Goal: Task Accomplishment & Management: Manage account settings

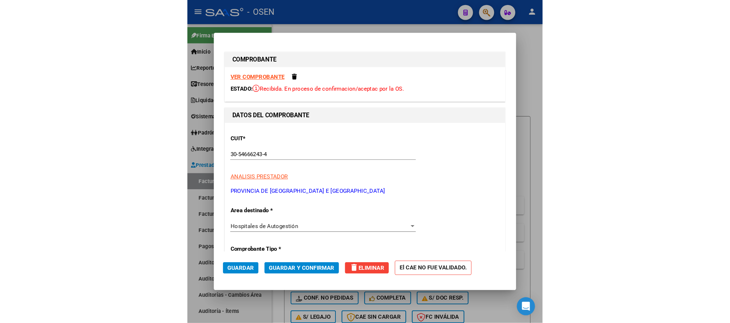
scroll to position [108, 0]
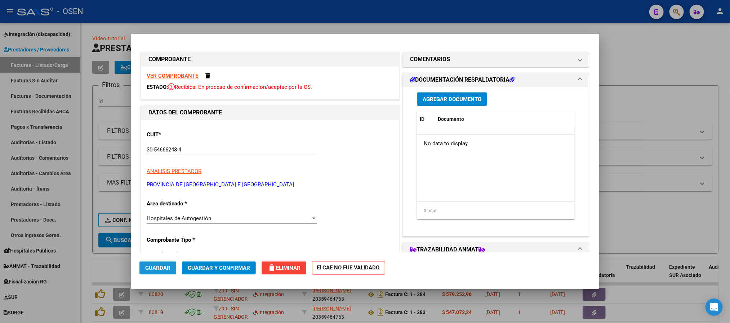
click at [156, 265] on span "Guardar" at bounding box center [157, 268] width 25 height 6
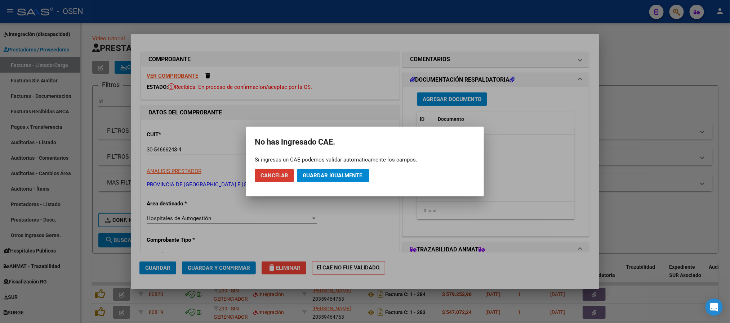
click at [336, 173] on span "Guardar igualmente." at bounding box center [332, 175] width 61 height 6
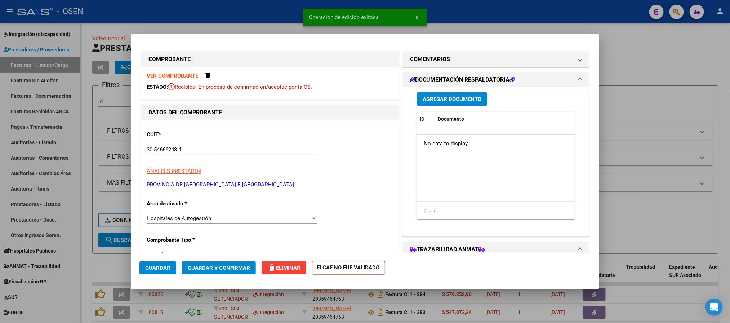
click at [247, 11] on div at bounding box center [365, 161] width 730 height 323
type input "$ 0,00"
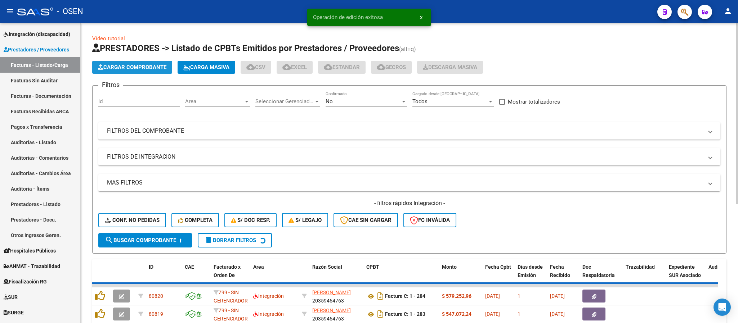
click at [130, 66] on span "Cargar Comprobante" at bounding box center [132, 67] width 68 height 6
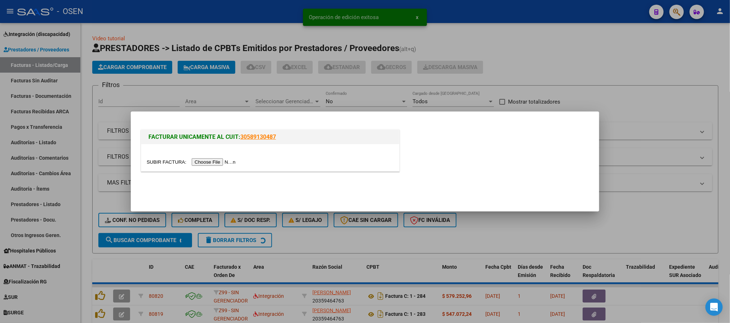
click at [223, 162] on input "file" at bounding box center [192, 162] width 91 height 8
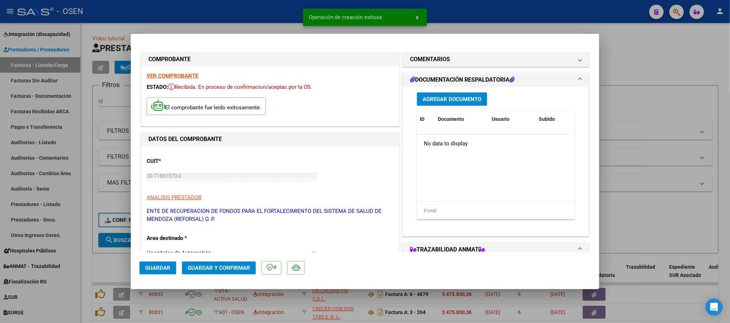
click at [168, 271] on span "Guardar" at bounding box center [157, 268] width 25 height 6
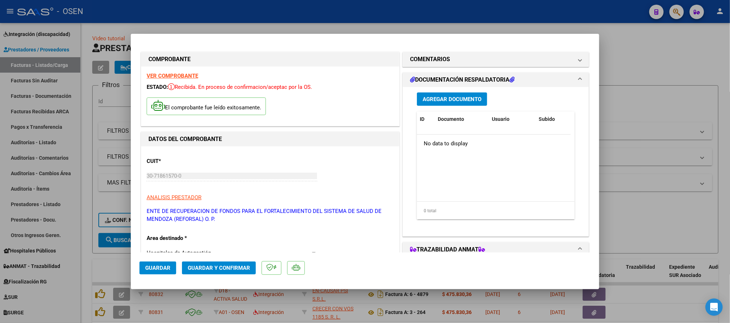
click at [463, 98] on span "Agregar Documento" at bounding box center [451, 99] width 59 height 6
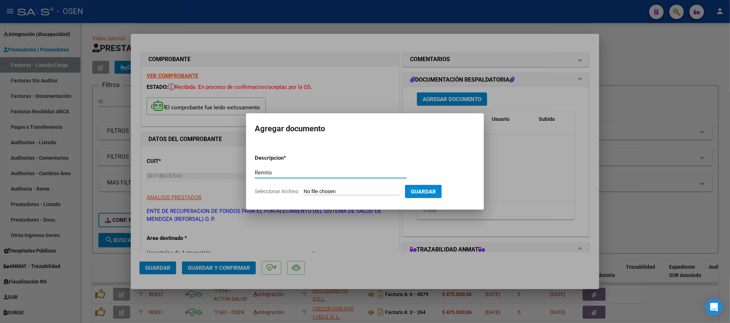
type input "Remito"
click at [341, 193] on input "Seleccionar Archivo" at bounding box center [351, 192] width 95 height 7
type input "C:\fakepath\DetalleDeRemito_Nro.36779_07-10-2025.pdf"
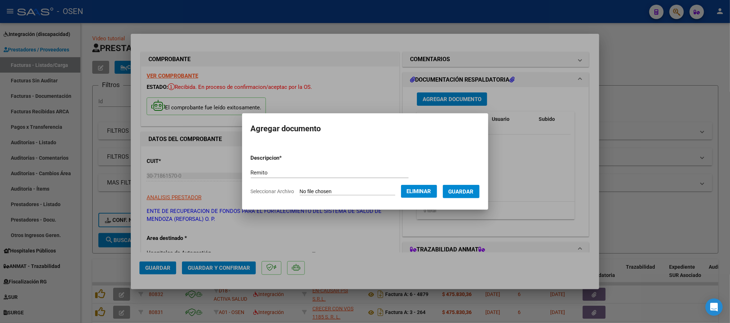
click at [467, 198] on form "Descripcion * Remito Escriba aquí una descripcion Seleccionar Archivo Eliminar …" at bounding box center [365, 175] width 229 height 53
click at [467, 194] on span "Guardar" at bounding box center [460, 192] width 25 height 6
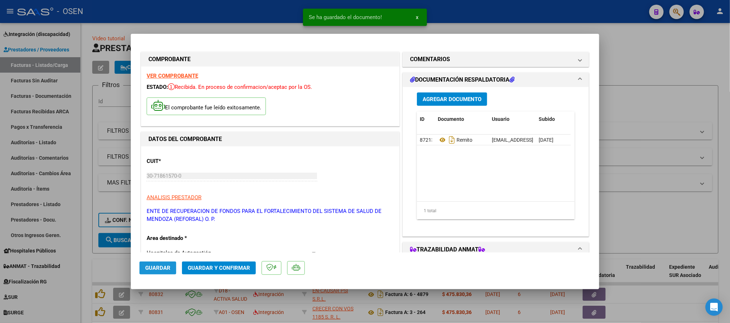
click at [152, 266] on span "Guardar" at bounding box center [157, 268] width 25 height 6
click at [164, 266] on span "Guardar" at bounding box center [157, 268] width 25 height 6
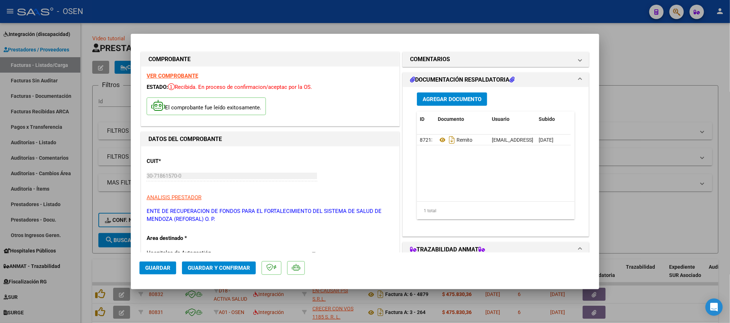
click at [151, 262] on button "Guardar" at bounding box center [157, 268] width 37 height 13
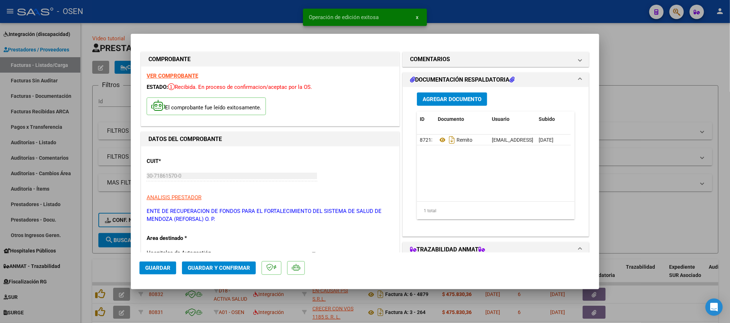
click at [523, 15] on div at bounding box center [365, 161] width 730 height 323
type input "$ 0,00"
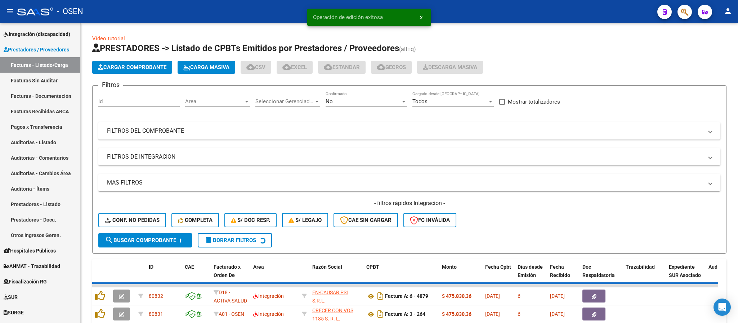
click at [687, 12] on icon "button" at bounding box center [684, 12] width 7 height 8
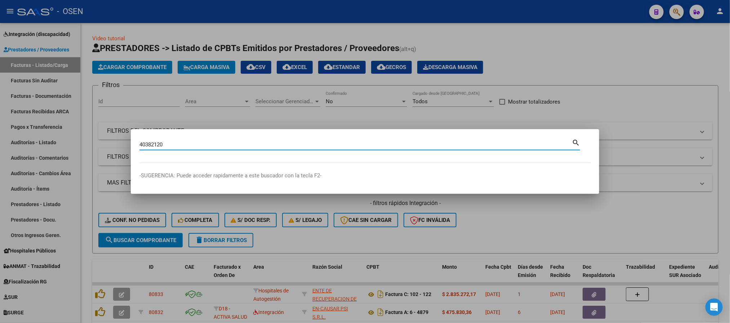
type input "40382120"
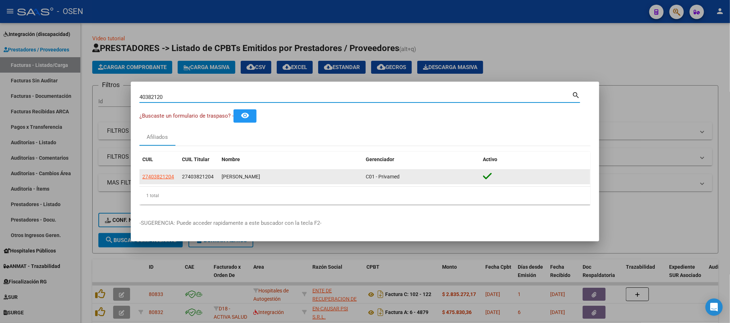
click at [172, 180] on app-link-go-to "27403821204" at bounding box center [158, 177] width 32 height 8
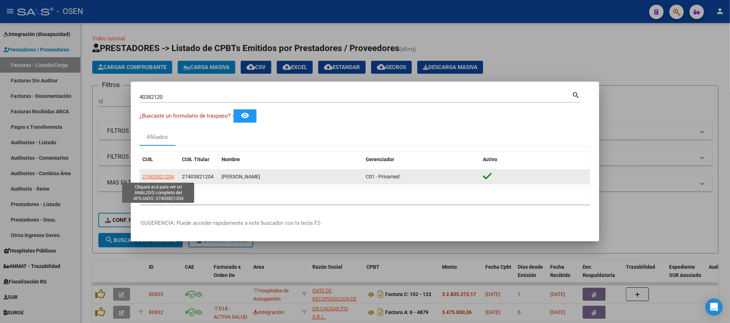
click at [167, 175] on span "27403821204" at bounding box center [158, 177] width 32 height 6
type textarea "27403821204"
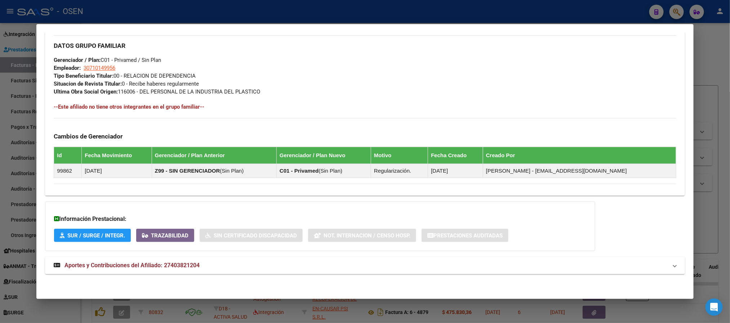
click at [346, 257] on mat-expansion-panel-header "Aportes y Contribuciones del Afiliado: 27403821204" at bounding box center [364, 265] width 639 height 17
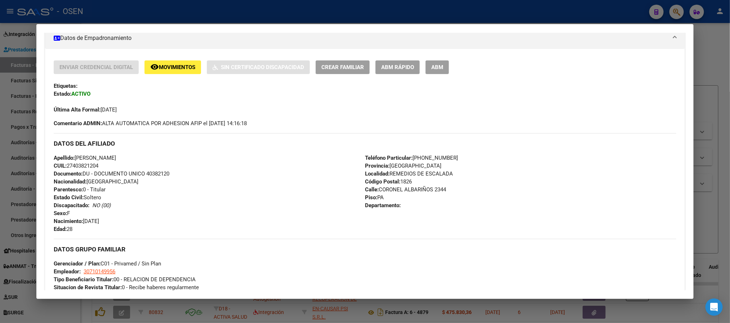
scroll to position [26, 0]
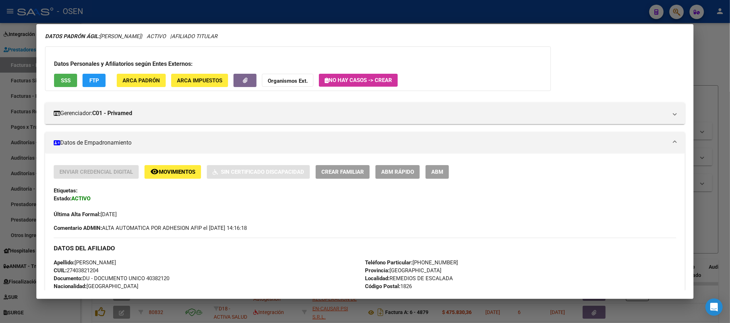
click at [385, 170] on span "ABM Rápido" at bounding box center [397, 172] width 33 height 6
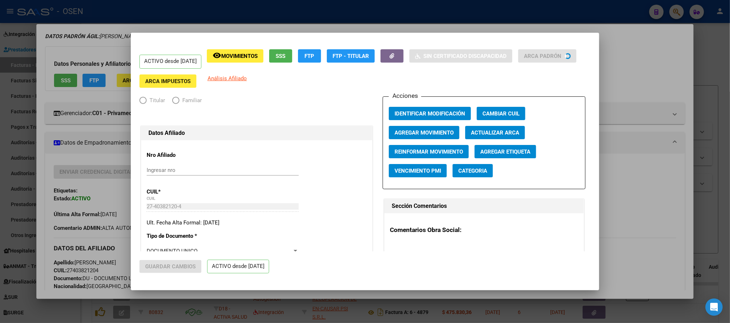
radio input "true"
type input "30-71014995-6"
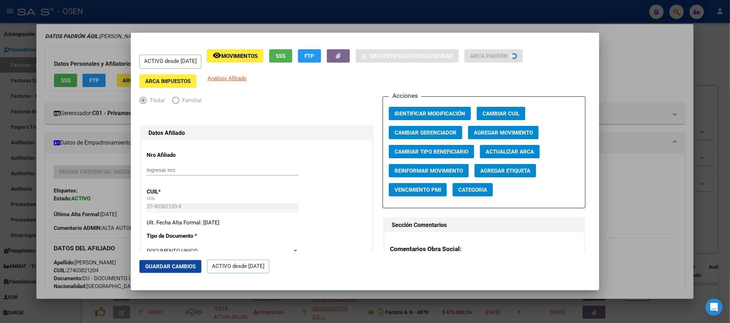
click at [443, 136] on button "Cambiar Gerenciador" at bounding box center [425, 132] width 73 height 13
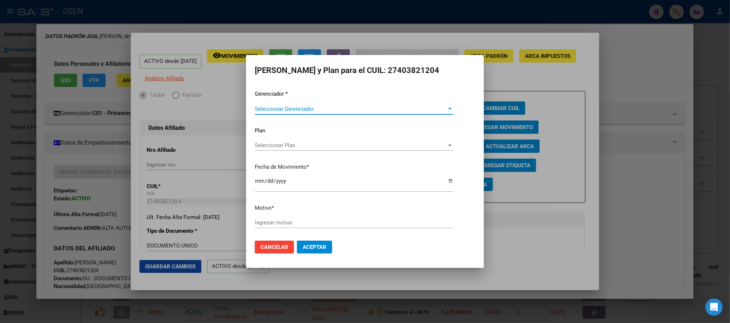
click at [347, 108] on span "Seleccionar Gerenciador" at bounding box center [351, 109] width 192 height 6
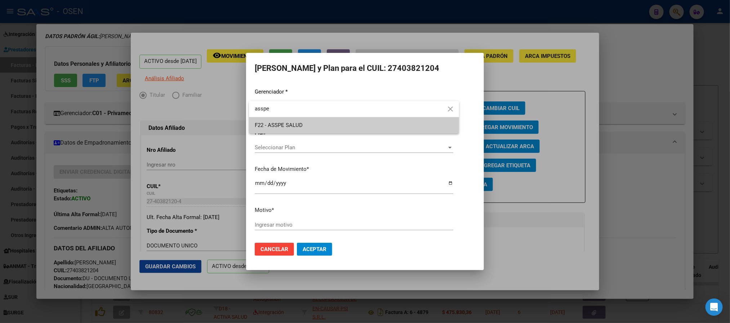
type input "asspe"
click at [345, 122] on span "F22 - ASSPE SALUD" at bounding box center [354, 125] width 198 height 16
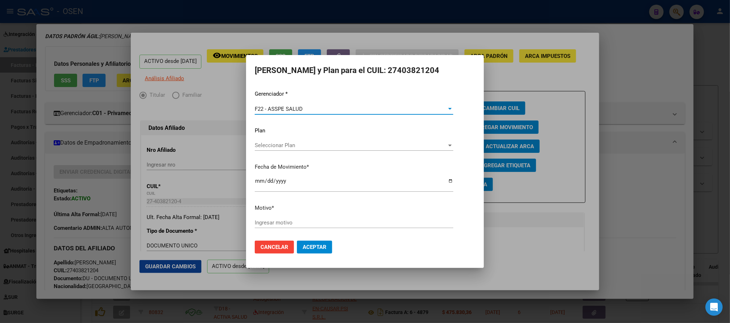
click at [259, 180] on input "2025-10-07" at bounding box center [354, 184] width 198 height 12
type input "2025-10-01"
type input "S"
type input "ALTA ASSPE"
click at [317, 250] on span "Aceptar" at bounding box center [314, 247] width 24 height 6
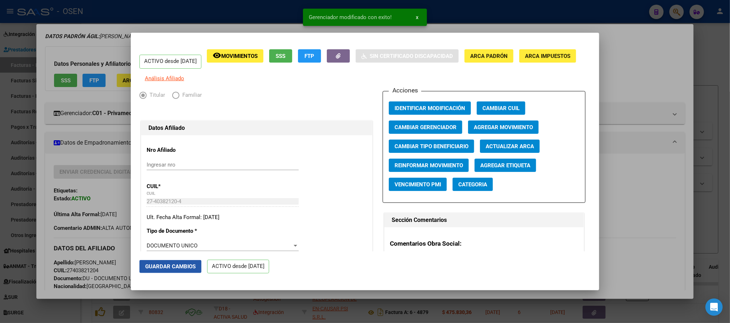
click at [181, 268] on span "Guardar Cambios" at bounding box center [170, 267] width 50 height 6
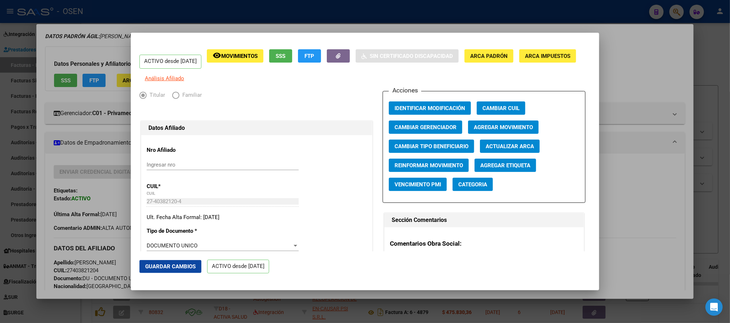
click at [632, 167] on div at bounding box center [365, 161] width 730 height 323
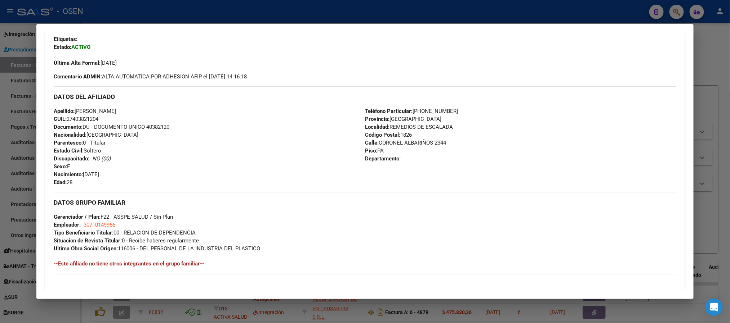
scroll to position [188, 0]
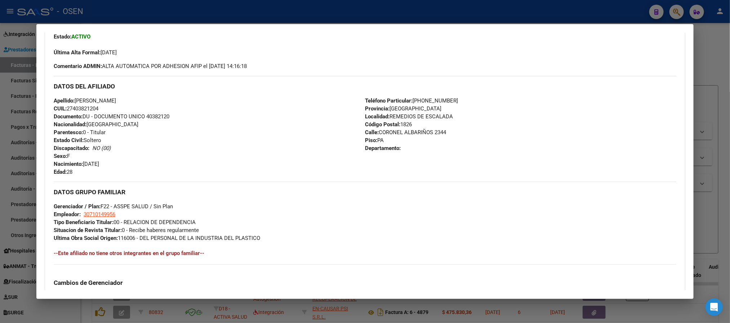
drag, startPoint x: 105, startPoint y: 104, endPoint x: 74, endPoint y: 112, distance: 32.4
click at [74, 112] on div "Apellido: LARA AGUSTINA DIAZ CUIL: 27403821204 Documento: DU - DOCUMENTO UNICO …" at bounding box center [209, 136] width 311 height 79
click at [114, 111] on div "Apellido: LARA AGUSTINA DIAZ CUIL: 27403821204 Documento: DU - DOCUMENTO UNICO …" at bounding box center [209, 136] width 311 height 79
drag, startPoint x: 102, startPoint y: 108, endPoint x: 64, endPoint y: 109, distance: 37.5
click at [64, 109] on div "Apellido: LARA AGUSTINA DIAZ CUIL: 27403821204 Documento: DU - DOCUMENTO UNICO …" at bounding box center [209, 136] width 311 height 79
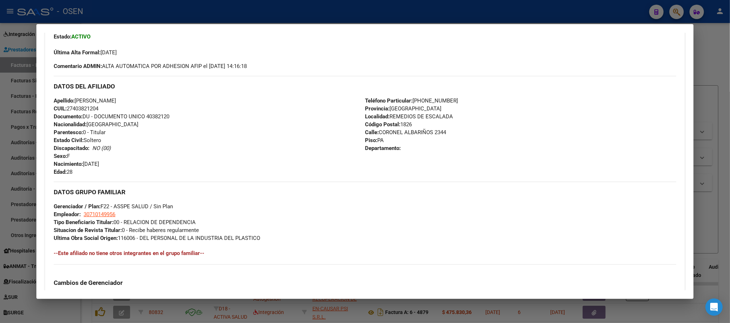
copy span "27403821204"
click at [138, 104] on div "Apellido: LARA AGUSTINA DIAZ CUIL: 27403821204 Documento: DU - DOCUMENTO UNICO …" at bounding box center [209, 136] width 311 height 79
drag, startPoint x: 135, startPoint y: 101, endPoint x: 73, endPoint y: 103, distance: 62.7
click at [73, 103] on div "Apellido: LARA AGUSTINA DIAZ CUIL: 27403821204 Documento: DU - DOCUMENTO UNICO …" at bounding box center [209, 136] width 311 height 79
copy span "LARA AGUSTINA DIAZ"
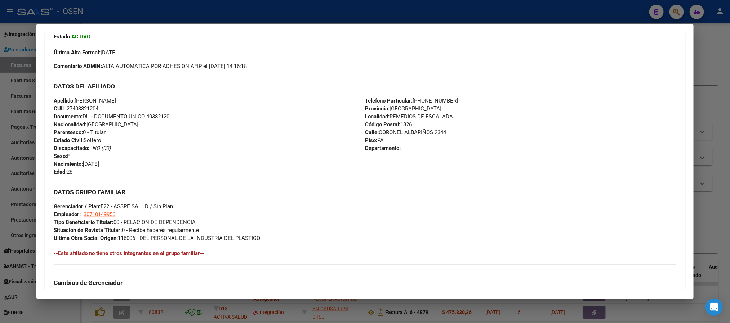
drag, startPoint x: 444, startPoint y: 132, endPoint x: 376, endPoint y: 131, distance: 68.4
click at [376, 131] on div "Teléfono Particular: 11-2873-0402 Provincia: Buenos Aires Localidad: REMEDIOS D…" at bounding box center [520, 136] width 311 height 79
copy span "CORONEL ALBARIÑOS 2344"
click at [481, 135] on div "Teléfono Particular: 11-2873-0402 Provincia: Buenos Aires Localidad: REMEDIOS D…" at bounding box center [520, 136] width 311 height 79
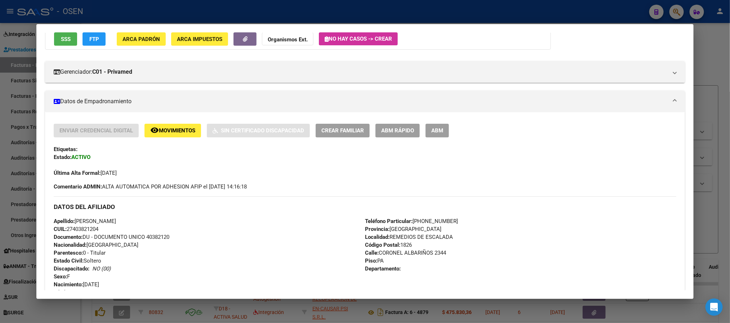
scroll to position [0, 0]
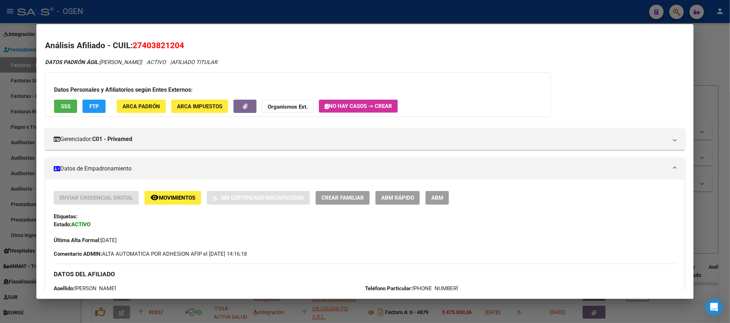
click at [204, 14] on div at bounding box center [365, 161] width 730 height 323
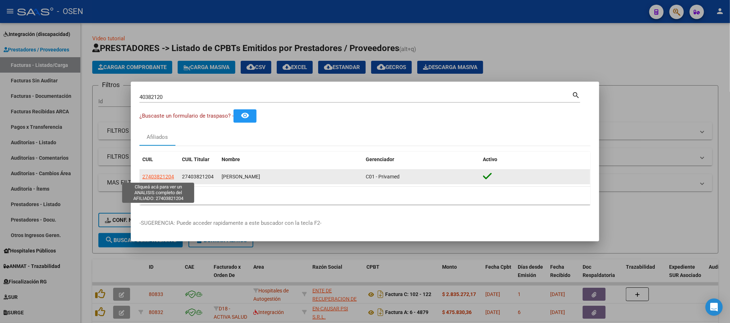
click at [150, 177] on span "27403821204" at bounding box center [158, 177] width 32 height 6
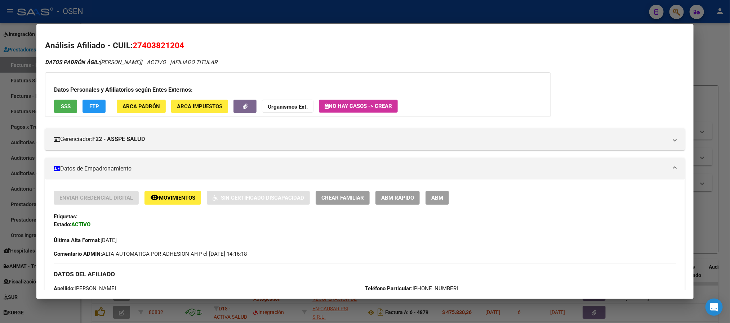
scroll to position [108, 0]
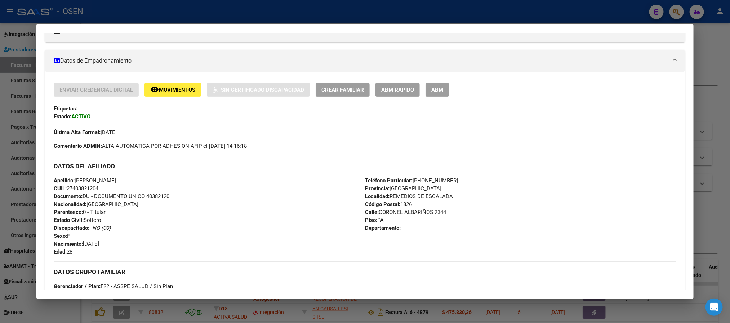
drag, startPoint x: 447, startPoint y: 178, endPoint x: 411, endPoint y: 180, distance: 35.7
click at [411, 180] on div "Teléfono Particular: 11-2873-0402 Provincia: Buenos Aires Localidad: REMEDIOS D…" at bounding box center [520, 216] width 311 height 79
copy span "11-2873-0402"
drag, startPoint x: 382, startPoint y: 15, endPoint x: 297, endPoint y: 173, distance: 179.3
click at [297, 173] on div "40382120 Buscar (apellido, dni, cuil, nro traspaso, cuit, obra social) search ¿…" at bounding box center [365, 161] width 730 height 323
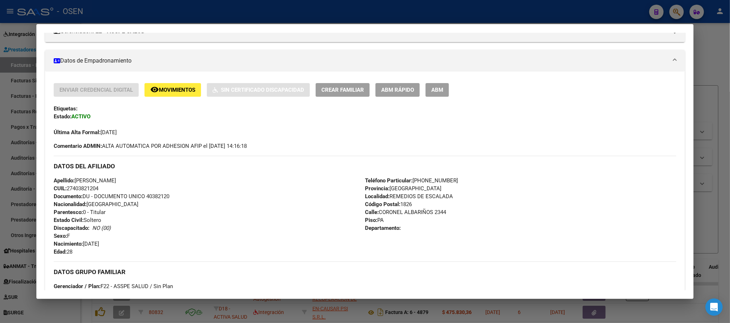
click at [204, 15] on div at bounding box center [365, 161] width 730 height 323
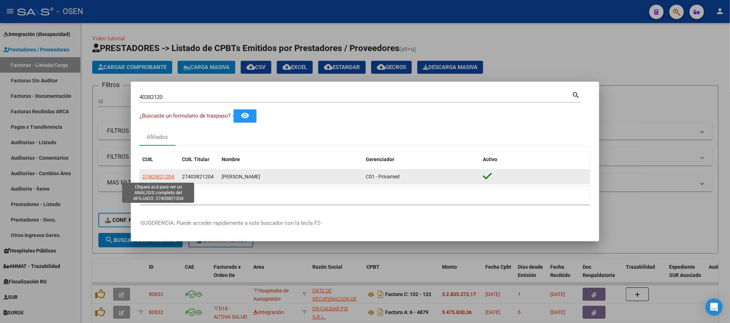
click at [151, 180] on span "27403821204" at bounding box center [158, 177] width 32 height 6
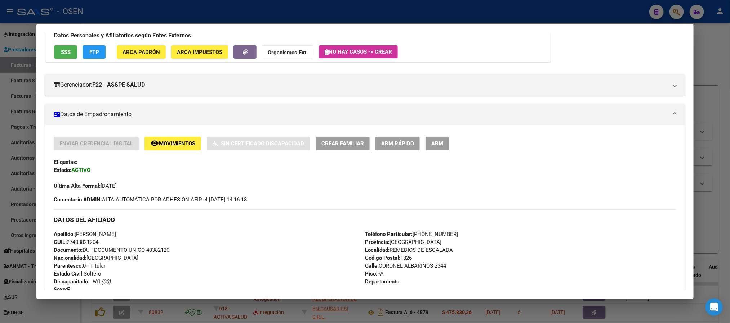
scroll to position [54, 0]
click at [539, 20] on div at bounding box center [365, 161] width 730 height 323
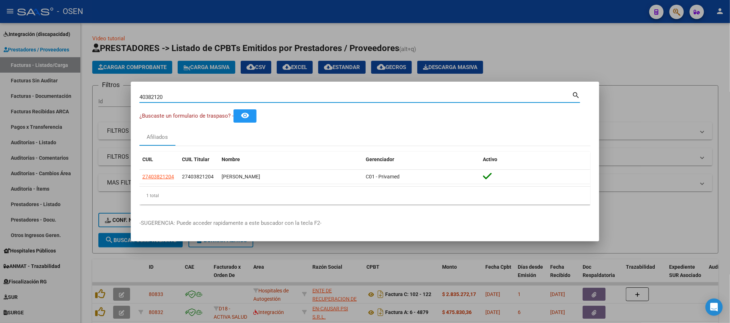
drag, startPoint x: 283, startPoint y: 96, endPoint x: 0, endPoint y: 1, distance: 298.9
click at [0, 35] on div "40382120 Buscar (apellido, dni, cuil, nro traspaso, cuit, obra social) search ¿…" at bounding box center [365, 161] width 730 height 323
type input "21766744"
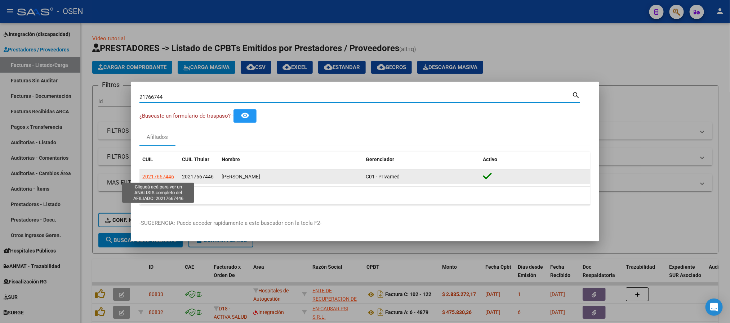
click at [149, 174] on span "20217667446" at bounding box center [158, 177] width 32 height 6
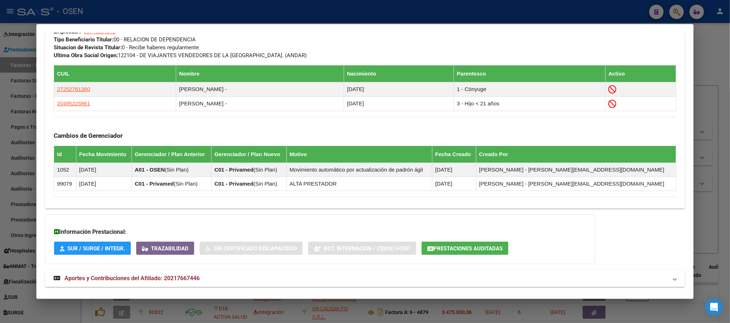
scroll to position [411, 0]
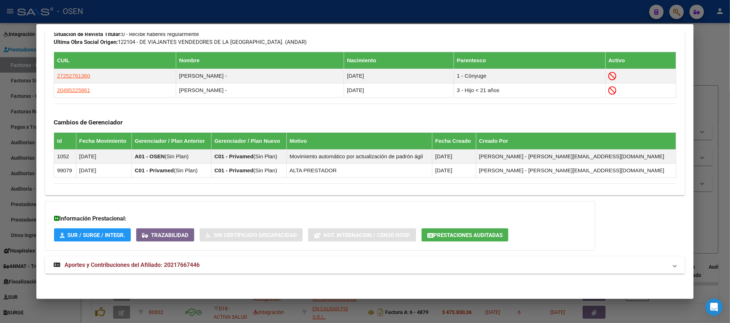
click at [268, 267] on mat-panel-title "Aportes y Contribuciones del Afiliado: 20217667446" at bounding box center [360, 265] width 613 height 9
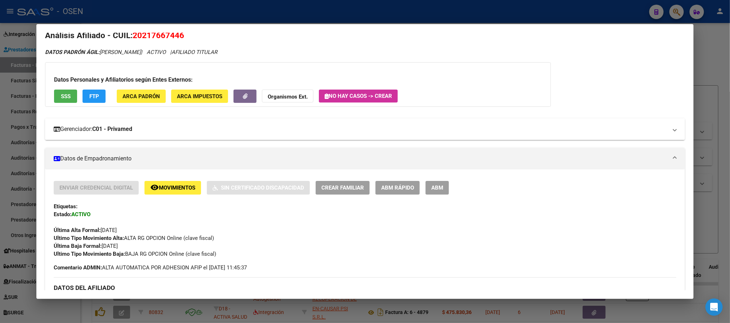
scroll to position [0, 0]
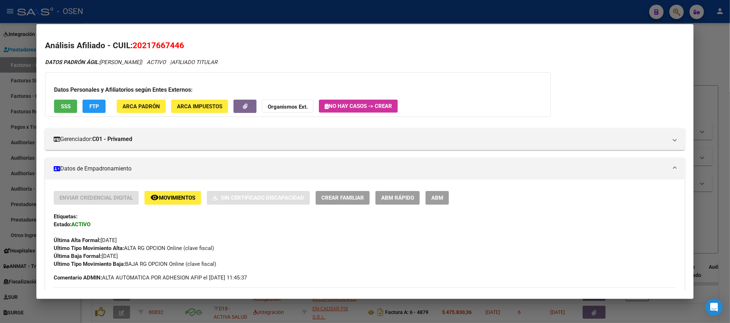
drag, startPoint x: 416, startPoint y: 196, endPoint x: 414, endPoint y: 236, distance: 40.4
click at [414, 236] on div "Enviar Credencial Digital remove_red_eye Movimientos Sin Certificado Discapacid…" at bounding box center [365, 229] width 622 height 77
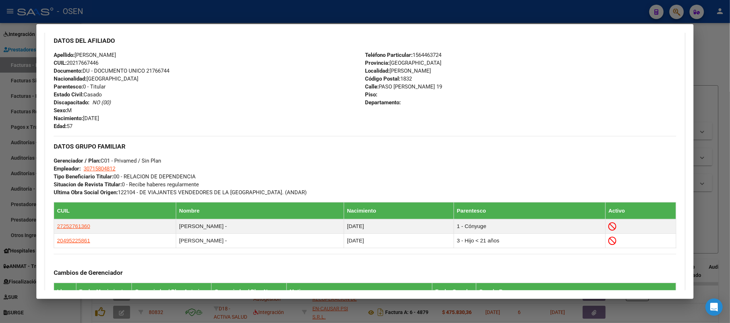
scroll to position [324, 0]
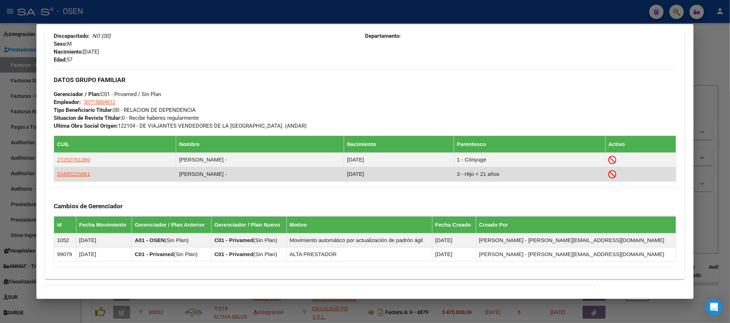
click at [69, 178] on app-link-go-to "20495225861" at bounding box center [73, 174] width 33 height 8
click at [69, 175] on span "20495225861" at bounding box center [73, 174] width 33 height 6
type textarea "20495225861"
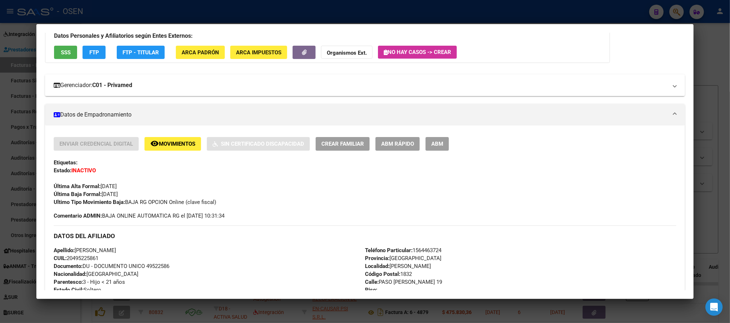
scroll to position [0, 0]
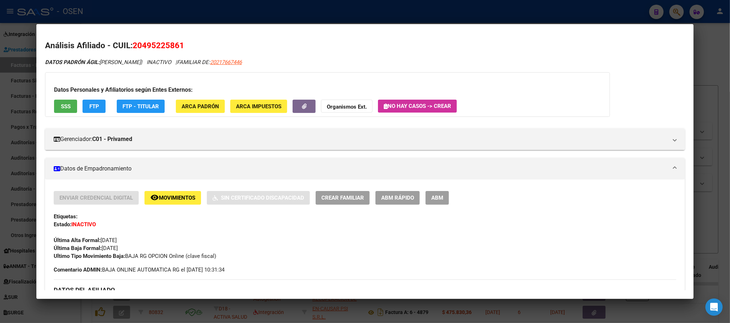
click at [64, 100] on button "SSS" at bounding box center [65, 106] width 23 height 13
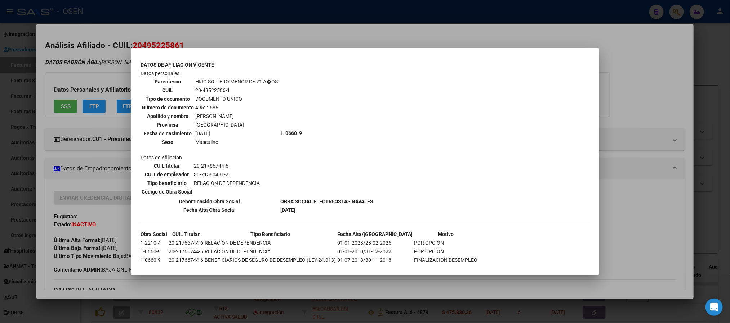
scroll to position [256, 0]
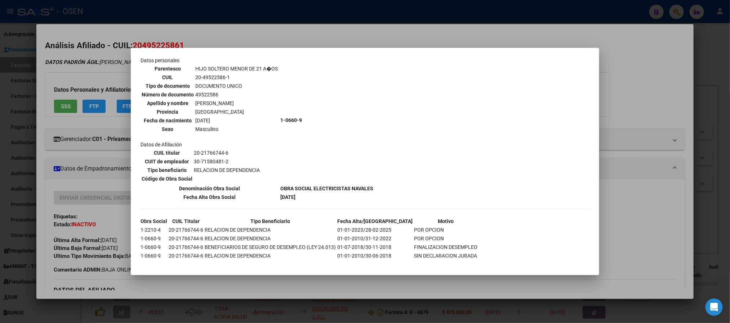
click at [288, 21] on div at bounding box center [365, 161] width 730 height 323
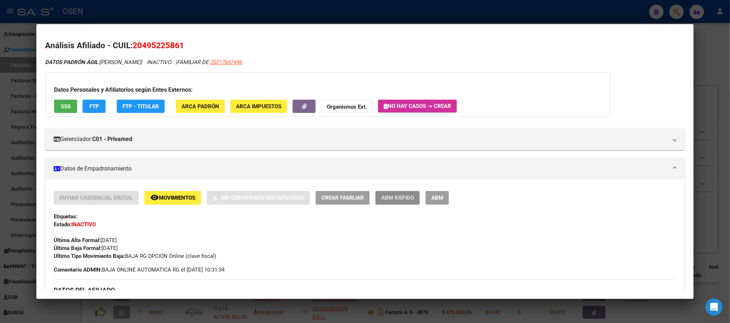
click at [394, 198] on span "ABM Rápido" at bounding box center [397, 198] width 33 height 6
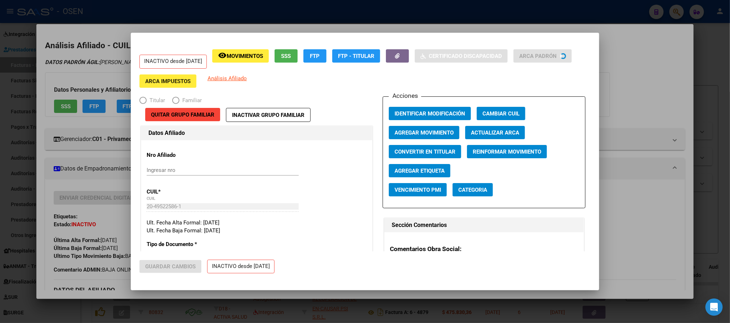
radio input "true"
type input "30-71580481-2"
click at [443, 136] on button "Agregar Movimiento" at bounding box center [424, 132] width 71 height 13
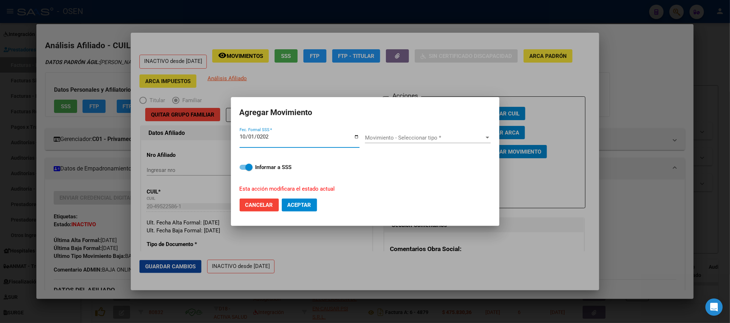
type input "2025-10-01"
click at [443, 136] on span "Movimiento - Seleccionar tipo *" at bounding box center [424, 138] width 119 height 6
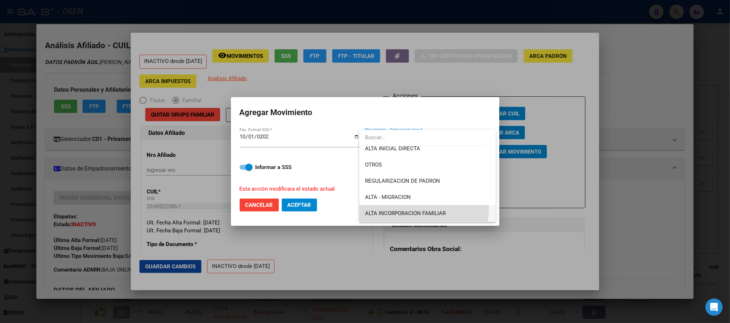
click at [406, 208] on span "ALTA INCORPORACION FAMILIAR" at bounding box center [427, 214] width 125 height 16
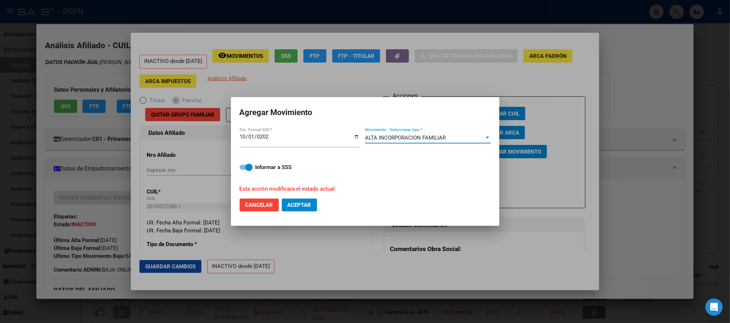
click at [265, 167] on strong "Informar a SSS" at bounding box center [273, 167] width 36 height 6
click at [243, 170] on input "Informar a SSS" at bounding box center [243, 170] width 0 height 0
checkbox input "false"
click at [291, 205] on span "Aceptar" at bounding box center [299, 205] width 24 height 6
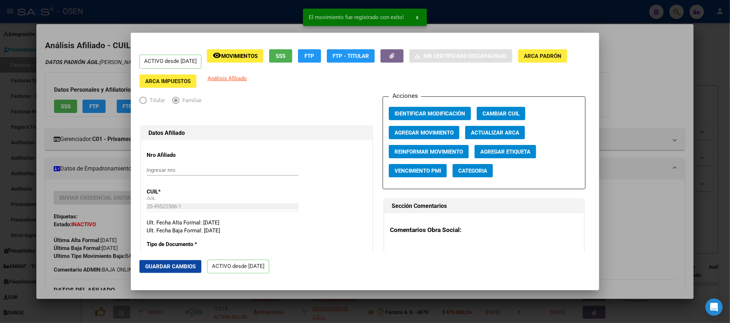
click at [643, 146] on div at bounding box center [365, 161] width 730 height 323
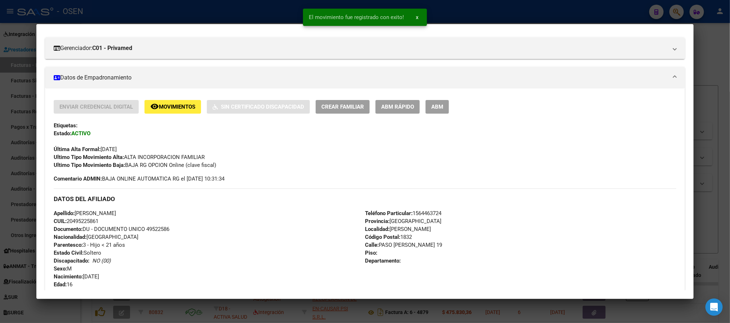
scroll to position [253, 0]
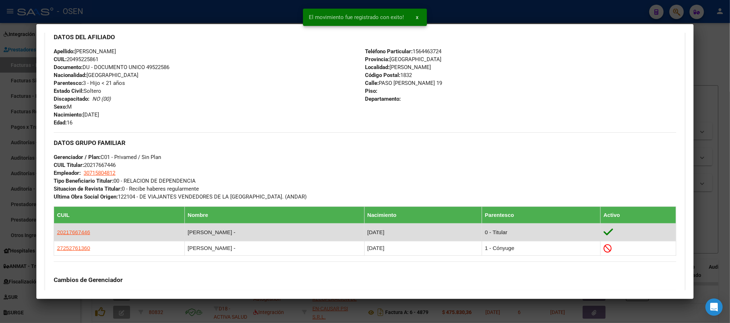
click at [78, 236] on app-link-go-to "20217667446" at bounding box center [73, 233] width 33 height 8
click at [75, 231] on span "20217667446" at bounding box center [73, 232] width 33 height 6
type textarea "20217667446"
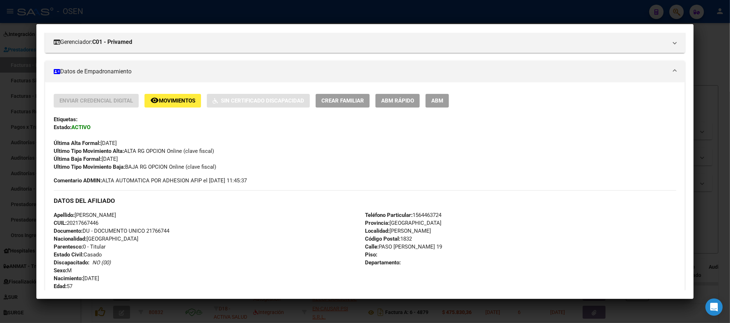
scroll to position [54, 0]
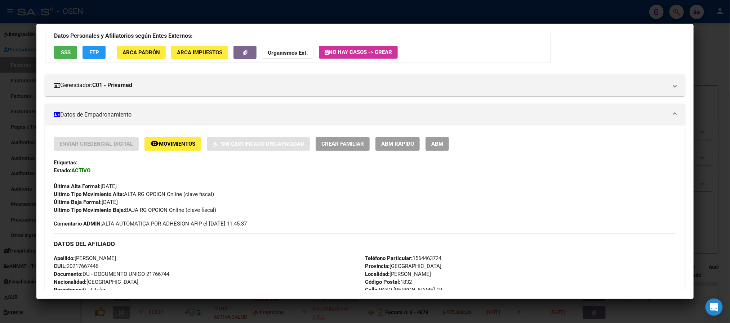
click at [402, 141] on span "ABM Rápido" at bounding box center [397, 144] width 33 height 6
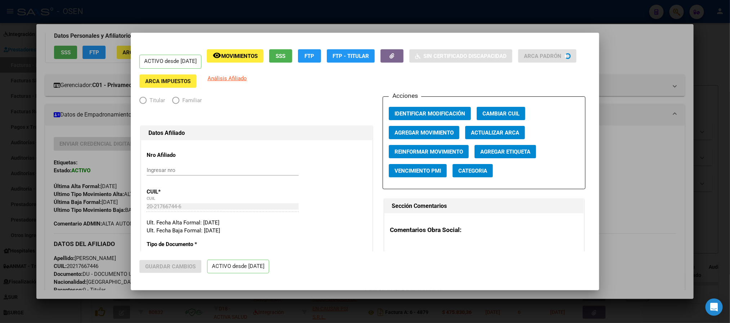
radio input "true"
type input "30-71580481-2"
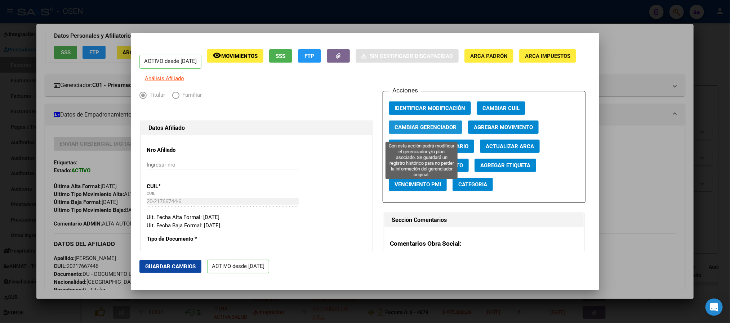
click at [435, 131] on span "Cambiar Gerenciador" at bounding box center [425, 127] width 62 height 6
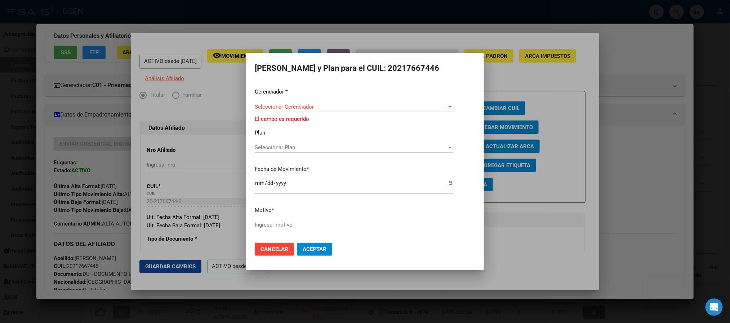
click at [348, 103] on div "Gerenciador * Seleccionar Gerenciador Seleccionar Gerenciador El campo es reque…" at bounding box center [365, 162] width 220 height 149
click at [348, 106] on span "Seleccionar Gerenciador" at bounding box center [351, 107] width 192 height 6
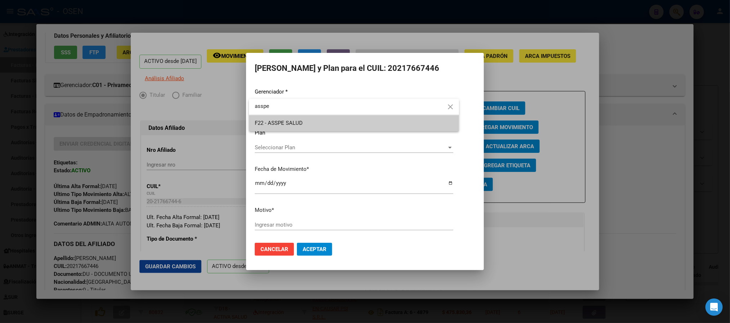
type input "asspe"
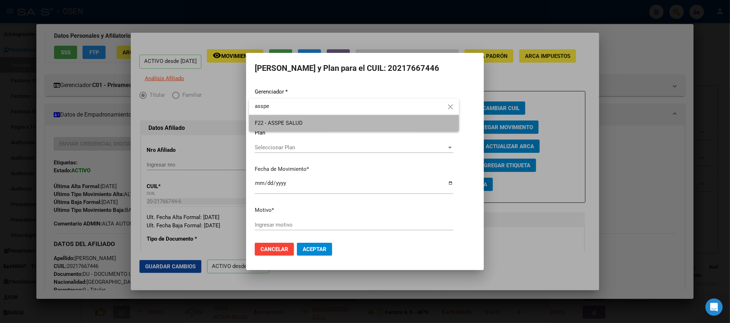
click at [347, 120] on span "F22 - ASSPE SALUD" at bounding box center [354, 123] width 198 height 16
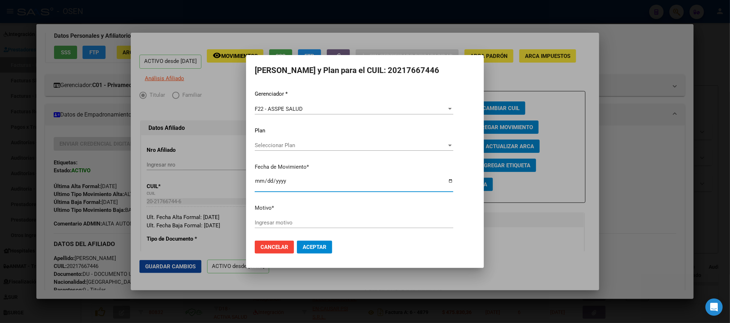
click at [256, 183] on input "2025-10-07" at bounding box center [354, 184] width 198 height 12
type input "2025-10-01"
type input "ALTA ASSPE"
click at [327, 244] on button "Aceptar" at bounding box center [314, 247] width 35 height 13
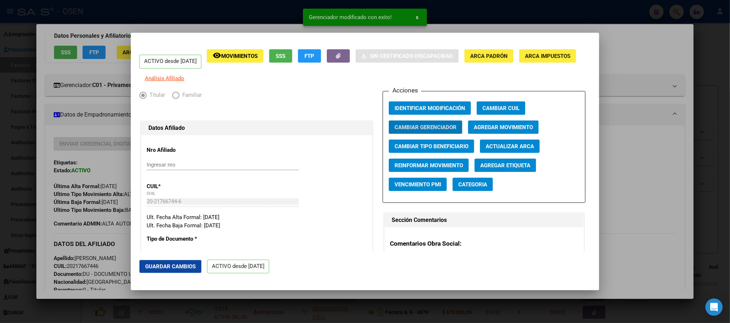
click at [181, 275] on mat-dialog-actions "Guardar Cambios ACTIVO desde 01/03/2025" at bounding box center [364, 267] width 451 height 31
click at [185, 269] on span "Guardar Cambios" at bounding box center [170, 267] width 50 height 6
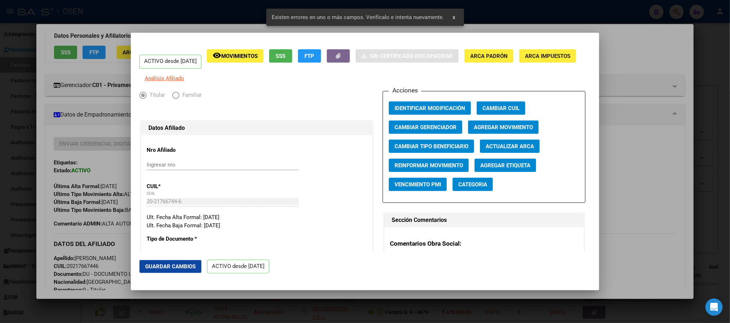
click at [647, 221] on div at bounding box center [365, 161] width 730 height 323
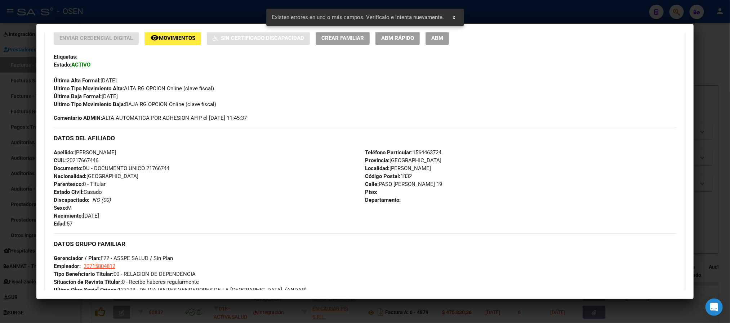
scroll to position [162, 0]
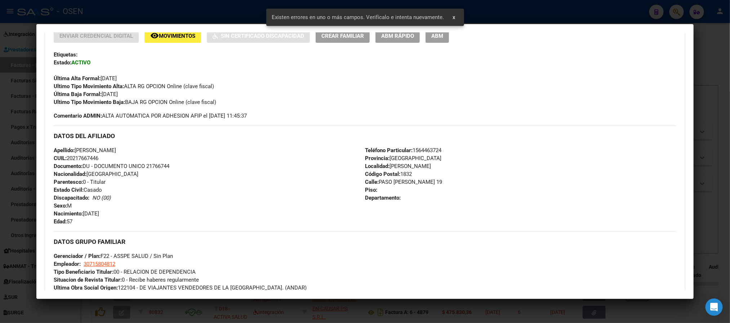
drag, startPoint x: 107, startPoint y: 156, endPoint x: 64, endPoint y: 156, distance: 43.2
click at [64, 156] on div "Apellido: GONZALEZ SILVANO CUIL: 20217667446 Documento: DU - DOCUMENTO UNICO 21…" at bounding box center [209, 186] width 311 height 79
copy span "20217667446"
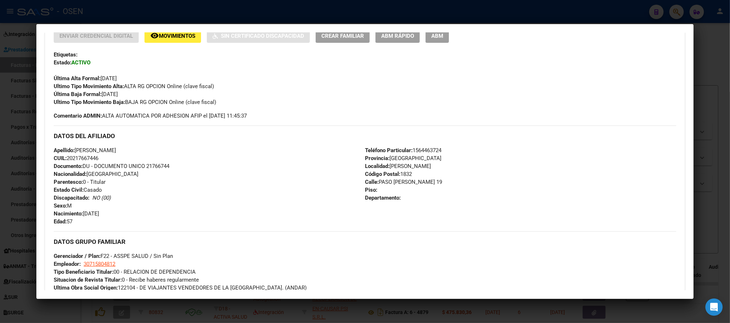
copy span "20217667446"
click at [147, 158] on div "Apellido: GONZALEZ SILVANO CUIL: 20217667446 Documento: DU - DOCUMENTO UNICO 21…" at bounding box center [209, 186] width 311 height 79
drag, startPoint x: 110, startPoint y: 149, endPoint x: 72, endPoint y: 149, distance: 37.8
click at [72, 149] on div "Apellido: GONZALEZ SILVANO CUIL: 20217667446 Documento: DU - DOCUMENTO UNICO 21…" at bounding box center [209, 186] width 311 height 79
copy span "GONZALEZ SILVANO"
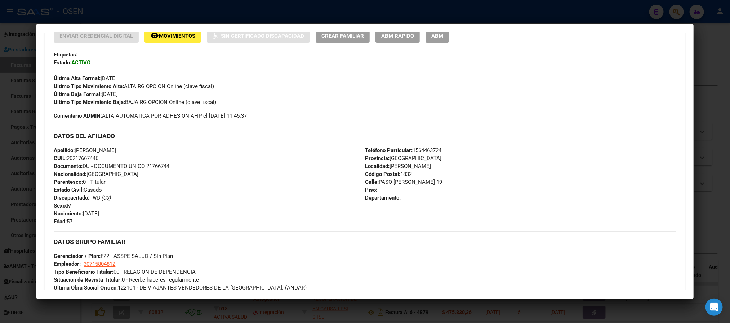
click at [111, 157] on div "Apellido: GONZALEZ SILVANO CUIL: 20217667446 Documento: DU - DOCUMENTO UNICO 21…" at bounding box center [209, 186] width 311 height 79
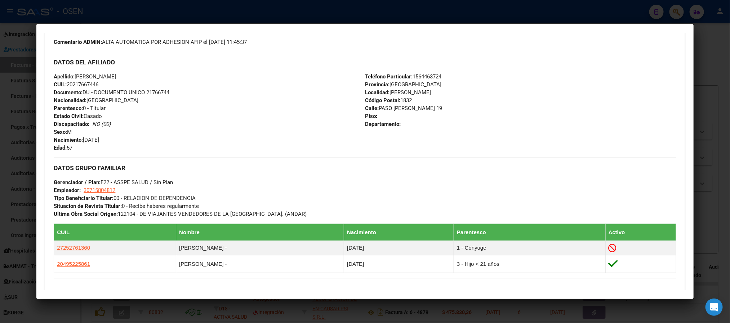
scroll to position [324, 0]
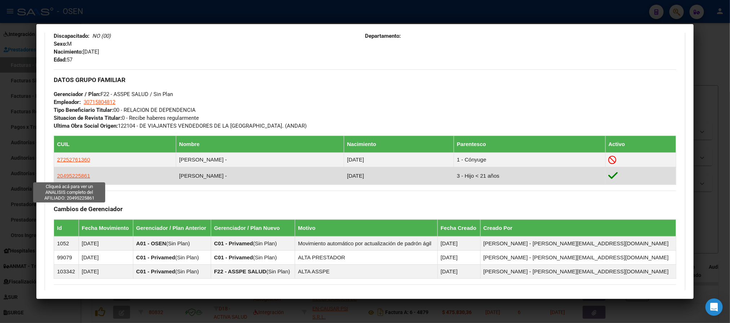
click at [76, 175] on span "20495225861" at bounding box center [73, 176] width 33 height 6
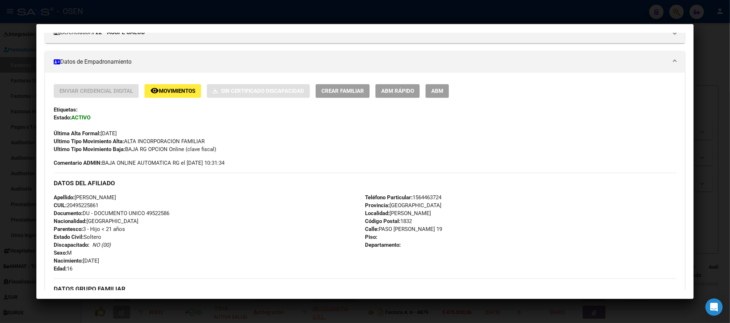
scroll to position [108, 0]
drag, startPoint x: 109, startPoint y: 205, endPoint x: 64, endPoint y: 202, distance: 45.1
click at [64, 202] on div "Apellido: GONZALEZ LUCAS EZEQUIEL CUIL: 20495225861 Documento: DU - DOCUMENTO U…" at bounding box center [209, 232] width 311 height 79
copy span "20495225861"
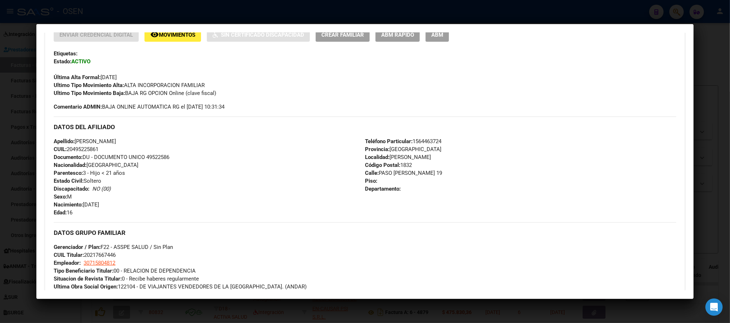
scroll to position [162, 0]
click at [116, 143] on span "Apellido: GONZALEZ LUCAS EZEQUIEL" at bounding box center [85, 142] width 62 height 6
drag, startPoint x: 144, startPoint y: 141, endPoint x: 73, endPoint y: 140, distance: 70.6
click at [73, 140] on div "Apellido: GONZALEZ LUCAS EZEQUIEL CUIL: 20495225861 Documento: DU - DOCUMENTO U…" at bounding box center [209, 178] width 311 height 79
copy span "GONZALEZ LUCAS EZEQUIEL"
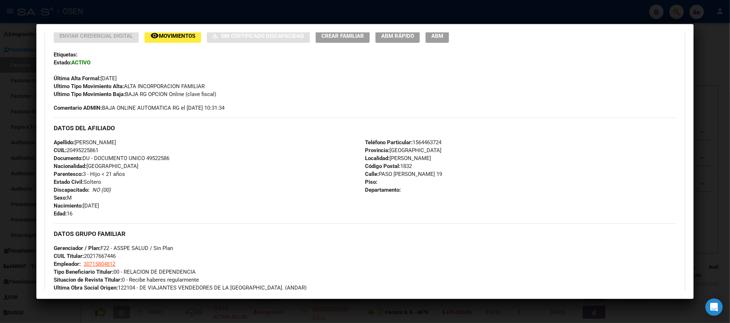
click at [481, 204] on div "Teléfono Particular: 1564463724 Provincia: Buenos Aires Localidad: LOMAS DE ZAM…" at bounding box center [520, 178] width 311 height 79
drag, startPoint x: 447, startPoint y: 139, endPoint x: 411, endPoint y: 142, distance: 36.2
click at [411, 142] on div "Teléfono Particular: 1564463724 Provincia: Buenos Aires Localidad: LOMAS DE ZAM…" at bounding box center [520, 178] width 311 height 79
copy span "1564463724"
drag, startPoint x: 576, startPoint y: 15, endPoint x: 503, endPoint y: 32, distance: 75.0
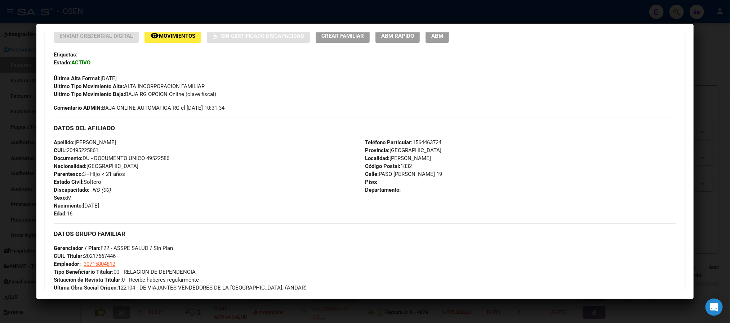
click at [576, 17] on div at bounding box center [365, 161] width 730 height 323
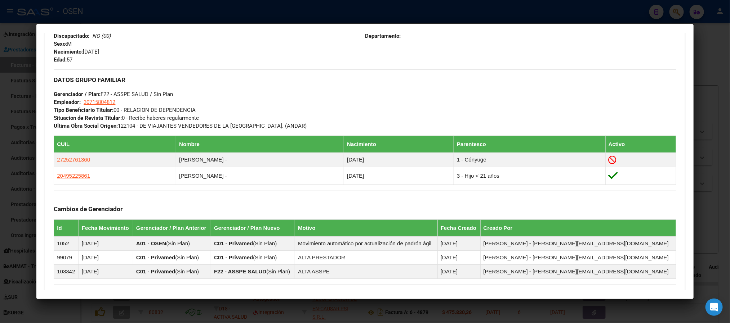
click at [197, 11] on div at bounding box center [365, 161] width 730 height 323
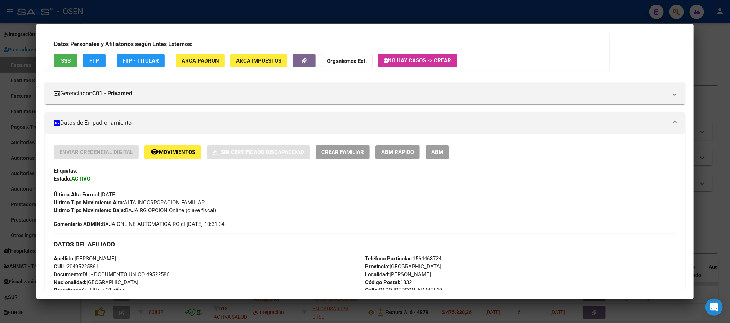
scroll to position [0, 0]
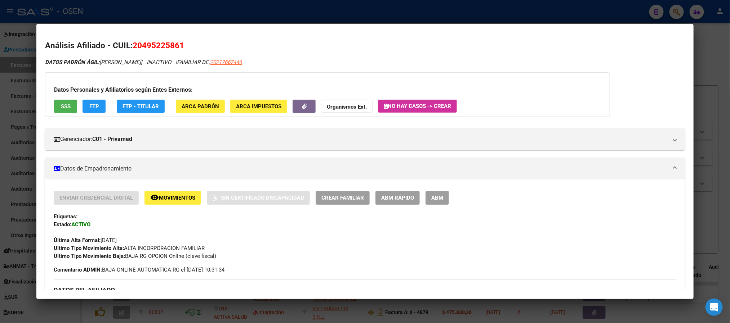
click at [106, 14] on div at bounding box center [365, 161] width 730 height 323
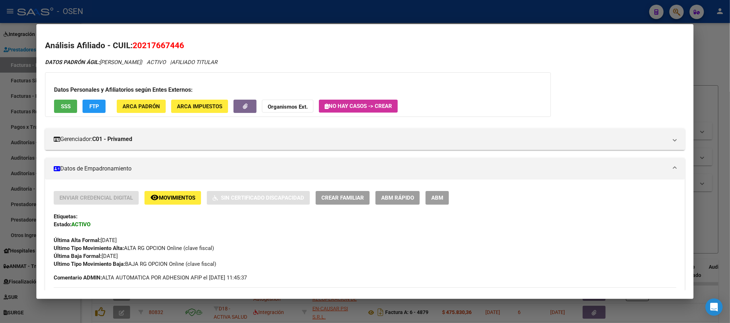
click at [153, 10] on div at bounding box center [365, 161] width 730 height 323
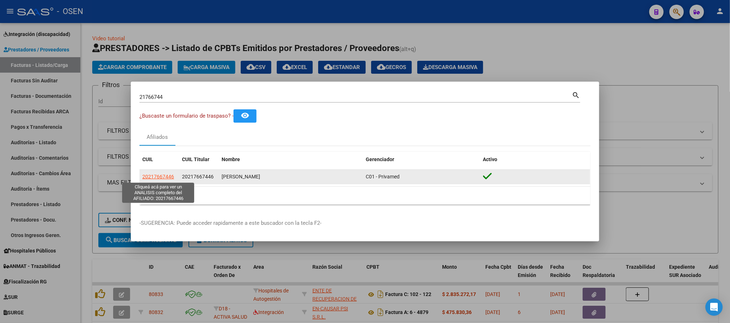
click at [162, 179] on span "20217667446" at bounding box center [158, 177] width 32 height 6
type textarea "20217667446"
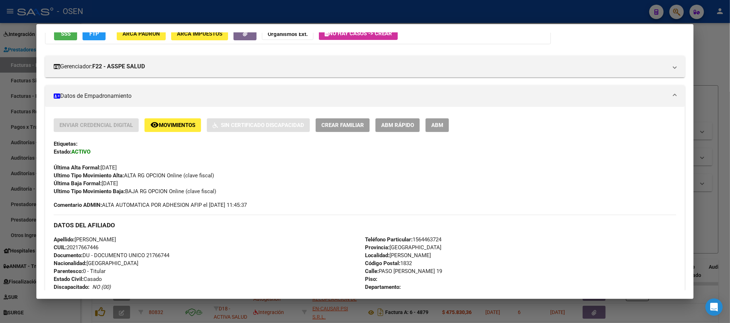
scroll to position [162, 0]
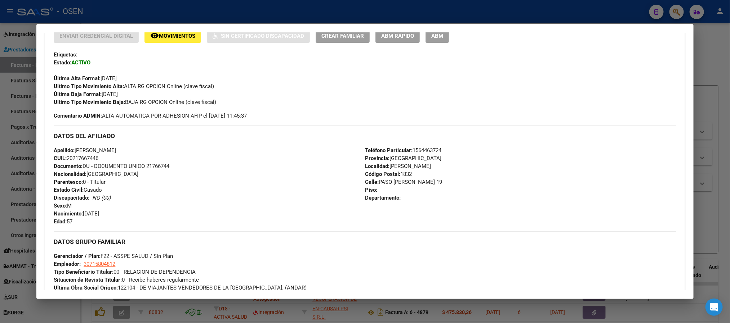
click at [108, 19] on div at bounding box center [365, 161] width 730 height 323
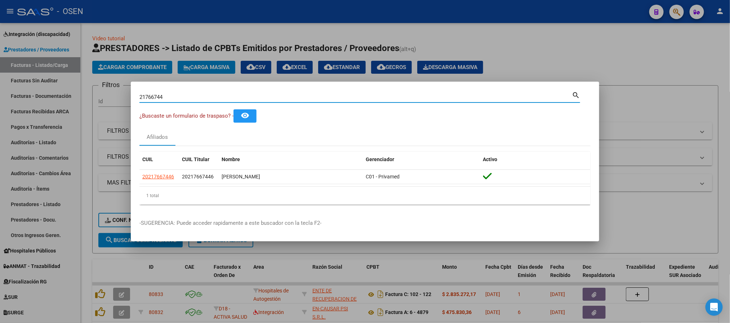
drag, startPoint x: 214, startPoint y: 100, endPoint x: 0, endPoint y: 10, distance: 232.3
click at [0, 66] on div "21766744 Buscar (apellido, dni, cuil, nro traspaso, cuit, obra social) search ¿…" at bounding box center [365, 161] width 730 height 323
paste input "0217667446"
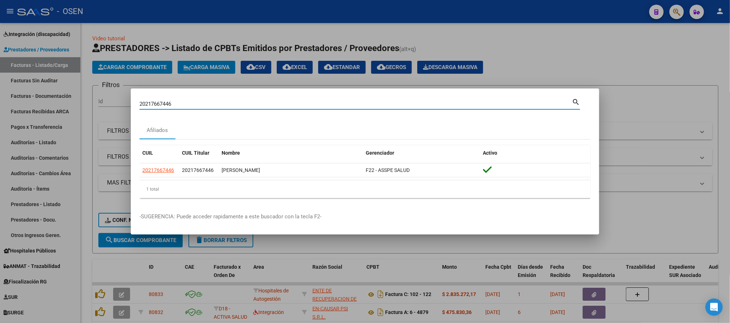
drag, startPoint x: 367, startPoint y: 100, endPoint x: 0, endPoint y: 11, distance: 377.3
click at [0, 11] on div "20217667446 Buscar (apellido, dni, cuil, nro traspaso, cuit, obra social) searc…" at bounding box center [365, 161] width 730 height 323
paste input "6044370"
type input "26044370"
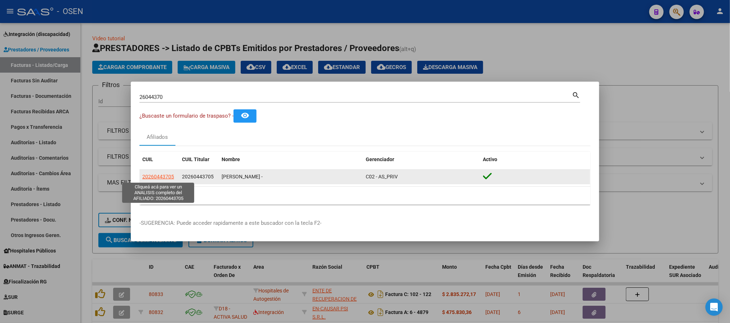
click at [163, 176] on span "20260443705" at bounding box center [158, 177] width 32 height 6
type textarea "20260443705"
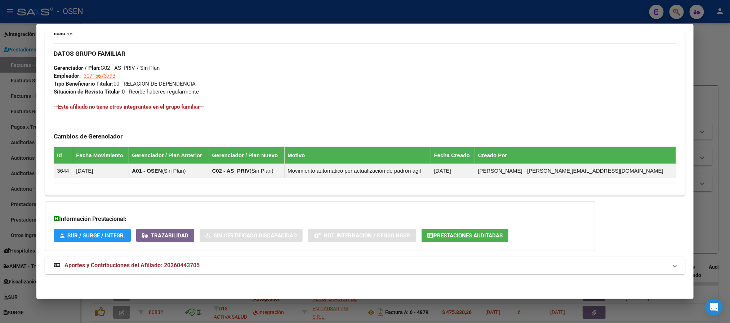
click at [187, 262] on span "Aportes y Contribuciones del Afiliado: 20260443705" at bounding box center [131, 265] width 135 height 7
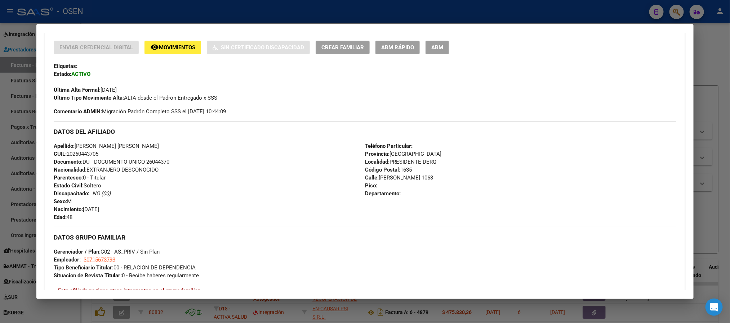
scroll to position [152, 0]
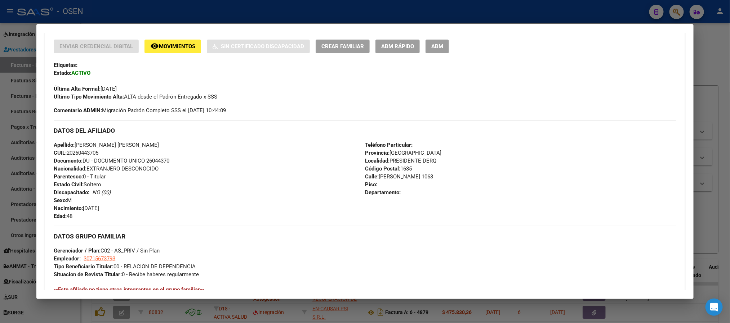
drag, startPoint x: 103, startPoint y: 154, endPoint x: 46, endPoint y: 146, distance: 57.5
click at [46, 146] on div "Enviar Credencial Digital remove_red_eye Movimientos Sin Certificado Discapacid…" at bounding box center [364, 206] width 639 height 333
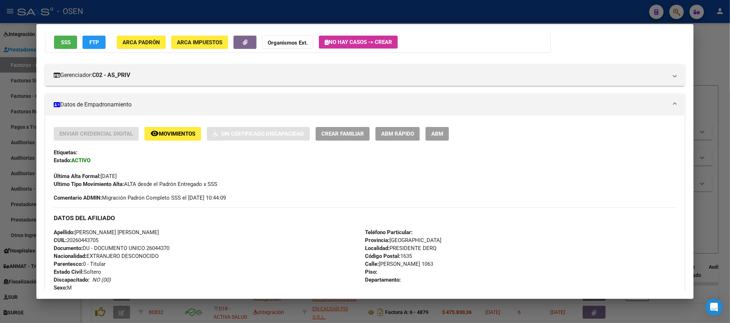
scroll to position [0, 0]
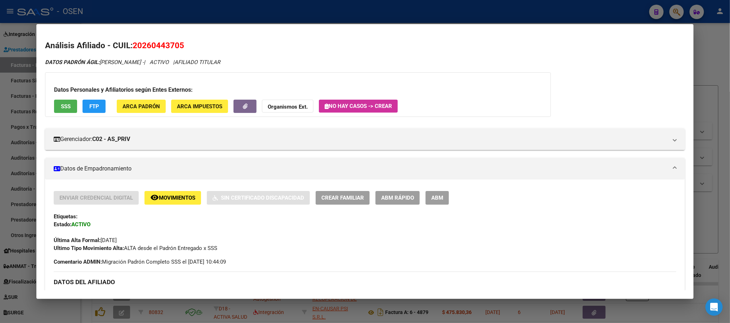
click at [138, 9] on div at bounding box center [365, 161] width 730 height 323
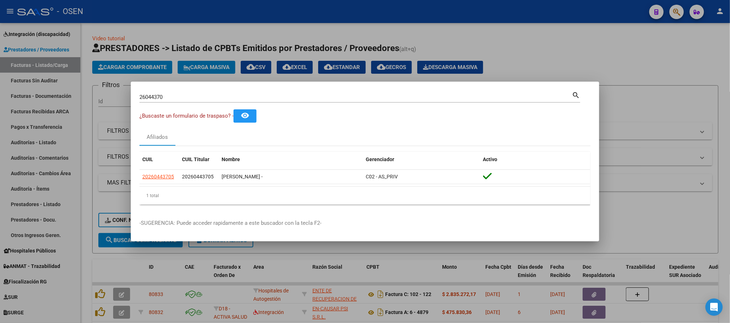
click at [138, 9] on div at bounding box center [365, 161] width 730 height 323
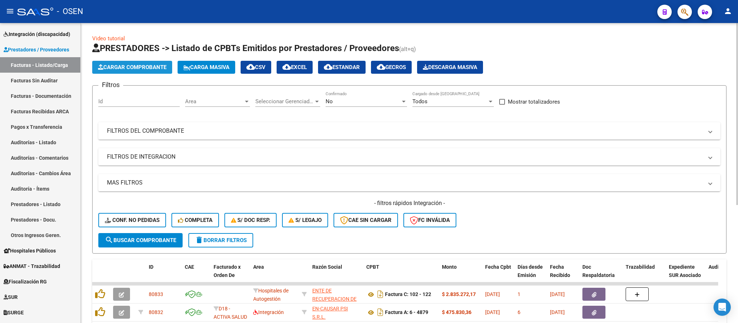
click at [134, 64] on span "Cargar Comprobante" at bounding box center [132, 67] width 68 height 6
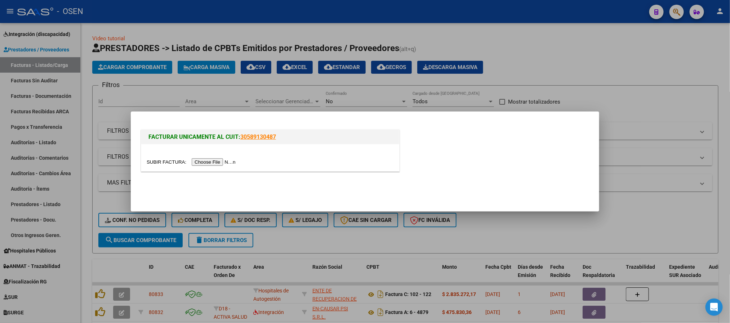
click at [202, 166] on div at bounding box center [270, 157] width 258 height 27
click at [202, 163] on input "file" at bounding box center [192, 162] width 91 height 8
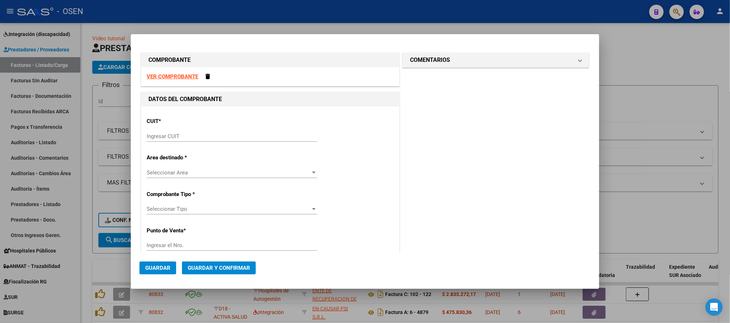
click at [182, 77] on strong "VER COMPROBANTE" at bounding box center [172, 76] width 51 height 6
click at [173, 137] on input "Ingresar CUIT" at bounding box center [232, 136] width 170 height 6
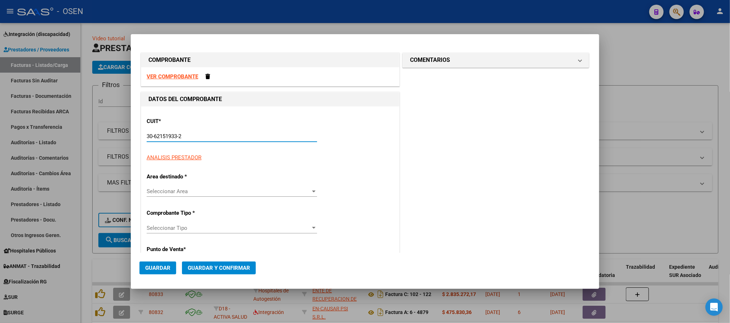
type input "30-62151933-2"
type input "6"
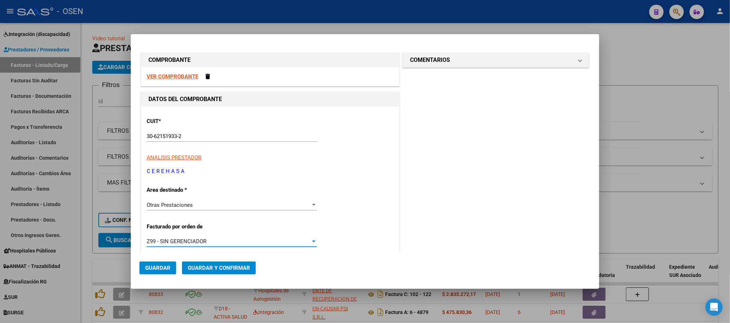
scroll to position [131, 0]
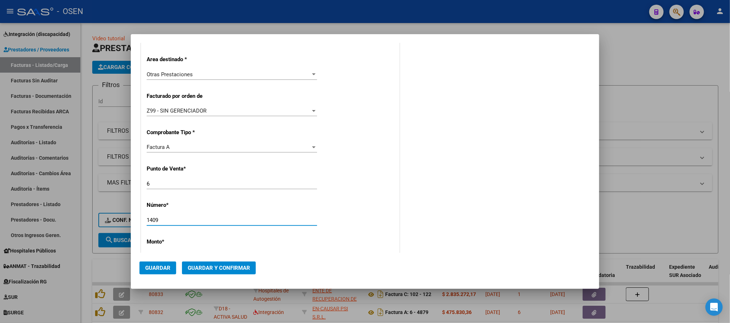
type input "1409"
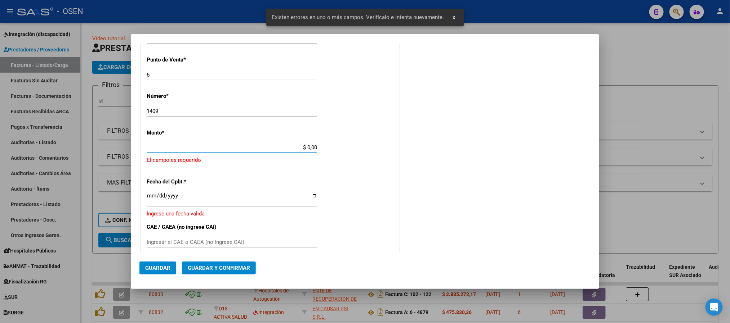
scroll to position [237, 0]
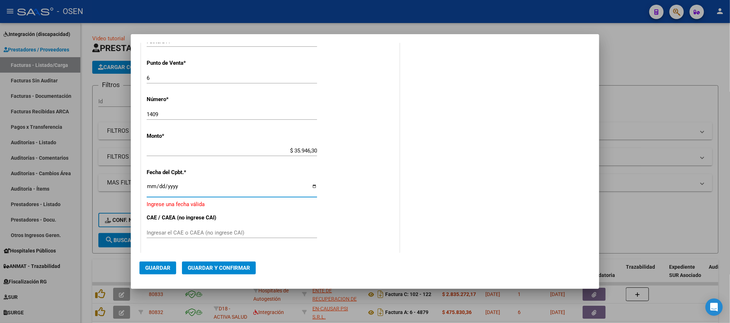
click at [311, 151] on input "$ 35.946,30" at bounding box center [232, 151] width 170 height 6
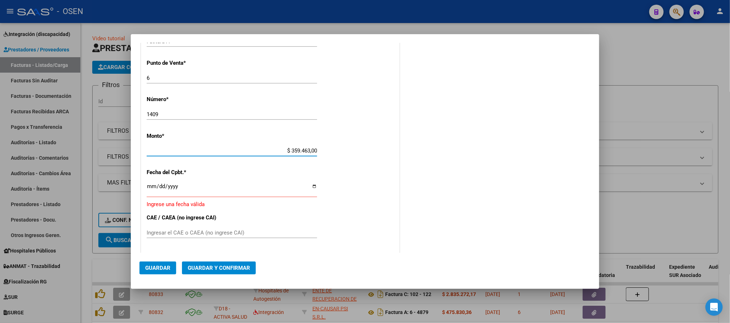
type input "$ 3.594.630,00"
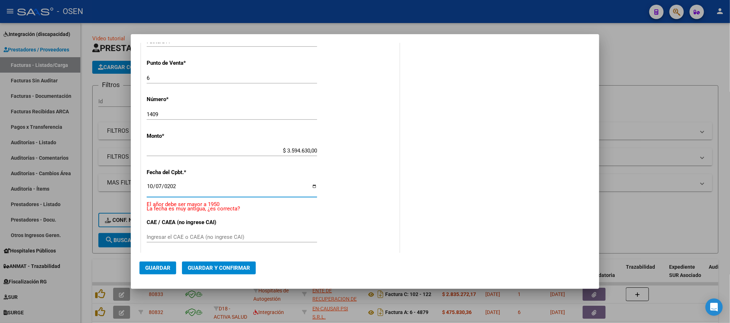
type input "2025-10-07"
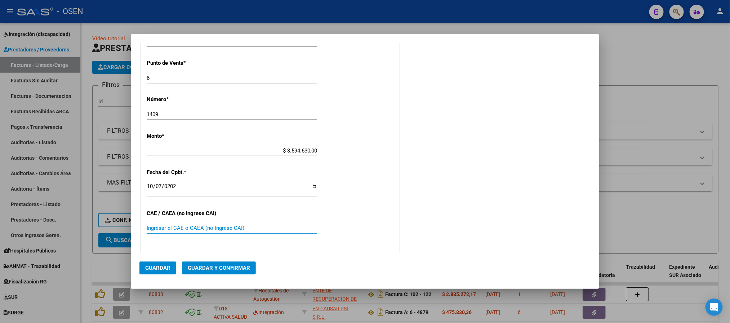
paste input "75402979136292"
type input "75402979136292"
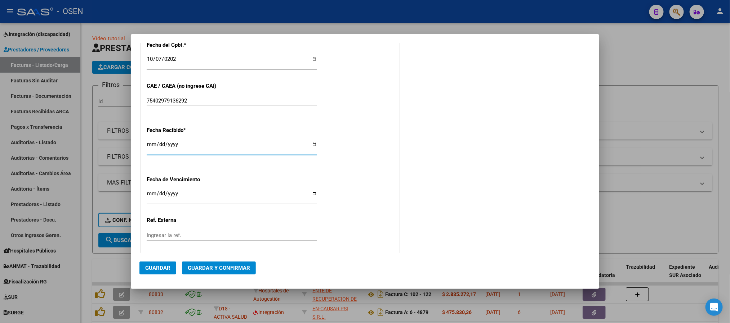
click at [158, 267] on span "Guardar" at bounding box center [157, 268] width 25 height 6
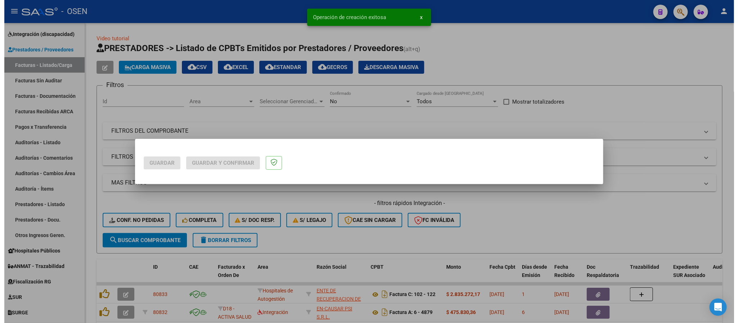
scroll to position [0, 0]
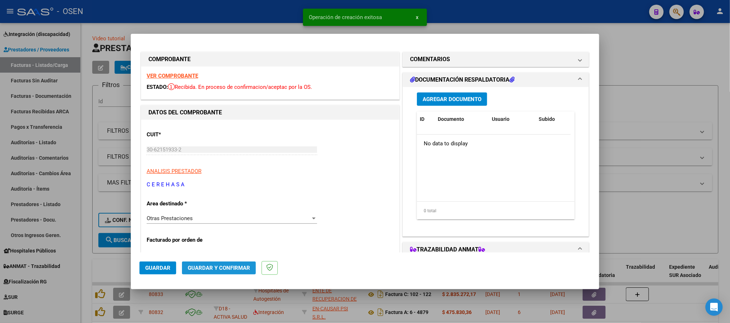
click at [221, 267] on span "Guardar y Confirmar" at bounding box center [219, 268] width 62 height 6
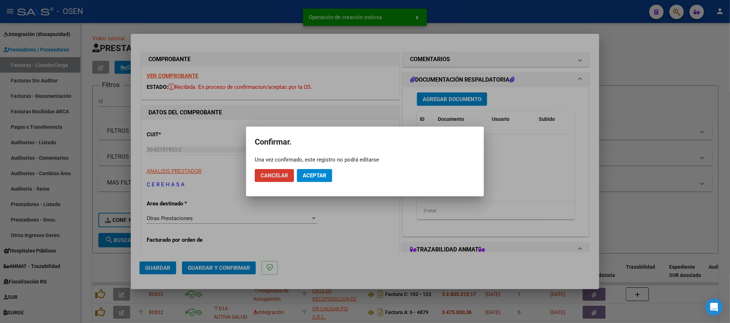
click at [303, 179] on button "Aceptar" at bounding box center [314, 175] width 35 height 13
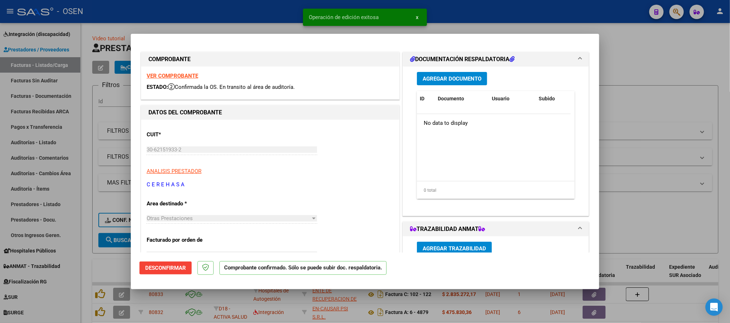
click at [297, 17] on div "Operación de edición exitosa x" at bounding box center [364, 17] width 141 height 35
click at [263, 18] on div at bounding box center [365, 161] width 730 height 323
type input "$ 0,00"
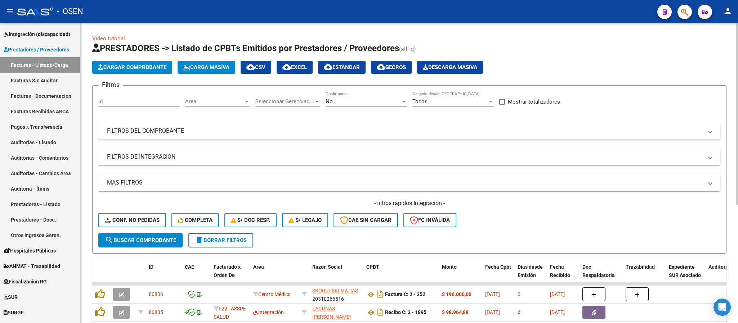
click at [180, 94] on div "Filtros Id Area Area Seleccionar Gerenciador Seleccionar Gerenciador No Confirm…" at bounding box center [409, 162] width 622 height 142
click at [207, 100] on span "Area" at bounding box center [214, 101] width 58 height 6
type input "otr"
click at [233, 142] on span "Gestiones Administrativas y Otros" at bounding box center [232, 134] width 94 height 16
click at [207, 104] on span "Gestiones Administrativas y Otros" at bounding box center [226, 101] width 82 height 6
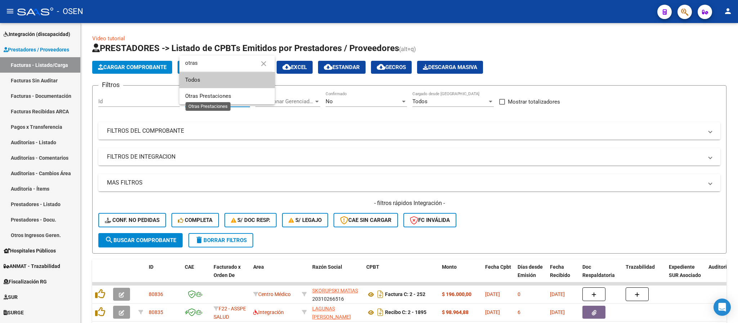
type input "otras"
click at [214, 99] on span "Otras Prestaciones" at bounding box center [208, 96] width 46 height 6
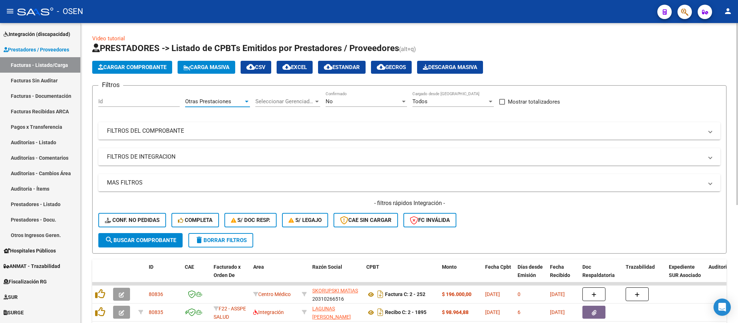
click at [160, 237] on span "search Buscar Comprobante" at bounding box center [140, 240] width 71 height 6
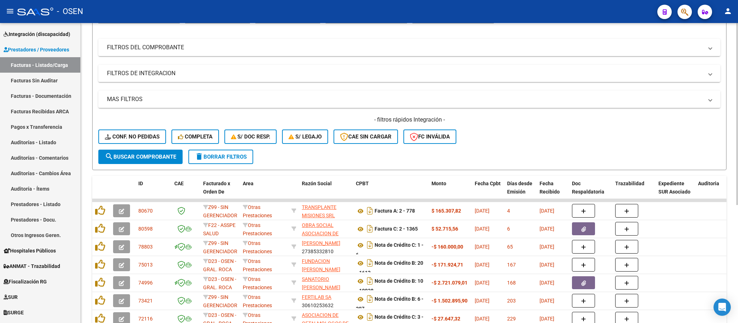
scroll to position [108, 0]
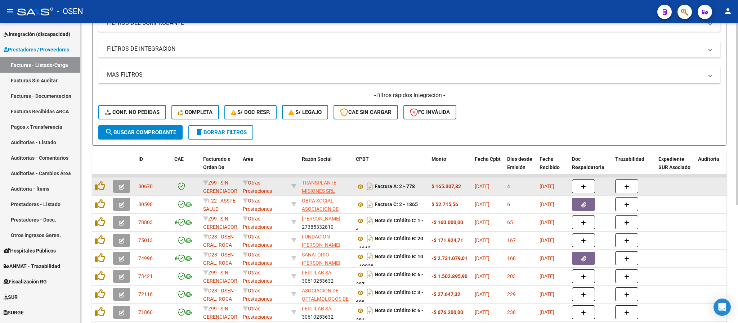
click at [106, 186] on div at bounding box center [101, 186] width 12 height 11
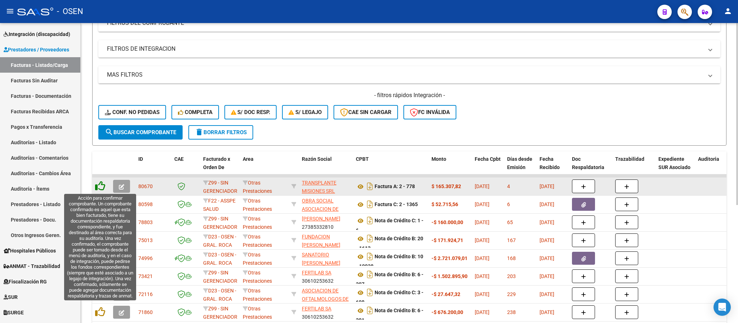
click at [104, 186] on icon at bounding box center [100, 186] width 10 height 10
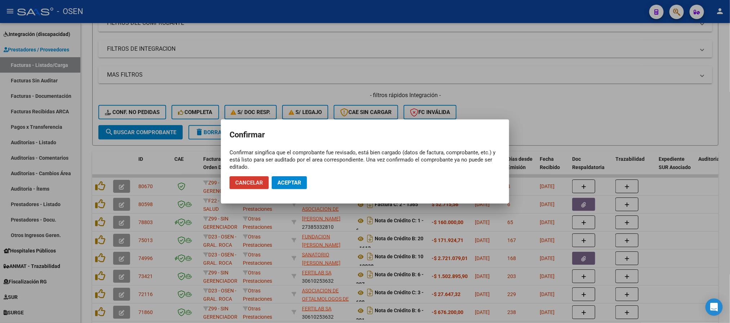
click at [289, 185] on span "Aceptar" at bounding box center [289, 183] width 24 height 6
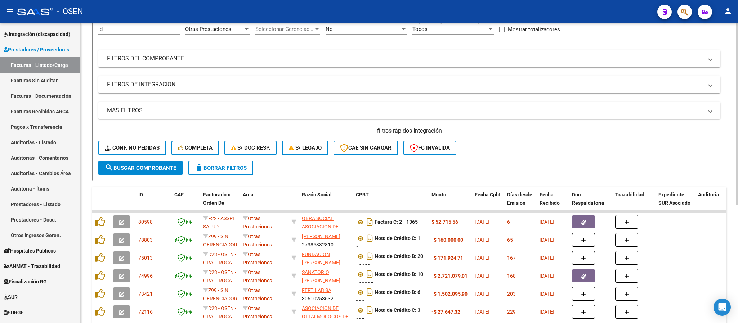
scroll to position [54, 0]
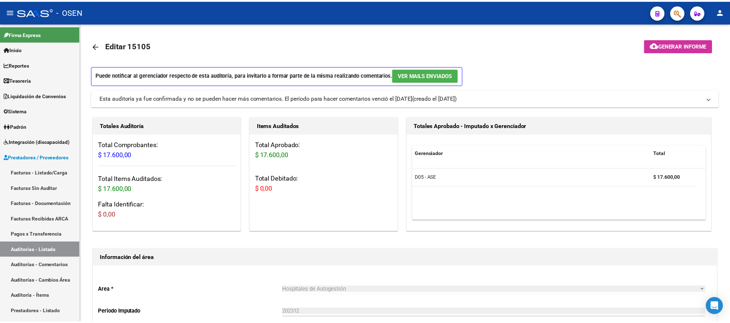
scroll to position [108, 0]
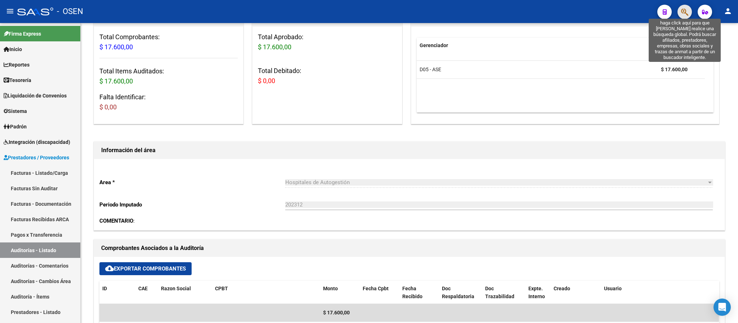
click at [682, 13] on icon "button" at bounding box center [684, 12] width 7 height 8
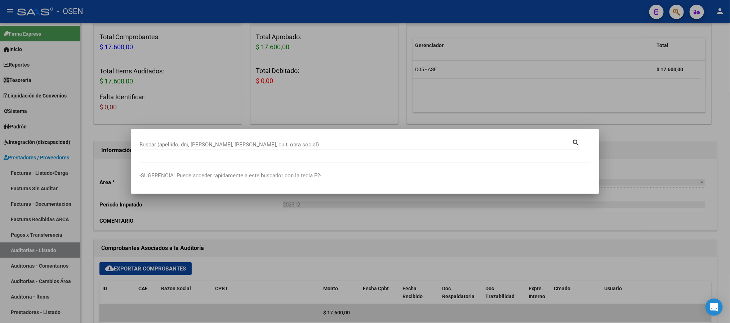
paste input "36499236"
type input "36499236"
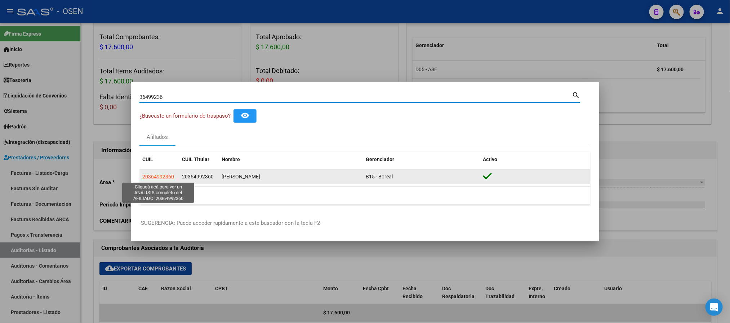
click at [153, 177] on span "20364992360" at bounding box center [158, 177] width 32 height 6
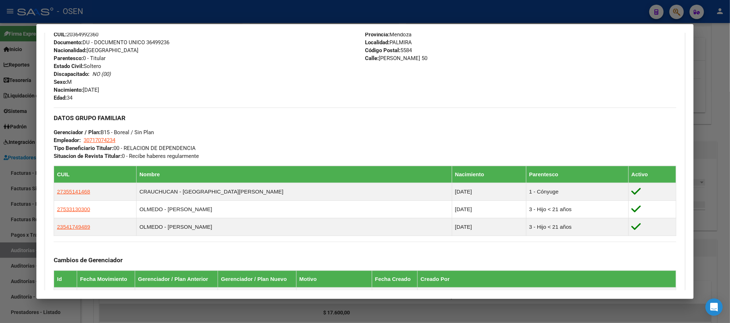
scroll to position [396, 0]
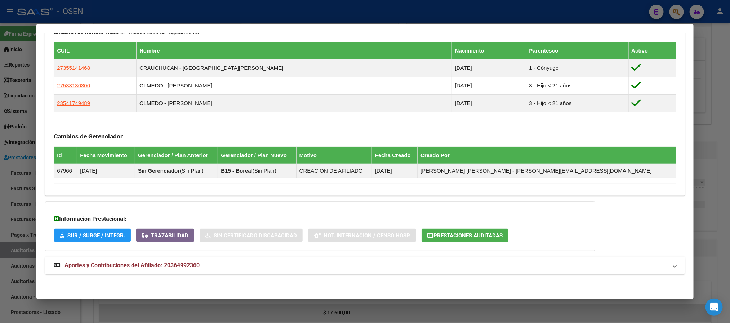
click at [217, 273] on mat-expansion-panel-header "Aportes y Contribuciones del Afiliado: 20364992360" at bounding box center [364, 265] width 639 height 17
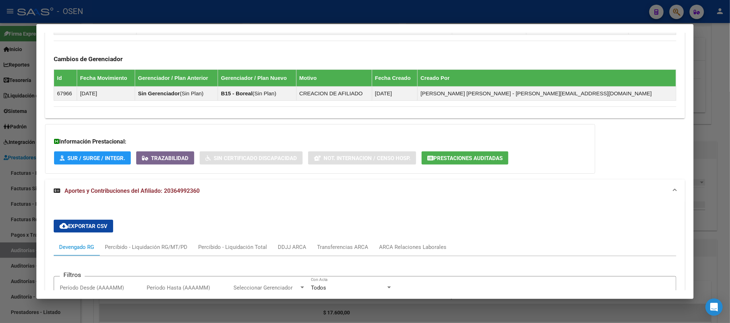
scroll to position [469, 0]
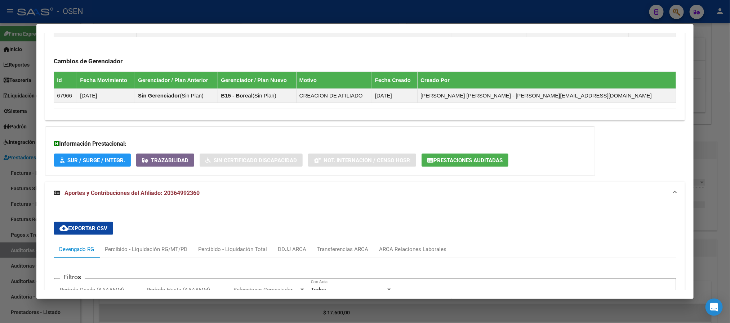
click at [449, 161] on span "Prestaciones Auditadas" at bounding box center [467, 160] width 69 height 6
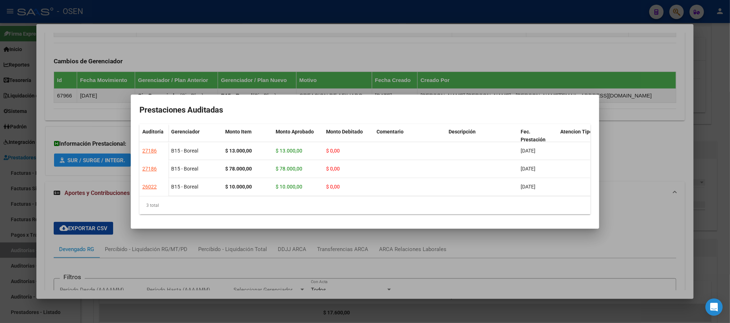
click at [299, 49] on div at bounding box center [365, 161] width 730 height 323
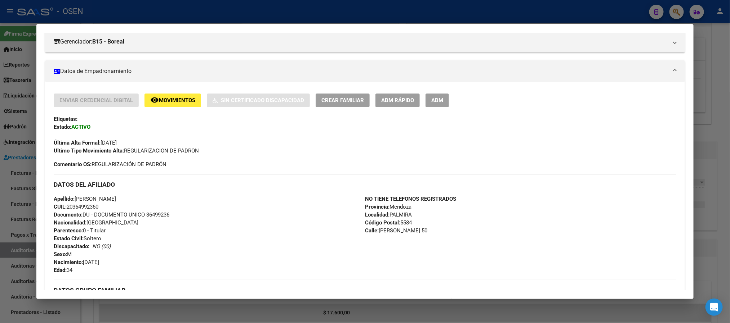
scroll to position [91, 0]
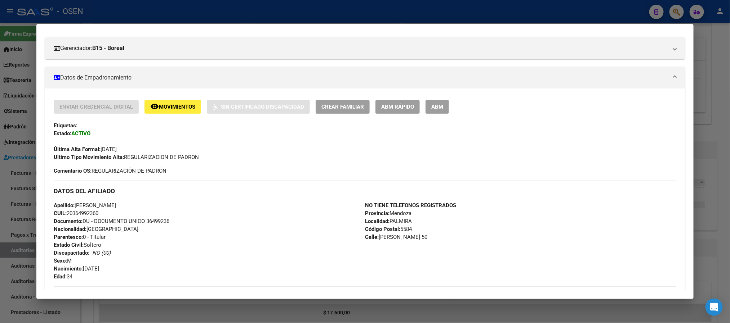
drag, startPoint x: 99, startPoint y: 213, endPoint x: 46, endPoint y: 204, distance: 53.7
click at [46, 204] on div "Enviar Credencial Digital remove_red_eye Movimientos Sin Certificado Discapacid…" at bounding box center [364, 296] width 639 height 393
copy div "Apellido: NICOLAS MARTIN OLMEDO CUIL: 20364992360"
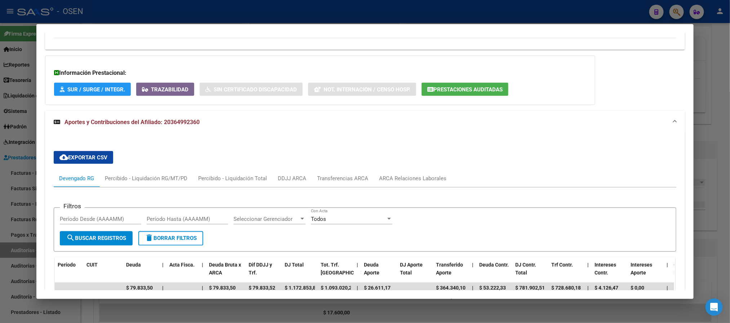
scroll to position [270, 0]
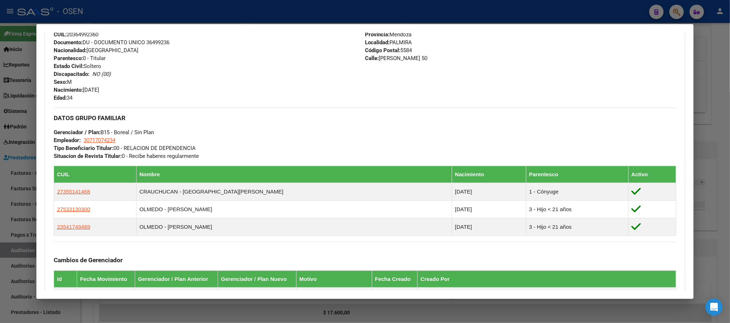
click at [250, 12] on div at bounding box center [365, 161] width 730 height 323
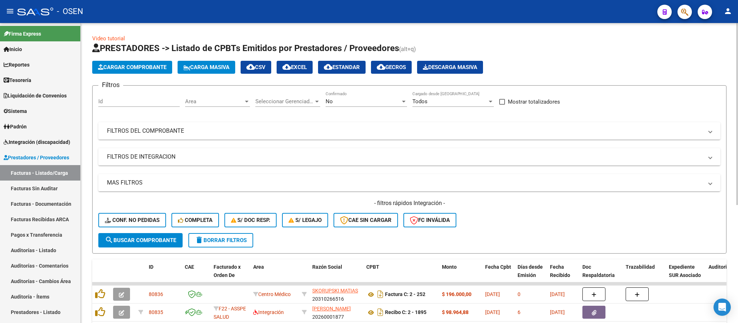
drag, startPoint x: 454, startPoint y: 116, endPoint x: 461, endPoint y: 126, distance: 12.0
click at [454, 117] on div "Filtros Id Area Area Seleccionar Gerenciador Seleccionar Gerenciador No Confirm…" at bounding box center [409, 162] width 622 height 142
click at [461, 126] on mat-expansion-panel-header "FILTROS DEL COMPROBANTE" at bounding box center [409, 130] width 622 height 17
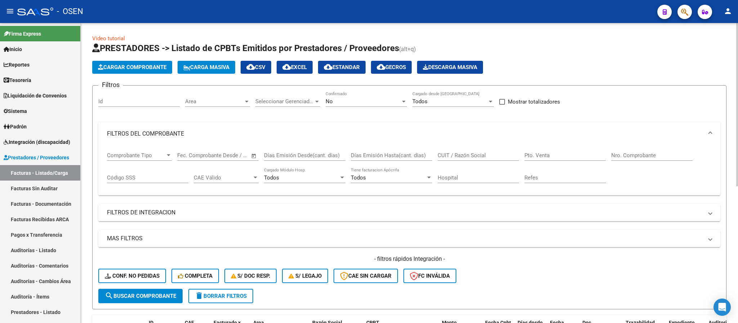
click at [642, 152] on div "Nro. Comprobante" at bounding box center [651, 152] width 81 height 15
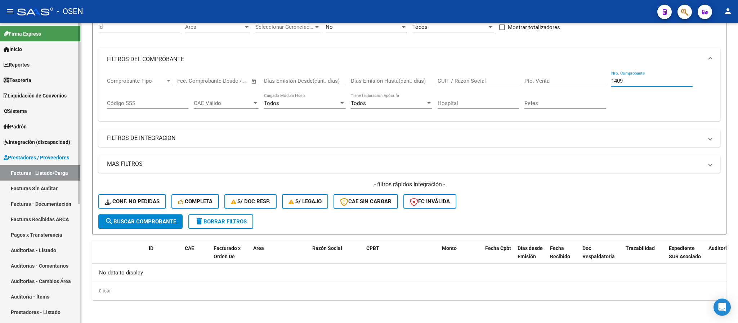
type input "1409"
click at [38, 250] on link "Auditorías - Listado" at bounding box center [40, 250] width 80 height 15
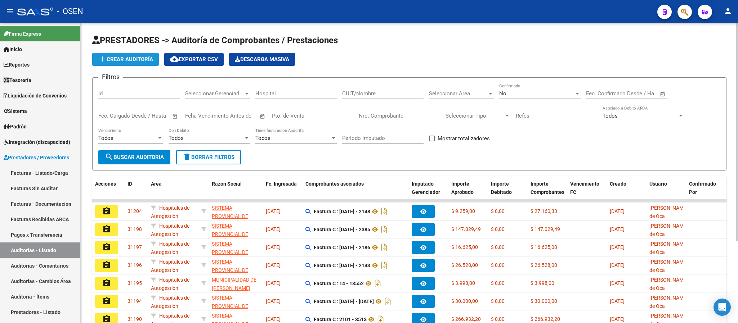
click at [122, 60] on span "add Crear Auditoría" at bounding box center [125, 59] width 55 height 6
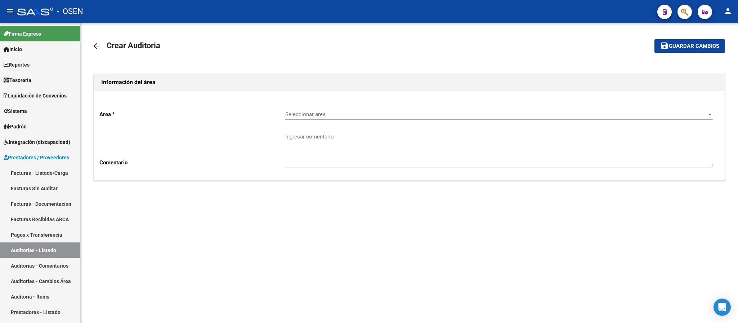
click at [302, 118] on div "Seleccionar area Seleccionar area" at bounding box center [498, 111] width 427 height 15
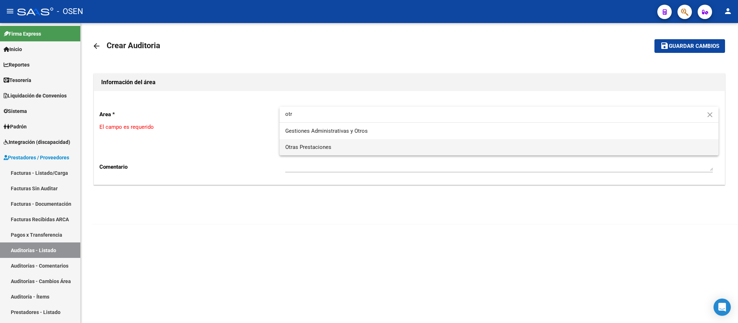
type input "otr"
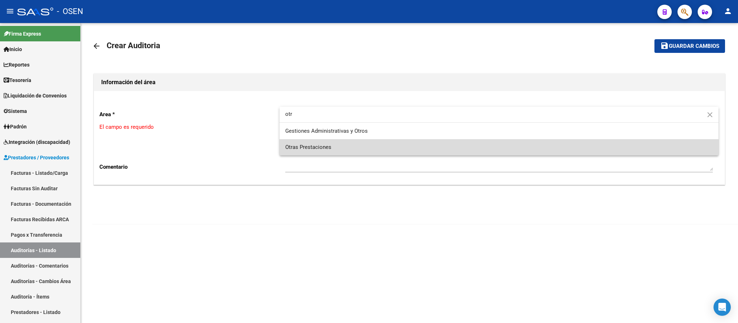
click at [372, 143] on span "Otras Prestaciones" at bounding box center [498, 147] width 427 height 16
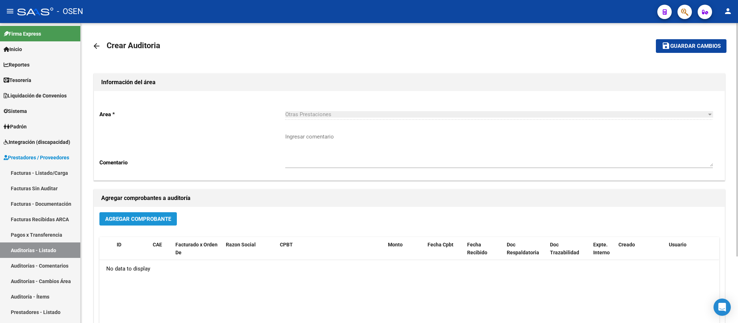
click at [119, 213] on button "Agregar Comprobante" at bounding box center [137, 218] width 77 height 13
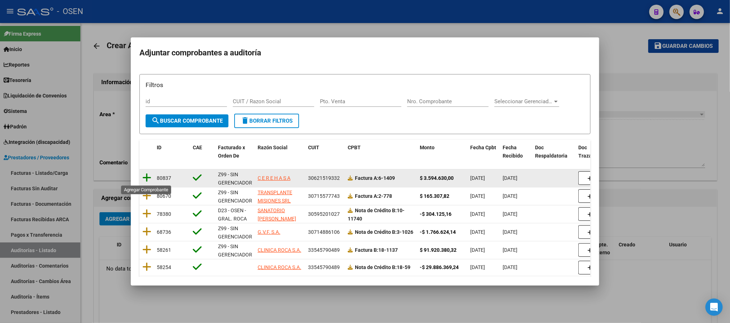
click at [146, 174] on icon at bounding box center [146, 178] width 9 height 10
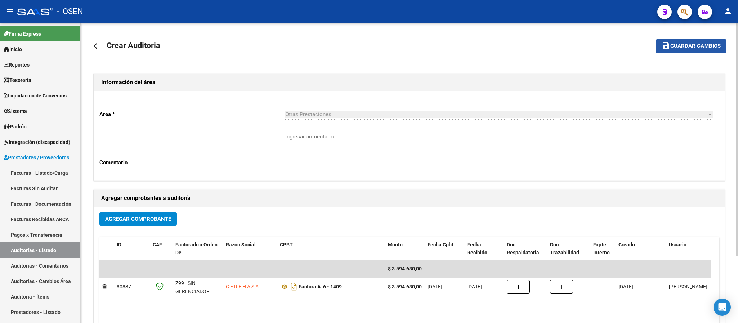
click at [698, 48] on span "Guardar cambios" at bounding box center [695, 46] width 50 height 6
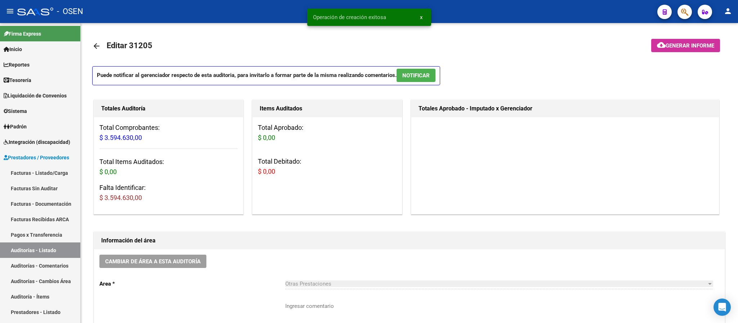
click at [686, 8] on icon "button" at bounding box center [684, 12] width 7 height 8
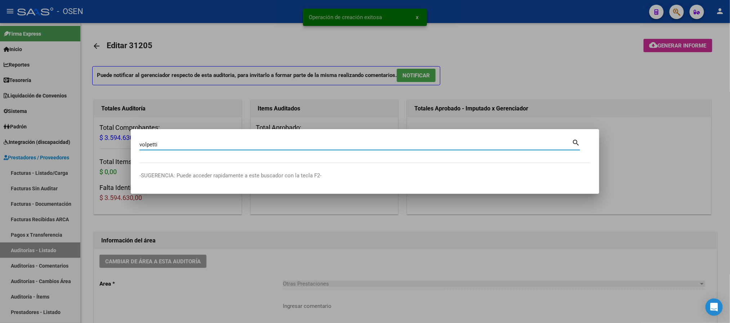
type input "volpetti"
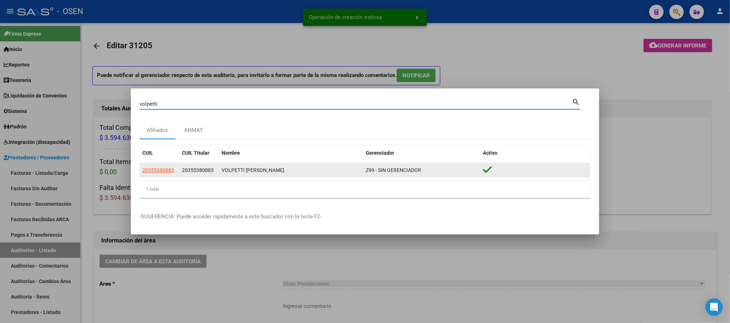
click at [168, 171] on span "20355380883" at bounding box center [158, 170] width 32 height 6
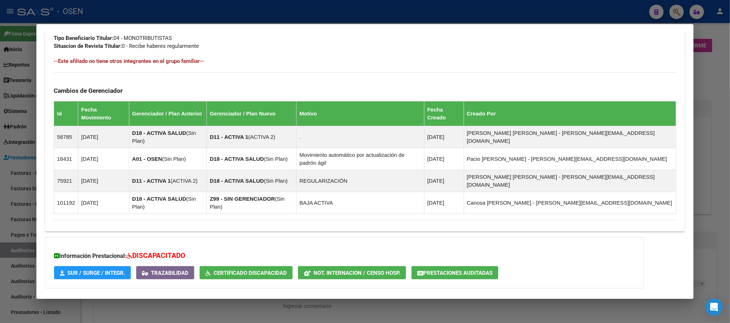
click at [355, 295] on mat-expansion-panel-header "Aportes y Contribuciones del Afiliado: 20355380883" at bounding box center [364, 303] width 639 height 17
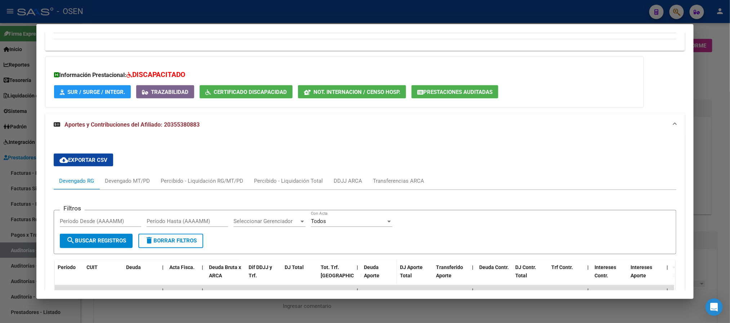
scroll to position [675, 0]
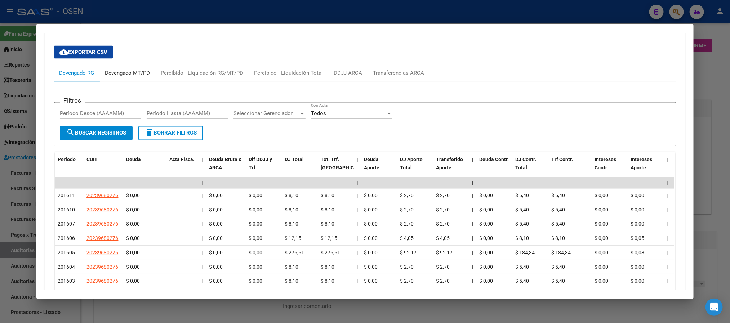
click at [122, 69] on div "Devengado MT/PD" at bounding box center [127, 73] width 45 height 8
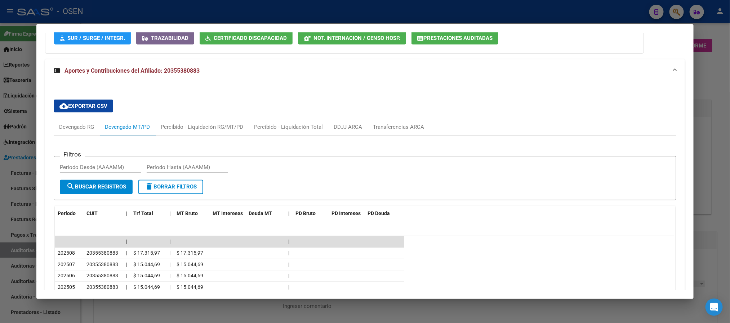
click at [411, 136] on div "Filtros Período Desde (AAAAMM) Período Hasta (AAAAMM) search Buscar Registros d…" at bounding box center [365, 262] width 622 height 252
click at [408, 123] on div "Transferencias ARCA" at bounding box center [398, 127] width 51 height 8
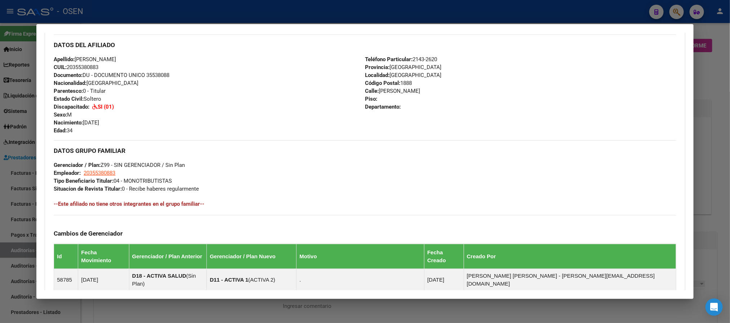
scroll to position [135, 0]
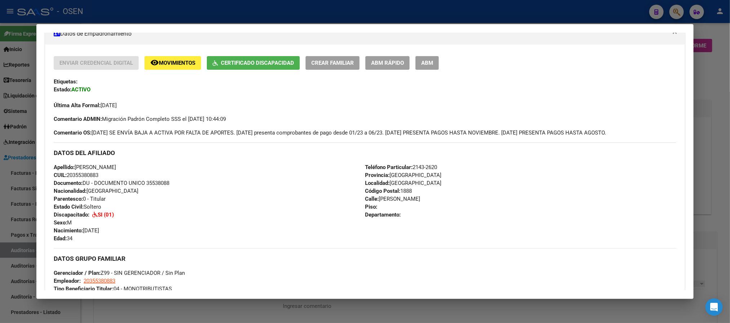
drag, startPoint x: 108, startPoint y: 175, endPoint x: 66, endPoint y: 174, distance: 42.2
click at [66, 174] on div "Apellido: EMMANUEL LEONARDO VOLPETTI CUIL: 20355380883 Documento: DU - DOCUMENT…" at bounding box center [209, 202] width 311 height 79
copy span "20355380883"
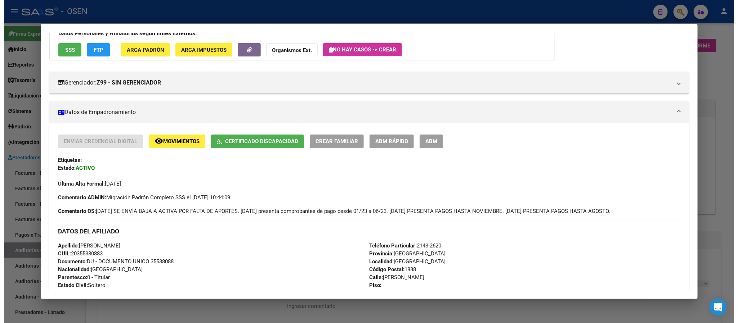
scroll to position [0, 0]
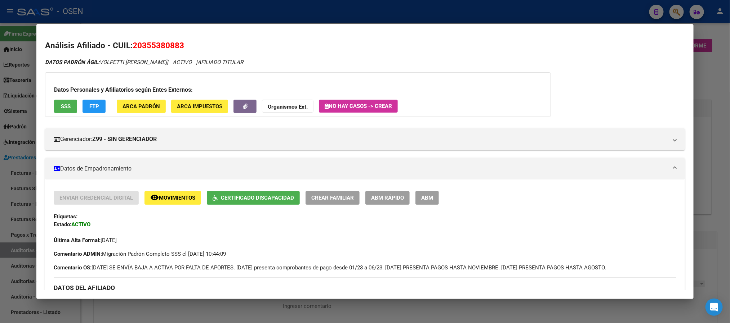
click at [271, 7] on div at bounding box center [365, 161] width 730 height 323
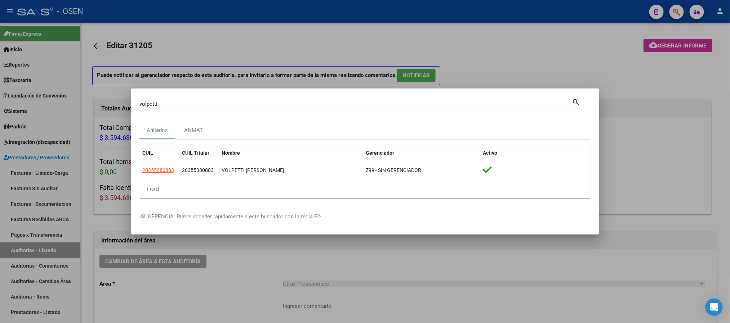
click at [506, 46] on div at bounding box center [365, 161] width 730 height 323
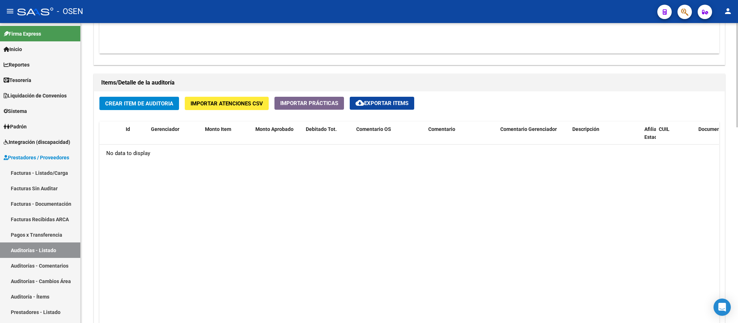
scroll to position [540, 0]
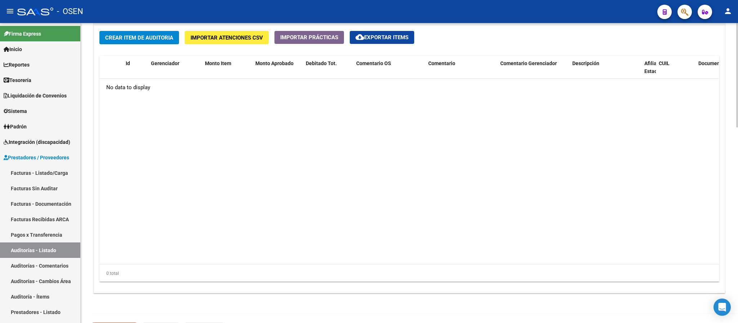
click at [143, 38] on span "Crear Item de Auditoria" at bounding box center [139, 38] width 68 height 6
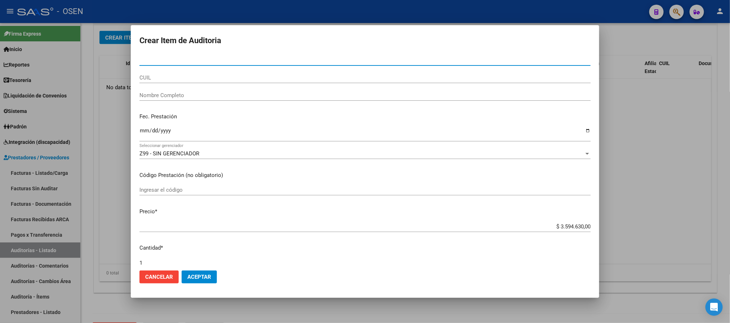
click at [159, 79] on input "CUIL" at bounding box center [364, 78] width 451 height 6
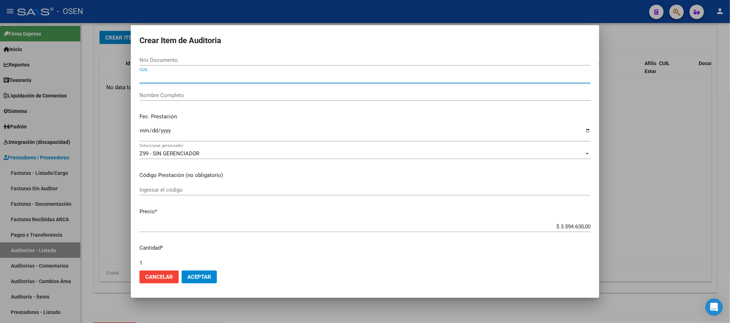
paste input "20355380883"
type input "20355380883"
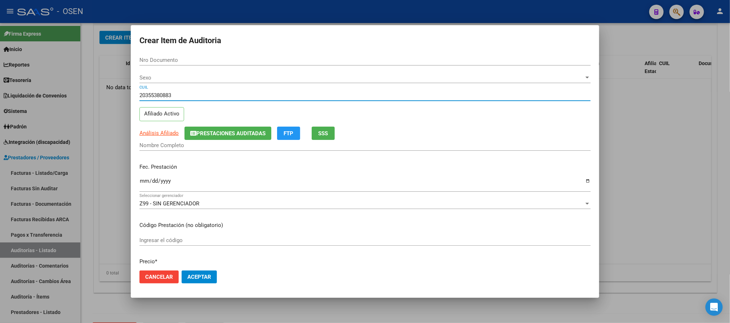
type input "35538088"
type input "VOLPETTI EMMANUEL LEONARDO"
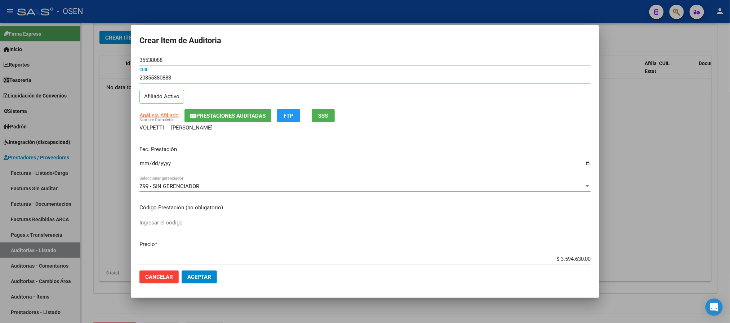
type input "20355380883"
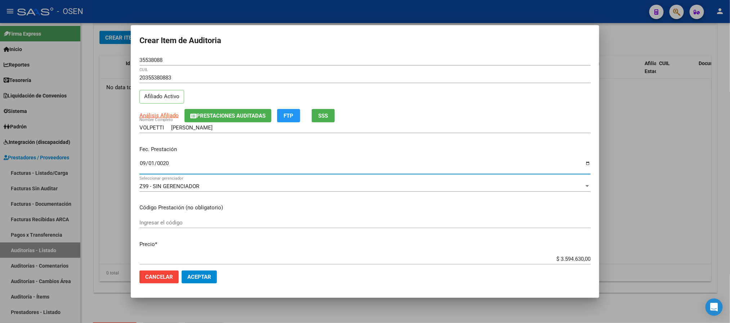
type input "0205-09-01"
type input "2025-09-01"
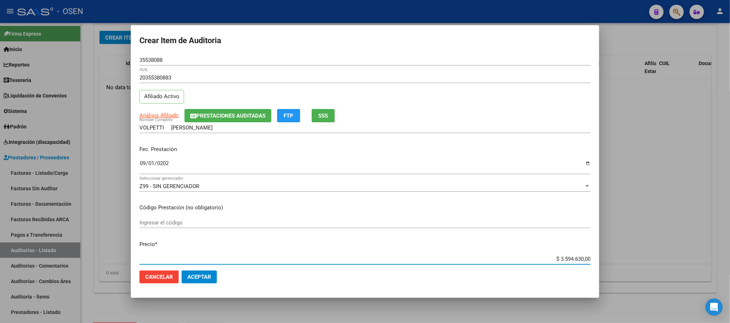
click at [200, 279] on span "Aceptar" at bounding box center [199, 277] width 24 height 6
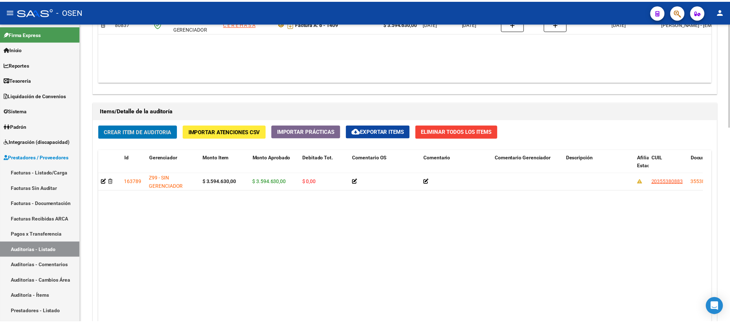
scroll to position [563, 0]
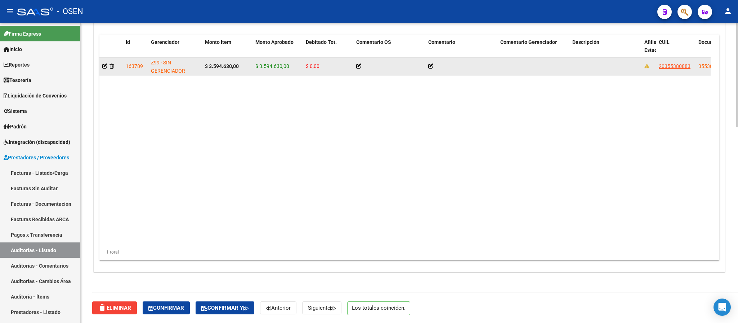
click at [670, 69] on app-link-go-to "20355380883" at bounding box center [675, 66] width 32 height 8
click at [670, 67] on span "20355380883" at bounding box center [675, 66] width 32 height 6
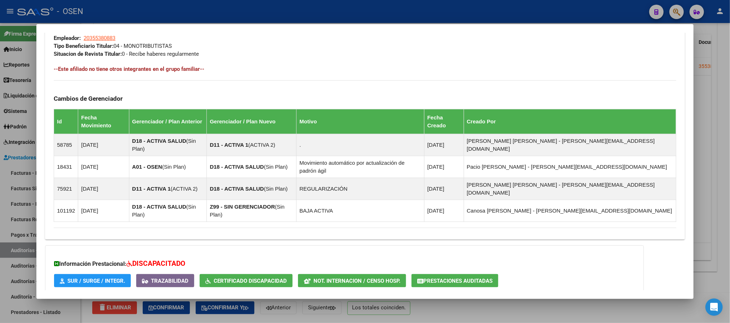
scroll to position [386, 0]
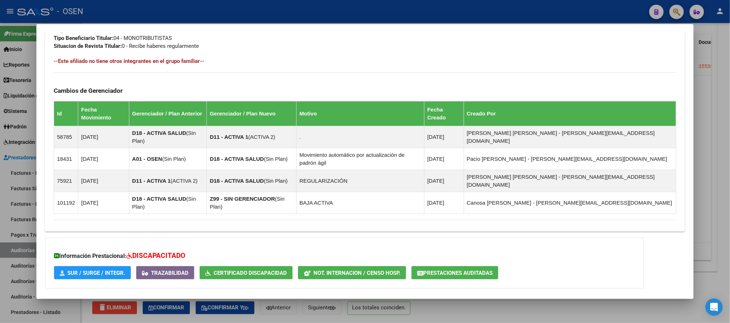
click at [313, 299] on mat-panel-title "Aportes y Contribuciones del Afiliado: 20355380883" at bounding box center [360, 303] width 613 height 9
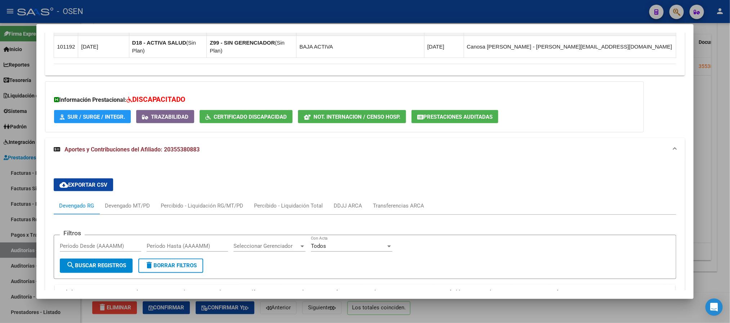
scroll to position [537, 0]
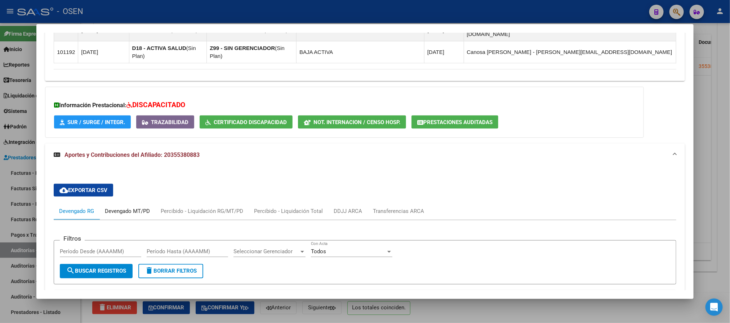
click at [130, 207] on div "Devengado MT/PD" at bounding box center [127, 211] width 45 height 8
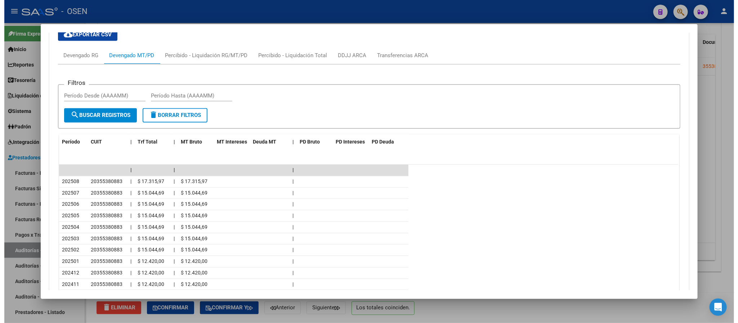
scroll to position [699, 0]
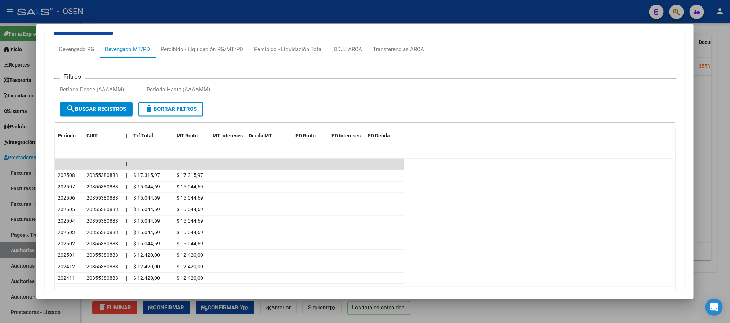
click at [191, 17] on div at bounding box center [365, 161] width 730 height 323
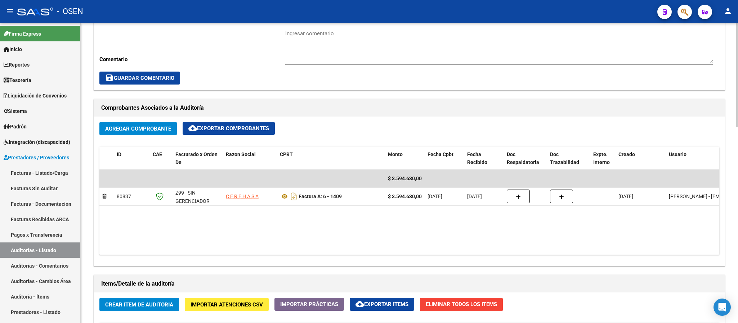
scroll to position [185, 0]
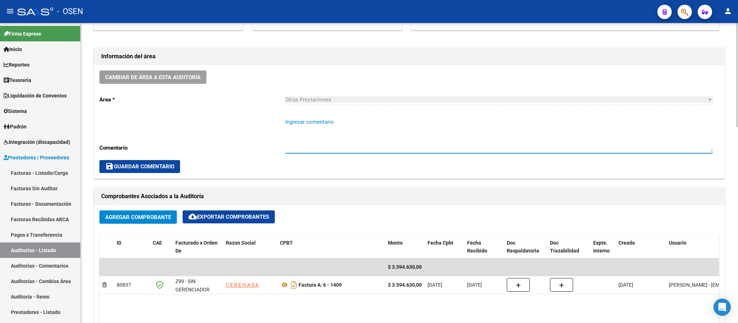
click at [381, 145] on textarea "Ingresar comentario" at bounding box center [498, 135] width 427 height 34
type textarea "o"
type textarea "OK AF. ÚLTIMO PAGO DEL MONOTRIBUTO 08/2025"
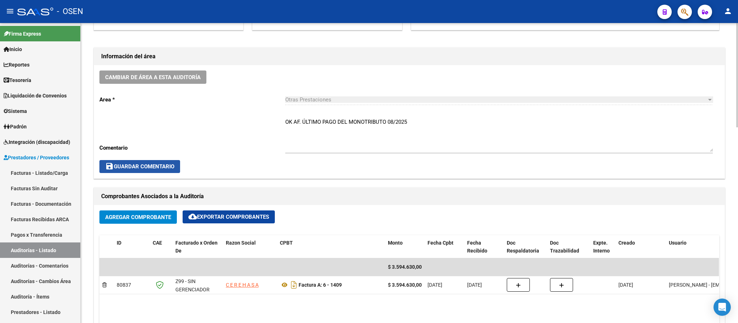
click at [132, 164] on span "save Guardar Comentario" at bounding box center [139, 166] width 69 height 6
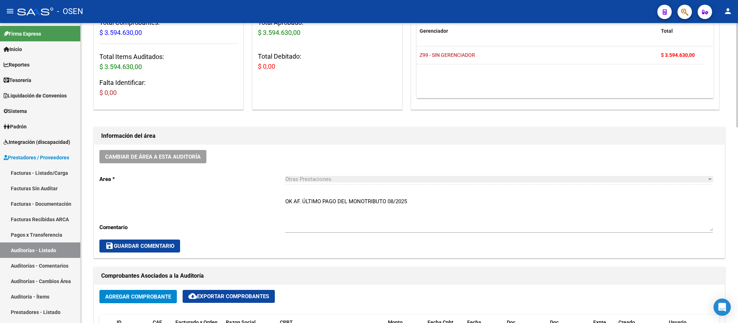
scroll to position [0, 0]
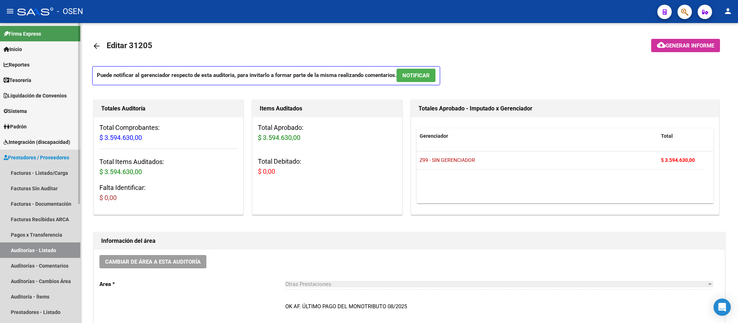
click at [42, 255] on link "Auditorías - Listado" at bounding box center [40, 250] width 80 height 15
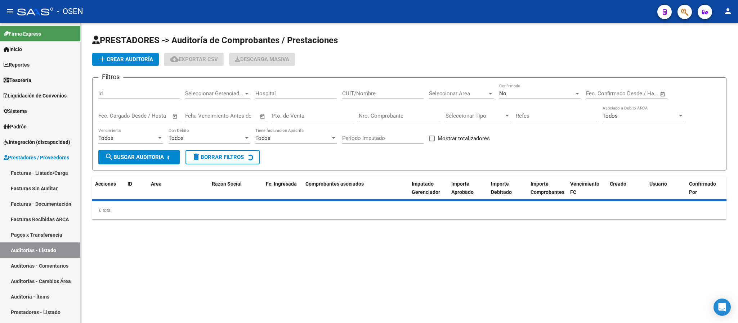
click at [137, 57] on span "add Crear Auditoría" at bounding box center [125, 59] width 55 height 6
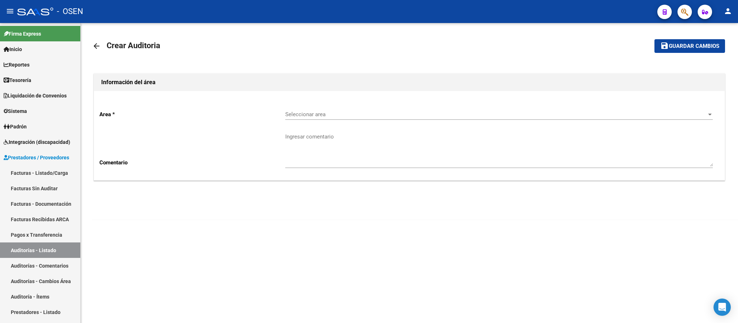
click at [318, 119] on div "Seleccionar area Seleccionar area" at bounding box center [498, 111] width 427 height 15
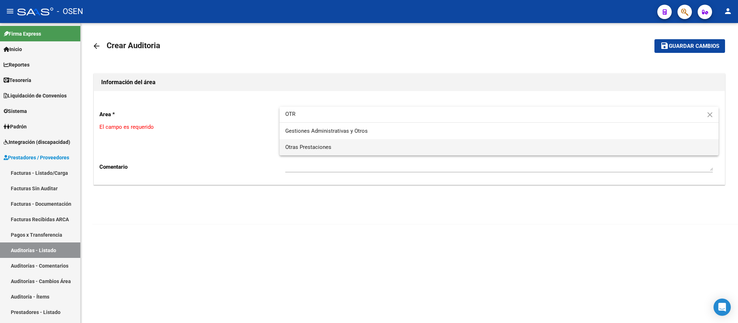
type input "OTR"
click at [304, 153] on span "Otras Prestaciones" at bounding box center [498, 147] width 427 height 16
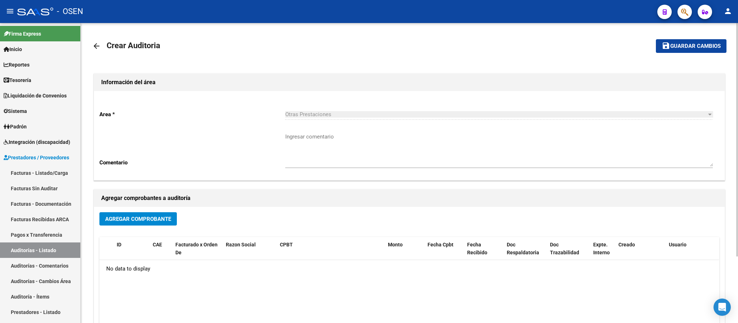
click at [114, 211] on div "Agregar Comprobante ID CAE Facturado x Orden De Razon Social CPBT Monto Fecha C…" at bounding box center [409, 281] width 631 height 149
click at [117, 217] on span "Agregar Comprobante" at bounding box center [138, 219] width 66 height 6
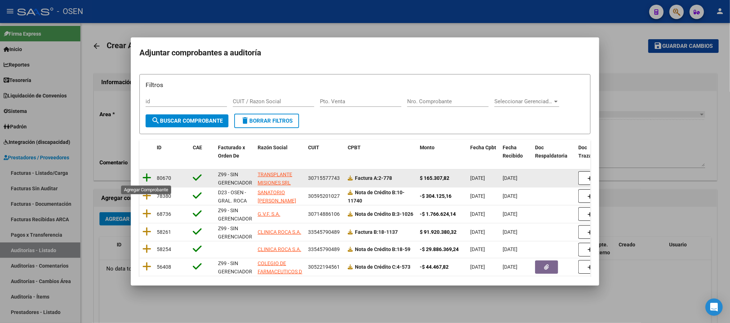
click at [149, 179] on icon at bounding box center [146, 178] width 9 height 10
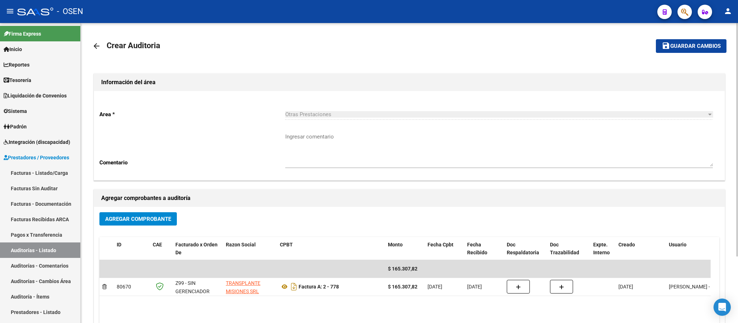
drag, startPoint x: 686, startPoint y: 58, endPoint x: 686, endPoint y: 47, distance: 10.8
click at [686, 57] on div "arrow_back Crear Auditoria save Guardar cambios Información del área Area * Otr…" at bounding box center [409, 208] width 634 height 347
click at [686, 47] on span "Guardar cambios" at bounding box center [695, 46] width 50 height 6
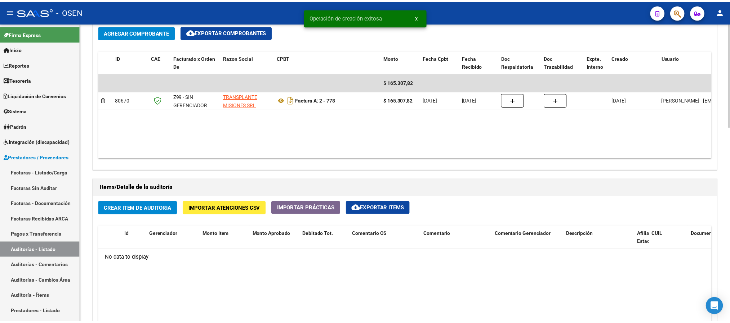
scroll to position [378, 0]
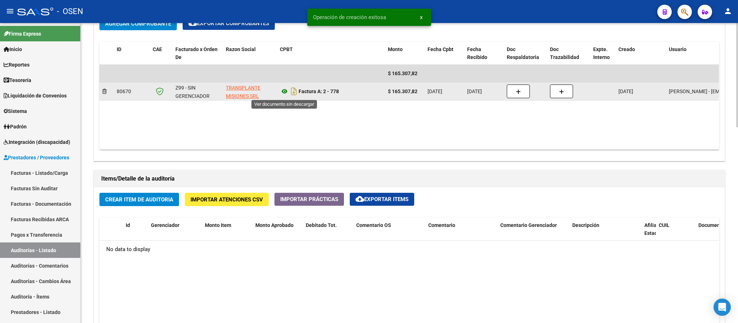
click at [283, 94] on icon at bounding box center [284, 91] width 9 height 9
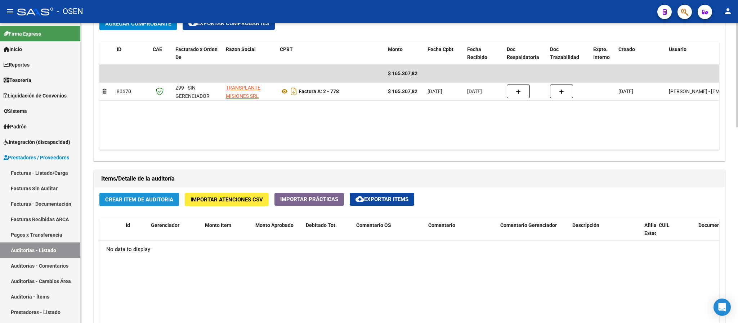
click at [126, 200] on span "Crear Item de Auditoria" at bounding box center [139, 200] width 68 height 6
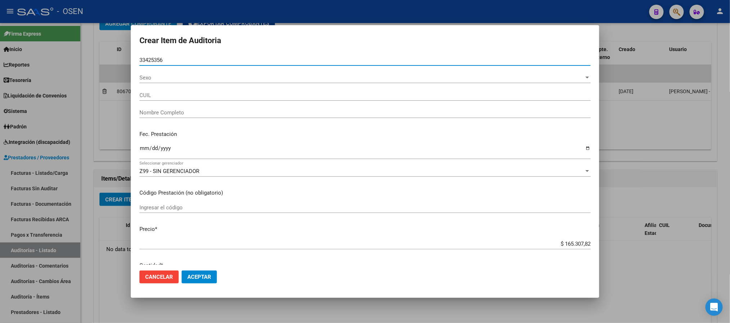
type input "33425356"
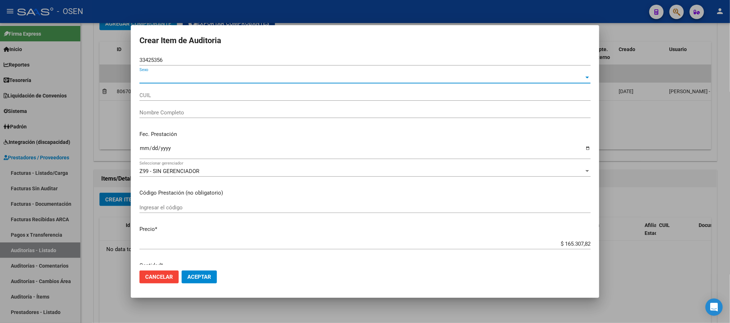
type input "27334253568"
type input "BAEZ YESICA IRENE"
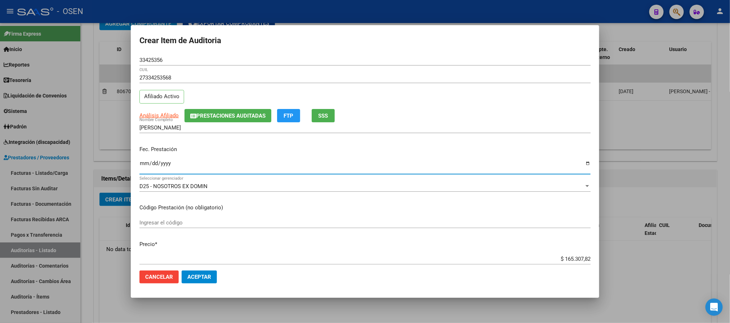
click at [145, 163] on input "2025-08-01" at bounding box center [364, 167] width 451 height 12
click at [151, 165] on input "2025-08-01" at bounding box center [364, 167] width 451 height 12
type input "2025-10-01"
click at [160, 119] on app-link-go-to "Análisis Afiliado" at bounding box center [158, 116] width 39 height 8
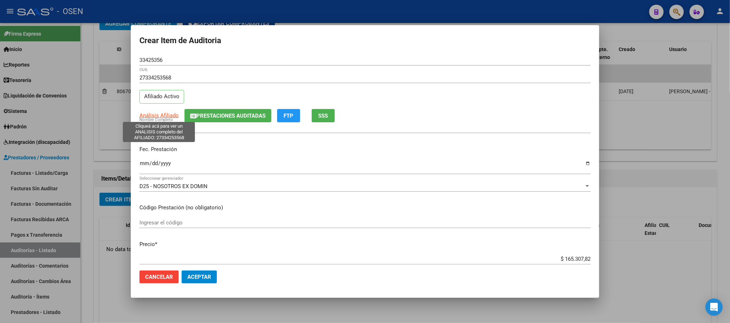
click at [161, 112] on span "Análisis Afiliado" at bounding box center [158, 115] width 39 height 6
type textarea "27334253568"
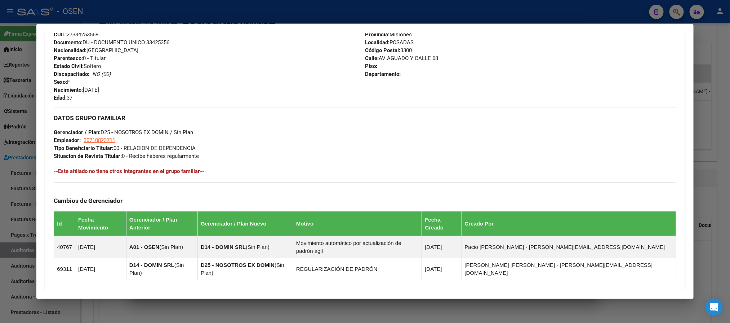
scroll to position [350, 0]
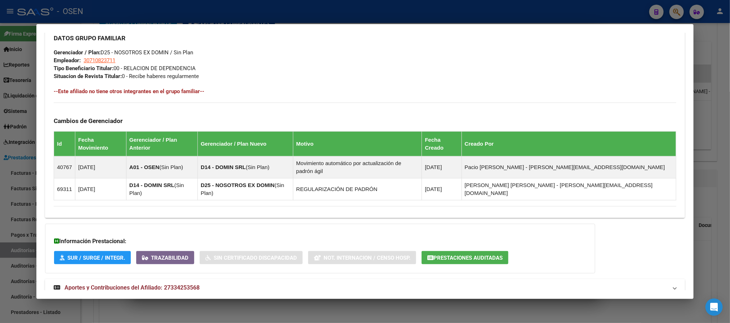
click at [338, 284] on mat-panel-title "Aportes y Contribuciones del Afiliado: 27334253568" at bounding box center [360, 288] width 613 height 9
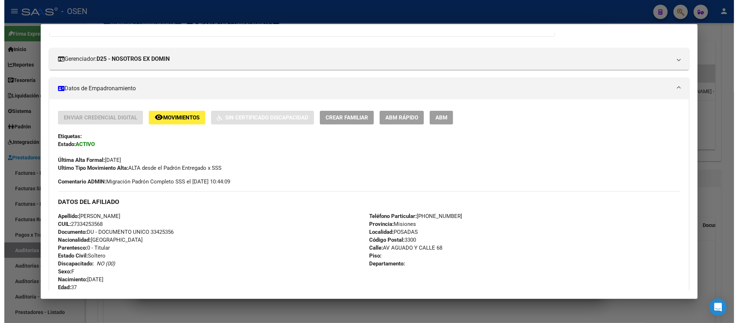
scroll to position [0, 0]
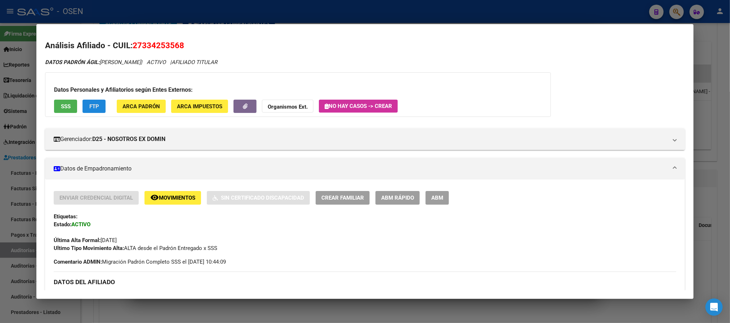
click at [89, 108] on span "FTP" at bounding box center [94, 106] width 10 height 6
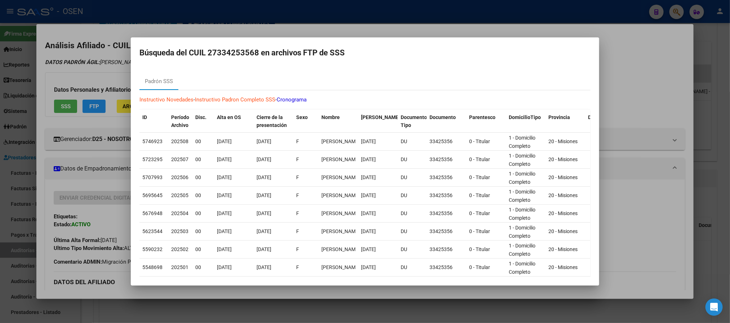
click at [220, 32] on div at bounding box center [365, 161] width 730 height 323
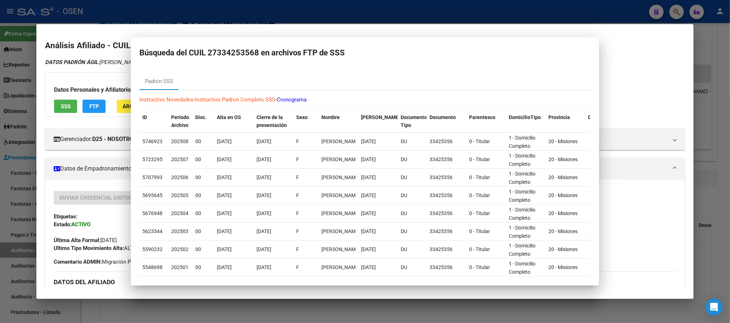
click at [225, 8] on div at bounding box center [365, 161] width 730 height 323
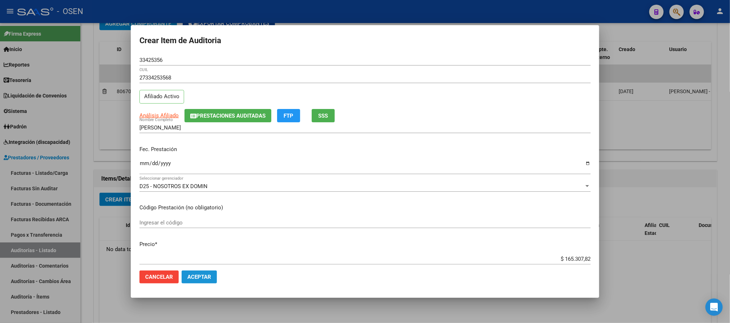
click at [192, 277] on span "Aceptar" at bounding box center [199, 277] width 24 height 6
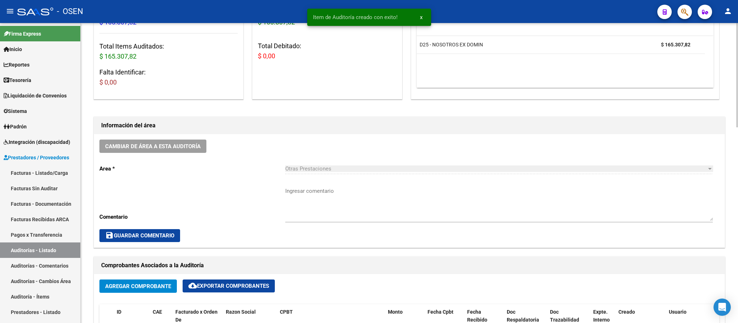
scroll to position [54, 0]
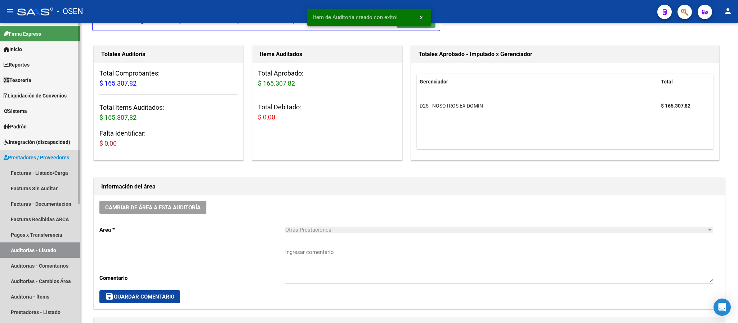
click at [49, 252] on link "Auditorías - Listado" at bounding box center [40, 250] width 80 height 15
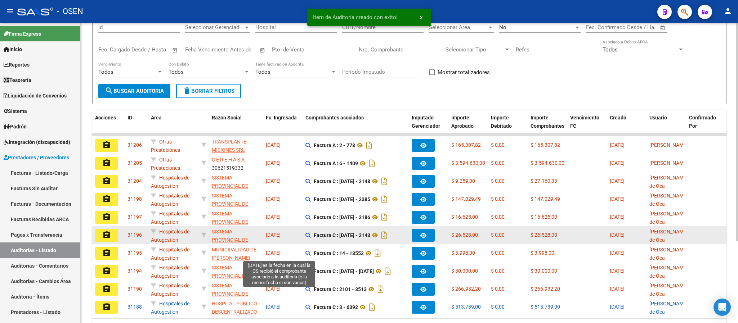
scroll to position [108, 0]
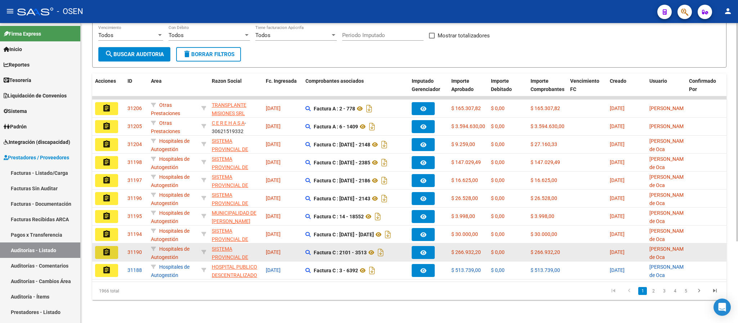
click at [108, 251] on mat-icon "assignment" at bounding box center [106, 252] width 9 height 9
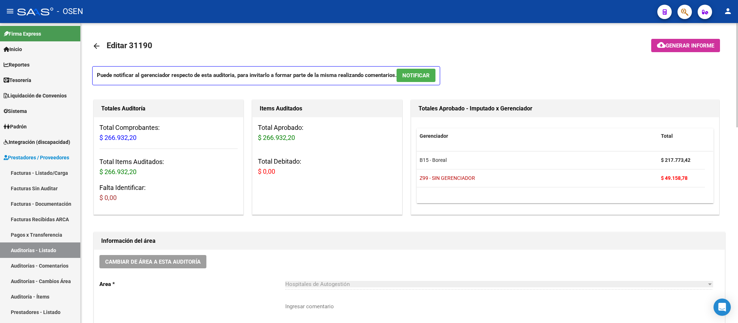
click at [428, 74] on span "NOTIFICAR" at bounding box center [415, 75] width 27 height 6
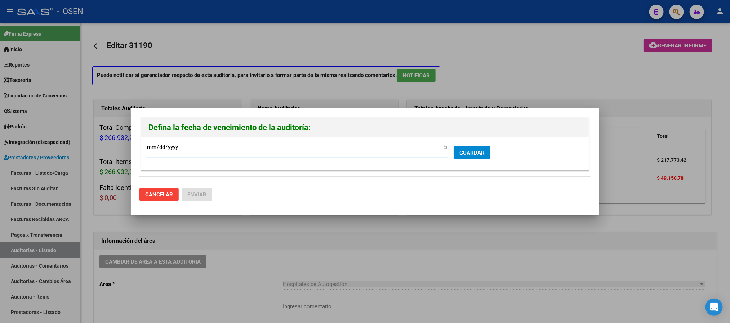
click at [471, 150] on span "GUARDAR" at bounding box center [471, 153] width 25 height 6
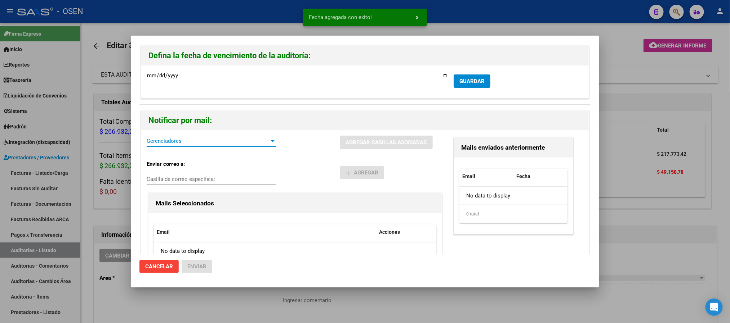
click at [199, 142] on span "Gerenciadores" at bounding box center [208, 141] width 123 height 6
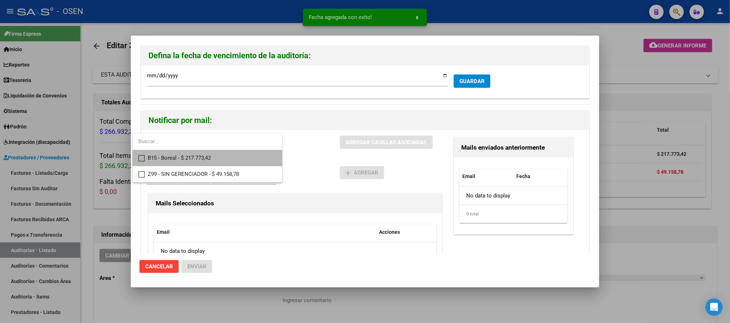
click at [199, 159] on span "B15 - Boreal - $ 217.773,42" at bounding box center [212, 158] width 129 height 16
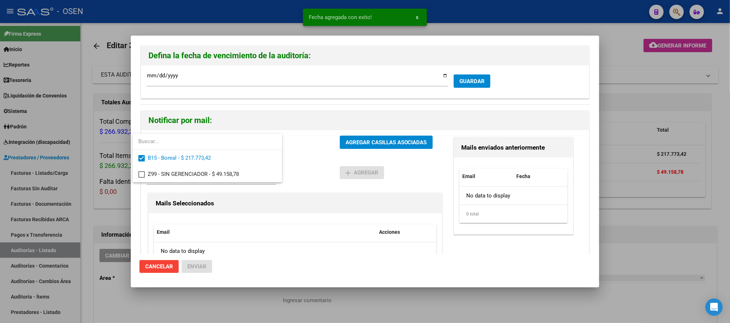
drag, startPoint x: 315, startPoint y: 172, endPoint x: 327, endPoint y: 166, distance: 13.1
click at [315, 172] on div at bounding box center [365, 161] width 730 height 323
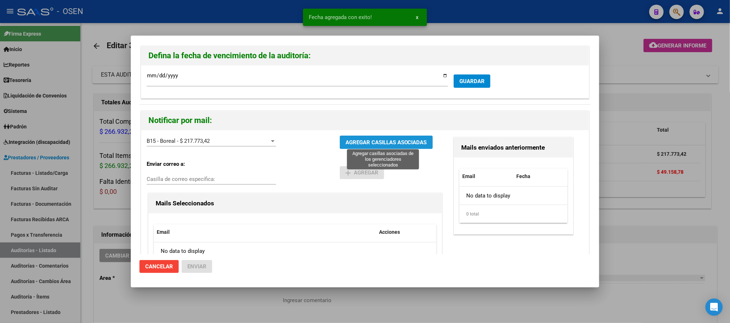
click at [384, 145] on span "AGREGAR CASILLAS ASOCIADAS" at bounding box center [385, 142] width 81 height 6
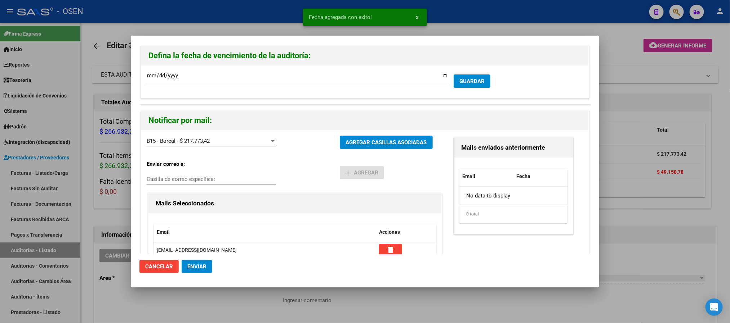
click at [190, 271] on button "Enviar" at bounding box center [196, 266] width 31 height 13
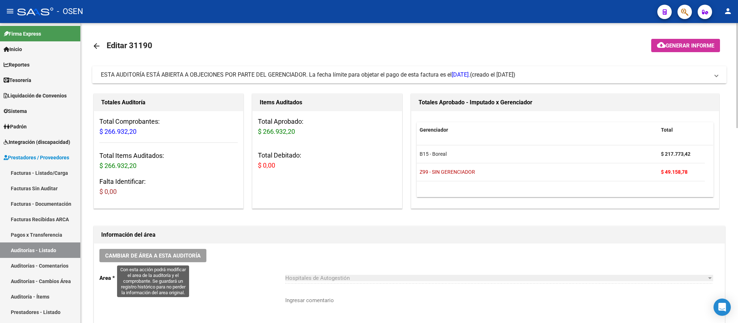
click at [149, 253] on span "Cambiar de área a esta auditoría" at bounding box center [152, 256] width 95 height 6
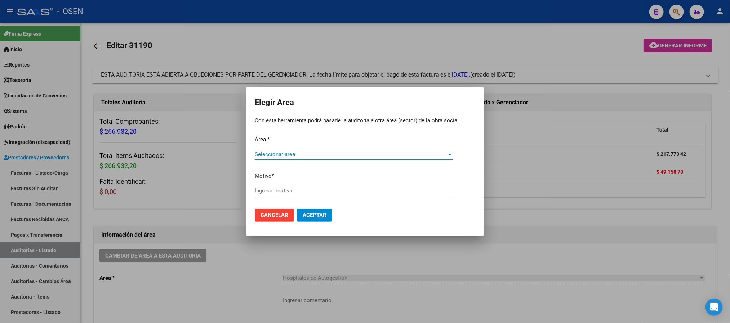
click at [273, 151] on div "Seleccionar area Seleccionar area" at bounding box center [354, 154] width 198 height 11
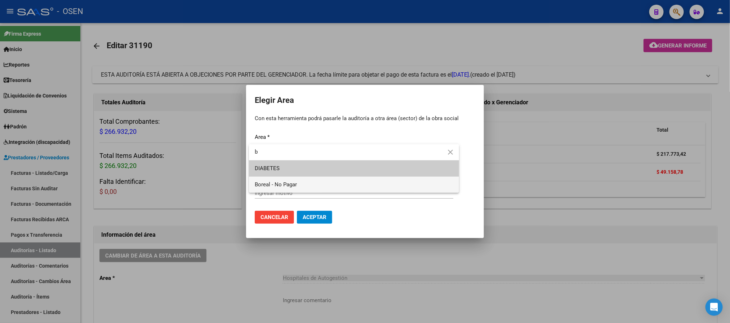
type input "b"
click at [273, 187] on span "Boreal - No Pagar" at bounding box center [276, 184] width 42 height 6
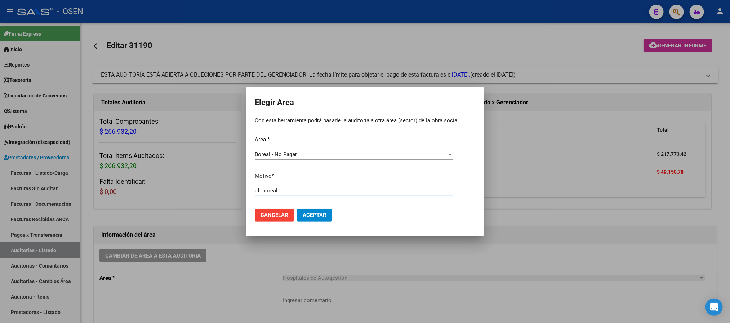
type input "af. boreal"
click at [315, 212] on span "Aceptar" at bounding box center [314, 215] width 24 height 6
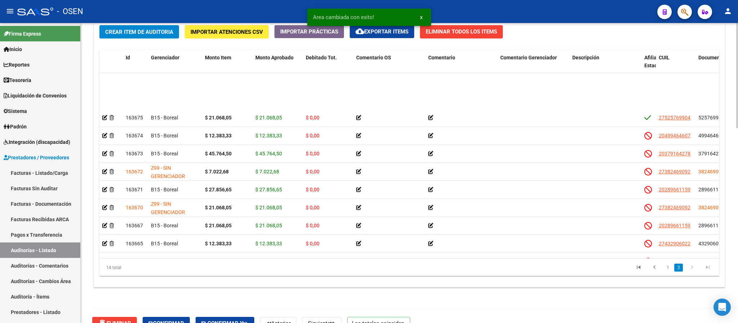
scroll to position [77, 0]
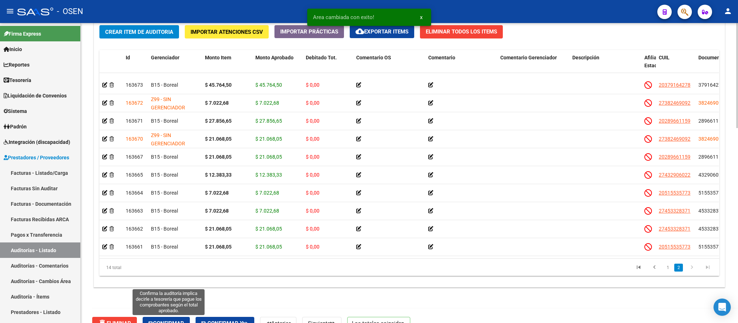
click at [185, 320] on button "Confirmar" at bounding box center [166, 323] width 47 height 13
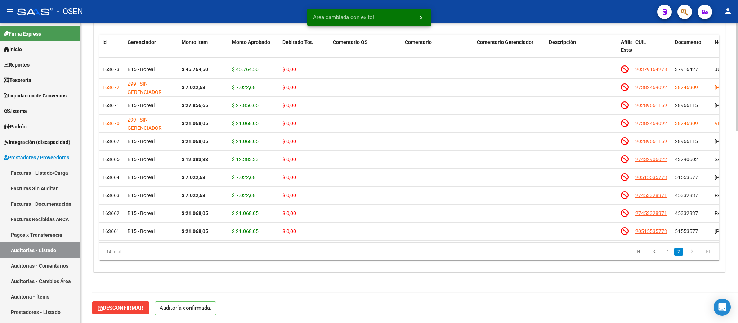
scroll to position [516, 0]
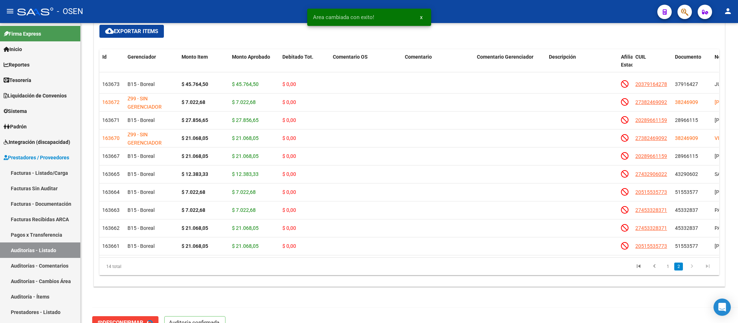
type input "202510"
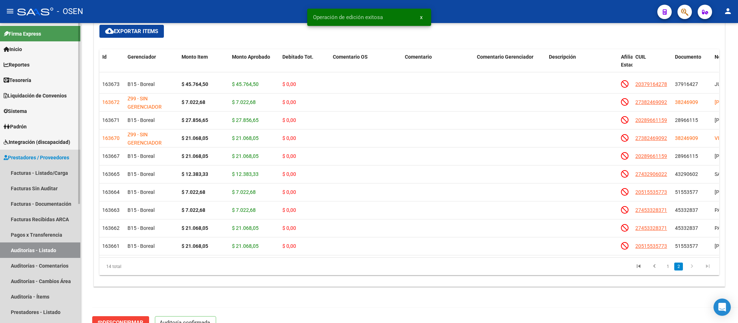
drag, startPoint x: 37, startPoint y: 249, endPoint x: 49, endPoint y: 251, distance: 11.7
click at [38, 250] on link "Auditorías - Listado" at bounding box center [40, 250] width 80 height 15
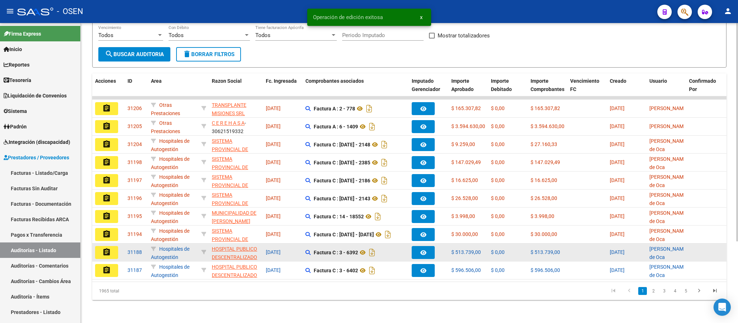
scroll to position [112, 0]
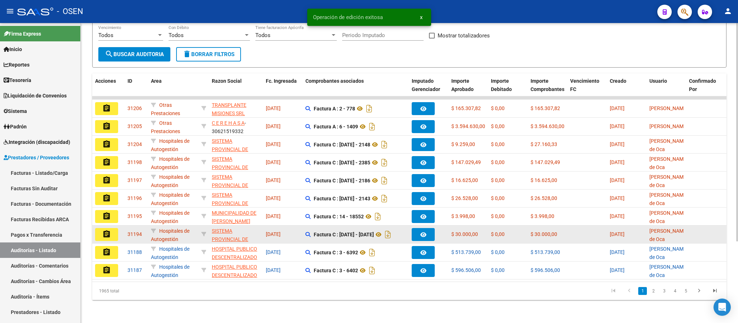
click at [111, 228] on button "assignment" at bounding box center [106, 234] width 23 height 13
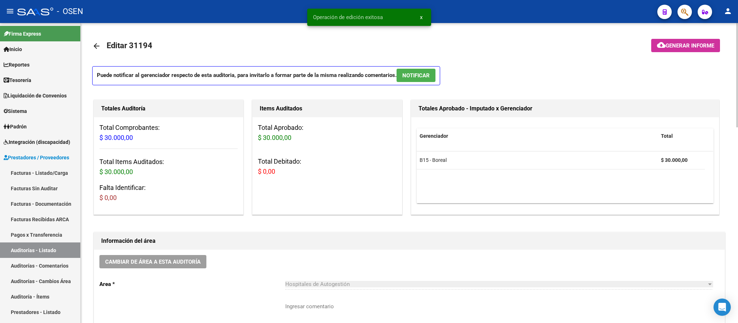
click at [409, 75] on span "NOTIFICAR" at bounding box center [415, 75] width 27 height 6
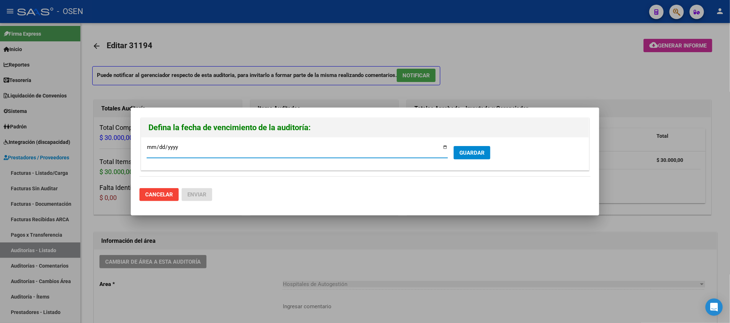
click at [467, 146] on button "GUARDAR" at bounding box center [471, 152] width 37 height 13
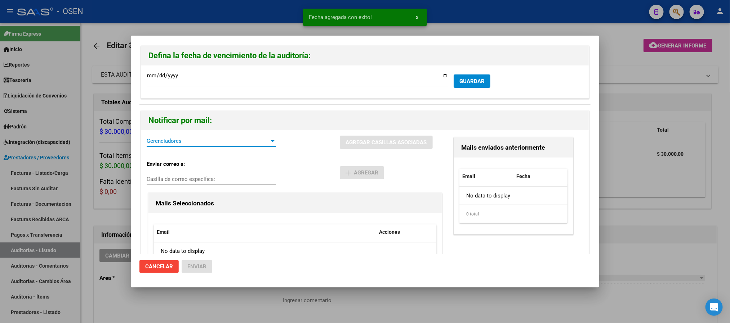
click at [180, 143] on span "Gerenciadores" at bounding box center [208, 141] width 123 height 6
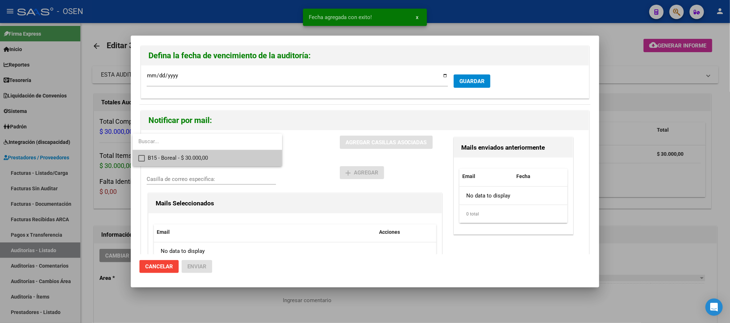
click at [186, 154] on span "B15 - Boreal - $ 30.000,00" at bounding box center [212, 158] width 129 height 16
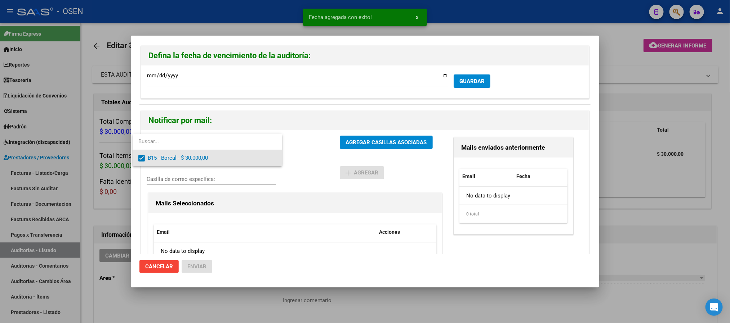
click at [331, 163] on div at bounding box center [365, 161] width 730 height 323
click at [377, 140] on span "AGREGAR CASILLAS ASOCIADAS" at bounding box center [385, 142] width 81 height 6
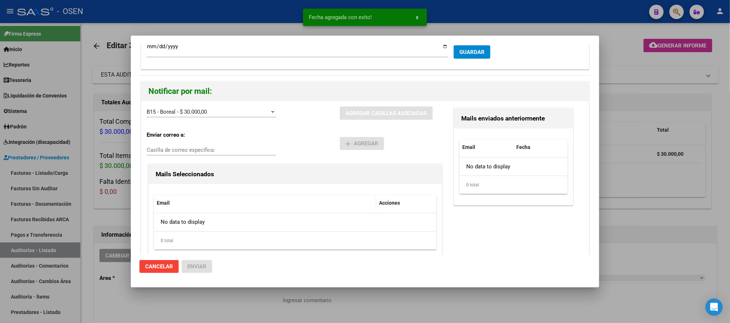
scroll to position [45, 0]
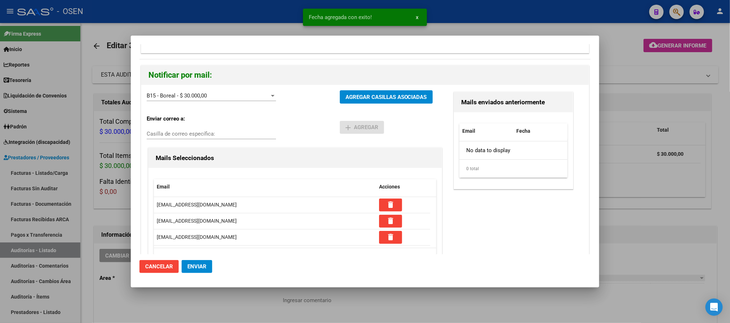
click at [197, 265] on span "Enviar" at bounding box center [196, 267] width 19 height 6
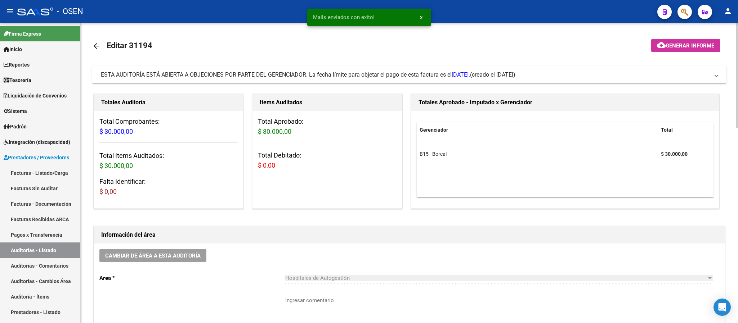
click at [172, 264] on div "Cambiar de área a esta auditoría Area * Hospitales de Autogestión Seleccionar a…" at bounding box center [409, 300] width 631 height 113
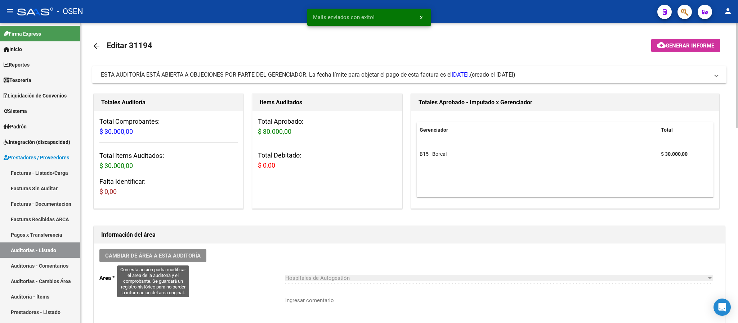
click at [171, 253] on span "Cambiar de área a esta auditoría" at bounding box center [152, 256] width 95 height 6
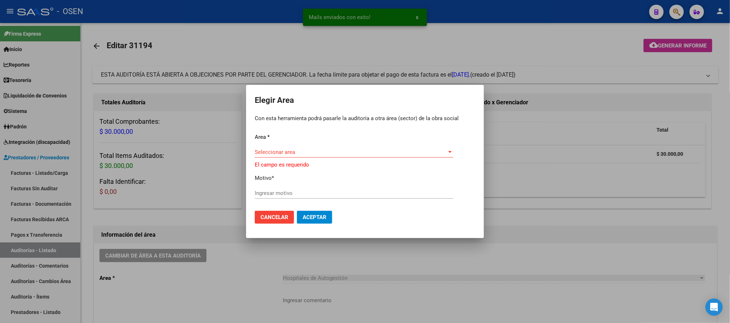
click at [300, 151] on div "Seleccionar area Seleccionar area" at bounding box center [354, 152] width 198 height 11
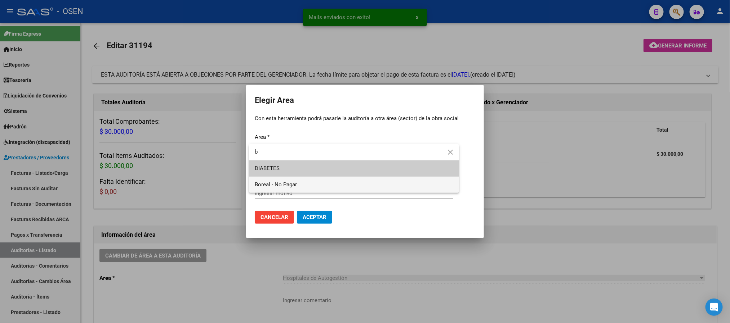
type input "b"
click at [299, 187] on div "Mails enviados con exito! x Elegir Area Con esta herramienta podrá pasarle la a…" at bounding box center [365, 161] width 730 height 323
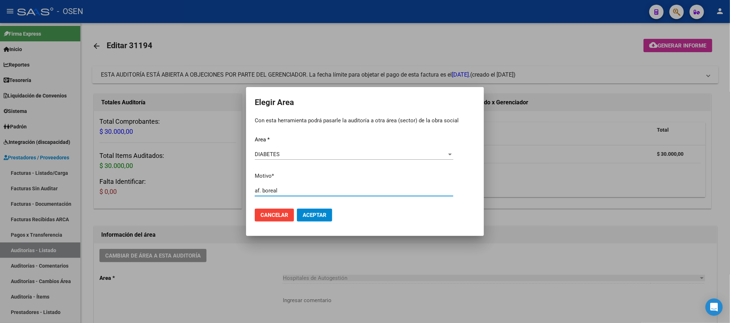
type input "af. boreal"
click at [316, 150] on div "DIABETES Seleccionar area" at bounding box center [354, 154] width 198 height 11
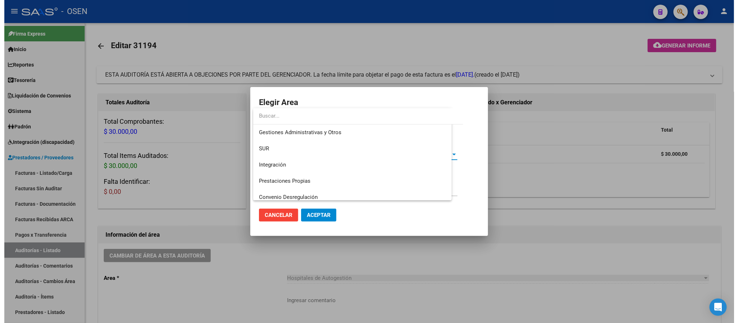
scroll to position [270, 0]
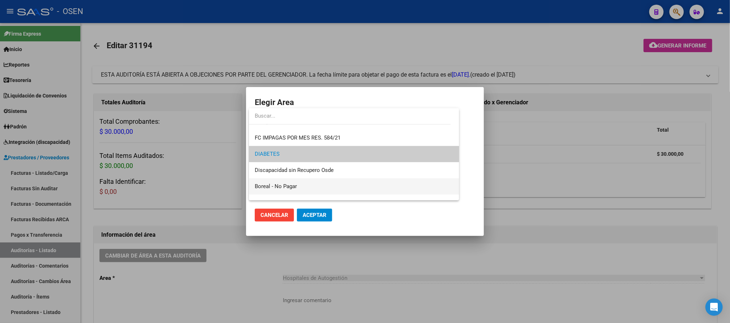
click at [321, 186] on span "Boreal - No Pagar" at bounding box center [354, 187] width 198 height 16
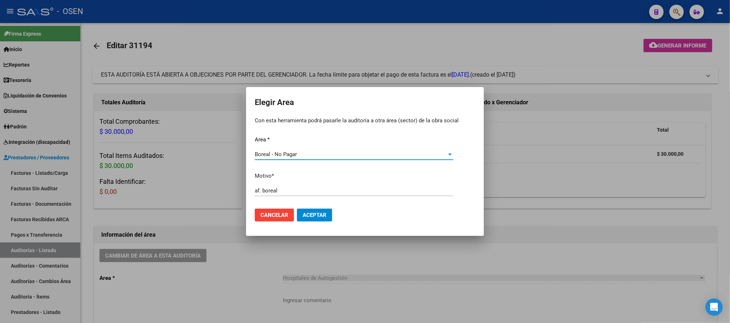
click at [324, 208] on mat-dialog-actions "Cancelar Aceptar" at bounding box center [365, 215] width 220 height 24
click at [326, 217] on span "Aceptar" at bounding box center [314, 215] width 24 height 6
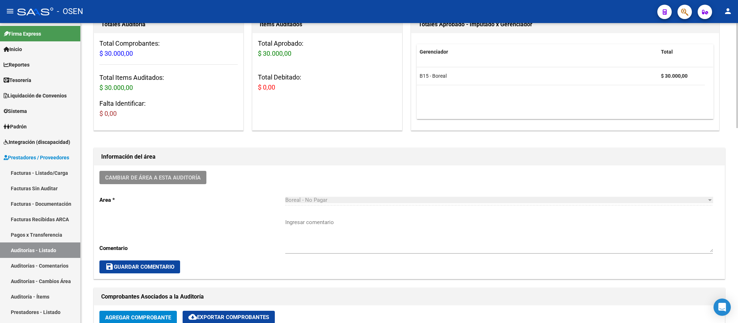
scroll to position [0, 0]
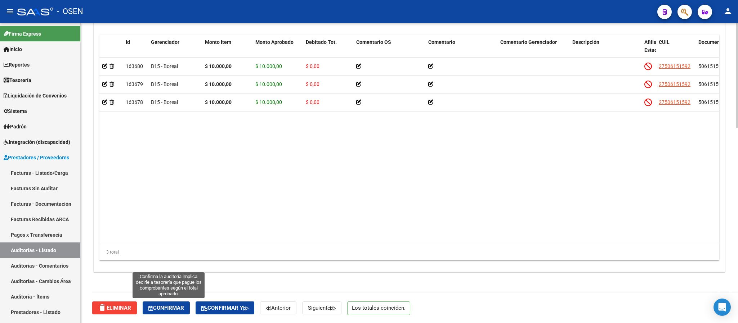
click at [178, 306] on span "Confirmar" at bounding box center [166, 308] width 36 height 6
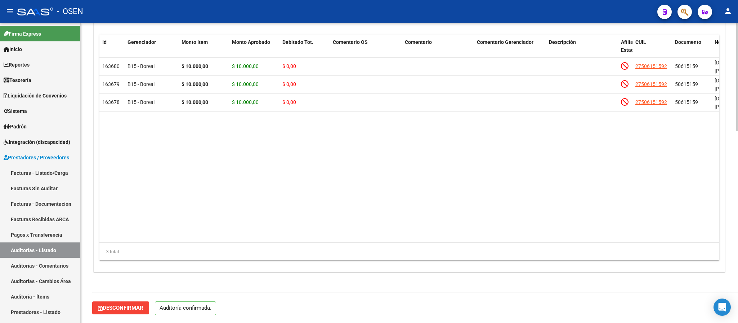
scroll to position [533, 0]
click at [50, 247] on link "Auditorías - Listado" at bounding box center [40, 250] width 80 height 15
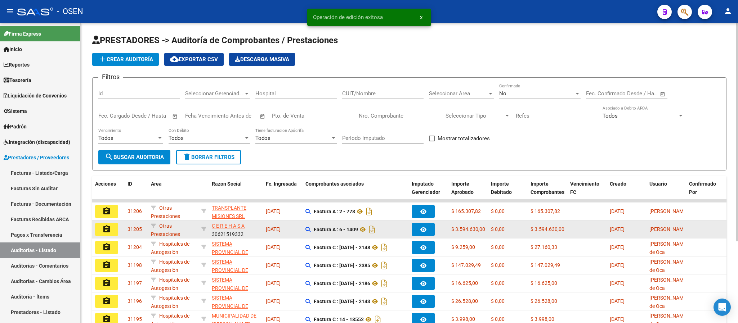
scroll to position [108, 0]
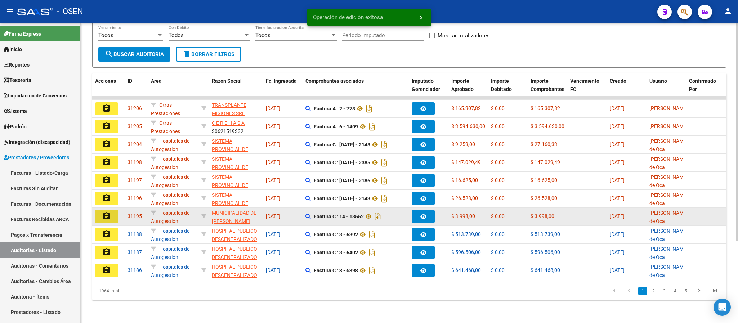
click at [108, 213] on mat-icon "assignment" at bounding box center [106, 216] width 9 height 9
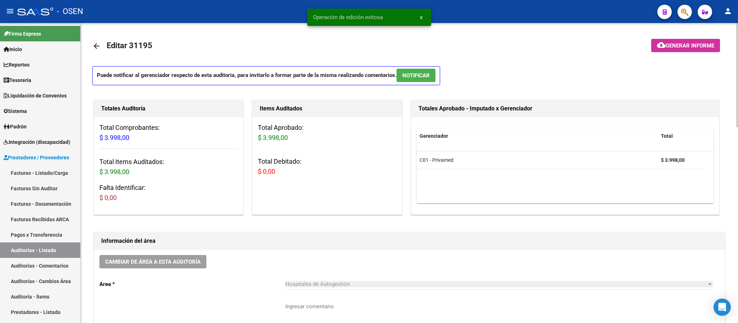
click at [426, 71] on button "NOTIFICAR" at bounding box center [415, 75] width 39 height 13
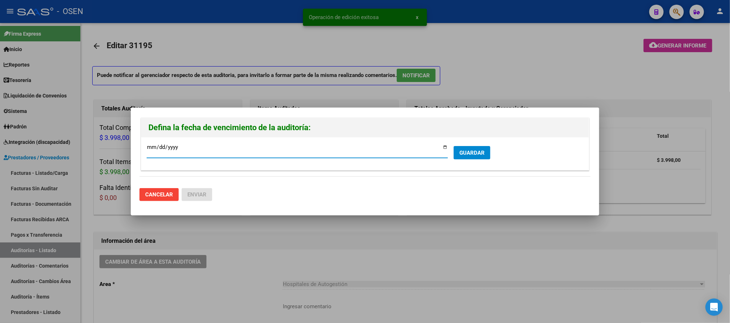
click at [475, 145] on form "[DATE] Ingresar la fecha * GUARDAR" at bounding box center [365, 154] width 436 height 22
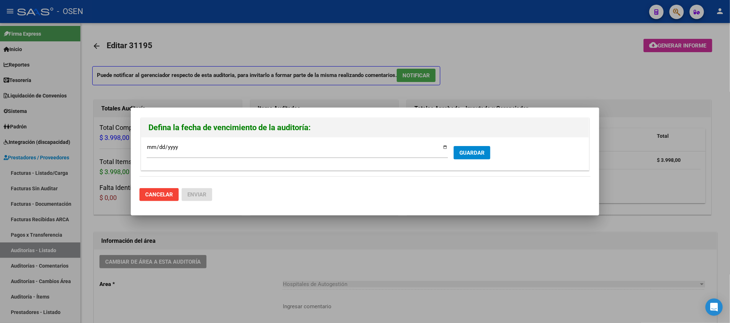
click at [476, 150] on span "GUARDAR" at bounding box center [471, 153] width 25 height 6
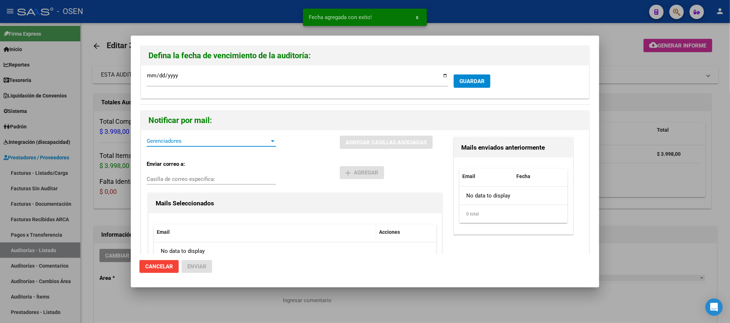
click at [189, 139] on span "Gerenciadores" at bounding box center [208, 141] width 123 height 6
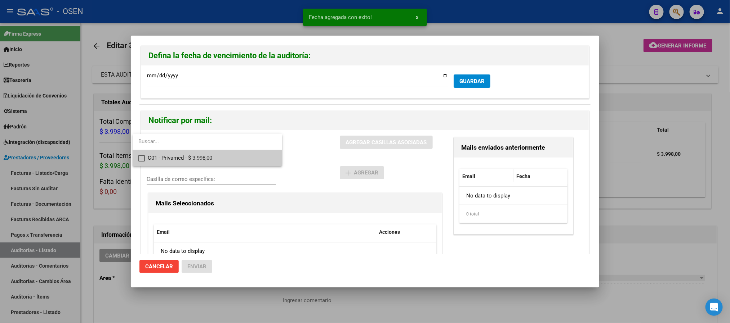
click at [207, 156] on span "C01 - Privamed - $ 3.998,00" at bounding box center [212, 158] width 129 height 16
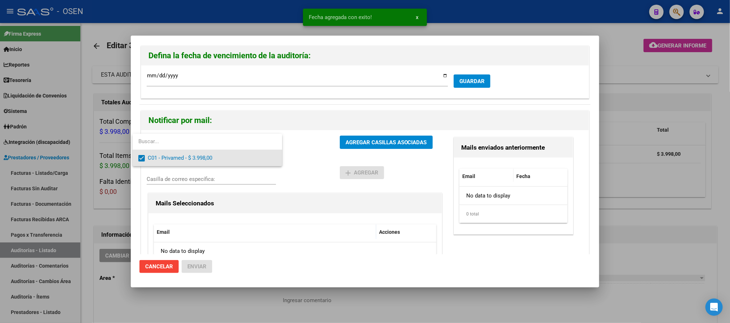
click at [361, 162] on div at bounding box center [365, 161] width 730 height 323
click at [375, 135] on div "C01 - Privamed - $ 3.998,00 Gerenciadores AGREGAR CASILLAS ASOCIADAS Enviar cor…" at bounding box center [364, 213] width 447 height 167
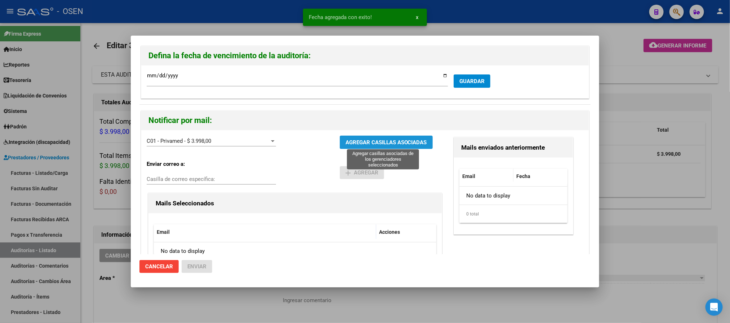
click at [375, 143] on span "AGREGAR CASILLAS ASOCIADAS" at bounding box center [385, 142] width 81 height 6
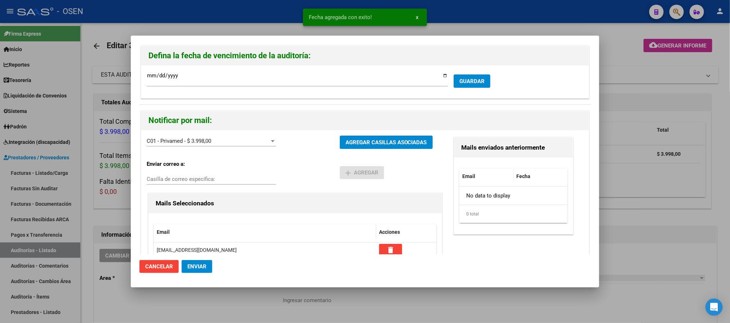
click at [199, 264] on span "Enviar" at bounding box center [196, 267] width 19 height 6
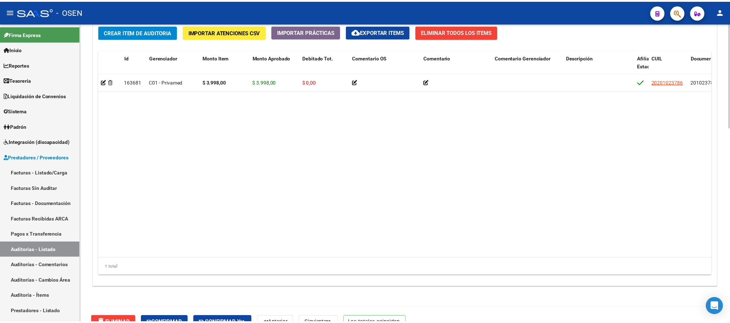
scroll to position [0, 448]
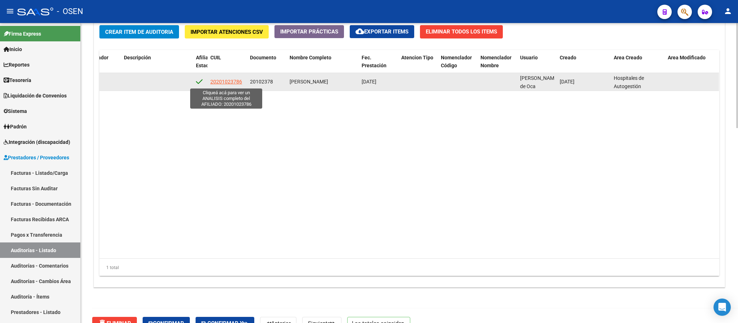
click at [224, 81] on span "20201023786" at bounding box center [226, 82] width 32 height 6
type textarea "20201023786"
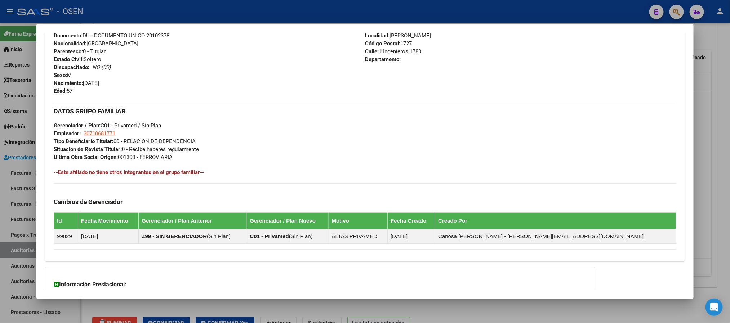
scroll to position [344, 0]
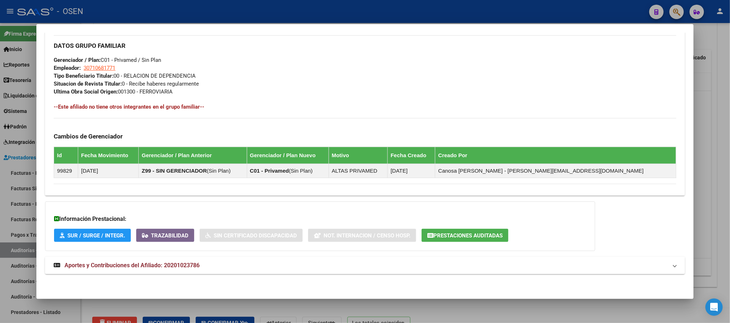
click at [365, 267] on mat-panel-title "Aportes y Contribuciones del Afiliado: 20201023786" at bounding box center [360, 265] width 613 height 9
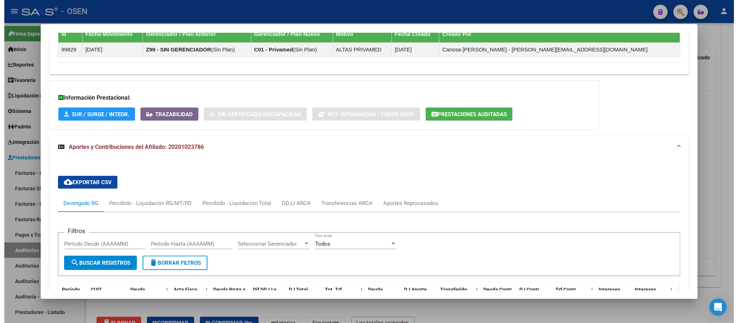
scroll to position [362, 0]
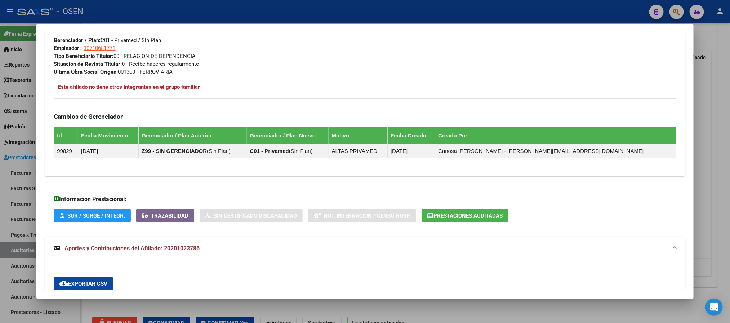
click at [445, 219] on span "Prestaciones Auditadas" at bounding box center [467, 216] width 69 height 6
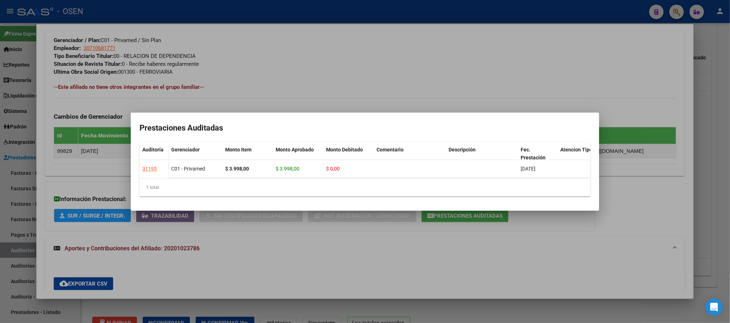
click at [375, 96] on div at bounding box center [365, 161] width 730 height 323
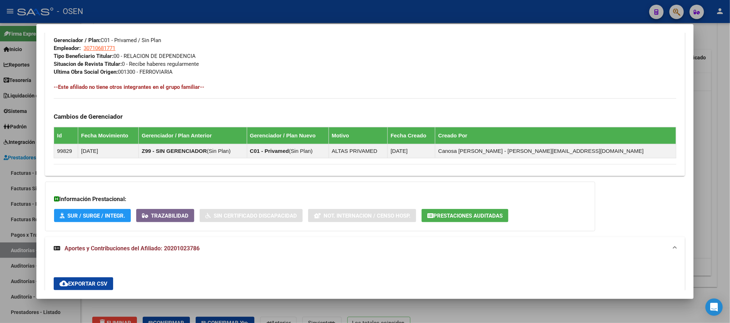
click at [333, 9] on div at bounding box center [365, 161] width 730 height 323
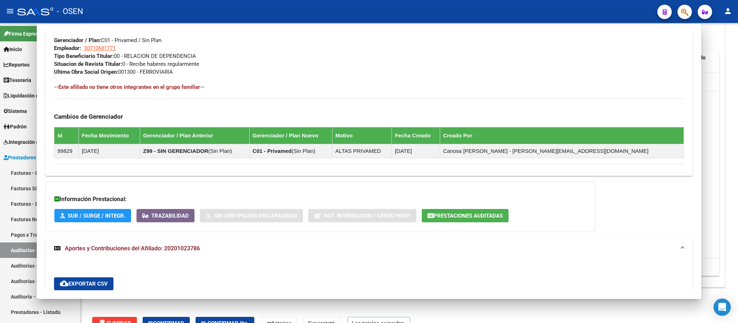
click at [333, 9] on div "- OSEN" at bounding box center [334, 12] width 634 height 16
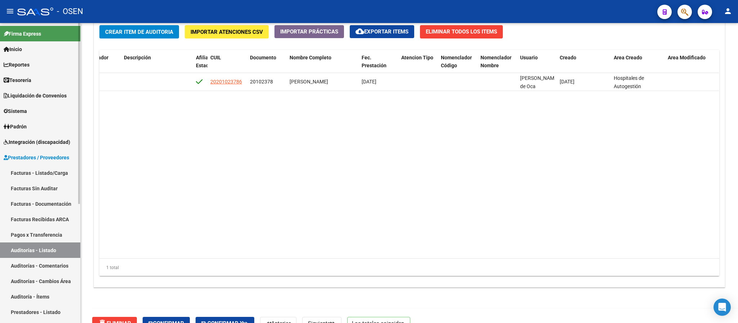
drag, startPoint x: 50, startPoint y: 251, endPoint x: 57, endPoint y: 256, distance: 8.9
click at [50, 251] on link "Auditorías - Listado" at bounding box center [40, 250] width 80 height 15
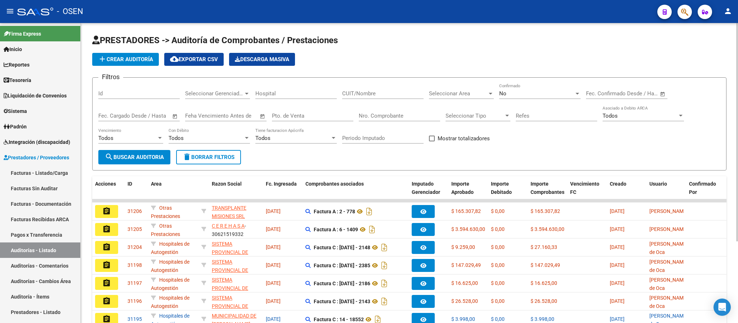
scroll to position [108, 0]
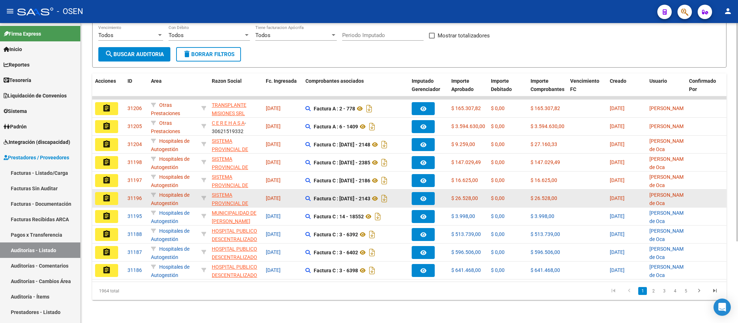
click at [102, 192] on button "assignment" at bounding box center [106, 198] width 23 height 13
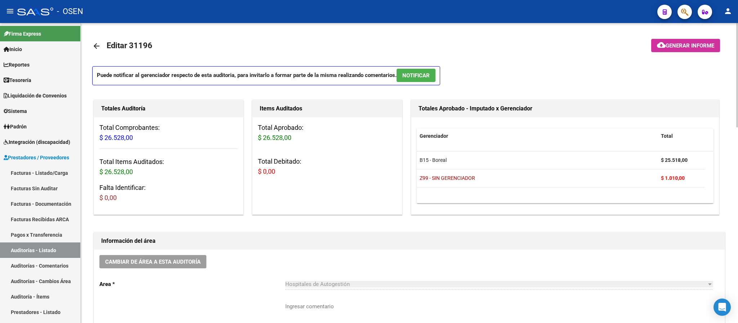
click at [413, 69] on button "NOTIFICAR" at bounding box center [415, 75] width 39 height 13
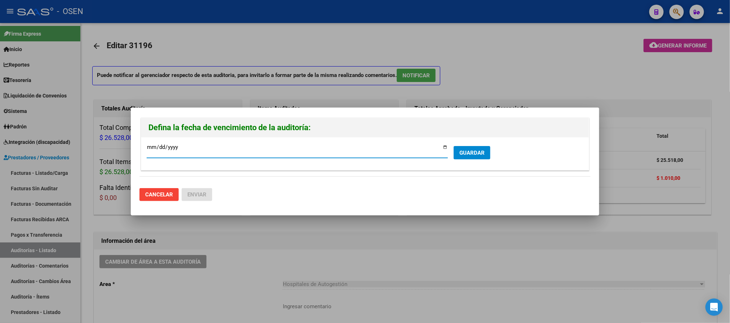
click at [476, 159] on button "GUARDAR" at bounding box center [471, 152] width 37 height 13
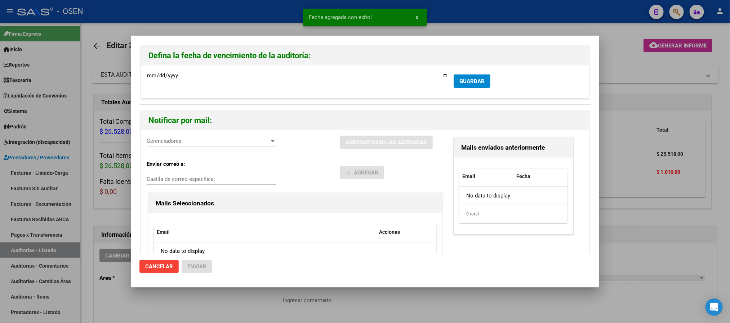
click at [250, 146] on div "Gerenciadores Gerenciadores" at bounding box center [211, 141] width 129 height 11
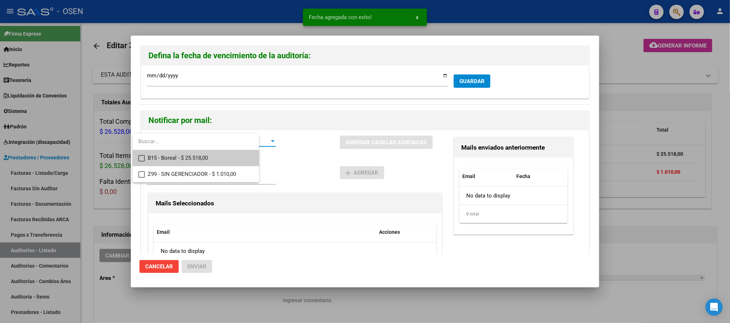
click at [248, 156] on span "B15 - Boreal - $ 25.518,00" at bounding box center [201, 158] width 106 height 16
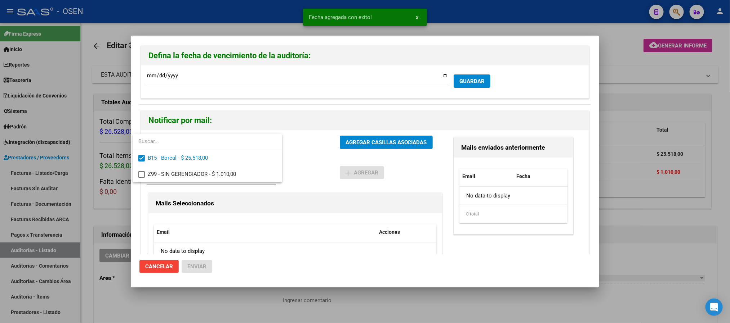
click at [413, 171] on div at bounding box center [365, 161] width 730 height 323
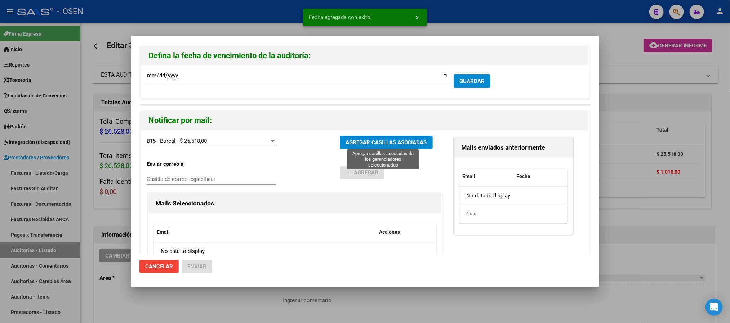
click at [418, 142] on span "AGREGAR CASILLAS ASOCIADAS" at bounding box center [385, 142] width 81 height 6
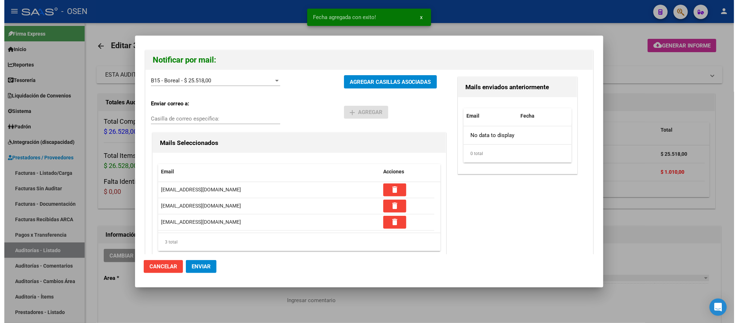
scroll to position [79, 0]
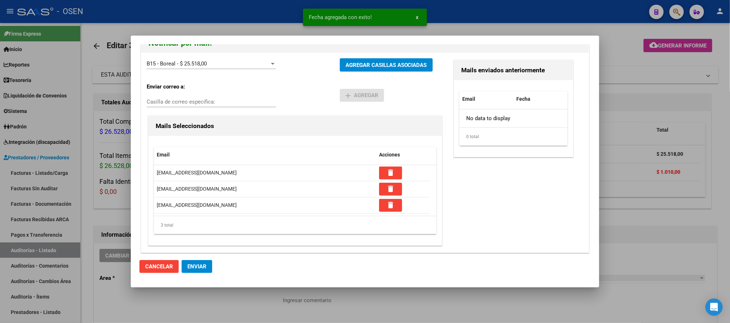
click at [198, 266] on span "Enviar" at bounding box center [196, 267] width 19 height 6
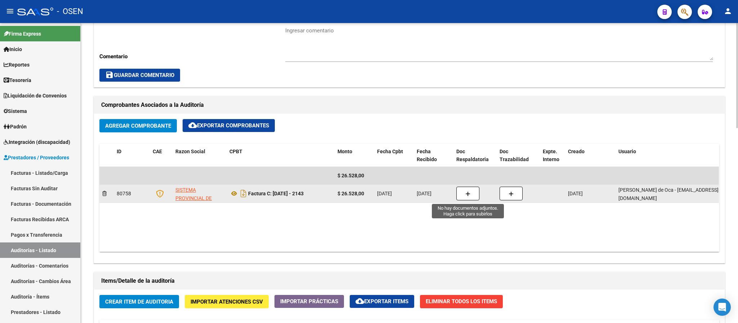
scroll to position [54, 0]
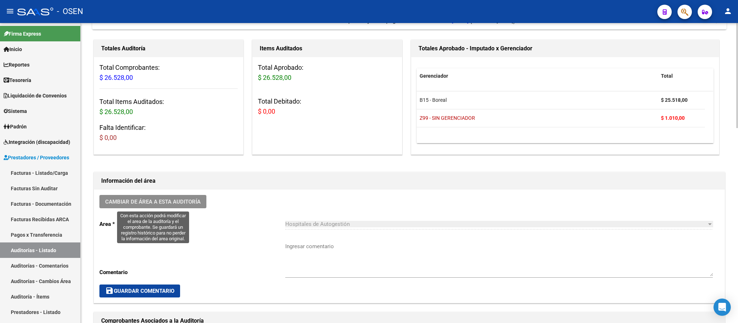
click at [174, 197] on button "Cambiar de área a esta auditoría" at bounding box center [152, 201] width 107 height 13
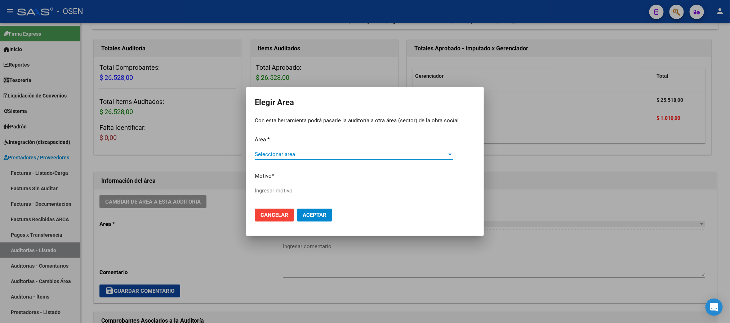
click at [292, 151] on app-drop-down-list "Area * Seleccionar area Seleccionar area" at bounding box center [365, 147] width 220 height 22
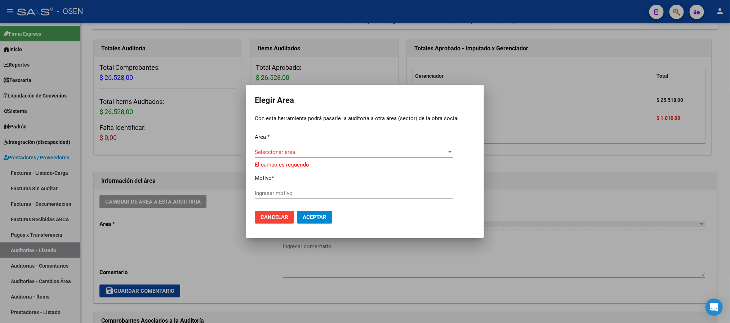
click at [294, 165] on p "El campo es requerido" at bounding box center [365, 165] width 220 height 8
click at [305, 157] on div "Seleccionar area Seleccionar area" at bounding box center [354, 152] width 198 height 11
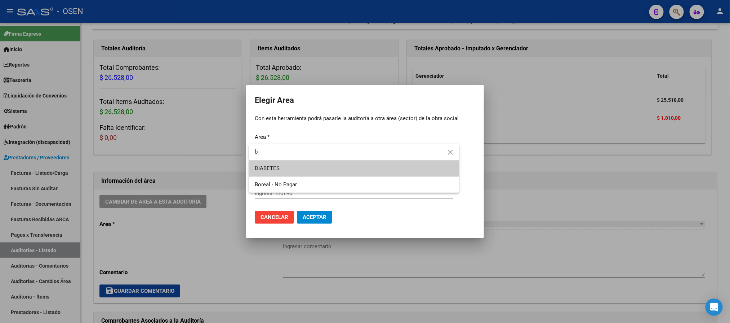
type input "b"
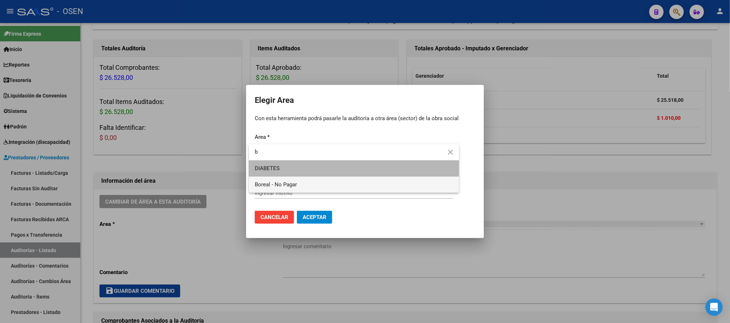
drag, startPoint x: 304, startPoint y: 175, endPoint x: 304, endPoint y: 179, distance: 4.0
click at [304, 176] on div "b close DIABETES Boreal - No Pagar" at bounding box center [354, 168] width 210 height 49
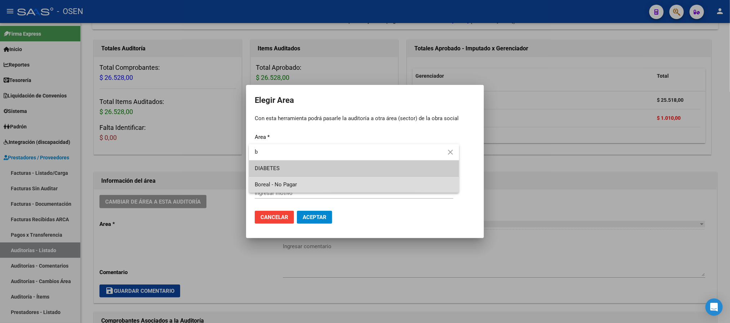
click at [304, 180] on span "Boreal - No Pagar" at bounding box center [354, 185] width 198 height 16
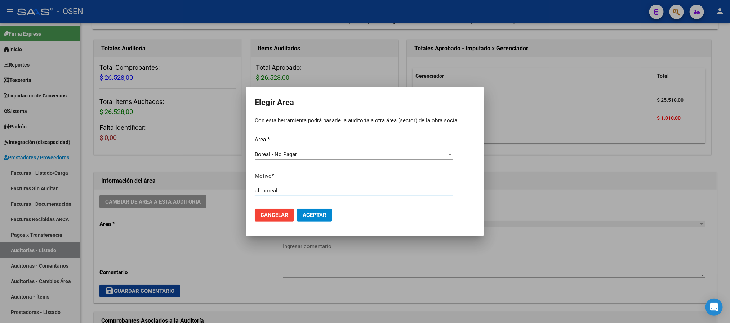
type input "af. boreal"
click at [322, 211] on button "Aceptar" at bounding box center [314, 215] width 35 height 13
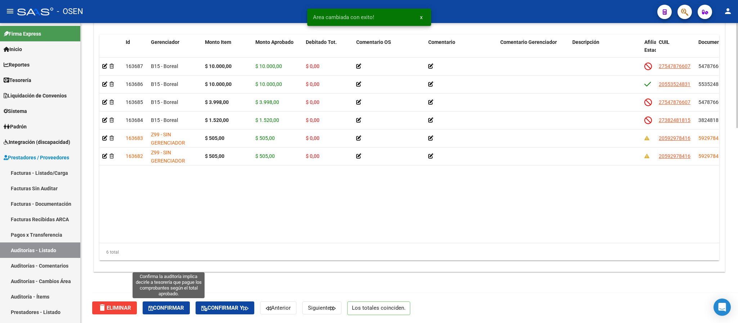
click at [172, 309] on span "Confirmar" at bounding box center [166, 308] width 36 height 6
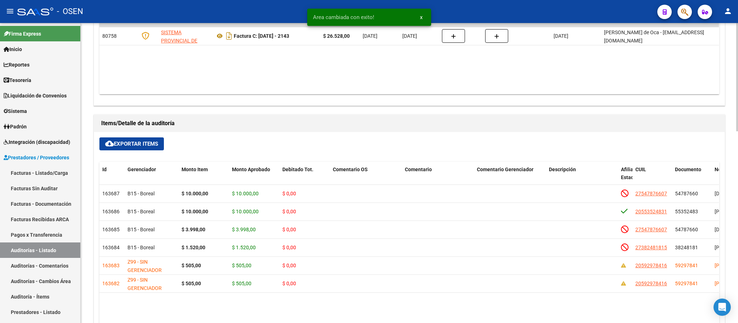
scroll to position [208, 0]
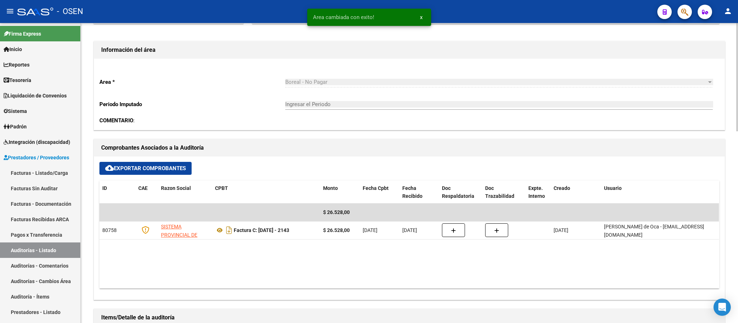
type input "202510"
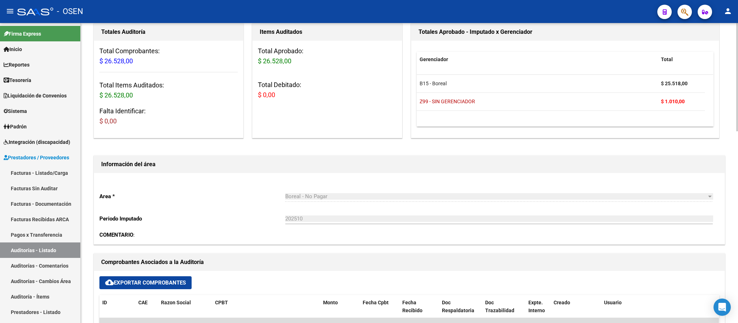
scroll to position [270, 0]
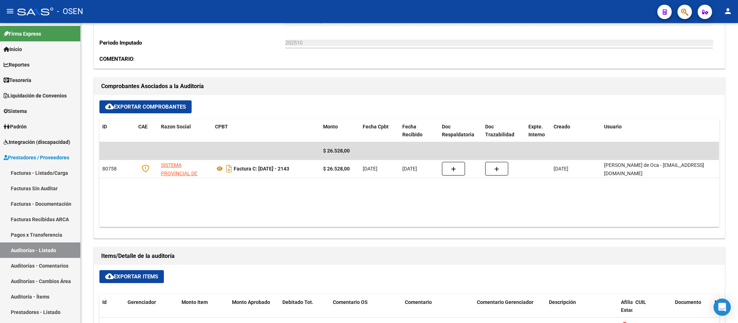
drag, startPoint x: 52, startPoint y: 247, endPoint x: 108, endPoint y: 263, distance: 58.2
click at [52, 247] on link "Auditorías - Listado" at bounding box center [40, 250] width 80 height 15
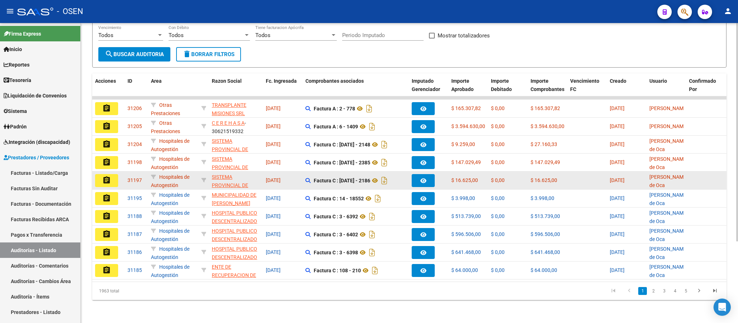
scroll to position [112, 0]
click at [106, 176] on mat-icon "assignment" at bounding box center [106, 180] width 9 height 9
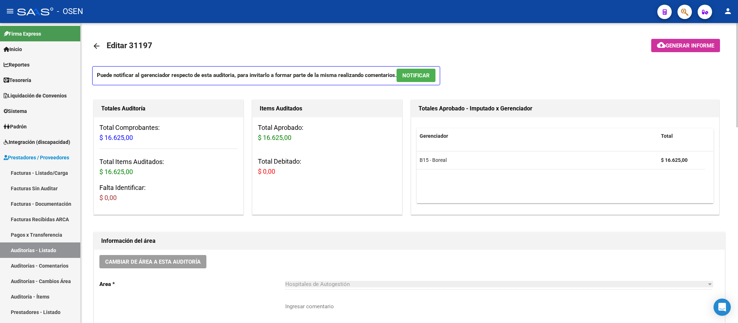
click at [440, 74] on p "Puede notificar al gerenciador respecto de esta auditoria, para invitarlo a for…" at bounding box center [266, 75] width 348 height 19
click at [420, 75] on span "NOTIFICAR" at bounding box center [415, 75] width 27 height 6
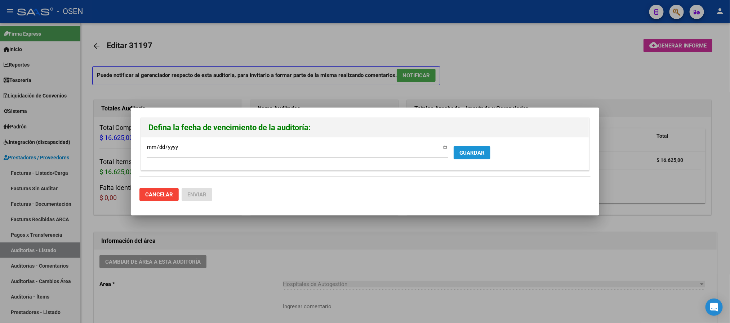
click at [473, 146] on button "GUARDAR" at bounding box center [471, 152] width 37 height 13
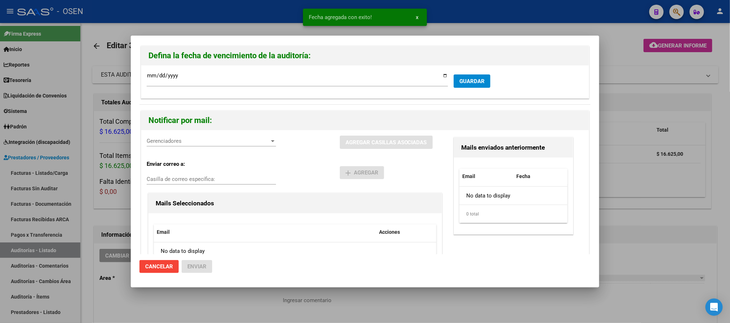
click at [207, 139] on span "Gerenciadores" at bounding box center [208, 141] width 123 height 6
click at [213, 156] on span "B15 - Boreal - $ 16.625,00" at bounding box center [201, 158] width 106 height 16
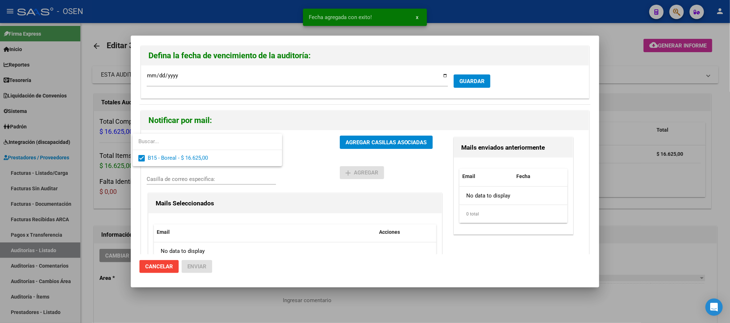
drag, startPoint x: 323, startPoint y: 159, endPoint x: 371, endPoint y: 148, distance: 48.4
click at [324, 159] on div at bounding box center [365, 161] width 730 height 323
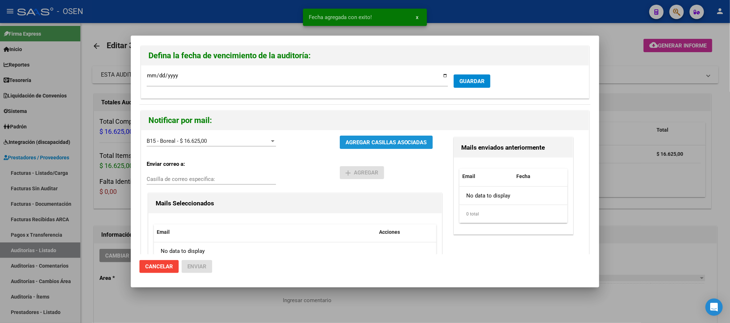
click at [371, 148] on button "AGREGAR CASILLAS ASOCIADAS" at bounding box center [386, 142] width 93 height 13
click at [183, 268] on button "Enviar" at bounding box center [196, 266] width 31 height 13
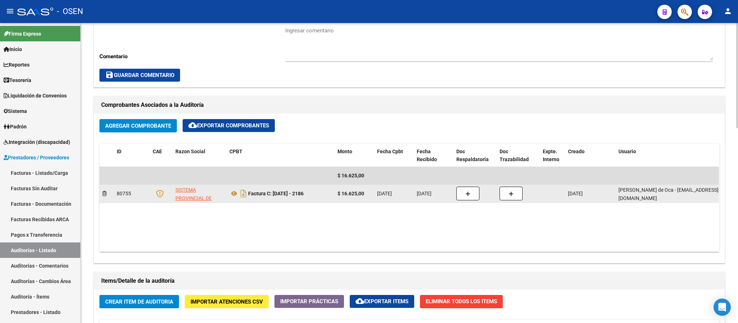
scroll to position [162, 0]
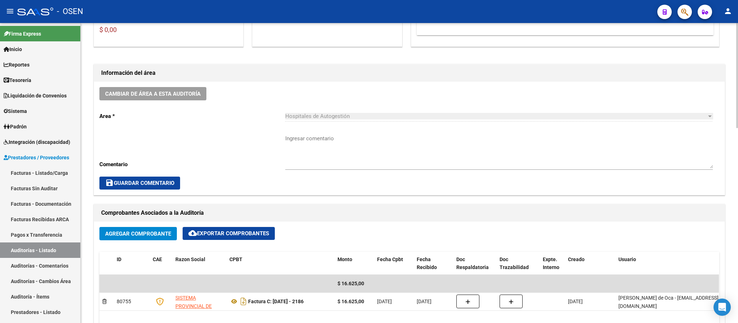
drag, startPoint x: 180, startPoint y: 87, endPoint x: 228, endPoint y: 104, distance: 50.8
click at [182, 89] on div "Cambiar de área a esta auditoría Area * Hospitales de Autogestión Seleccionar a…" at bounding box center [409, 138] width 631 height 113
click at [196, 91] on span "Cambiar de área a esta auditoría" at bounding box center [152, 94] width 95 height 6
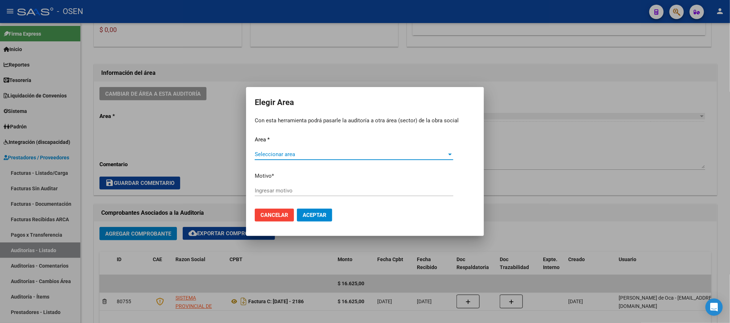
click at [302, 158] on div "Seleccionar area Seleccionar area" at bounding box center [354, 158] width 198 height 18
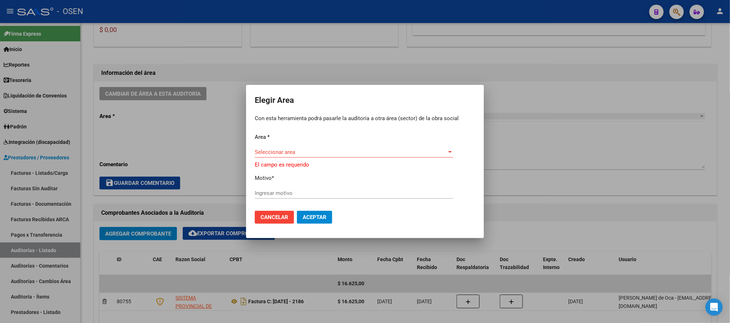
click at [301, 151] on span "Seleccionar area" at bounding box center [351, 152] width 192 height 6
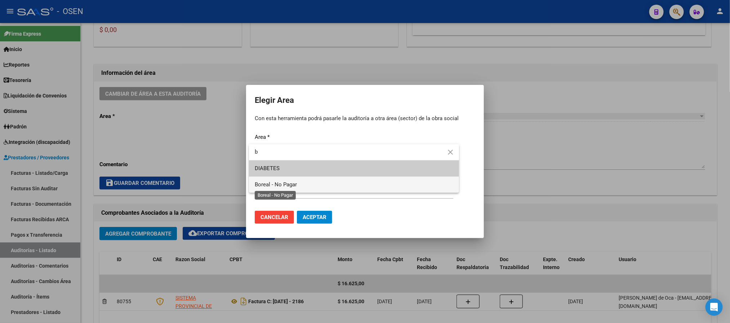
type input "b"
click at [284, 184] on span "Boreal - No Pagar" at bounding box center [276, 184] width 42 height 6
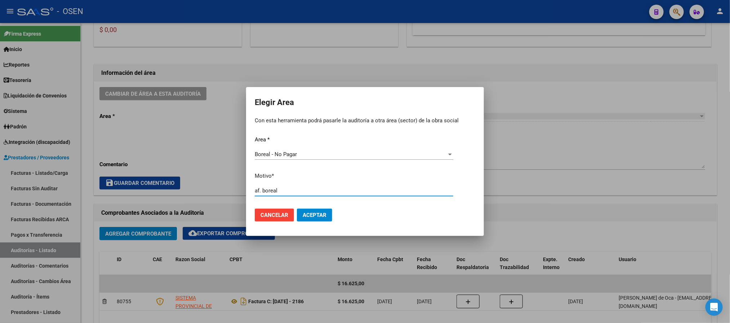
type input "af. boreal"
click at [309, 214] on span "Aceptar" at bounding box center [314, 215] width 24 height 6
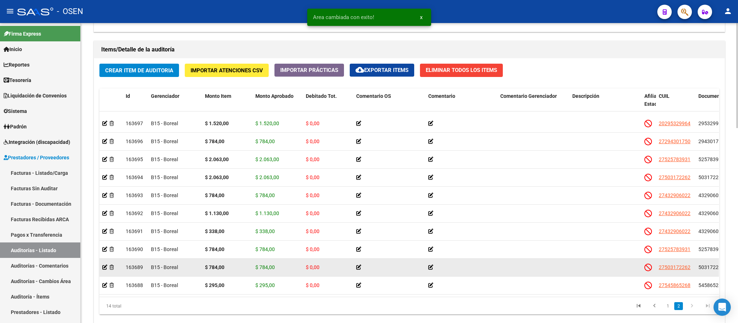
scroll to position [557, 0]
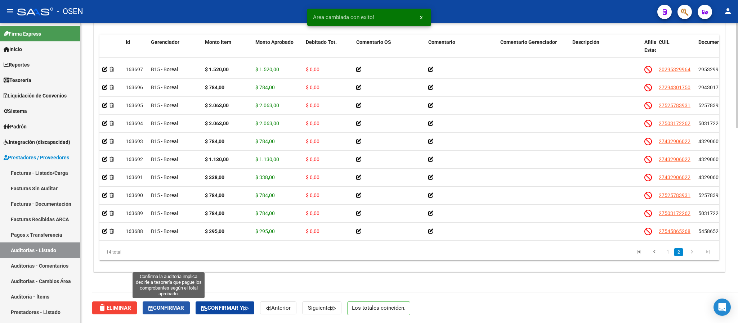
click at [178, 306] on span "Confirmar" at bounding box center [166, 308] width 36 height 6
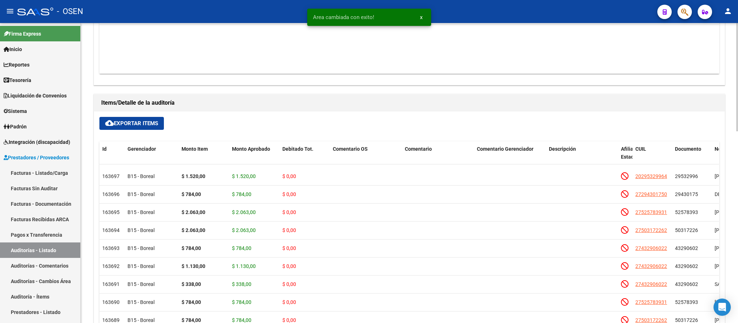
scroll to position [263, 0]
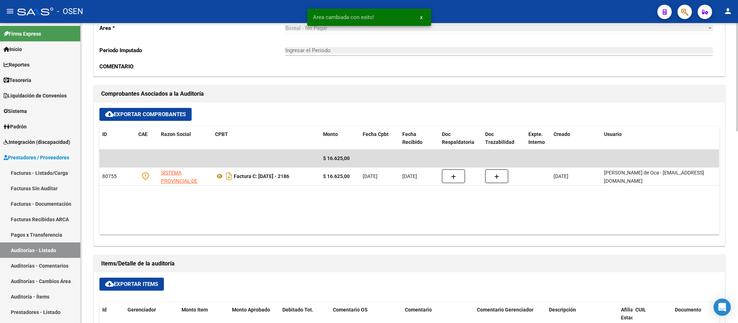
type input "202510"
click at [38, 250] on link "Auditorías - Listado" at bounding box center [40, 250] width 80 height 15
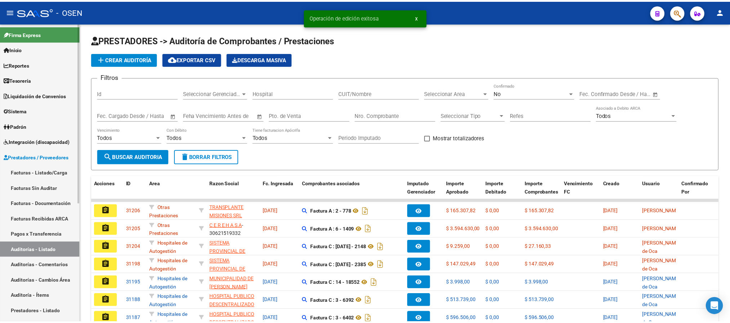
scroll to position [1, 0]
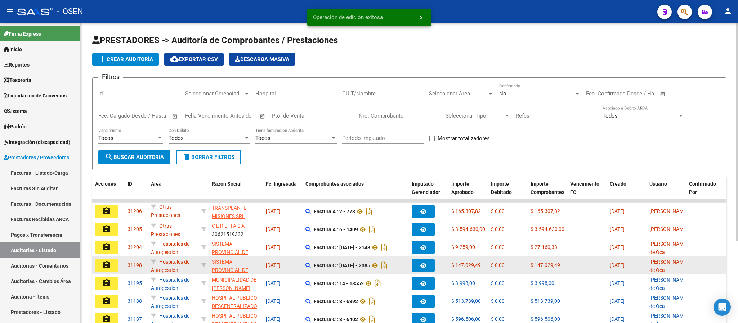
click at [106, 263] on mat-icon "assignment" at bounding box center [106, 265] width 9 height 9
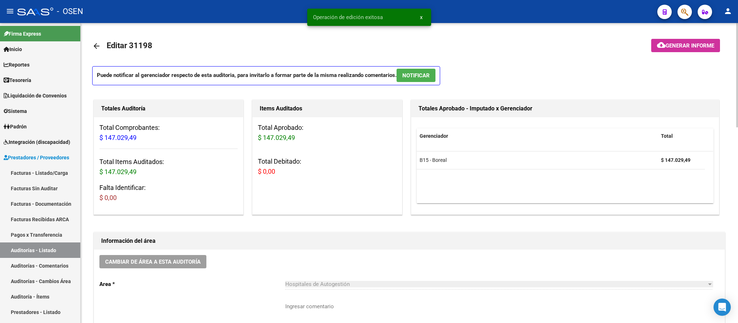
click at [412, 72] on span "NOTIFICAR" at bounding box center [415, 75] width 27 height 6
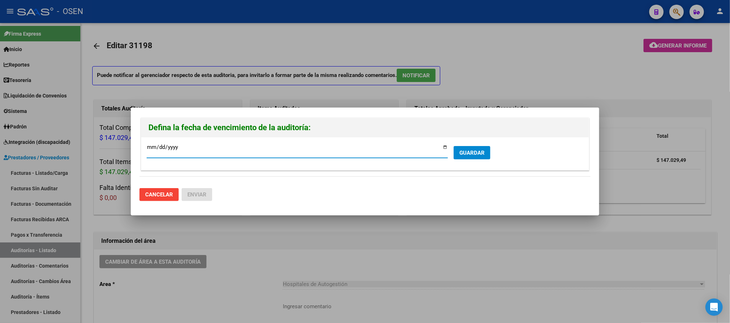
click at [474, 150] on span "GUARDAR" at bounding box center [471, 153] width 25 height 6
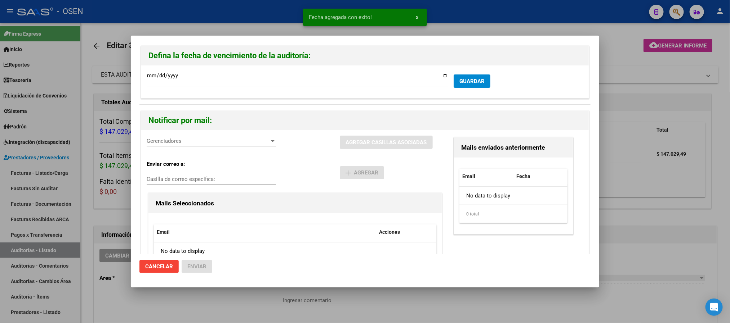
click at [197, 146] on div "Gerenciadores Gerenciadores" at bounding box center [211, 141] width 129 height 11
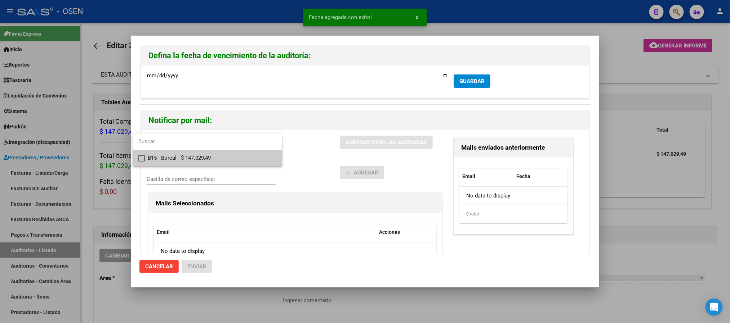
click at [203, 157] on span "B15 - Boreal - $ 147.029,49" at bounding box center [212, 158] width 129 height 16
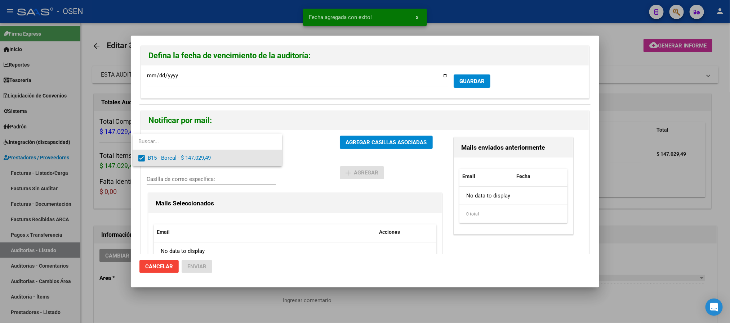
drag, startPoint x: 314, startPoint y: 160, endPoint x: 340, endPoint y: 129, distance: 40.7
click at [315, 159] on div at bounding box center [365, 161] width 730 height 323
click at [345, 129] on div "Notificar por mail:" at bounding box center [364, 120] width 447 height 19
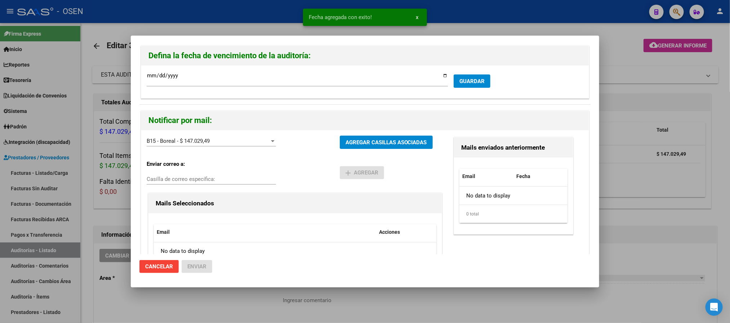
click at [351, 144] on span "AGREGAR CASILLAS ASOCIADAS" at bounding box center [385, 142] width 81 height 6
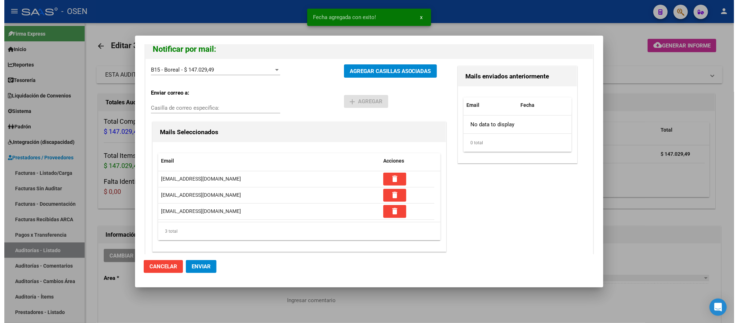
scroll to position [79, 0]
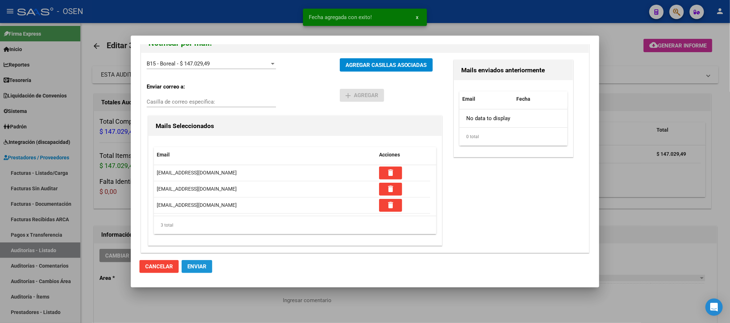
click at [194, 266] on span "Enviar" at bounding box center [196, 267] width 19 height 6
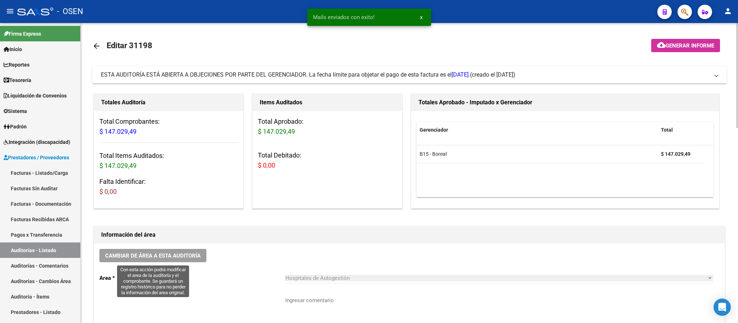
scroll to position [162, 0]
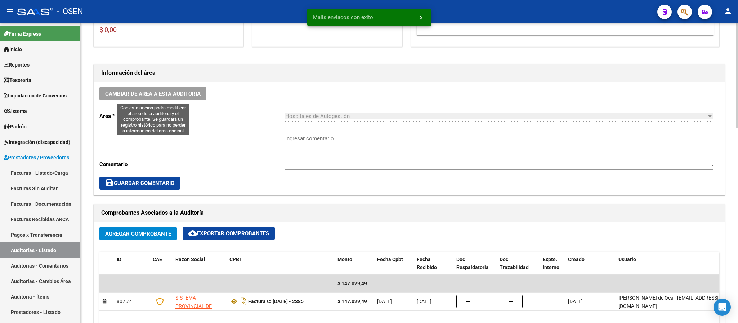
click at [165, 94] on span "Cambiar de área a esta auditoría" at bounding box center [152, 94] width 95 height 6
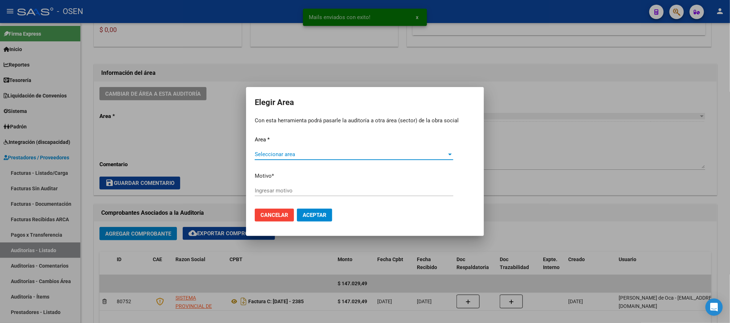
click at [320, 155] on span "Seleccionar area" at bounding box center [351, 154] width 192 height 6
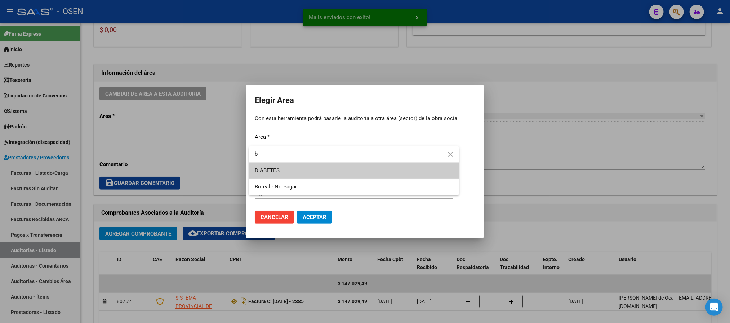
type input "b"
drag, startPoint x: 315, startPoint y: 197, endPoint x: 314, endPoint y: 193, distance: 4.0
click at [314, 196] on div at bounding box center [365, 161] width 730 height 323
click at [314, 190] on input "Ingresar motivo" at bounding box center [354, 193] width 198 height 6
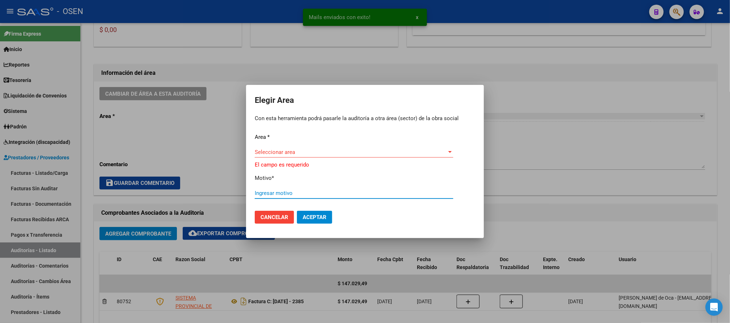
click at [301, 151] on span "Seleccionar area" at bounding box center [351, 152] width 192 height 6
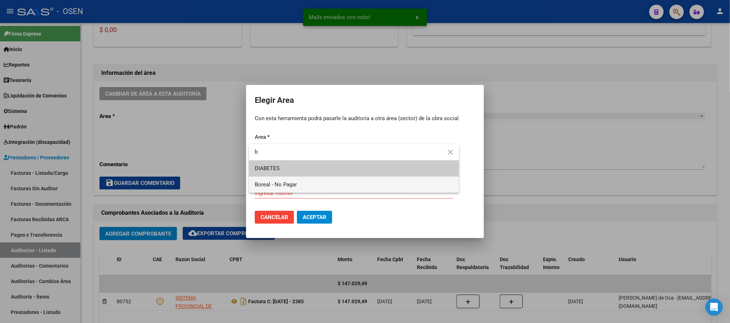
type input "b"
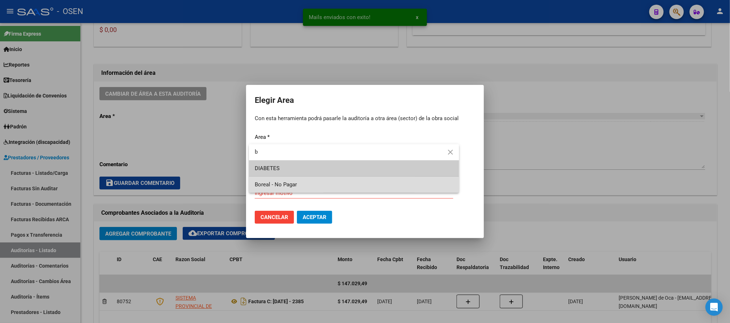
click at [300, 183] on span "Boreal - No Pagar" at bounding box center [354, 185] width 198 height 16
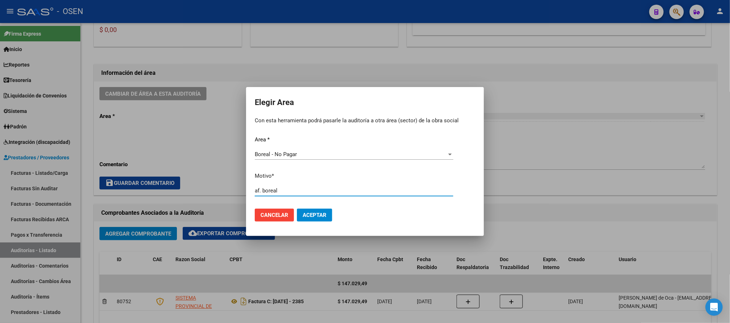
type input "af. boreal"
click at [323, 218] on span "Aceptar" at bounding box center [314, 215] width 24 height 6
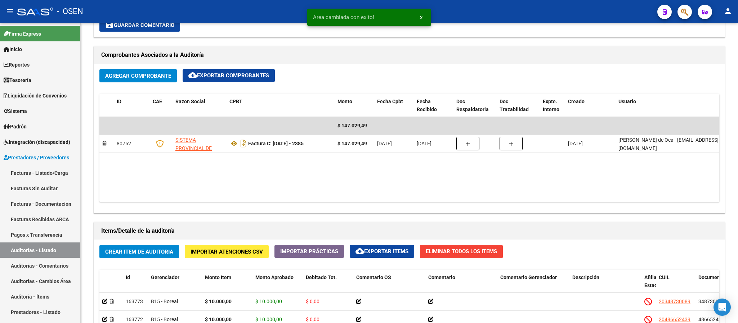
scroll to position [324, 0]
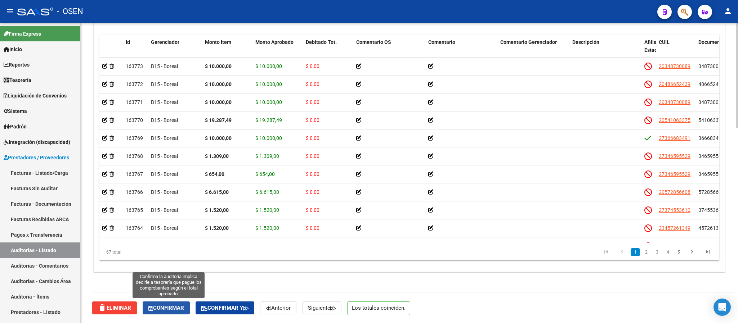
click at [173, 311] on span "Confirmar" at bounding box center [166, 308] width 36 height 6
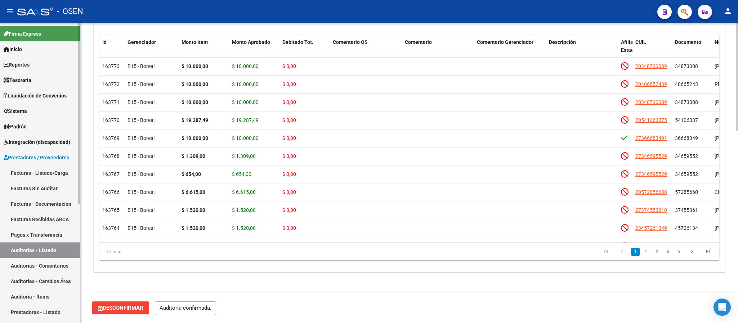
scroll to position [533, 0]
click at [48, 251] on link "Auditorías - Listado" at bounding box center [40, 250] width 80 height 15
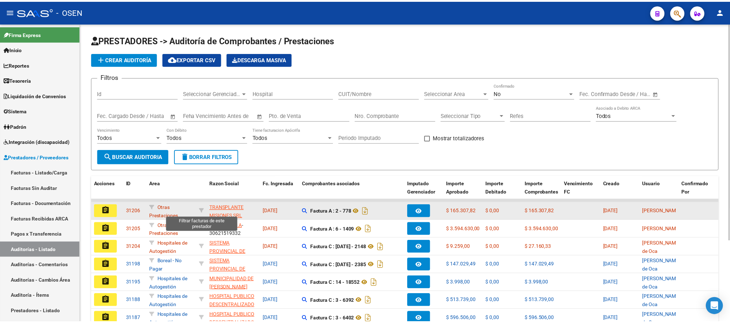
scroll to position [0, 0]
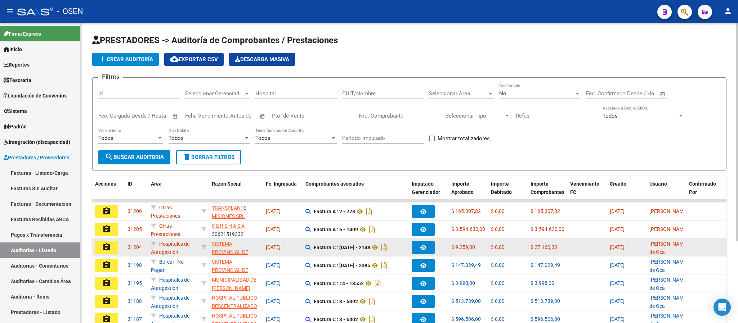
click at [102, 248] on mat-icon "assignment" at bounding box center [106, 247] width 9 height 9
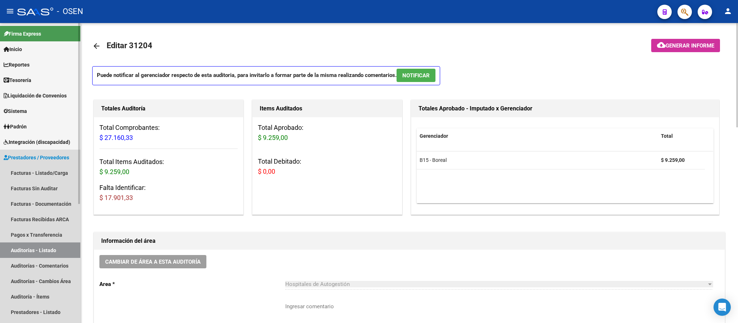
click at [43, 248] on link "Auditorías - Listado" at bounding box center [40, 250] width 80 height 15
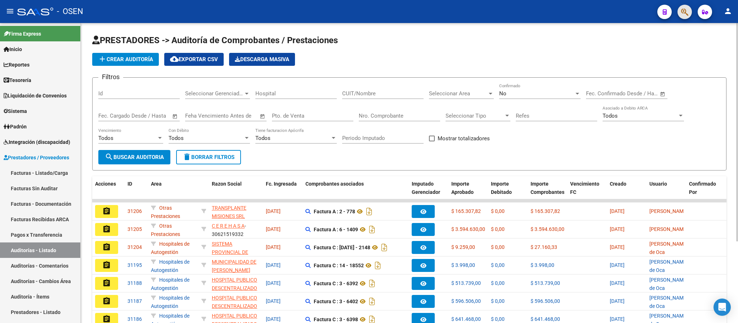
click at [684, 5] on span "button" at bounding box center [684, 12] width 7 height 15
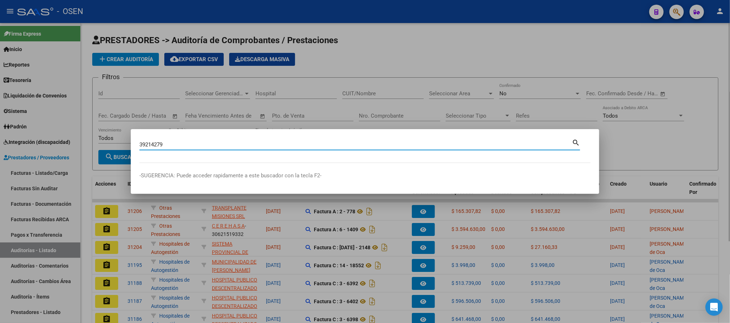
type input "39214279"
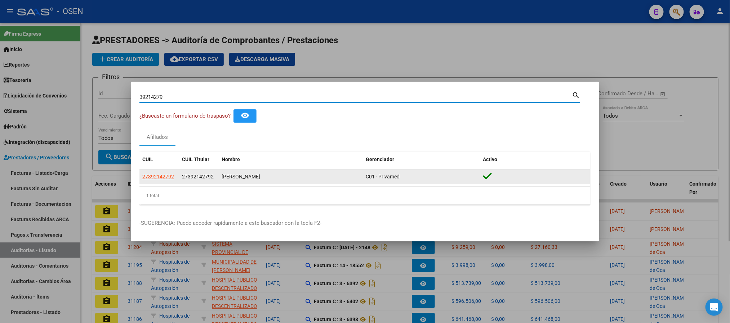
click at [159, 179] on span "27392142792" at bounding box center [158, 177] width 32 height 6
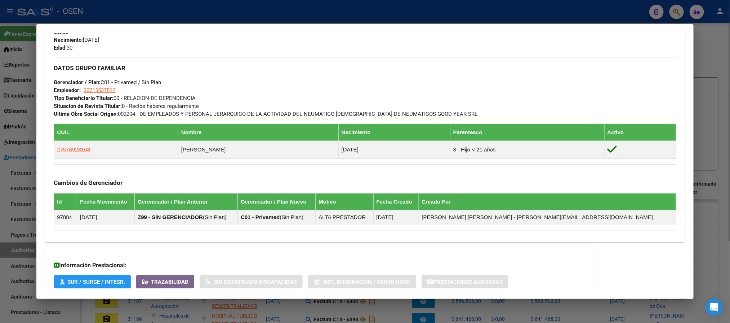
scroll to position [368, 0]
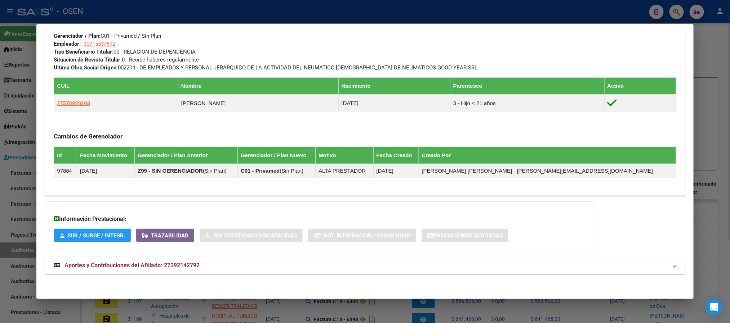
click at [354, 270] on mat-expansion-panel-header "Aportes y Contribuciones del Afiliado: 27392142792" at bounding box center [364, 265] width 639 height 17
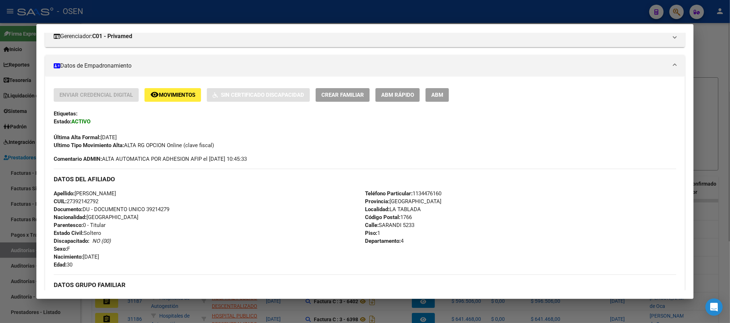
scroll to position [171, 0]
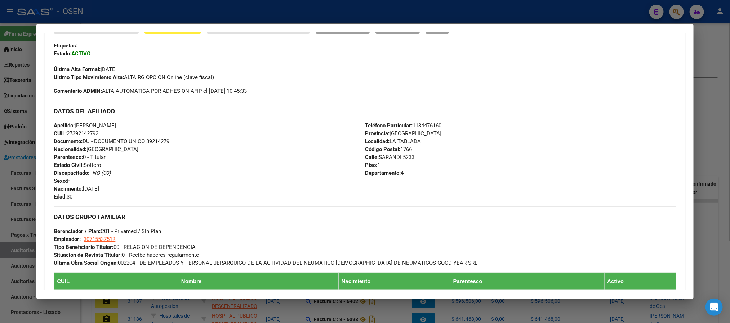
drag, startPoint x: 111, startPoint y: 134, endPoint x: 133, endPoint y: 9, distance: 126.9
click at [45, 126] on div "Enviar Credencial Digital remove_red_eye Movimientos Sin Certificado Discapacid…" at bounding box center [364, 202] width 639 height 365
copy div "Apellido: JEANETTE MACARENA ELIZABETH MONTERO CUIL: 27392142792"
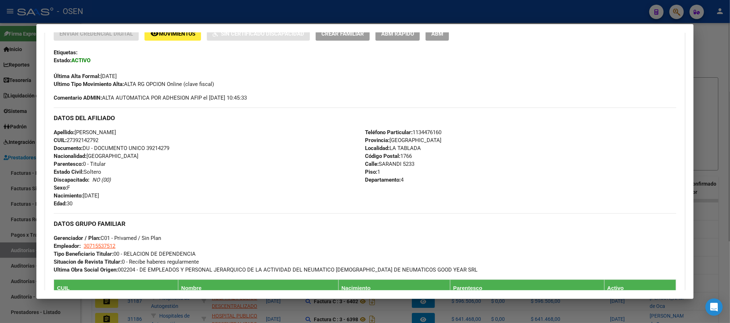
scroll to position [102, 0]
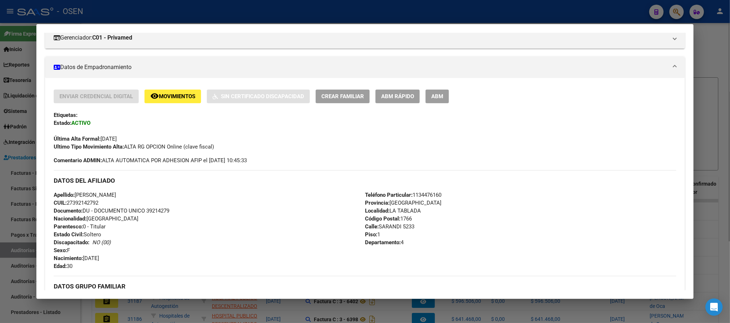
click at [93, 225] on span "Parentesco: 0 - Titular" at bounding box center [80, 227] width 52 height 6
drag, startPoint x: 90, startPoint y: 205, endPoint x: 65, endPoint y: 205, distance: 24.8
click at [65, 205] on div "Apellido: JEANETTE MACARENA ELIZABETH MONTERO CUIL: 27392142792 Documento: DU -…" at bounding box center [209, 230] width 311 height 79
copy span "27392142792"
click at [194, 197] on div "Apellido: JEANETTE MACARENA ELIZABETH MONTERO CUIL: 27392142792 Documento: DU -…" at bounding box center [209, 230] width 311 height 79
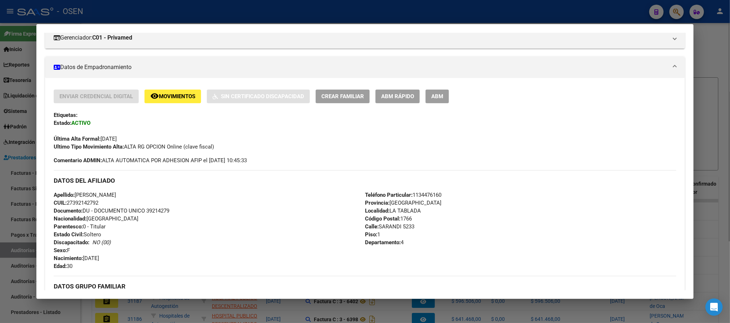
drag, startPoint x: 173, startPoint y: 196, endPoint x: 74, endPoint y: 194, distance: 99.0
click at [74, 194] on div "Apellido: JEANETTE MACARENA ELIZABETH MONTERO CUIL: 27392142792 Documento: DU -…" at bounding box center [209, 230] width 311 height 79
copy span "JEANETTE MACARENA ELIZABETH MONTERO"
click at [419, 232] on div "Teléfono Particular: 1134476160 Provincia: Buenos Aires Localidad: LA TABLADA C…" at bounding box center [520, 230] width 311 height 79
drag, startPoint x: 443, startPoint y: 191, endPoint x: 410, endPoint y: 192, distance: 33.5
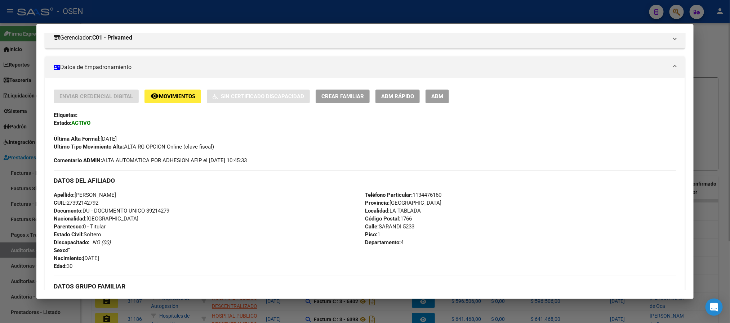
click at [410, 192] on div "Teléfono Particular: 1134476160 Provincia: Buenos Aires Localidad: LA TABLADA C…" at bounding box center [520, 230] width 311 height 79
copy span "1134476160"
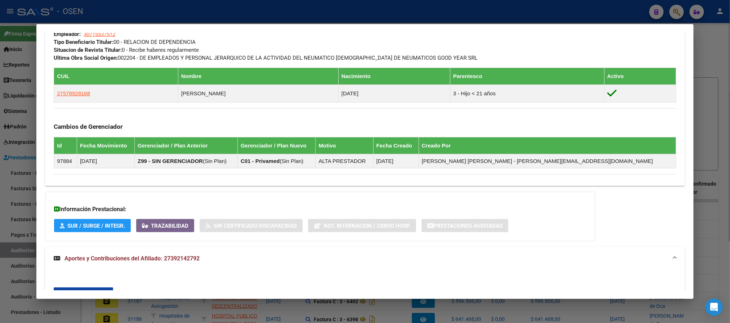
scroll to position [372, 0]
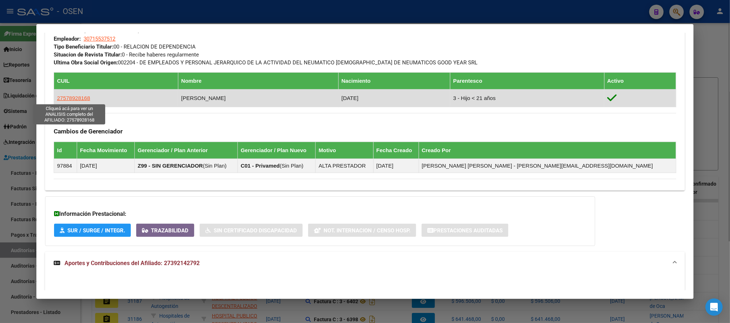
click at [78, 95] on span "27578928168" at bounding box center [73, 98] width 33 height 6
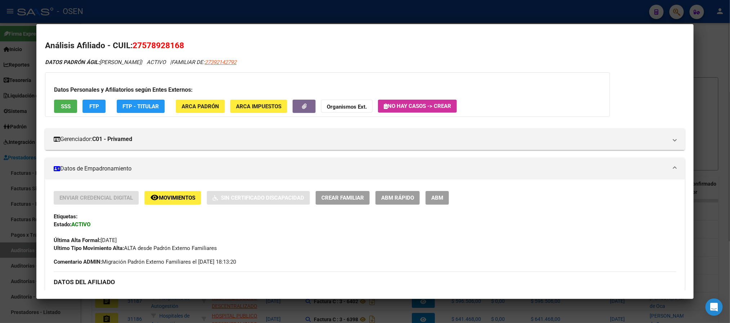
scroll to position [108, 0]
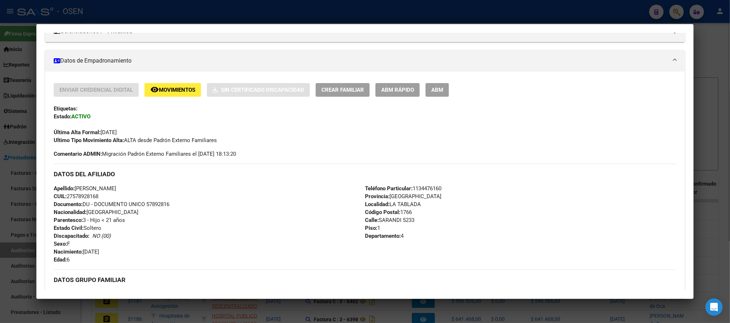
drag, startPoint x: 153, startPoint y: 190, endPoint x: 72, endPoint y: 186, distance: 81.2
click at [72, 186] on div "Apellido: FRANCESCA BERENICE OLIVERA CUIL: 27578928168 Documento: DU - DOCUMENT…" at bounding box center [209, 224] width 311 height 79
copy span "FRANCESCA BERENICE OLIVERA"
click at [119, 200] on div "Apellido: FRANCESCA BERENICE OLIVERA CUIL: 27578928168 Documento: DU - DOCUMENT…" at bounding box center [209, 224] width 311 height 79
drag, startPoint x: 97, startPoint y: 194, endPoint x: 64, endPoint y: 196, distance: 33.5
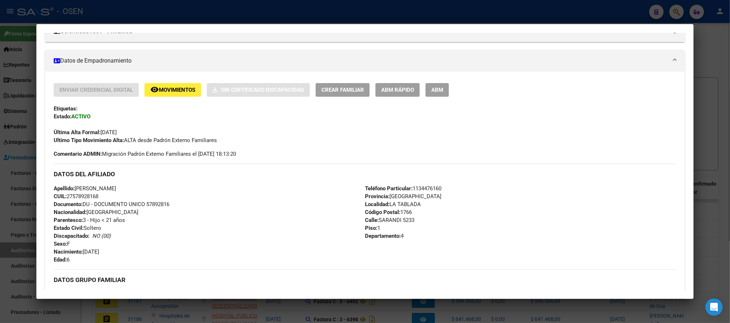
click at [64, 196] on span "CUIL: 27578928168" at bounding box center [76, 196] width 45 height 6
copy span "27578928168"
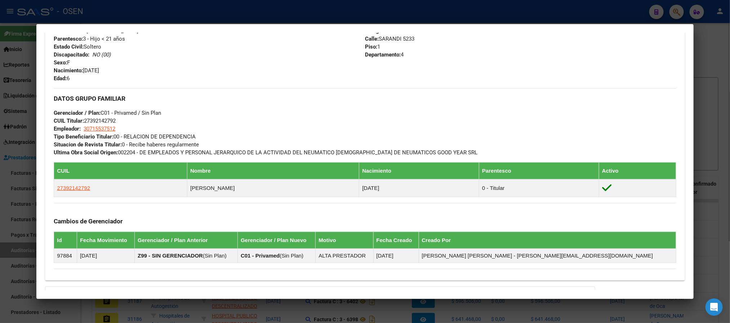
scroll to position [378, 0]
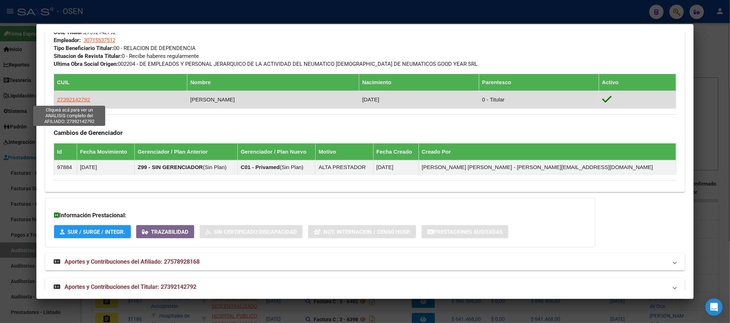
click at [66, 99] on span "27392142792" at bounding box center [73, 100] width 33 height 6
type textarea "27392142792"
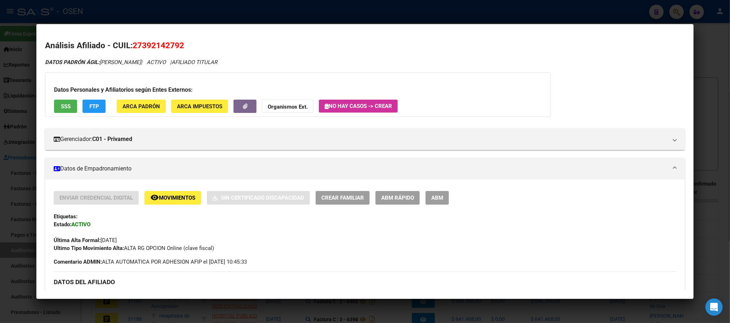
click at [412, 194] on button "ABM Rápido" at bounding box center [397, 197] width 44 height 13
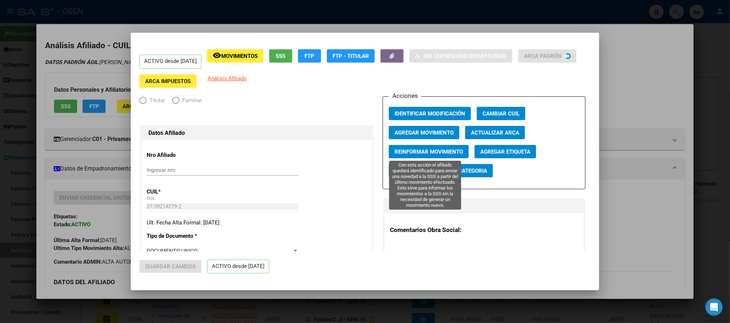
radio input "true"
type input "30-71553751-2"
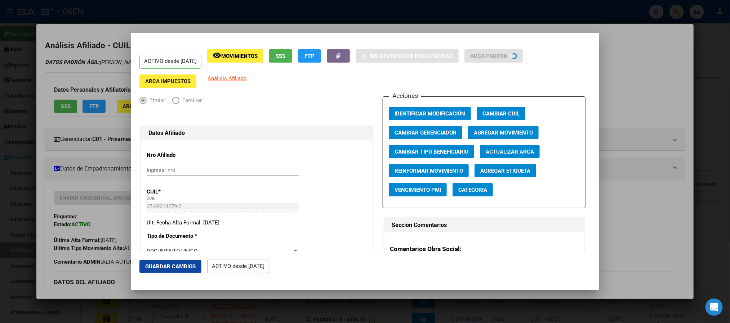
click at [442, 123] on div "Acciones Identificar Modificación Cambiar CUIL Cambiar Gerenciador Agregar Movi…" at bounding box center [483, 153] width 203 height 112
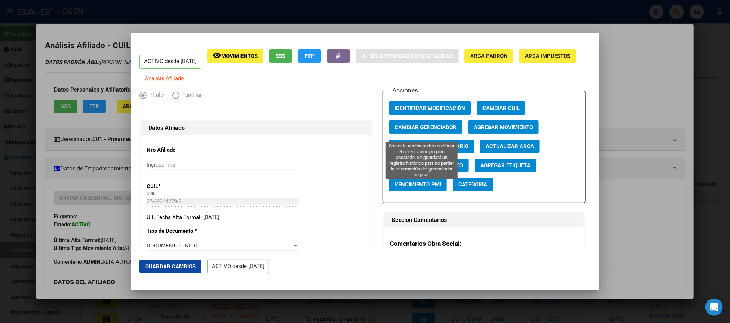
click at [429, 130] on span "Cambiar Gerenciador" at bounding box center [425, 127] width 62 height 6
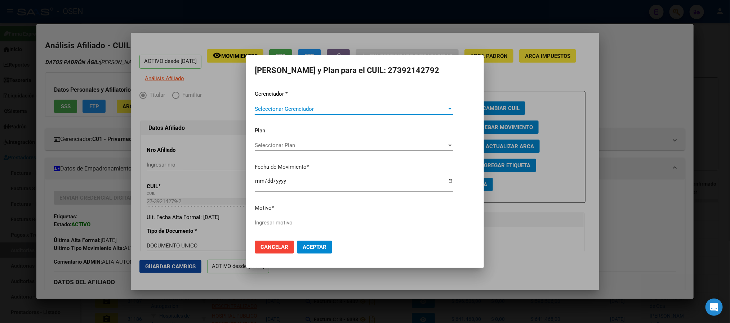
click at [336, 109] on span "Seleccionar Gerenciador" at bounding box center [351, 109] width 192 height 6
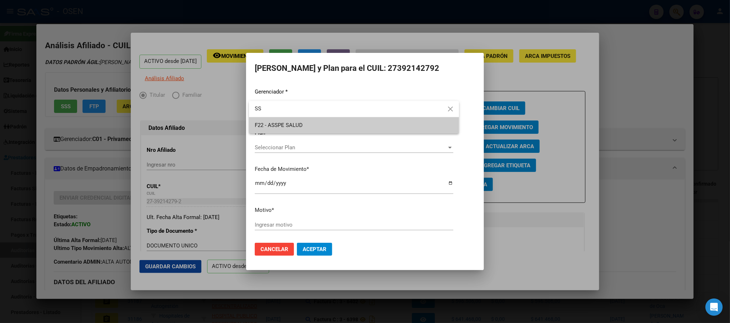
type input "S"
type input "ASS"
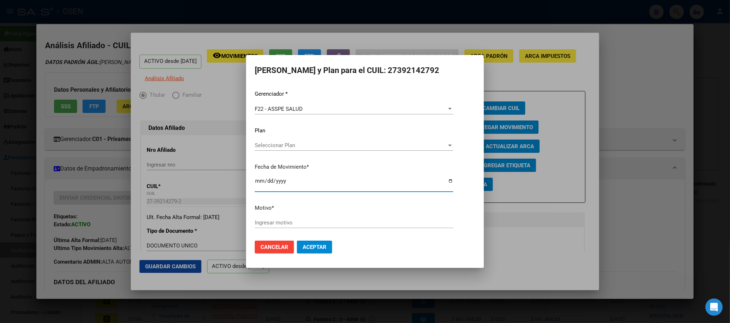
type input "2025-10-01"
type input "a"
type input "B"
type input "ALTA ASSPE"
click at [314, 250] on span "Aceptar" at bounding box center [314, 247] width 24 height 6
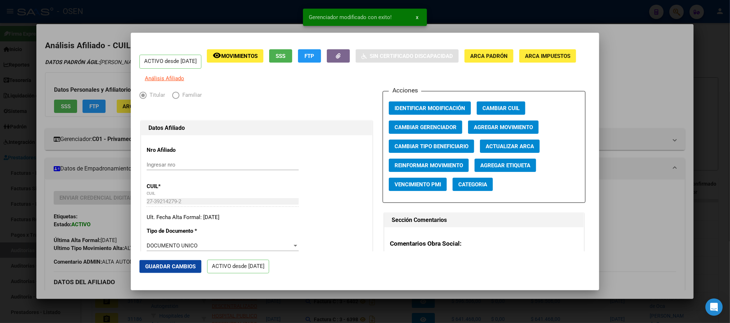
click at [635, 213] on div at bounding box center [365, 161] width 730 height 323
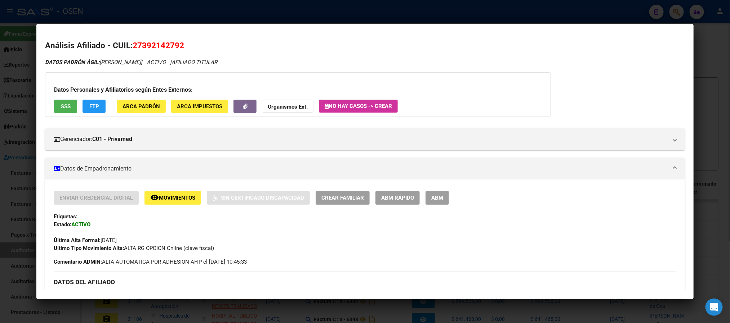
click at [187, 12] on div at bounding box center [365, 161] width 730 height 323
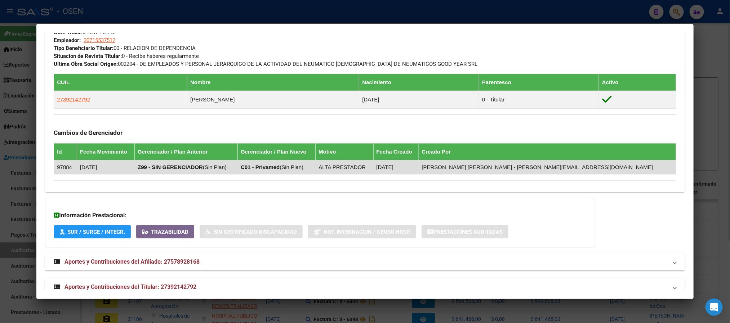
scroll to position [162, 0]
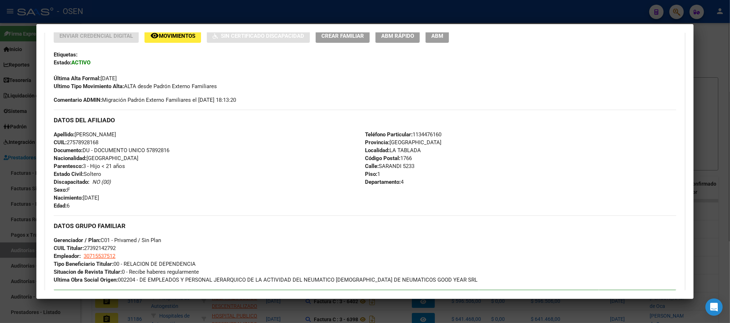
click at [272, 17] on div at bounding box center [365, 161] width 730 height 323
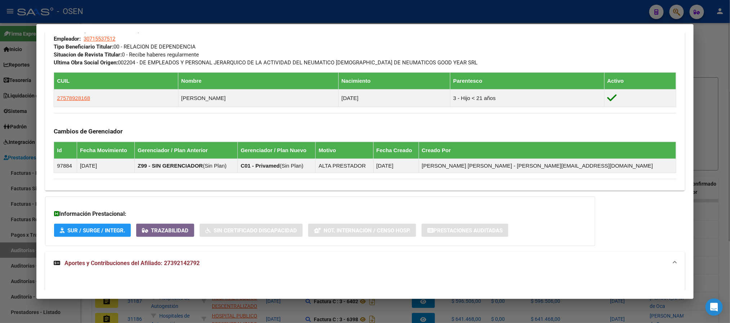
click at [151, 16] on div at bounding box center [365, 161] width 730 height 323
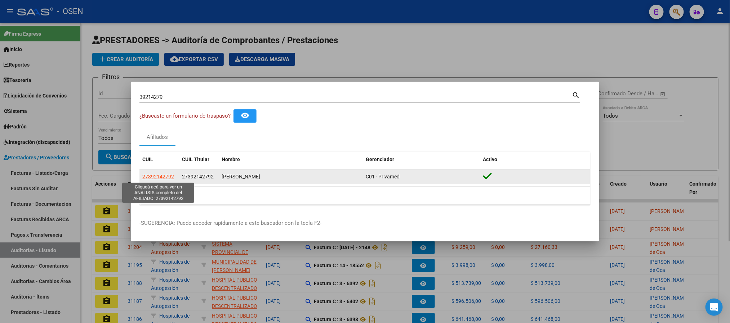
click at [156, 177] on span "27392142792" at bounding box center [158, 177] width 32 height 6
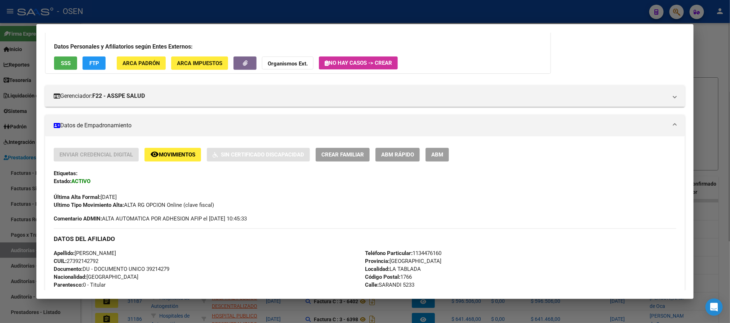
scroll to position [0, 0]
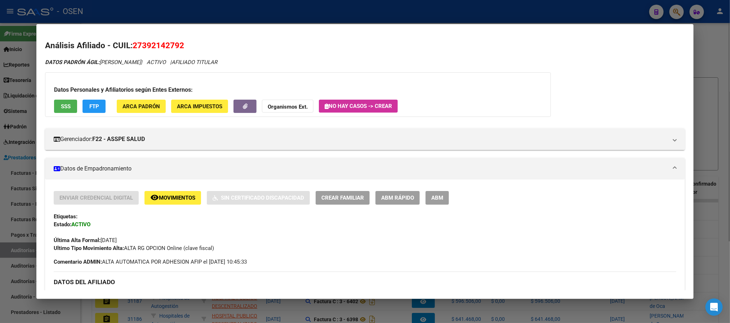
click at [462, 12] on div at bounding box center [365, 161] width 730 height 323
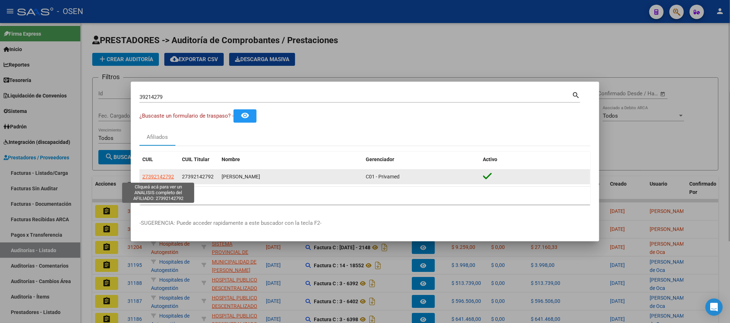
click at [156, 179] on span "27392142792" at bounding box center [158, 177] width 32 height 6
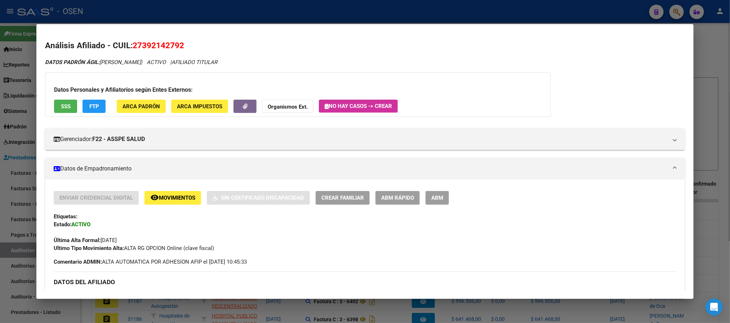
click at [197, 4] on div at bounding box center [365, 161] width 730 height 323
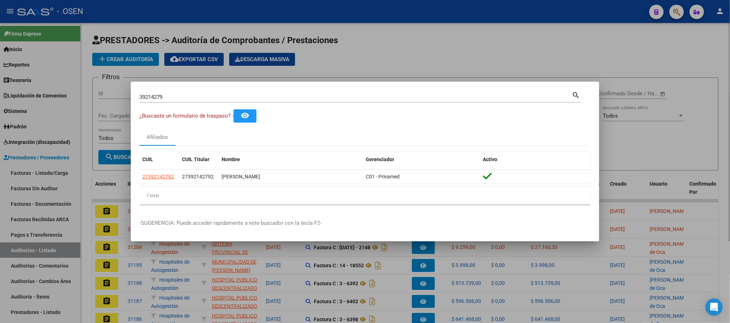
click at [233, 92] on div "39214279 Buscar (apellido, dni, cuil, nro traspaso, cuit, obra social)" at bounding box center [355, 97] width 432 height 11
drag, startPoint x: 233, startPoint y: 97, endPoint x: 0, endPoint y: 40, distance: 239.4
click at [0, 66] on div "39214279 Buscar (apellido, dni, cuil, nro traspaso, cuit, obra social) search ¿…" at bounding box center [365, 161] width 730 height 323
paste input "27392142792"
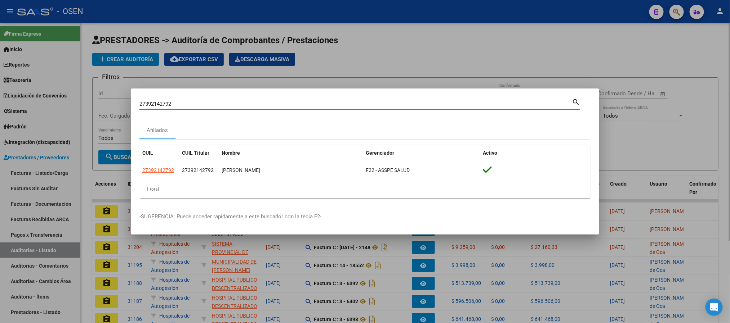
drag, startPoint x: 197, startPoint y: 100, endPoint x: 0, endPoint y: 1, distance: 220.3
click at [0, 43] on div "27392142792 Buscar (apellido, dni, cuil, nro traspaso, cuit, obra social) searc…" at bounding box center [365, 161] width 730 height 323
paste input "9589105"
type input "29589105"
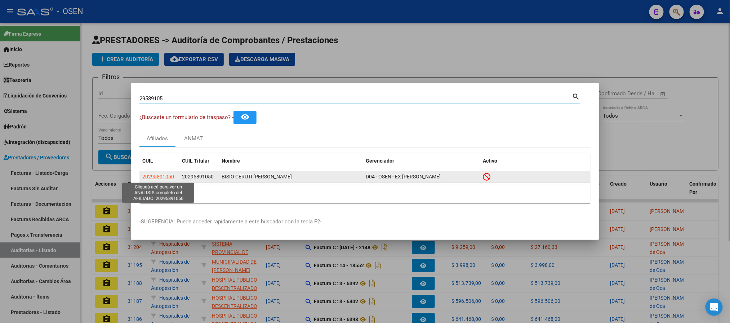
click at [152, 177] on span "20295891050" at bounding box center [158, 177] width 32 height 6
type textarea "20295891050"
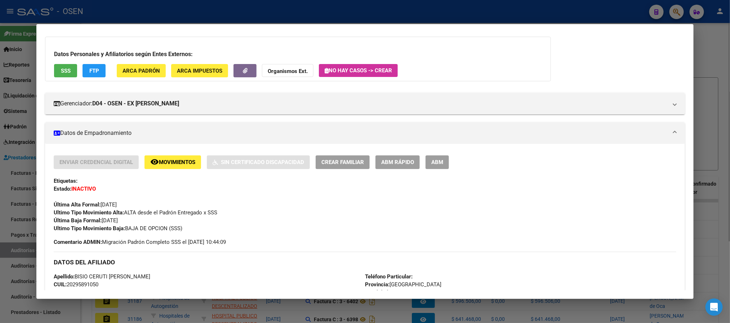
scroll to position [54, 0]
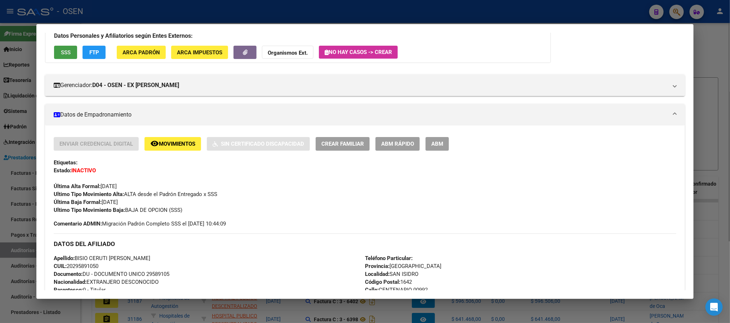
click at [69, 52] on button "SSS" at bounding box center [65, 52] width 23 height 13
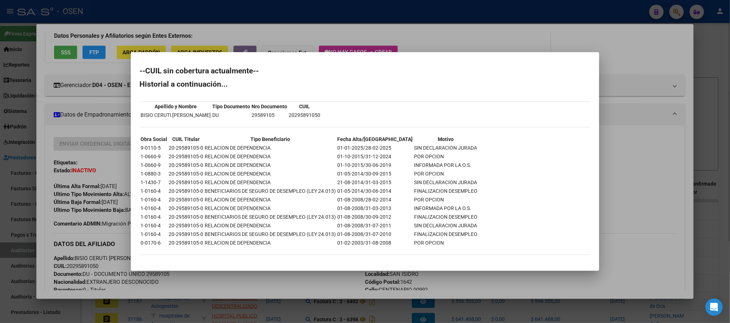
click at [462, 48] on div at bounding box center [365, 161] width 730 height 323
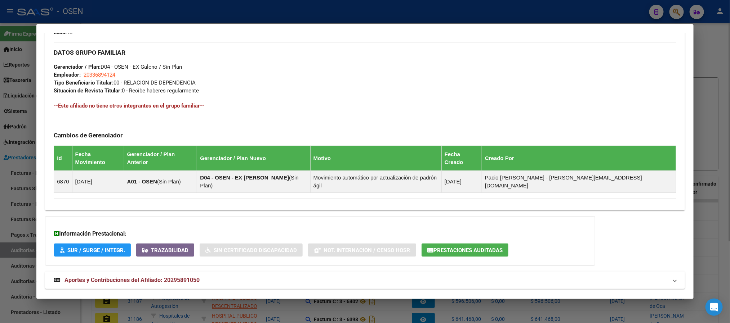
click at [207, 272] on mat-expansion-panel-header "Aportes y Contribuciones del Afiliado: 20295891050" at bounding box center [364, 280] width 639 height 17
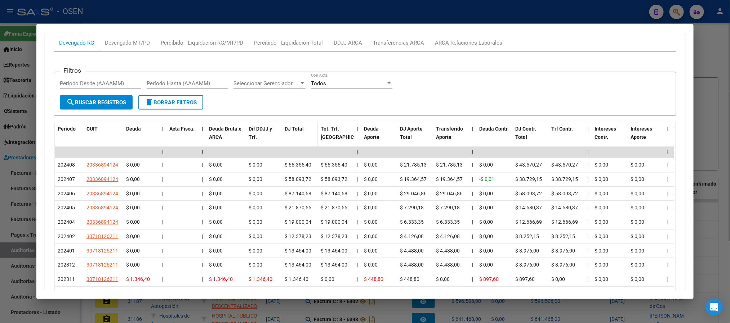
scroll to position [594, 0]
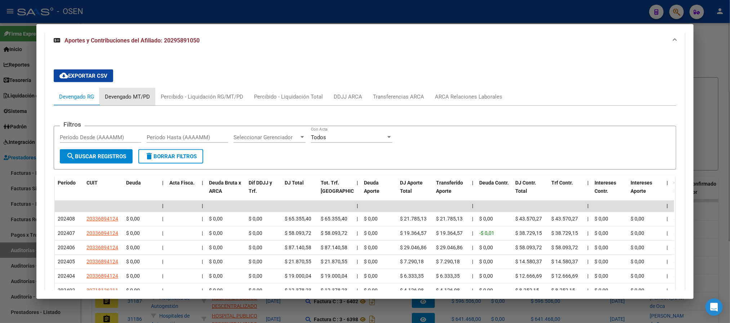
click at [118, 93] on div "Devengado MT/PD" at bounding box center [127, 97] width 45 height 8
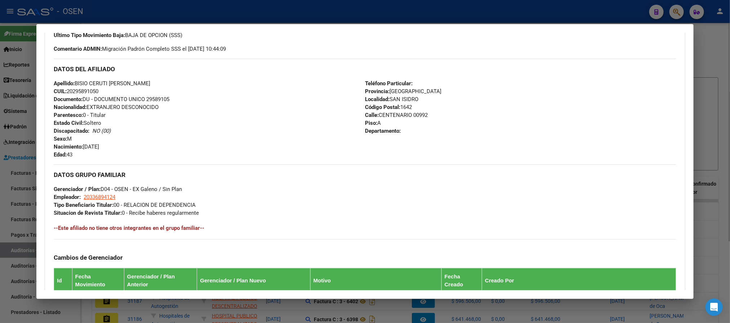
scroll to position [162, 0]
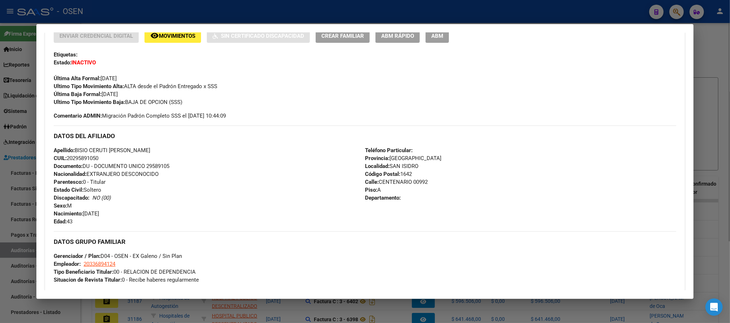
click at [290, 11] on div at bounding box center [365, 161] width 730 height 323
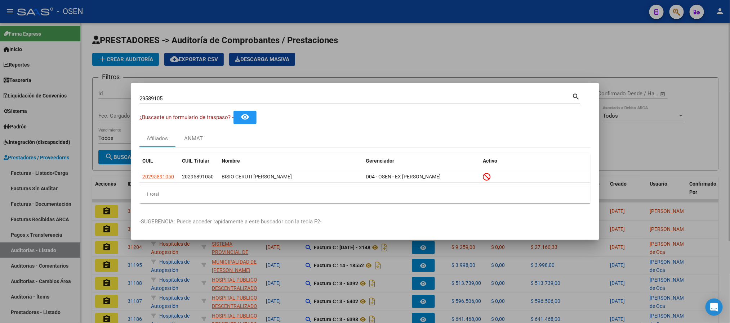
drag, startPoint x: 197, startPoint y: 98, endPoint x: 0, endPoint y: 1, distance: 219.2
click at [0, 37] on div "29589105 Buscar (apellido, dni, cuil, nro traspaso, cuit, obra social) search ¿…" at bounding box center [365, 161] width 730 height 323
paste input "7388700888"
type input "27388700888"
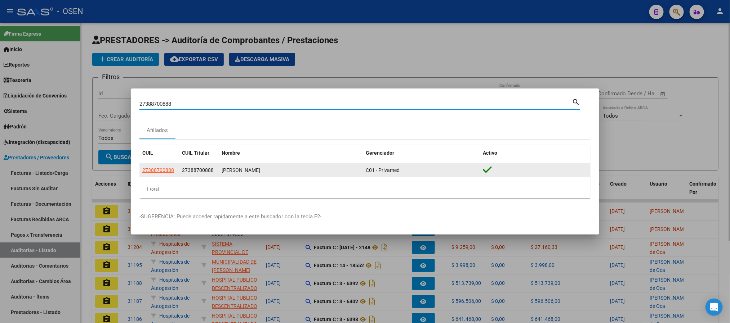
click at [152, 168] on span "27388700888" at bounding box center [158, 170] width 32 height 6
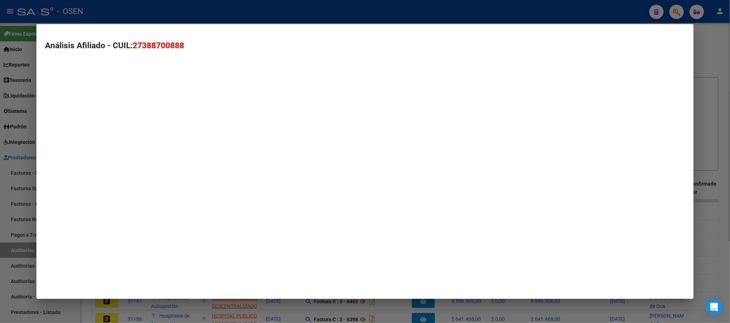
type textarea "27388700888"
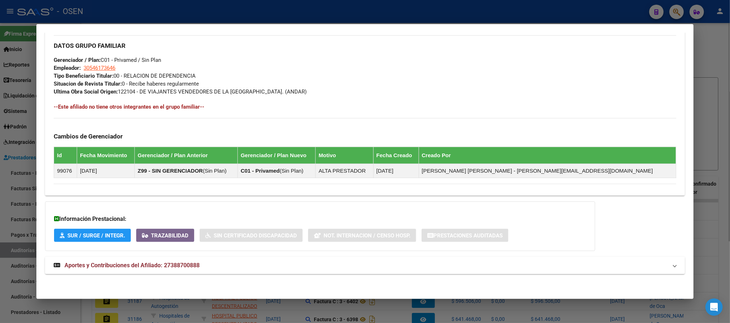
click at [356, 265] on mat-panel-title "Aportes y Contribuciones del Afiliado: 27388700888" at bounding box center [360, 265] width 613 height 9
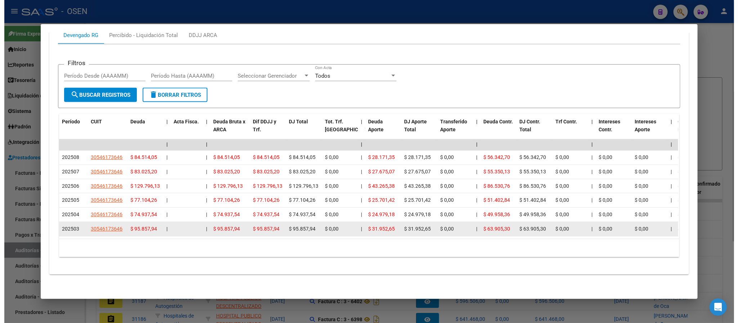
scroll to position [642, 0]
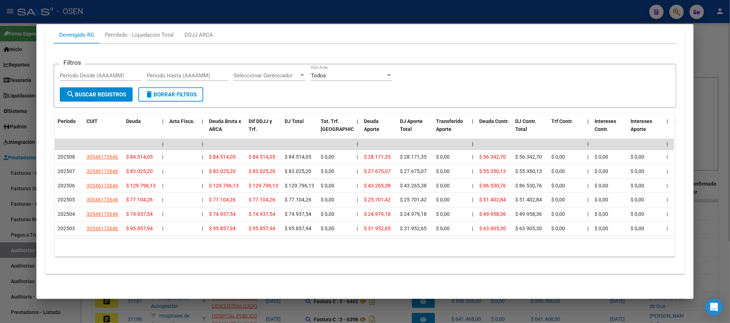
click at [302, 25] on mat-dialog-container "Análisis Afiliado - CUIL: 27388700888 DATOS PADRÓN ÁGIL: CUTI KEILA AGUSTINA | …" at bounding box center [364, 161] width 656 height 275
click at [305, 14] on div at bounding box center [365, 161] width 730 height 323
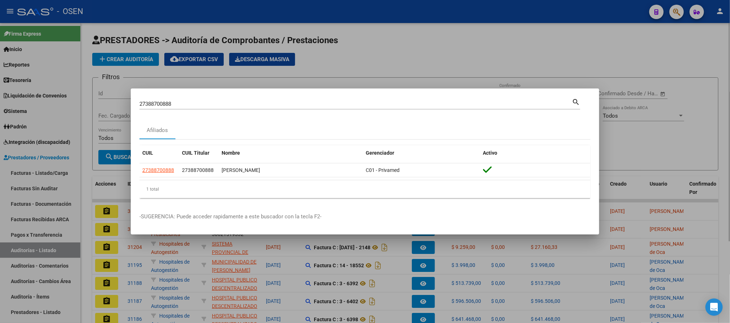
click at [305, 14] on div at bounding box center [365, 161] width 730 height 323
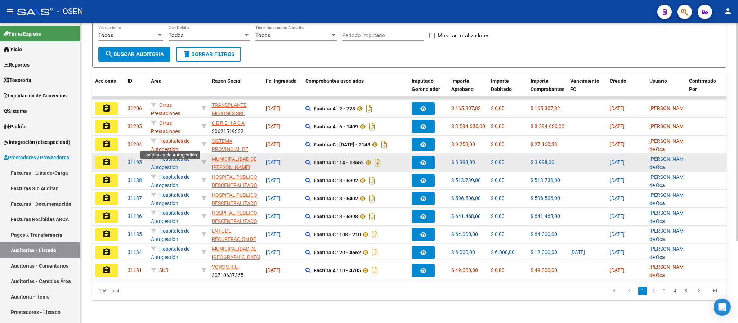
scroll to position [108, 0]
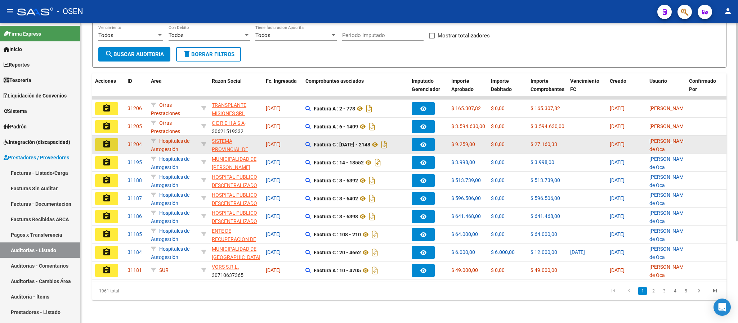
click at [111, 140] on button "assignment" at bounding box center [106, 144] width 23 height 13
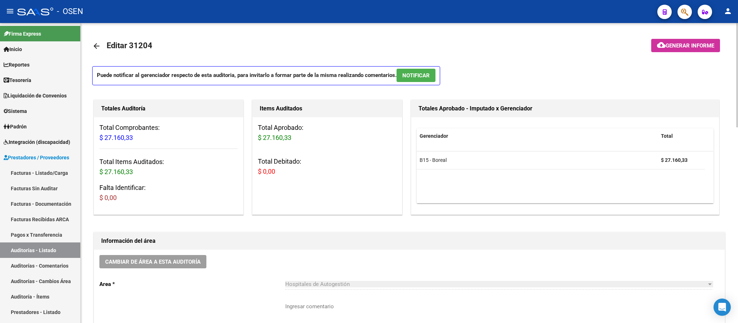
click at [427, 76] on span "NOTIFICAR" at bounding box center [415, 75] width 27 height 6
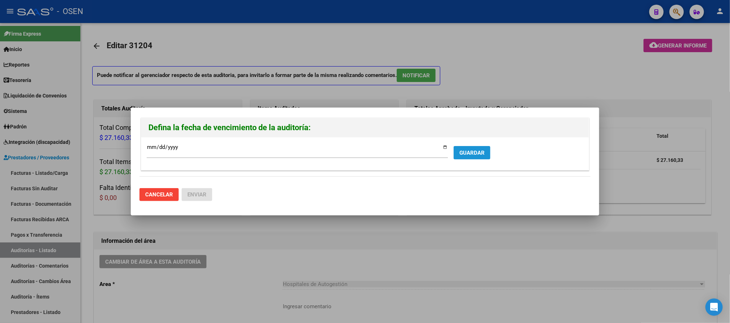
click at [483, 147] on button "GUARDAR" at bounding box center [471, 152] width 37 height 13
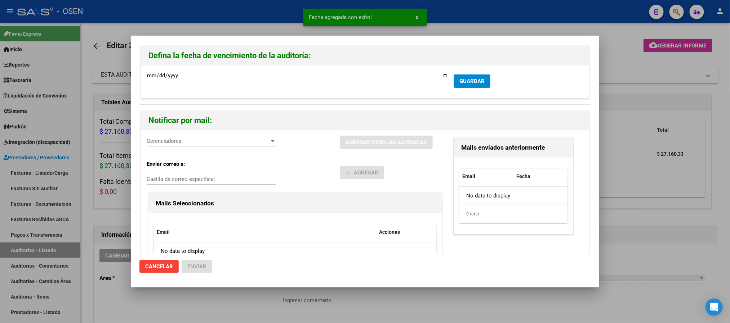
click at [224, 143] on span "Gerenciadores" at bounding box center [208, 141] width 123 height 6
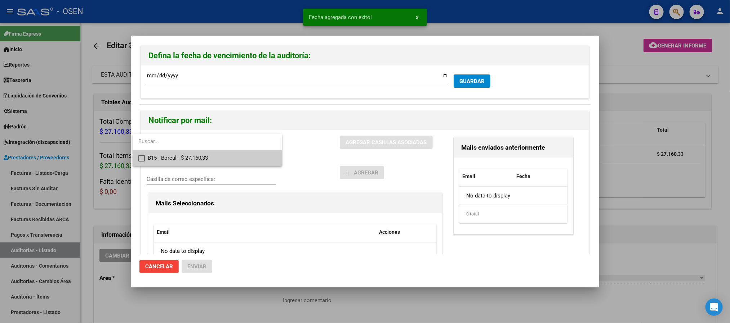
click at [222, 167] on div at bounding box center [365, 161] width 730 height 323
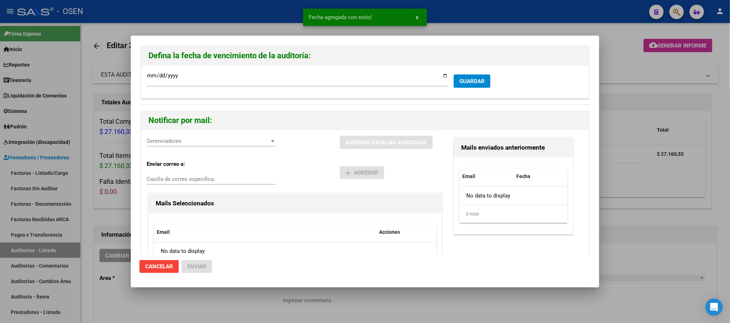
click at [237, 146] on div "Gerenciadores Gerenciadores" at bounding box center [211, 141] width 129 height 11
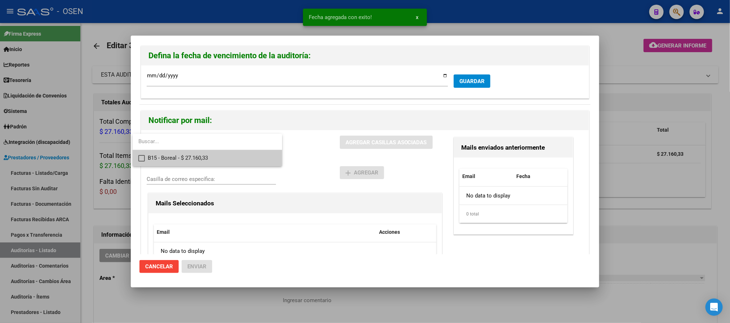
click at [233, 160] on span "B15 - Boreal - $ 27.160,33" at bounding box center [212, 158] width 129 height 16
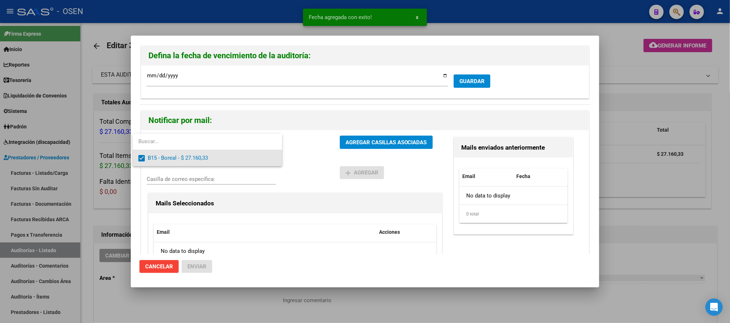
click at [360, 159] on div at bounding box center [365, 161] width 730 height 323
click at [370, 144] on span "AGREGAR CASILLAS ASOCIADAS" at bounding box center [385, 142] width 81 height 6
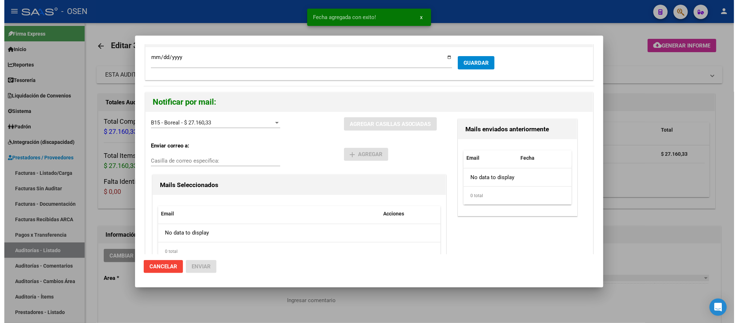
scroll to position [45, 0]
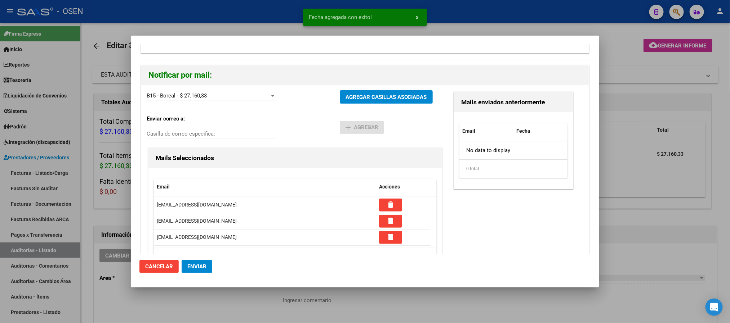
click at [192, 273] on button "Enviar" at bounding box center [196, 266] width 31 height 13
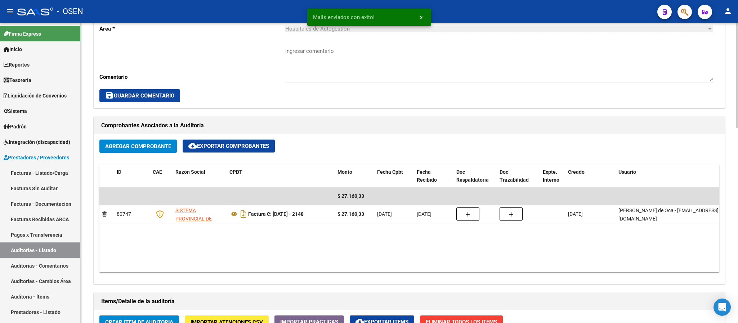
scroll to position [378, 0]
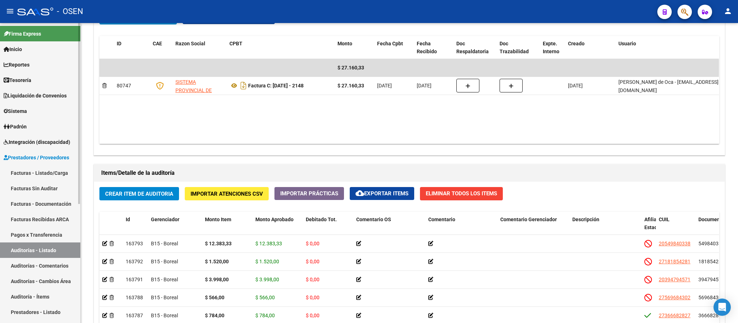
drag, startPoint x: 31, startPoint y: 119, endPoint x: 32, endPoint y: 126, distance: 7.3
click at [31, 119] on link "Padrón" at bounding box center [40, 126] width 80 height 15
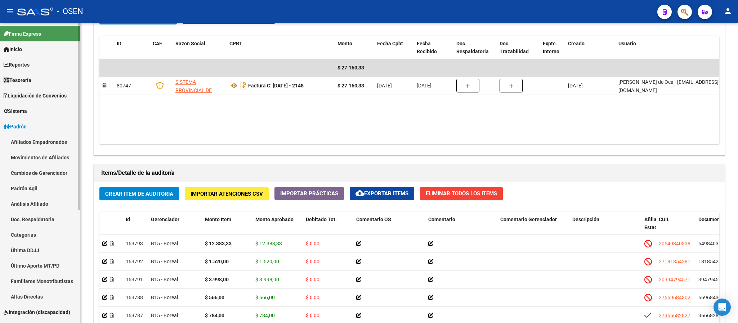
click at [44, 172] on link "Cambios de Gerenciador" at bounding box center [40, 172] width 80 height 15
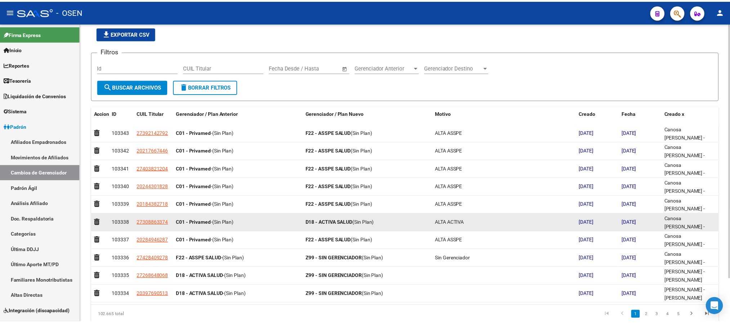
scroll to position [51, 0]
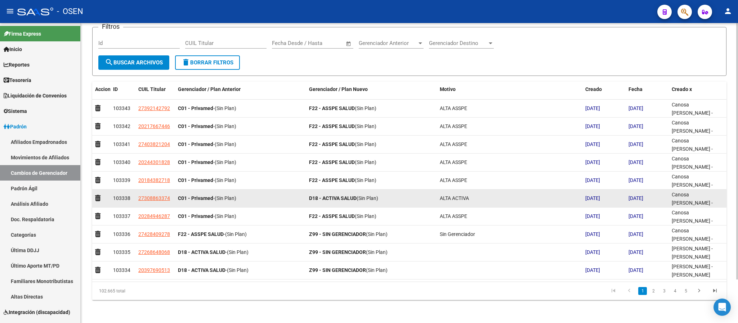
click at [144, 202] on datatable-body-cell "27308863374" at bounding box center [155, 199] width 40 height 18
click at [145, 198] on span "27308863374" at bounding box center [154, 199] width 32 height 6
type textarea "27308863374"
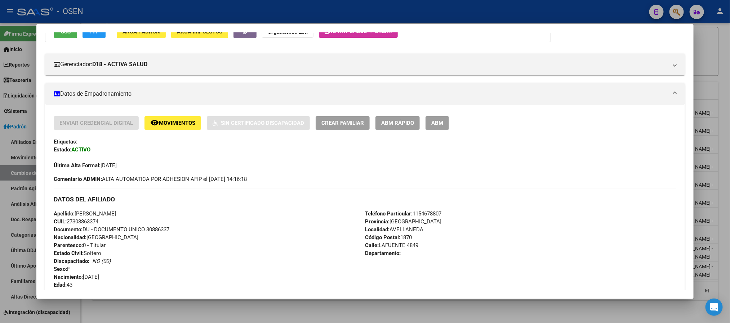
scroll to position [108, 0]
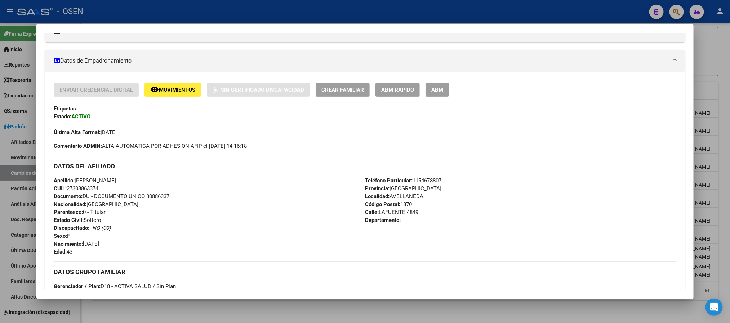
drag, startPoint x: 100, startPoint y: 189, endPoint x: 49, endPoint y: 180, distance: 52.7
click at [49, 180] on div "Enviar Credencial Digital remove_red_eye Movimientos Sin Certificado Discapacid…" at bounding box center [364, 268] width 639 height 371
copy div "Apellido: YANINA LUCIANA FERNANDEZ CUIL: 27308863374"
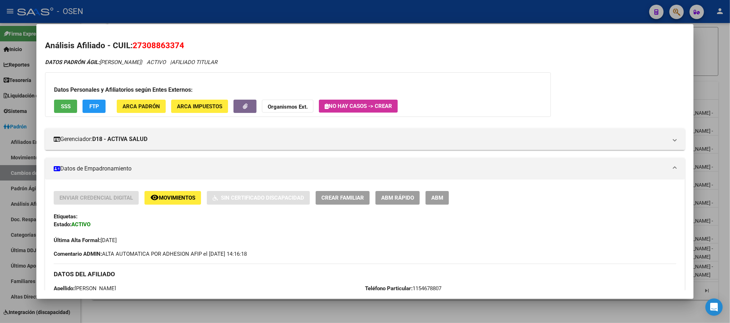
click at [607, 8] on div at bounding box center [365, 161] width 730 height 323
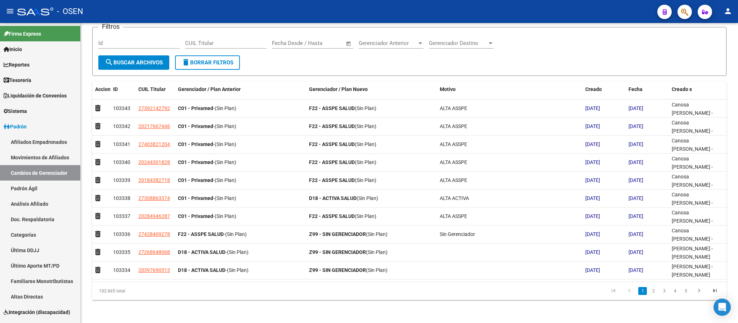
click at [686, 14] on icon "button" at bounding box center [684, 12] width 7 height 8
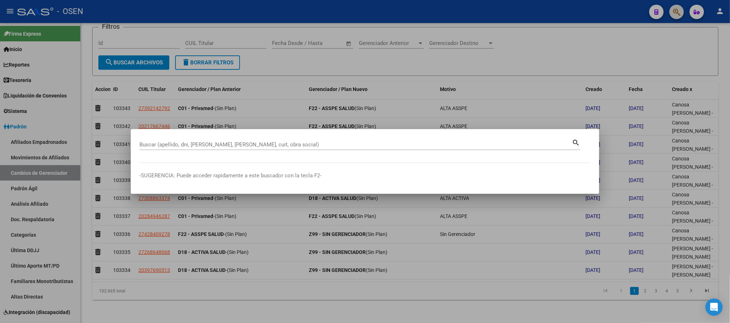
paste input "20-11715348-8"
type input "20117153488"
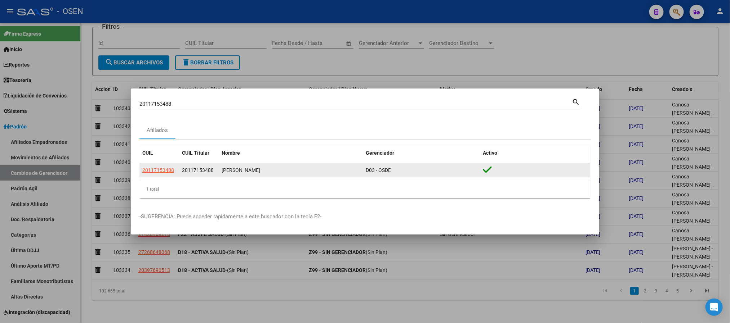
click at [165, 166] on datatable-body-cell "20117153488" at bounding box center [159, 170] width 40 height 14
click at [165, 167] on span "20117153488" at bounding box center [158, 170] width 32 height 6
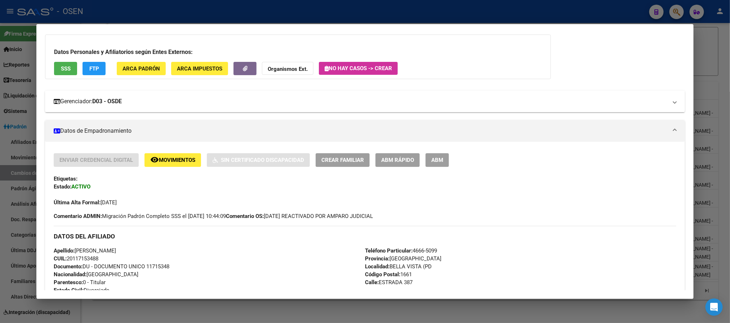
scroll to position [54, 0]
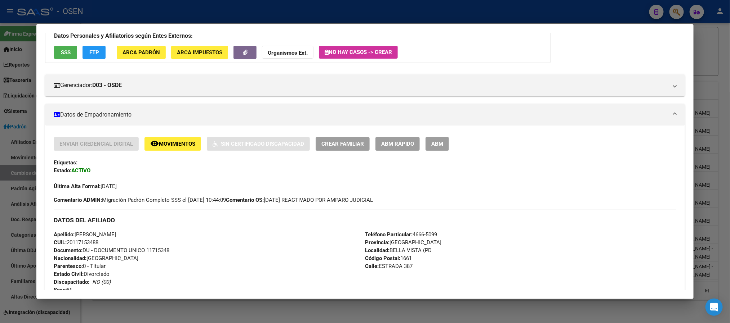
click at [62, 54] on span "SSS" at bounding box center [66, 52] width 10 height 6
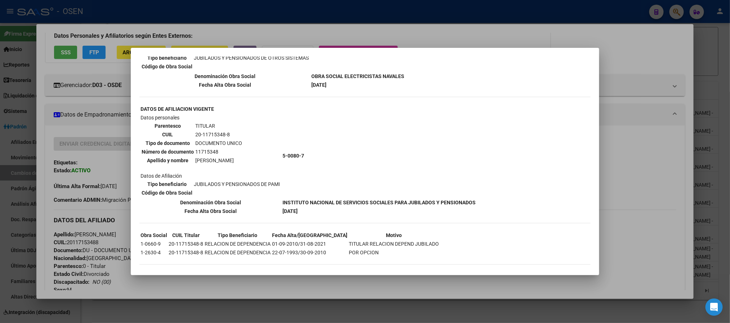
scroll to position [0, 0]
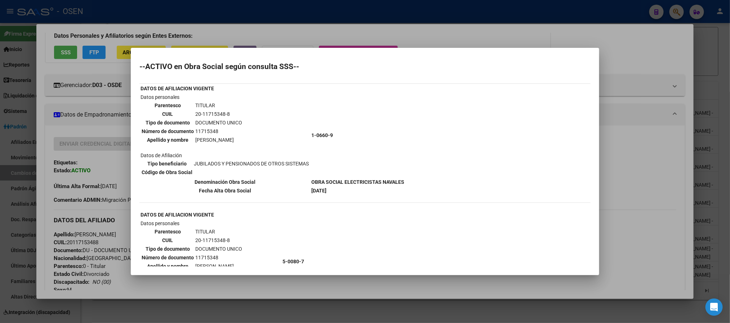
click at [637, 234] on div at bounding box center [365, 161] width 730 height 323
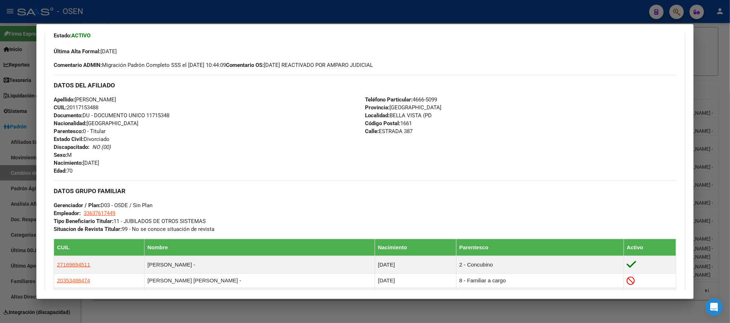
scroll to position [324, 0]
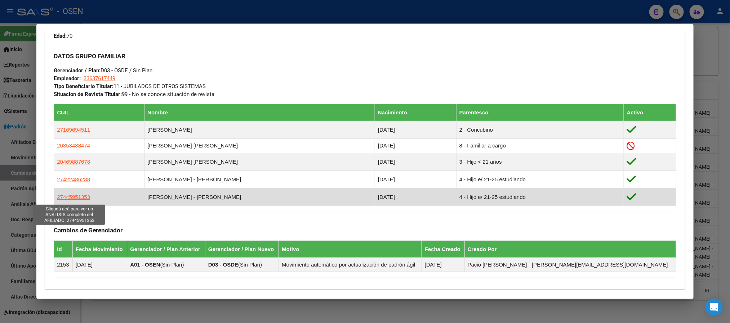
click at [69, 198] on span "27445951353" at bounding box center [73, 197] width 33 height 6
type textarea "27445951353"
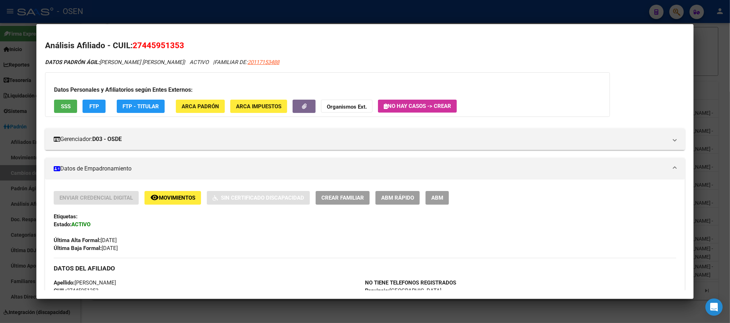
click at [61, 103] on span "SSS" at bounding box center [66, 106] width 10 height 6
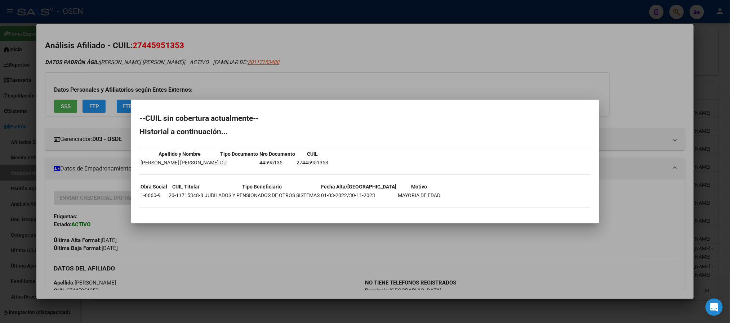
click at [378, 92] on div at bounding box center [365, 161] width 730 height 323
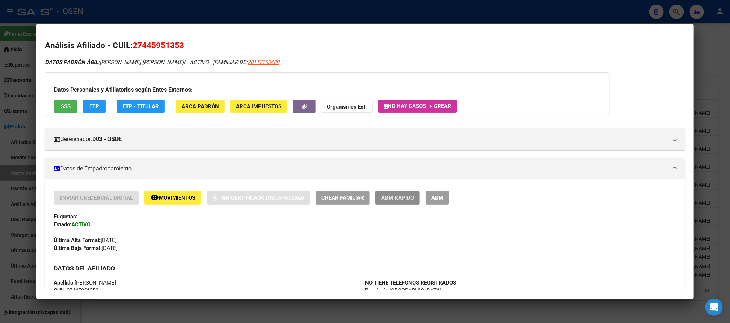
click at [402, 202] on button "ABM Rápido" at bounding box center [397, 197] width 44 height 13
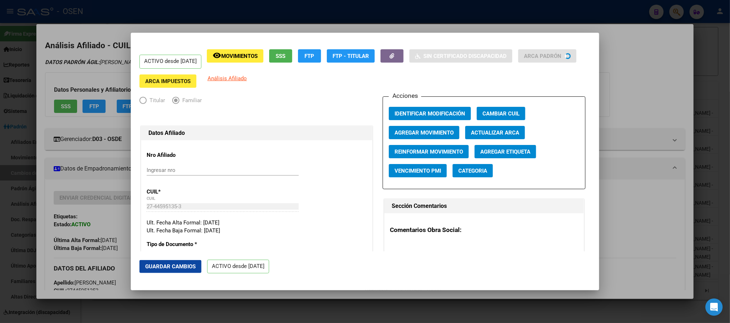
radio input "true"
type input "33-63761744-9"
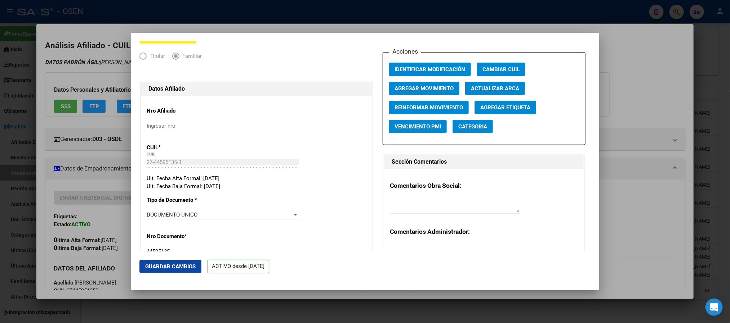
scroll to position [0, 0]
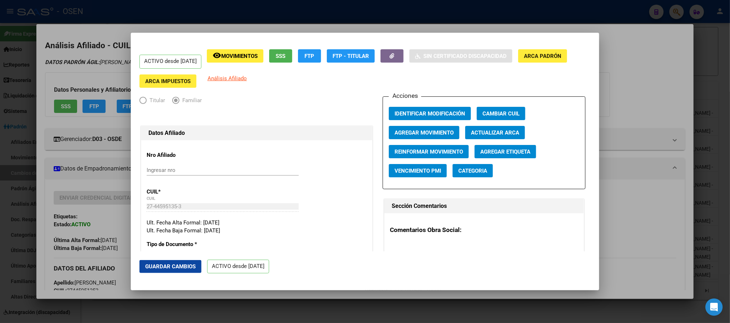
click at [435, 134] on span "Agregar Movimiento" at bounding box center [423, 133] width 59 height 6
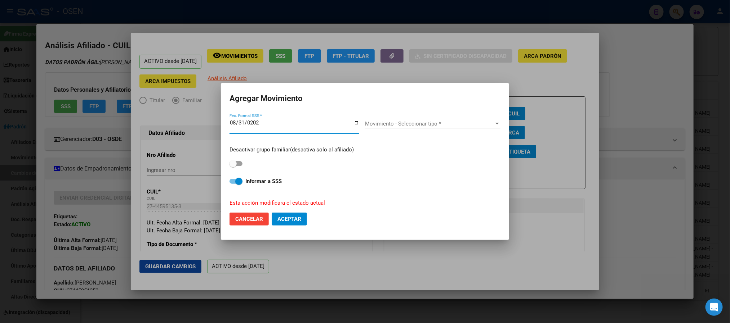
type input "2025-08-31"
click at [431, 128] on div "Movimiento - Seleccionar tipo * Movimiento - Seleccionar tipo *" at bounding box center [432, 123] width 135 height 11
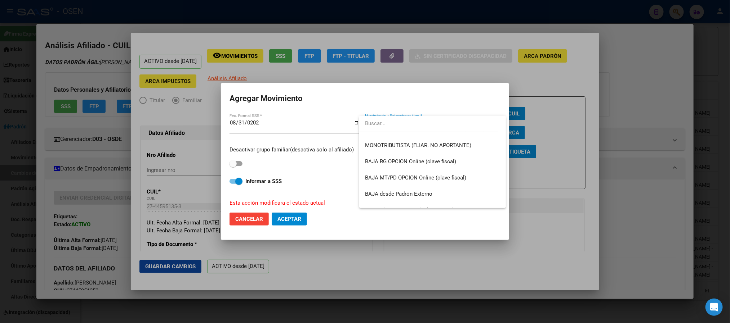
scroll to position [523, 0]
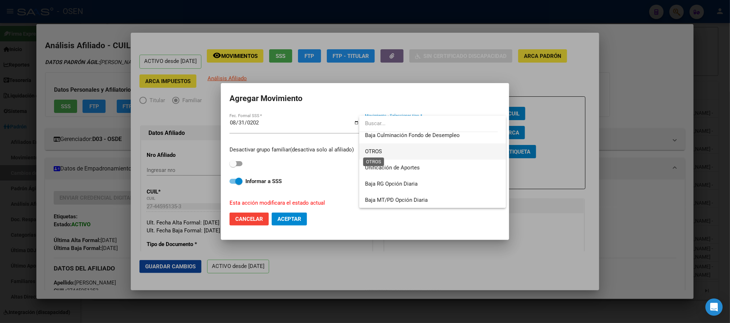
click at [380, 151] on span "OTROS" at bounding box center [373, 151] width 17 height 6
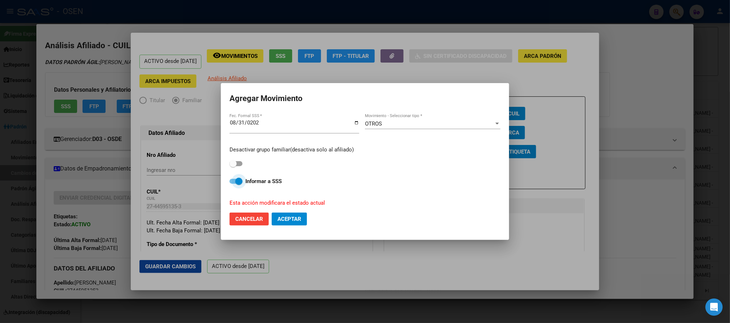
click at [246, 180] on strong "Informar a SSS" at bounding box center [263, 181] width 36 height 6
click at [233, 184] on input "Informar a SSS" at bounding box center [233, 184] width 0 height 0
checkbox input "false"
click at [299, 220] on span "Aceptar" at bounding box center [289, 219] width 24 height 6
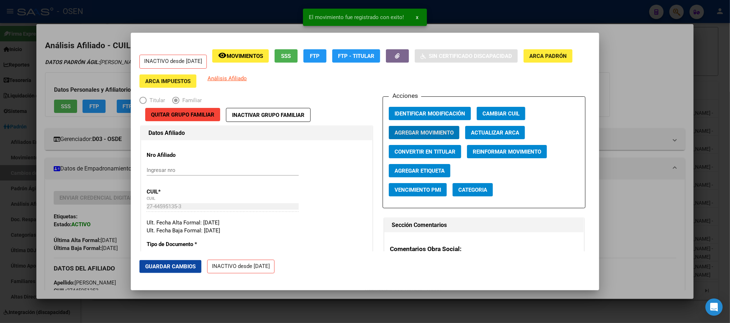
click at [435, 132] on span "Agregar Movimiento" at bounding box center [423, 133] width 59 height 6
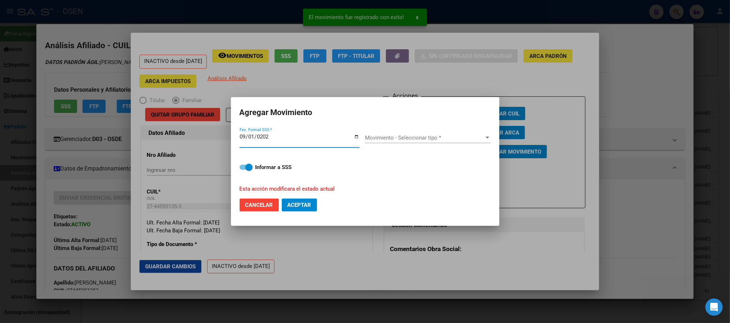
type input "2025-09-01"
click at [432, 135] on span "Movimiento - Seleccionar tipo *" at bounding box center [424, 138] width 119 height 6
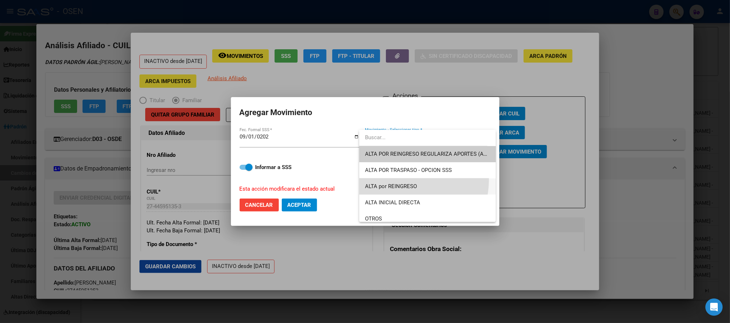
click at [398, 180] on span "ALTA por REINGRESO" at bounding box center [427, 187] width 125 height 16
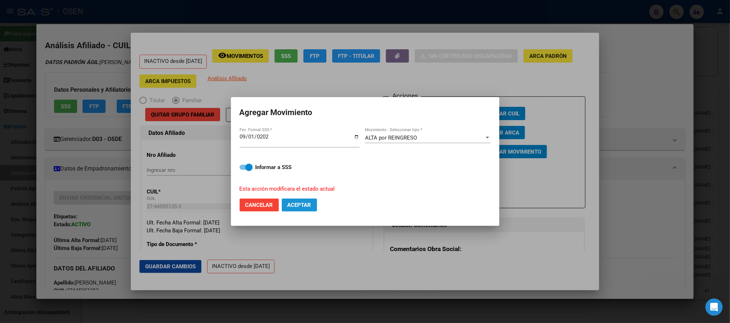
click at [299, 210] on button "Aceptar" at bounding box center [299, 205] width 35 height 13
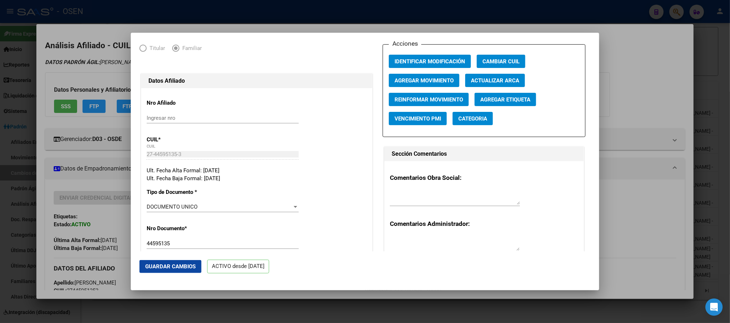
scroll to position [0, 0]
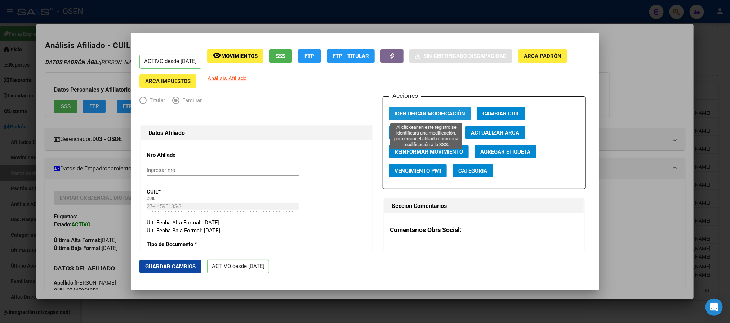
click at [434, 111] on span "Identificar Modificación" at bounding box center [429, 114] width 71 height 6
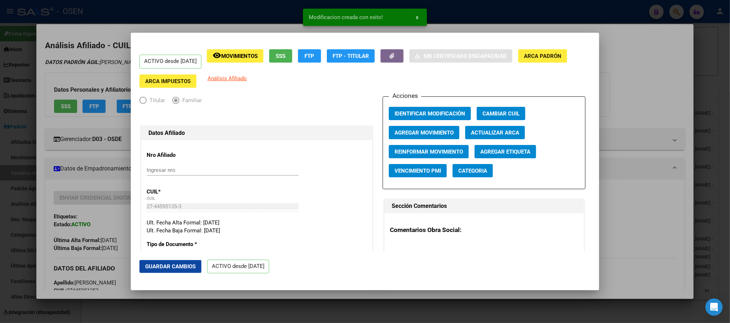
click at [651, 135] on div at bounding box center [365, 161] width 730 height 323
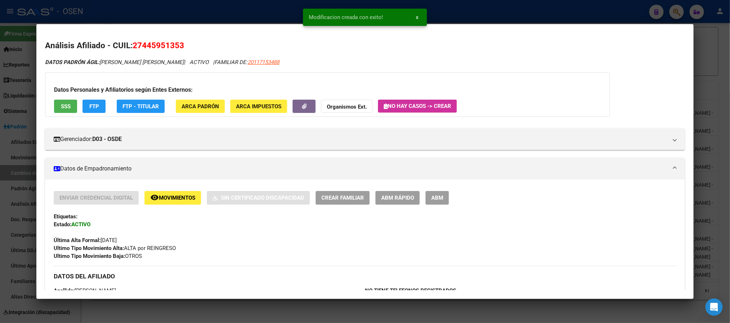
click at [167, 196] on span "Movimientos" at bounding box center [177, 198] width 36 height 6
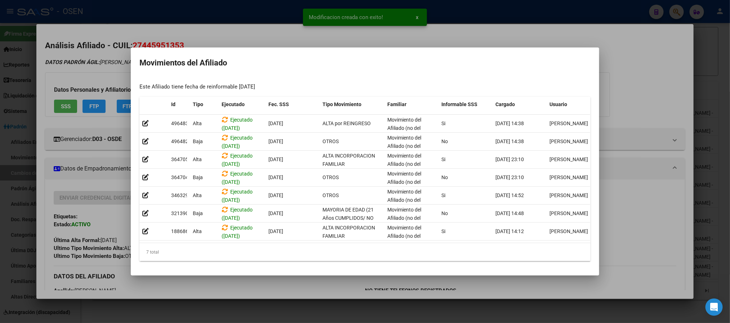
click at [632, 111] on div at bounding box center [365, 161] width 730 height 323
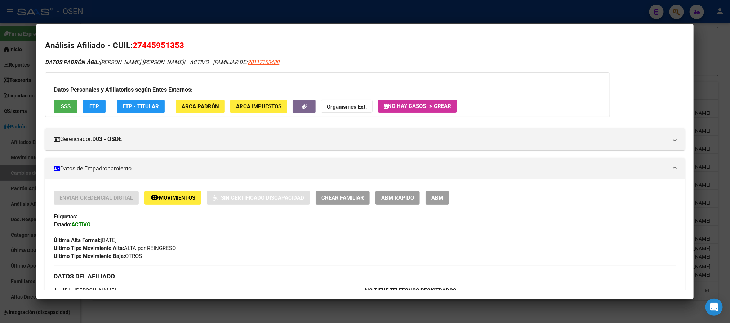
click at [89, 112] on button "FTP" at bounding box center [93, 106] width 23 height 13
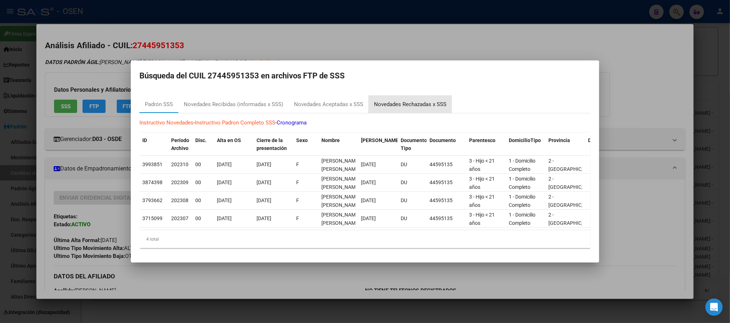
click at [412, 103] on div "Novedades Rechazadas x SSS" at bounding box center [410, 104] width 72 height 8
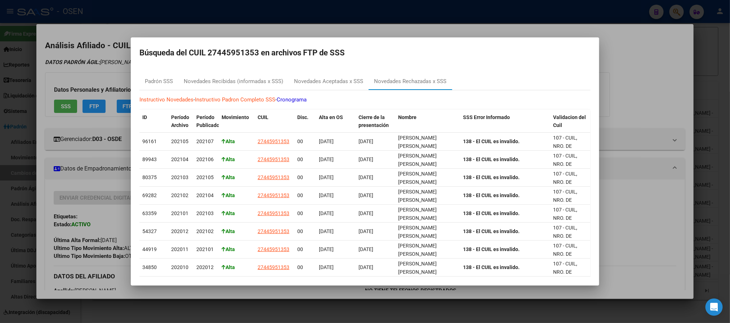
click at [630, 113] on div at bounding box center [365, 161] width 730 height 323
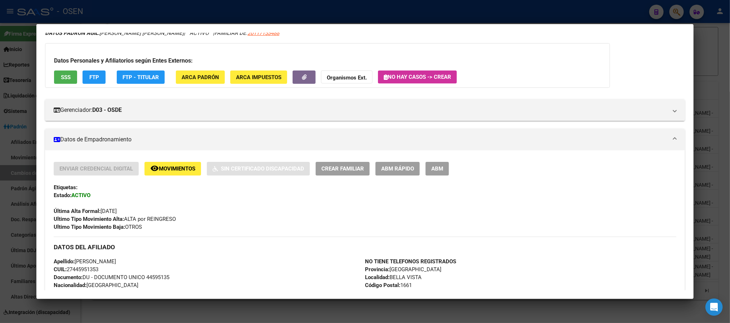
scroll to position [108, 0]
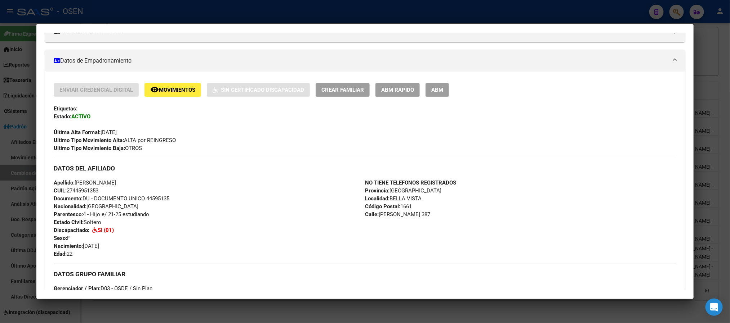
click at [399, 88] on span "ABM Rápido" at bounding box center [397, 90] width 33 height 6
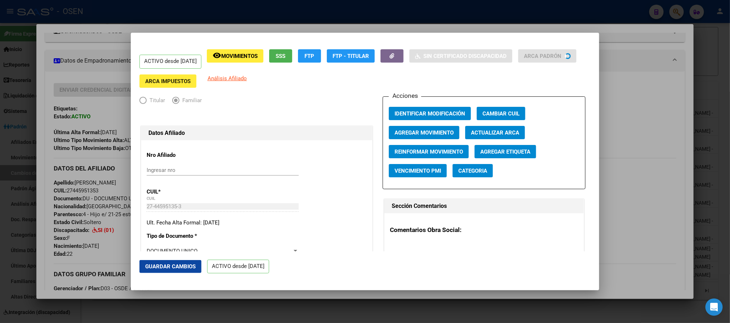
radio input "true"
type input "33-63761744-9"
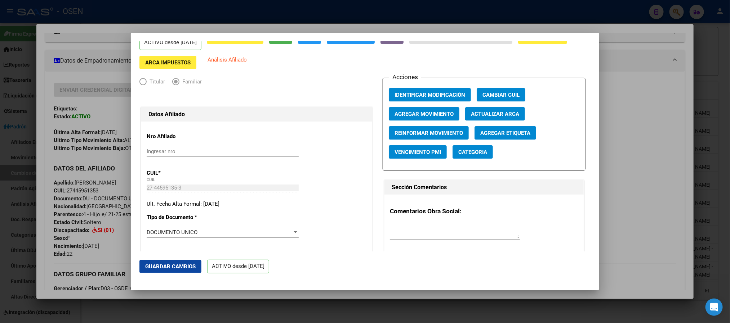
scroll to position [0, 0]
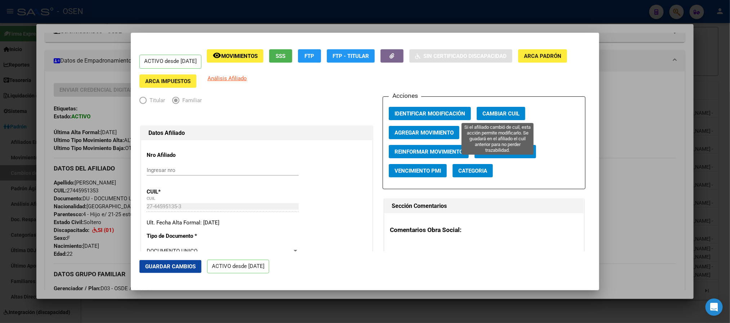
click at [503, 112] on span "Cambiar CUIL" at bounding box center [500, 114] width 37 height 6
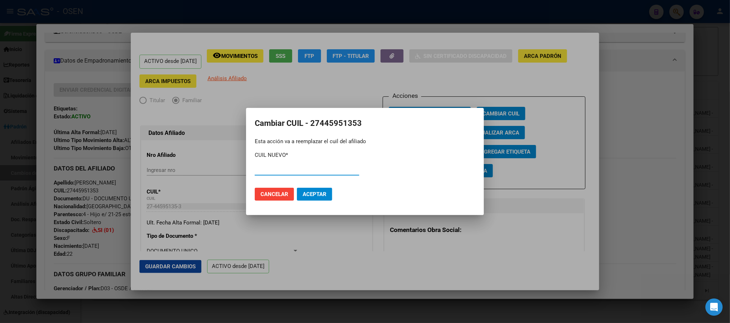
click at [276, 196] on span "Cancelar" at bounding box center [274, 194] width 28 height 6
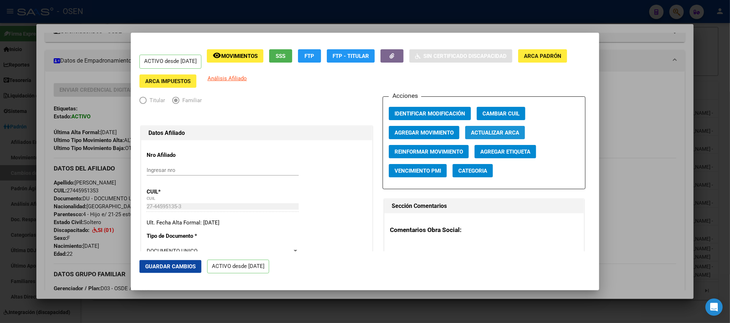
click at [500, 130] on span "Actualizar ARCA" at bounding box center [495, 133] width 48 height 6
type input "BELLA VISTA"
click at [68, 134] on div at bounding box center [365, 161] width 730 height 323
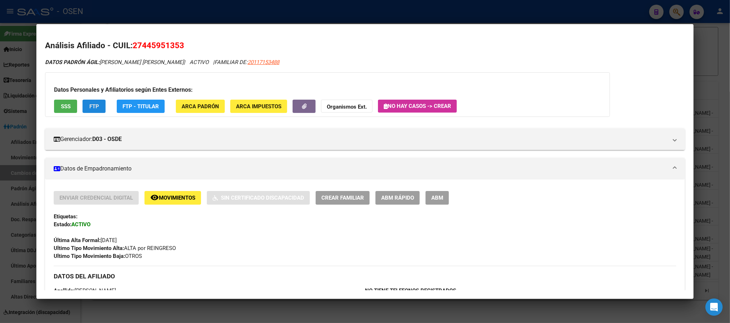
click at [91, 103] on span "FTP" at bounding box center [94, 106] width 10 height 6
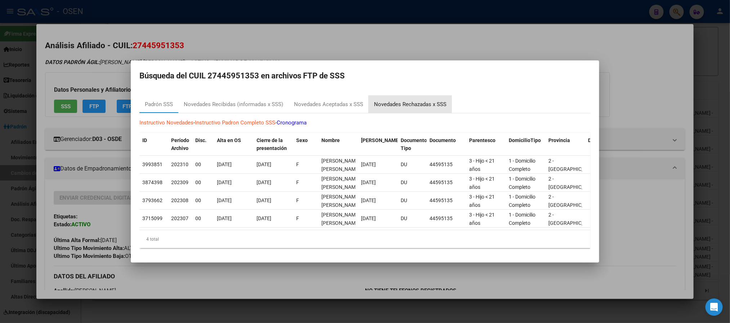
click at [400, 100] on div "Novedades Rechazadas x SSS" at bounding box center [410, 104] width 72 height 8
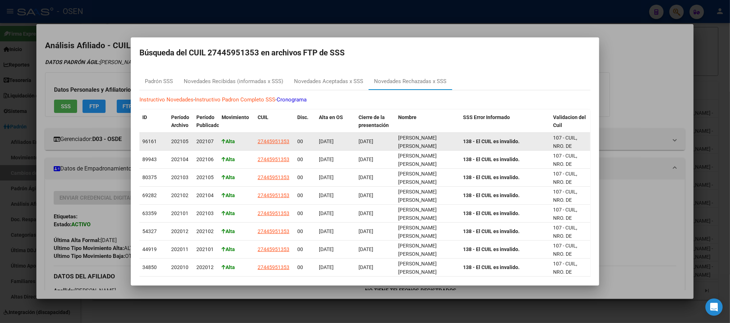
drag, startPoint x: 455, startPoint y: 142, endPoint x: 532, endPoint y: 142, distance: 77.1
click at [532, 142] on div "96161 202105 202107 Alta 27445951353 00 28/11/2008 31/05/2021 AREVALO GIMENEZ M…" at bounding box center [740, 142] width 1203 height 18
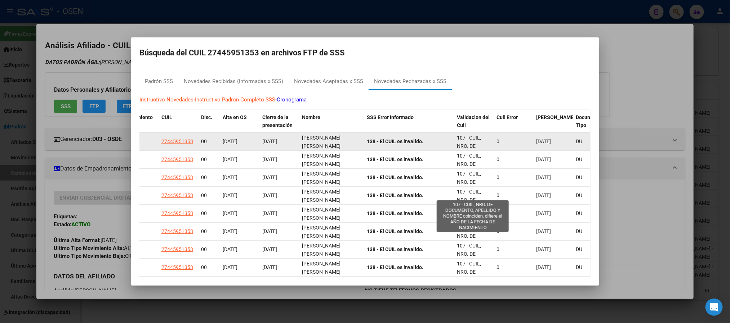
drag, startPoint x: 569, startPoint y: 140, endPoint x: 477, endPoint y: 139, distance: 91.8
click at [477, 139] on span "107 - CUIL, NRO. DE DOCUMENTO, APELLIDO Y NOMBRE coinciden, difiere el AÑO DE L…" at bounding box center [472, 175] width 31 height 80
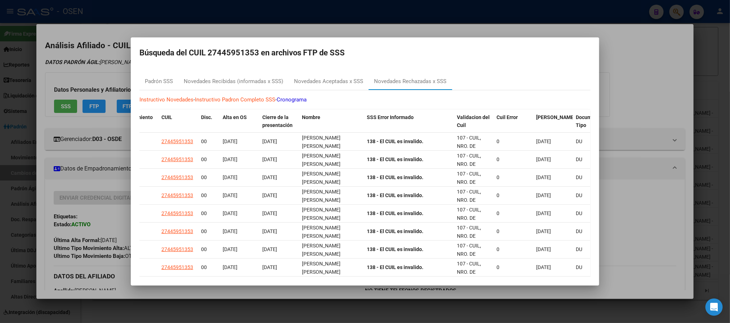
click at [607, 93] on div at bounding box center [365, 161] width 730 height 323
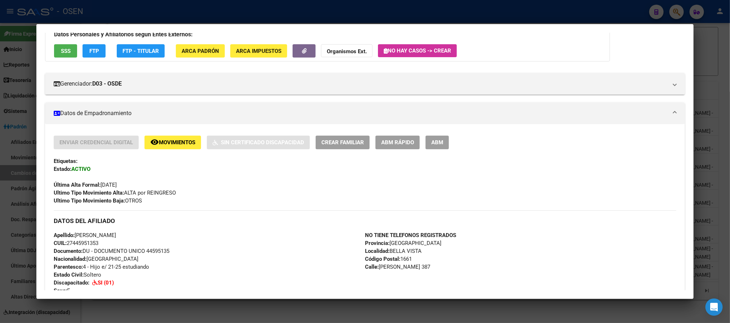
scroll to position [162, 0]
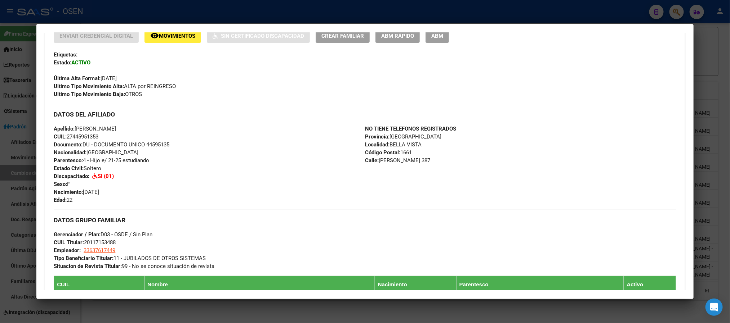
drag, startPoint x: 152, startPoint y: 190, endPoint x: 181, endPoint y: 191, distance: 28.5
click at [181, 191] on div "Apellido: MARIA EUGENIA AREVALO GIMENEZ CUIL: 27445951353 Documento: DU - DOCUM…" at bounding box center [209, 164] width 311 height 79
click at [402, 39] on button "ABM Rápido" at bounding box center [397, 35] width 44 height 13
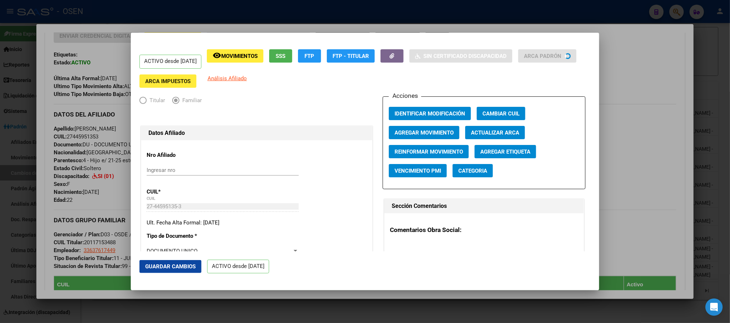
radio input "true"
type input "33-63761744-9"
click at [316, 57] on button "FTP" at bounding box center [309, 55] width 23 height 13
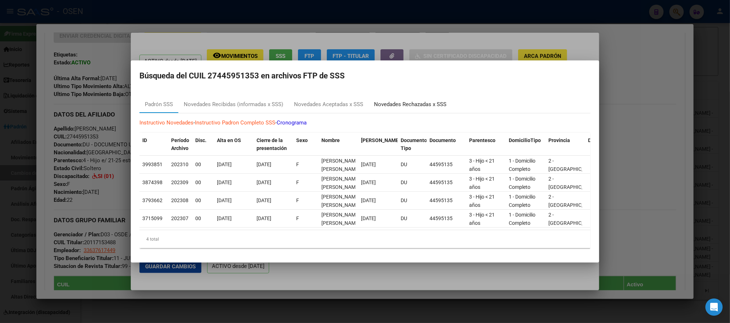
click at [403, 100] on div "Novedades Rechazadas x SSS" at bounding box center [410, 104] width 72 height 8
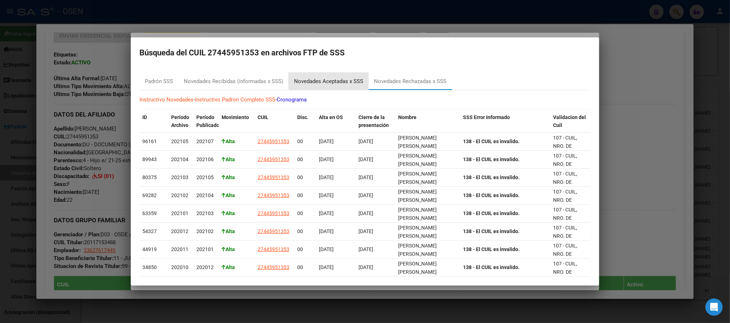
click at [342, 76] on div "Novedades Aceptadas x SSS" at bounding box center [328, 81] width 80 height 17
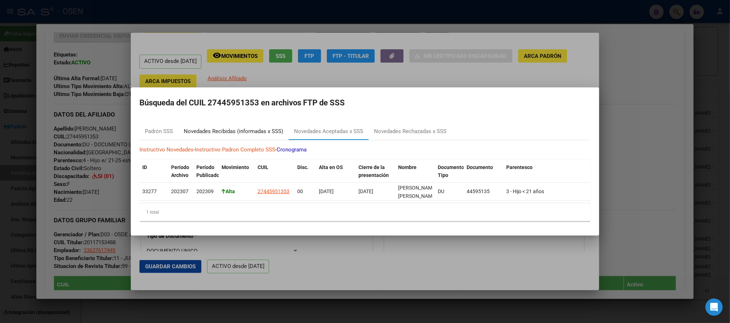
click at [233, 127] on div "Novedades Recibidas (informadas x SSS)" at bounding box center [233, 131] width 99 height 8
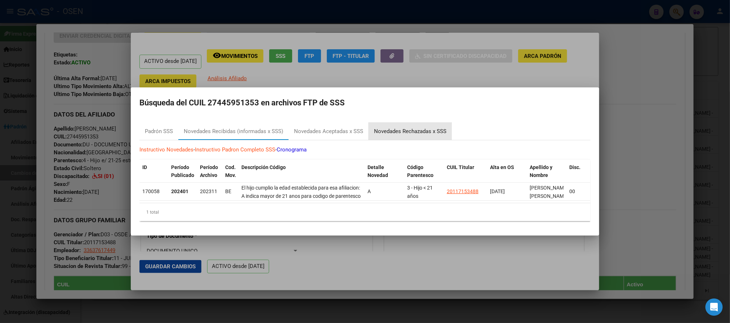
click at [410, 130] on div "Novedades Rechazadas x SSS" at bounding box center [410, 131] width 72 height 8
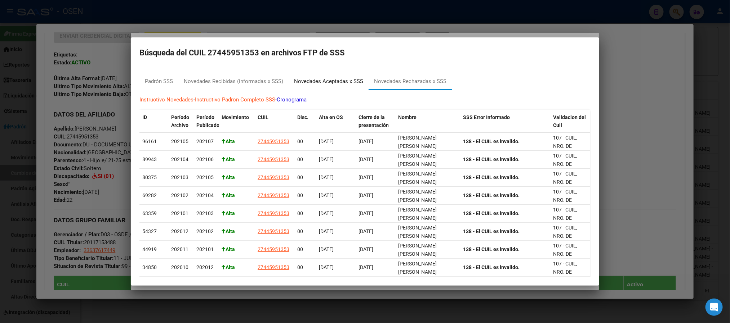
click at [346, 80] on div "Novedades Aceptadas x SSS" at bounding box center [328, 81] width 69 height 8
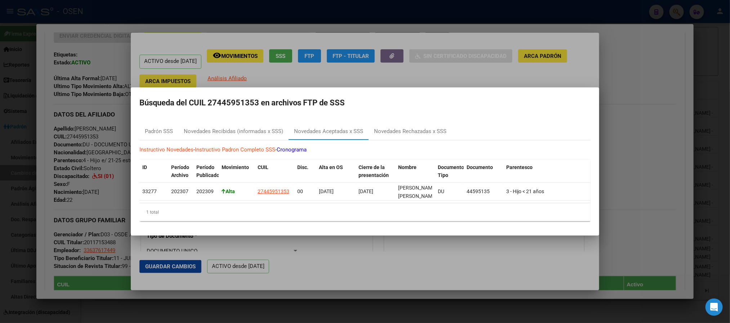
click at [517, 63] on div at bounding box center [365, 161] width 730 height 323
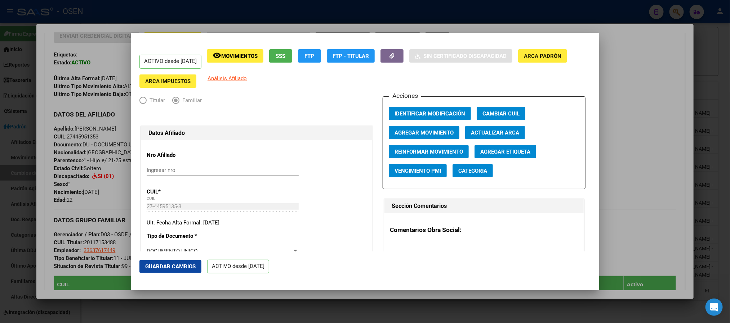
click at [644, 166] on div at bounding box center [365, 161] width 730 height 323
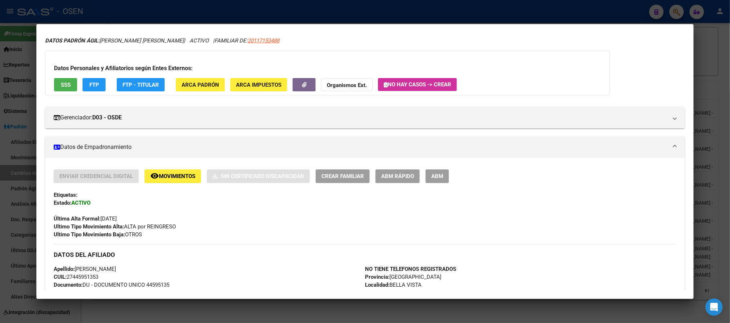
scroll to position [0, 0]
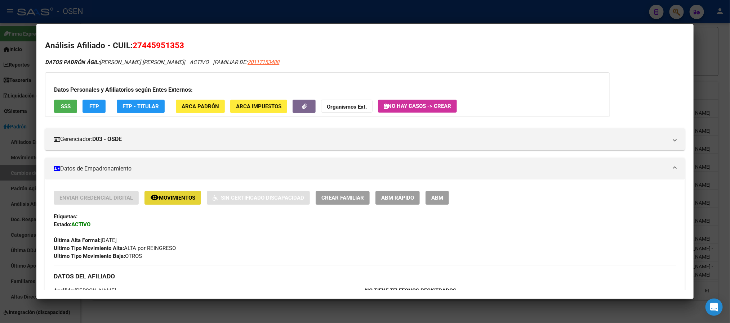
click at [171, 195] on span "Movimientos" at bounding box center [177, 198] width 36 height 6
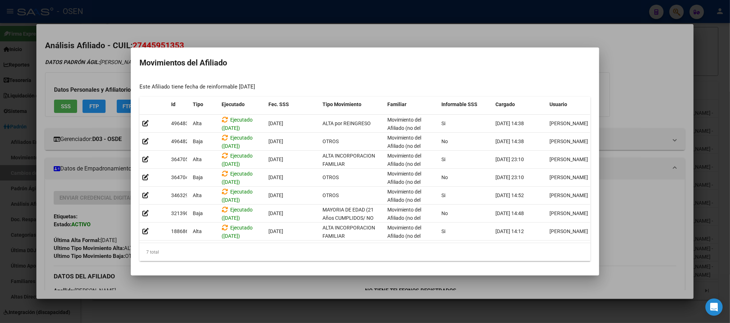
click at [206, 20] on div at bounding box center [365, 161] width 730 height 323
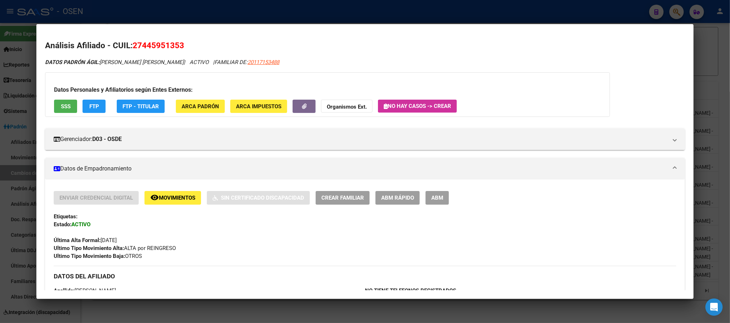
click at [89, 103] on span "FTP" at bounding box center [94, 106] width 10 height 6
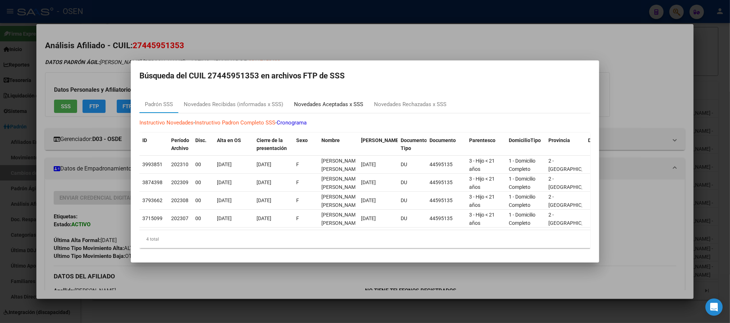
click at [300, 103] on div "Novedades Aceptadas x SSS" at bounding box center [328, 104] width 69 height 8
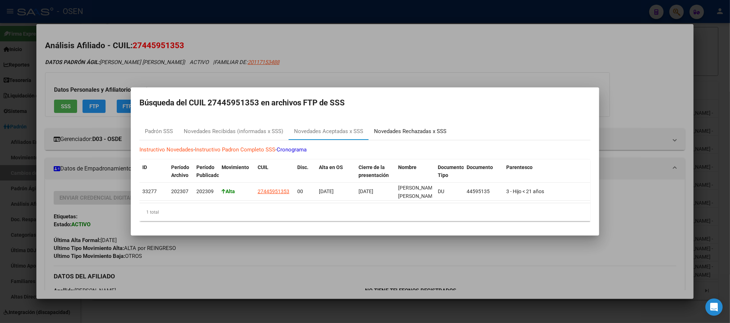
click at [415, 123] on div "Novedades Rechazadas x SSS" at bounding box center [409, 131] width 83 height 17
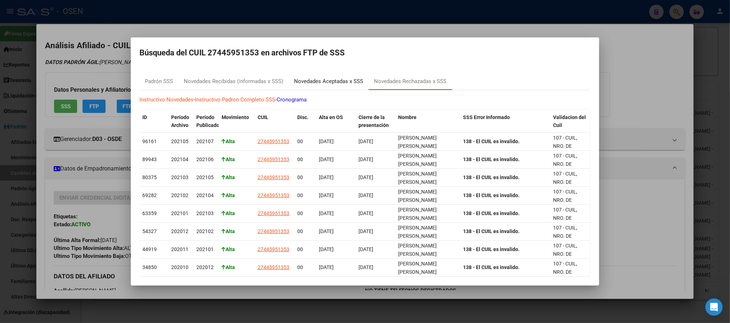
click at [340, 83] on div "Novedades Aceptadas x SSS" at bounding box center [328, 81] width 69 height 8
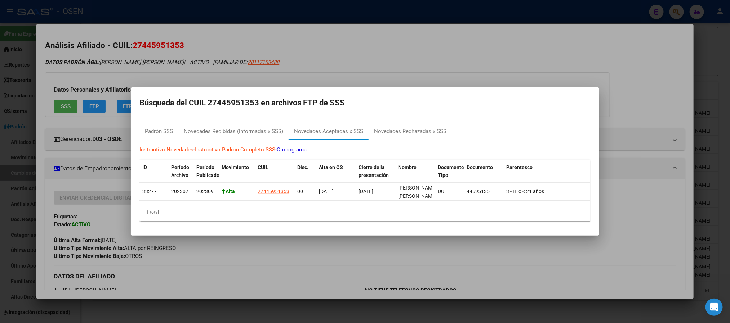
click at [349, 52] on div at bounding box center [365, 161] width 730 height 323
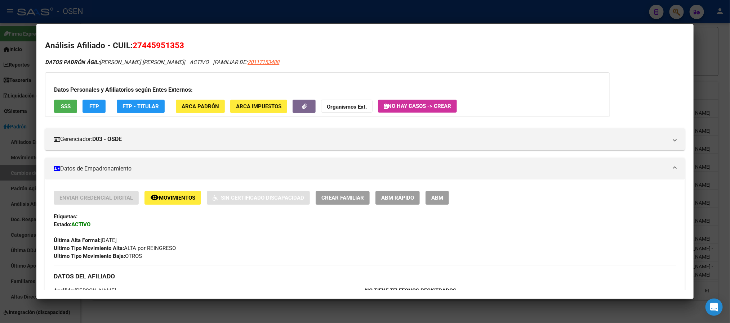
click at [408, 17] on div at bounding box center [365, 161] width 730 height 323
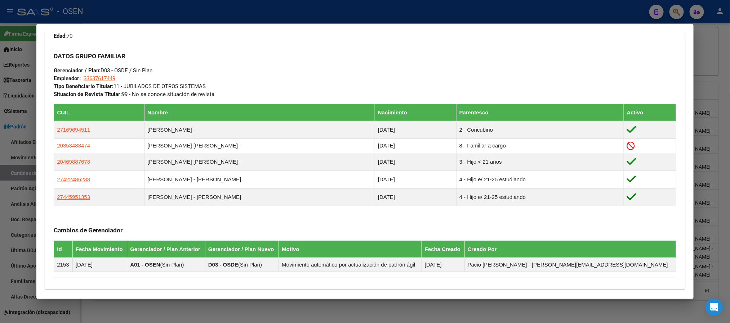
click at [204, 6] on div at bounding box center [365, 161] width 730 height 323
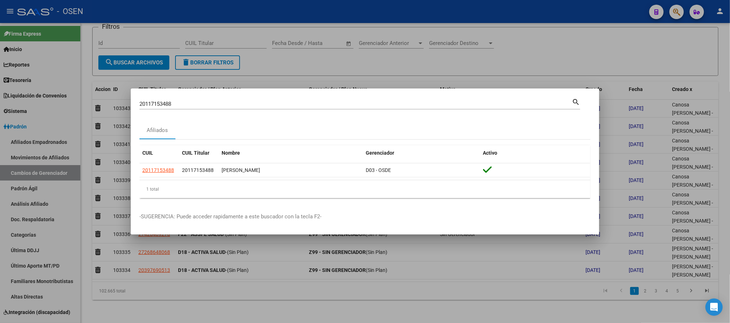
click at [200, 100] on div "20117153488 Buscar (apellido, dni, cuil, nro traspaso, cuit, obra social)" at bounding box center [355, 104] width 432 height 11
drag, startPoint x: 202, startPoint y: 107, endPoint x: 0, endPoint y: 72, distance: 205.1
click at [0, 93] on div "20117153488 Buscar (apellido, dni, cuil, nro traspaso, cuit, obra social) searc…" at bounding box center [365, 161] width 730 height 323
click at [186, 100] on div "20117153488 Buscar (apellido, dni, cuil, nro traspaso, cuit, obra social)" at bounding box center [355, 104] width 432 height 11
drag, startPoint x: 184, startPoint y: 103, endPoint x: 0, endPoint y: 74, distance: 186.2
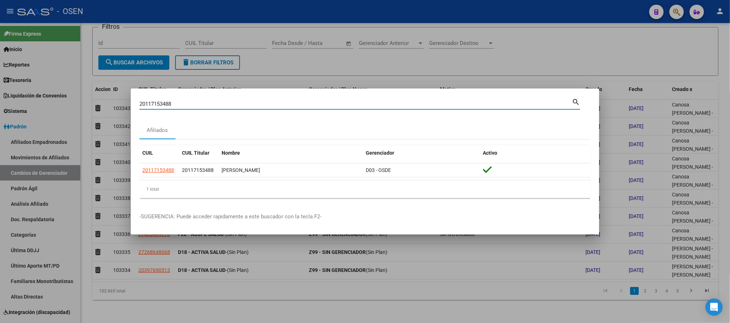
click at [0, 86] on div "20117153488 Buscar (apellido, dni, cuil, nro traspaso, cuit, obra social) searc…" at bounding box center [365, 161] width 730 height 323
paste input "25.074.60"
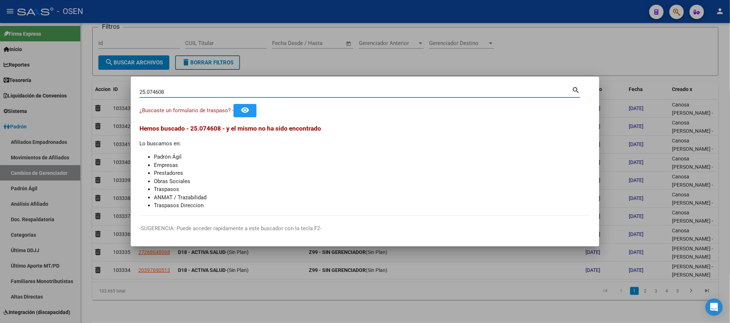
click at [148, 93] on input "25.074608" at bounding box center [355, 92] width 432 height 6
type input "25074608"
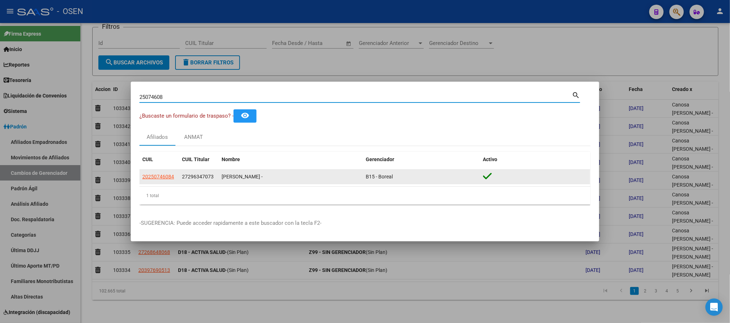
click at [161, 180] on span "20250746084" at bounding box center [158, 177] width 32 height 6
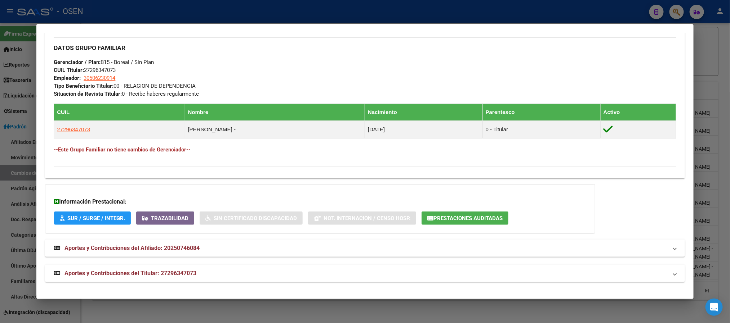
click at [230, 274] on mat-panel-title "Aportes y Contribuciones del Titular: 27296347073" at bounding box center [360, 273] width 613 height 9
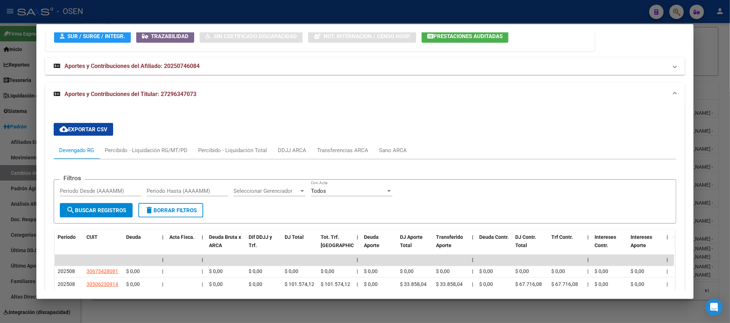
scroll to position [623, 0]
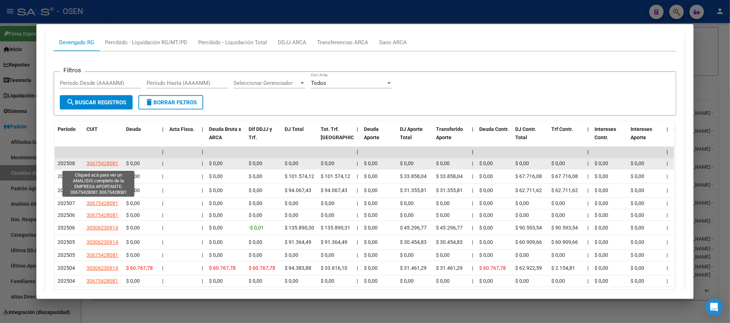
click at [102, 165] on span "30675428081" at bounding box center [102, 164] width 32 height 6
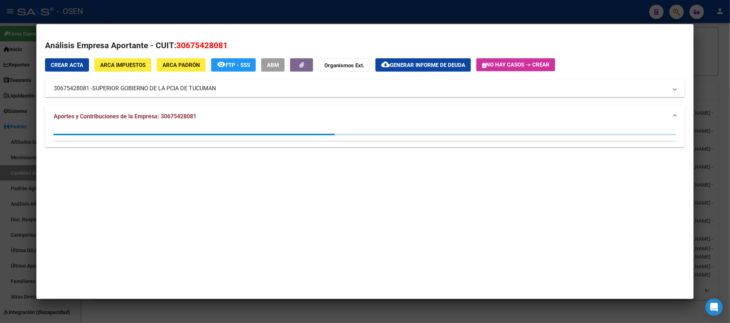
click at [145, 1] on div at bounding box center [365, 161] width 730 height 323
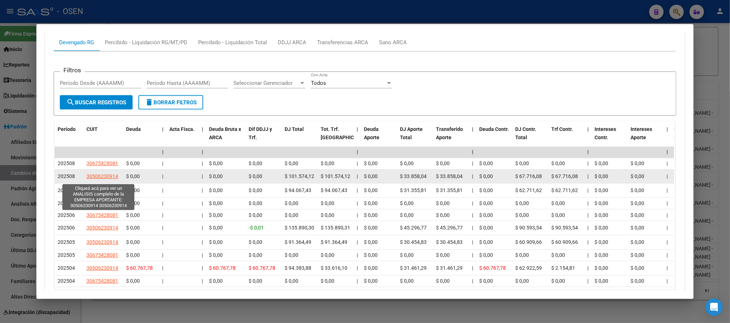
click at [99, 179] on span "30506230914" at bounding box center [102, 177] width 32 height 6
type textarea "30506230914"
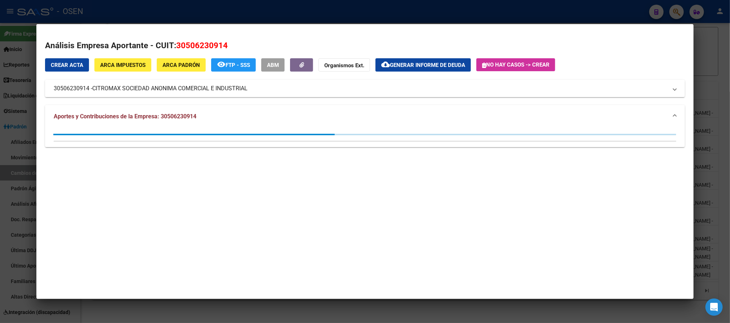
click at [197, 17] on div at bounding box center [365, 161] width 730 height 323
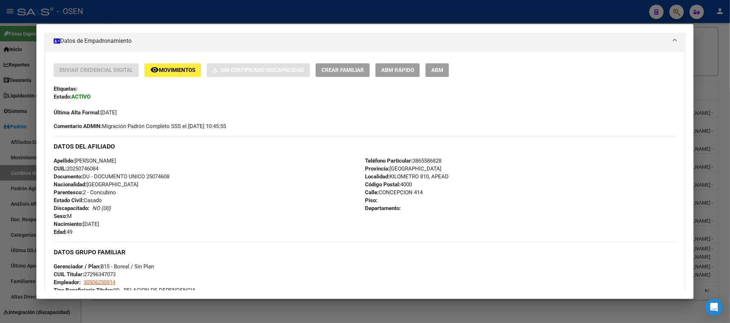
scroll to position [28, 0]
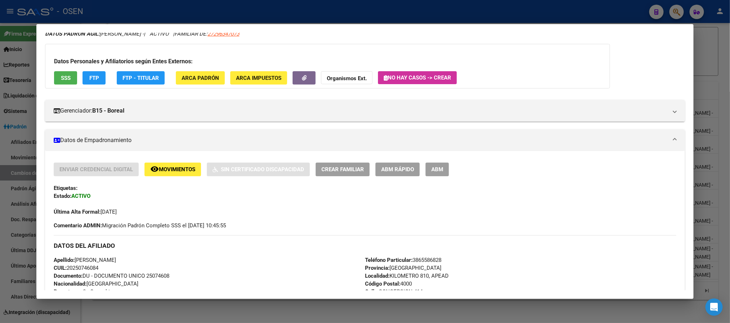
click at [65, 81] on button "SSS" at bounding box center [65, 77] width 23 height 13
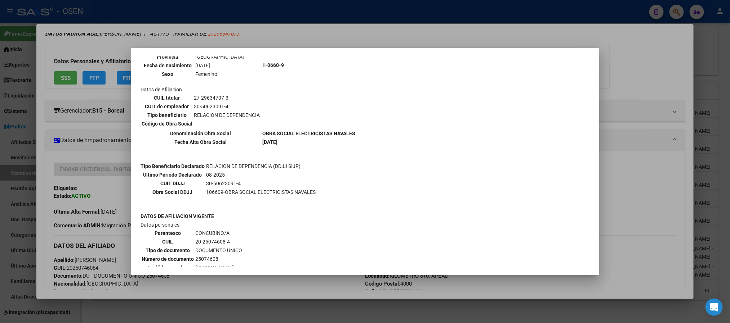
scroll to position [91, 0]
click at [648, 172] on div at bounding box center [365, 161] width 730 height 323
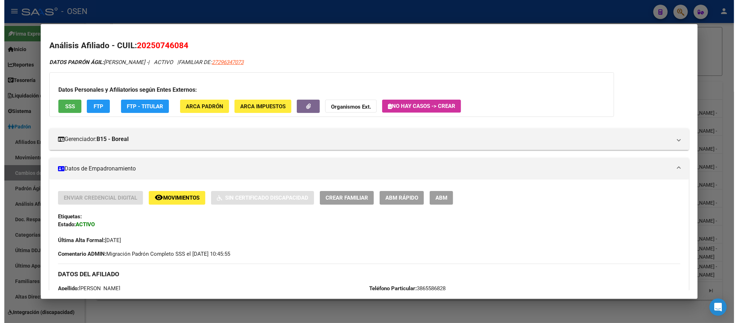
scroll to position [324, 0]
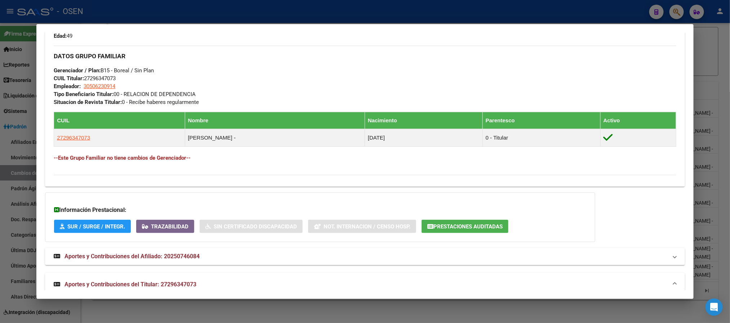
click at [170, 6] on div at bounding box center [365, 161] width 730 height 323
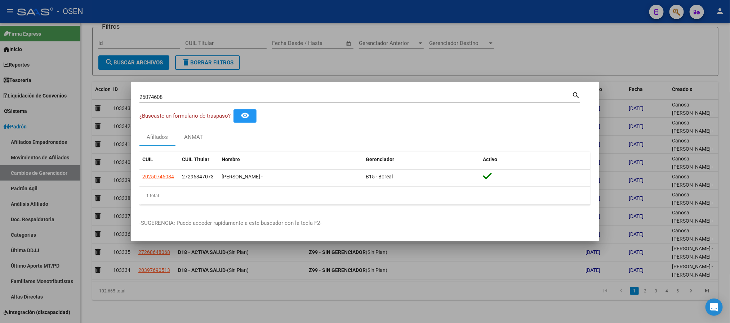
click at [32, 245] on div at bounding box center [365, 161] width 730 height 323
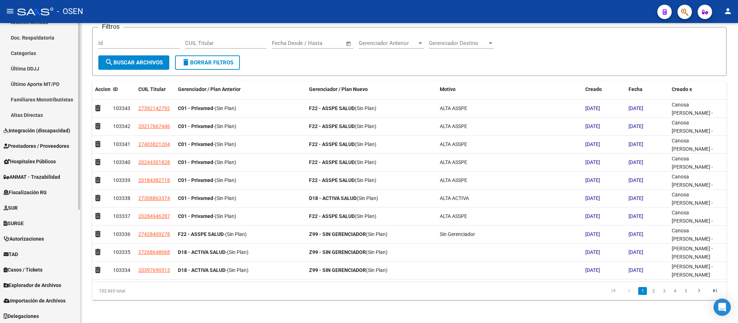
click at [22, 259] on link "TAD" at bounding box center [40, 254] width 80 height 15
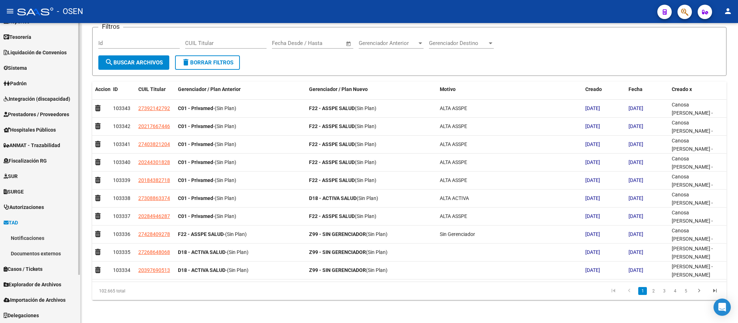
scroll to position [43, 0]
click at [24, 240] on link "Notificaciones" at bounding box center [40, 237] width 80 height 15
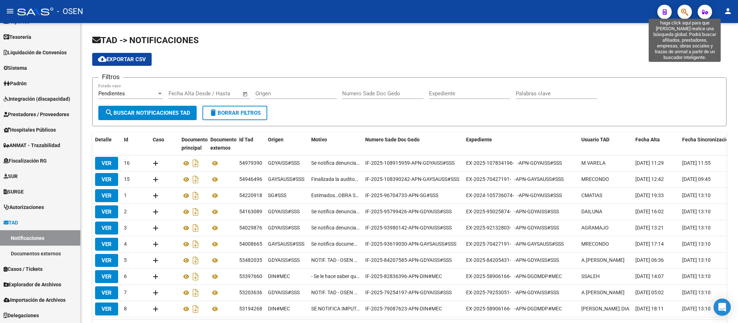
click at [681, 9] on icon "button" at bounding box center [684, 12] width 7 height 8
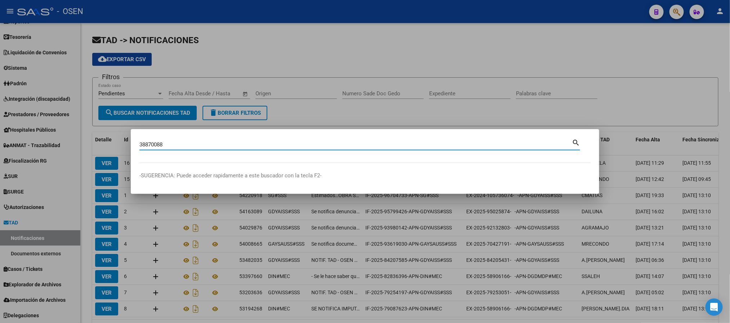
type input "38870088"
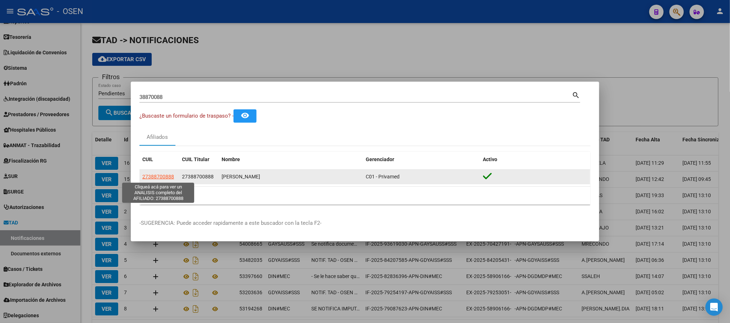
click at [162, 177] on span "27388700888" at bounding box center [158, 177] width 32 height 6
type textarea "27388700888"
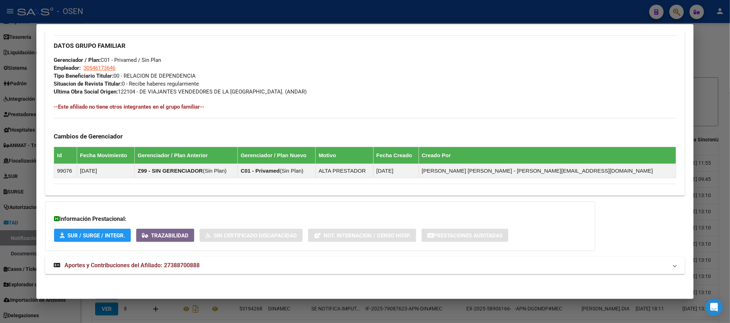
click at [245, 265] on mat-panel-title "Aportes y Contribuciones del Afiliado: 27388700888" at bounding box center [360, 265] width 613 height 9
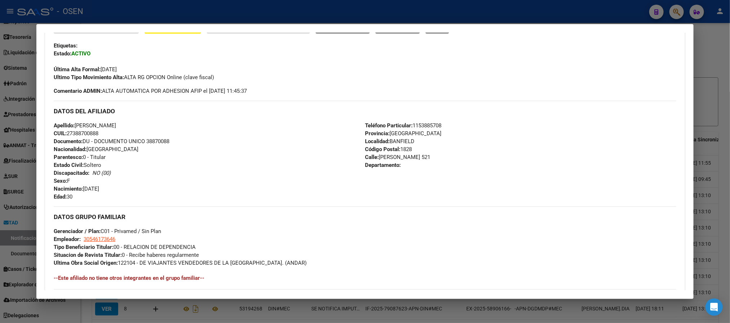
scroll to position [48, 0]
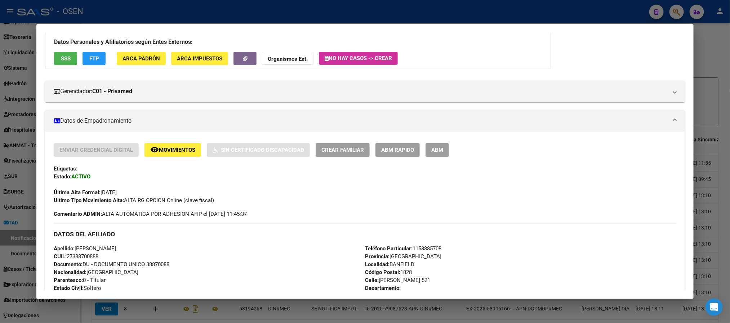
drag, startPoint x: 132, startPoint y: 246, endPoint x: 73, endPoint y: 246, distance: 59.4
click at [73, 246] on div "Apellido: KEILA AGUSTINA CUTI CUIL: 27388700888 Documento: DU - DOCUMENTO UNICO…" at bounding box center [209, 284] width 311 height 79
copy span "KEILA AGUSTINA CUTI"
click at [126, 257] on div "Apellido: KEILA AGUSTINA CUTI CUIL: 27388700888 Documento: DU - DOCUMENTO UNICO…" at bounding box center [209, 284] width 311 height 79
drag, startPoint x: 103, startPoint y: 254, endPoint x: 64, endPoint y: 255, distance: 38.5
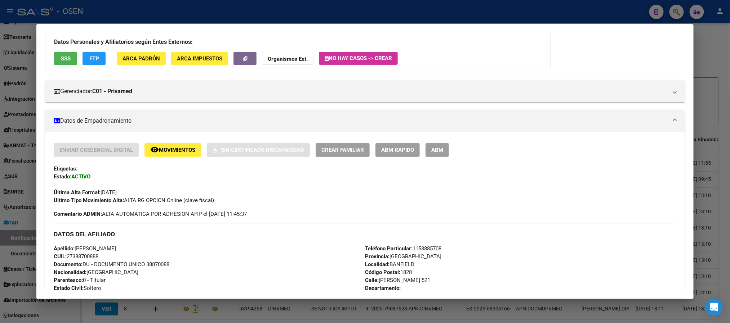
click at [64, 255] on div "Apellido: KEILA AGUSTINA CUTI CUIL: 27388700888 Documento: DU - DOCUMENTO UNICO…" at bounding box center [209, 284] width 311 height 79
copy span "27388700888"
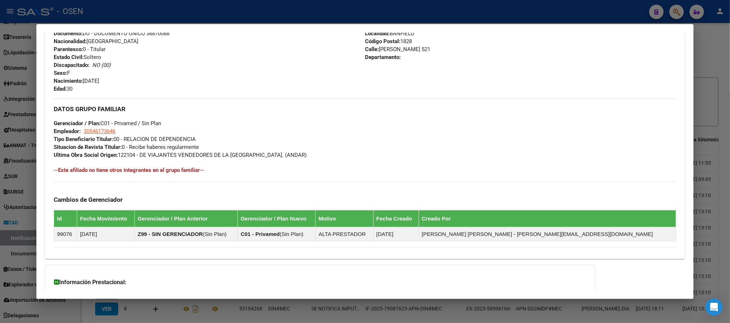
scroll to position [156, 0]
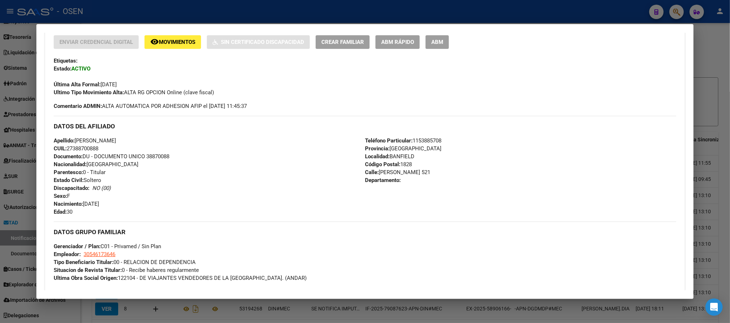
drag, startPoint x: 453, startPoint y: 172, endPoint x: 376, endPoint y: 169, distance: 76.4
click at [376, 169] on div "Teléfono Particular: 1153885708 Provincia: Buenos Aires Localidad: BANFIELD Cód…" at bounding box center [520, 176] width 311 height 79
drag, startPoint x: 448, startPoint y: 139, endPoint x: 411, endPoint y: 138, distance: 36.7
click at [411, 138] on div "Teléfono Particular: 1153885708 Provincia: Buenos Aires Localidad: BANFIELD Cód…" at bounding box center [520, 176] width 311 height 79
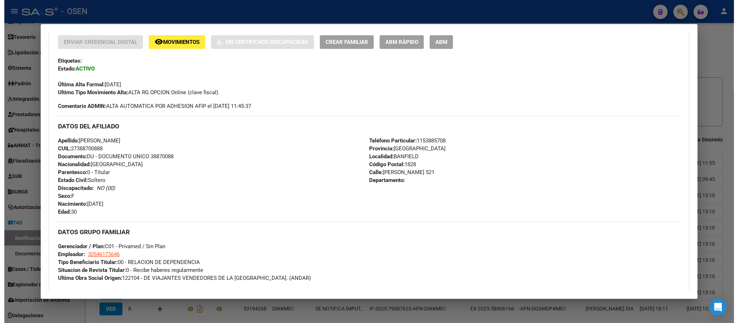
scroll to position [0, 0]
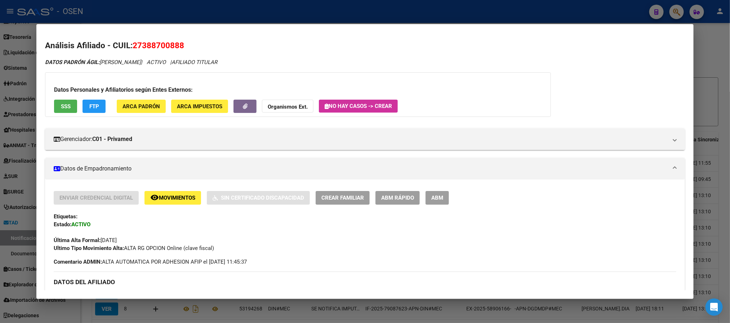
click at [393, 198] on span "ABM Rápido" at bounding box center [397, 198] width 33 height 6
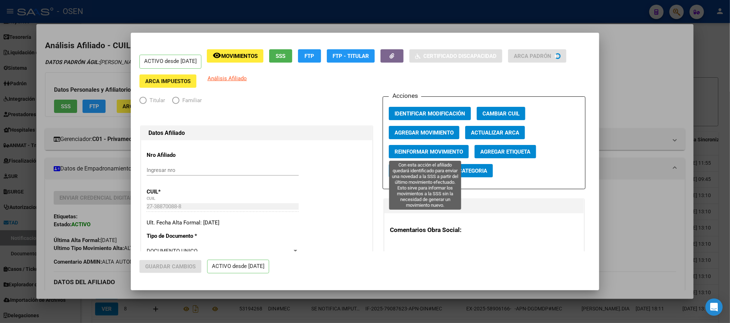
radio input "true"
type input "30-54617364-6"
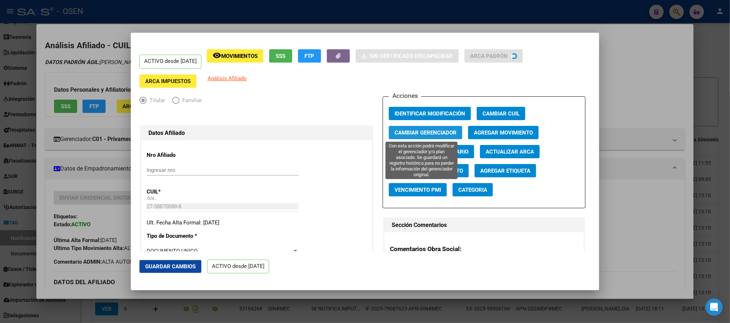
click at [449, 133] on span "Cambiar Gerenciador" at bounding box center [425, 133] width 62 height 6
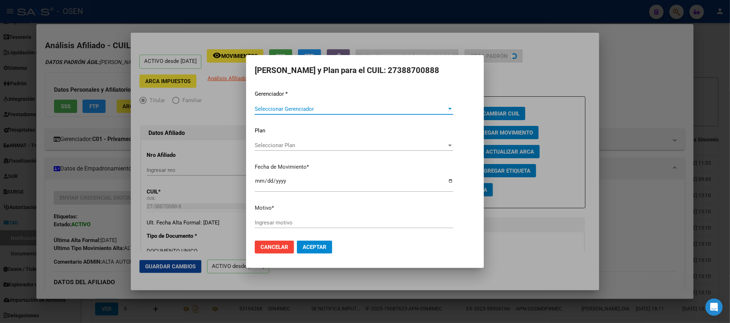
click at [320, 107] on span "Seleccionar Gerenciador" at bounding box center [351, 109] width 192 height 6
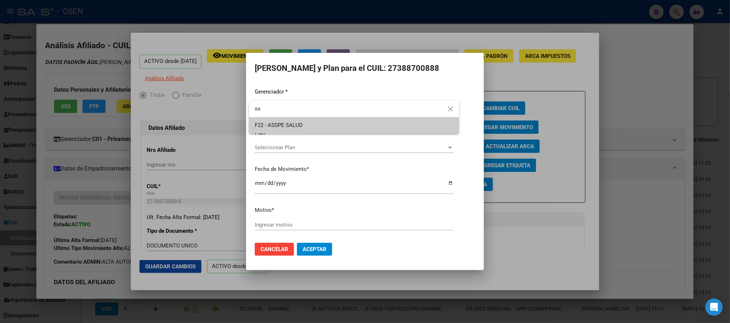
type input "s"
type input "ass"
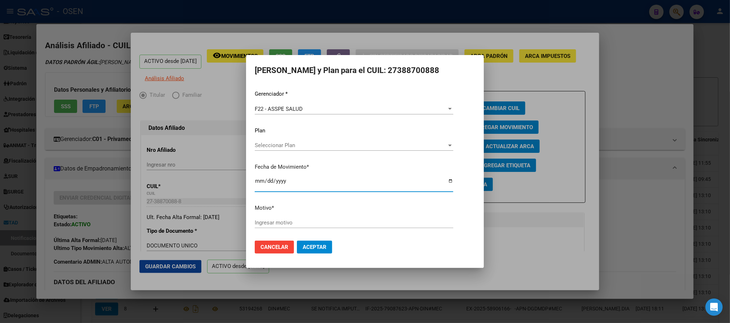
type input "2025-10-01"
type input "ALTA ASSPE"
click at [319, 245] on span "Aceptar" at bounding box center [314, 247] width 24 height 6
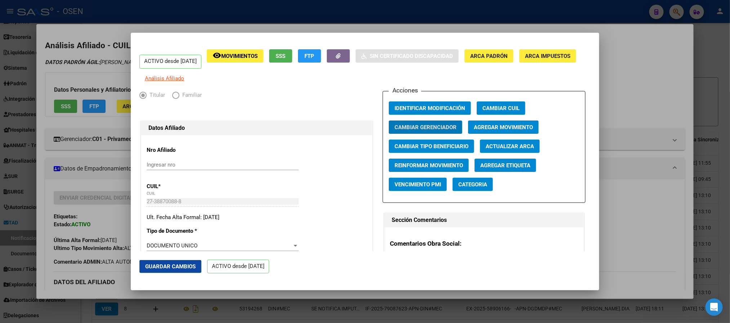
click at [257, 19] on div at bounding box center [365, 161] width 730 height 323
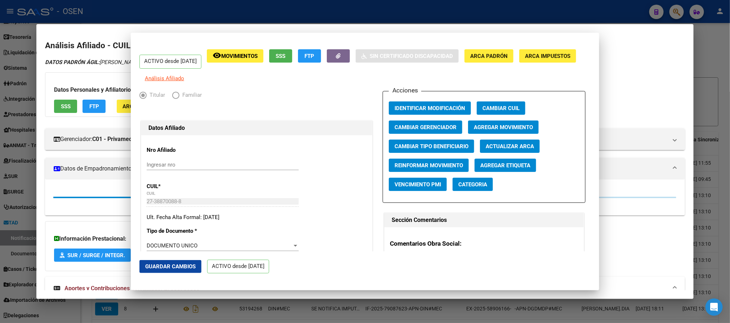
click at [257, 19] on div at bounding box center [365, 161] width 730 height 323
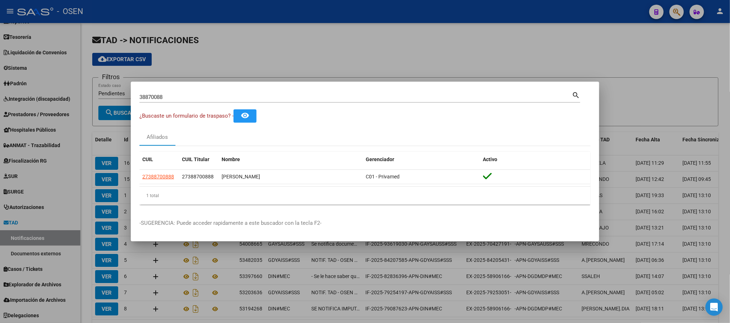
click at [246, 45] on div at bounding box center [365, 161] width 730 height 323
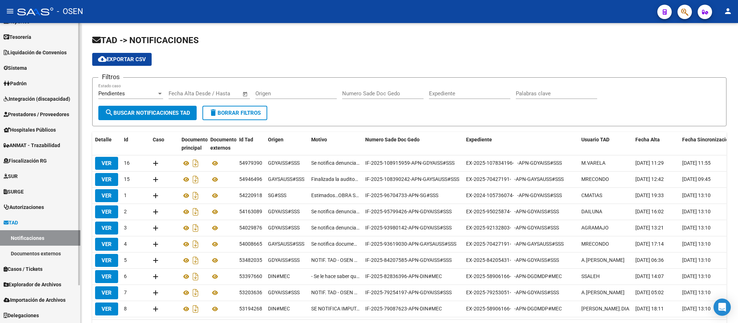
scroll to position [42, 0]
click at [67, 115] on span "Prestadores / Proveedores" at bounding box center [37, 115] width 66 height 8
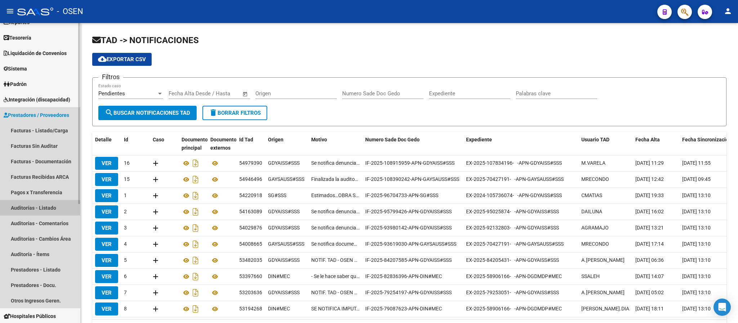
click at [41, 206] on link "Auditorías - Listado" at bounding box center [40, 207] width 80 height 15
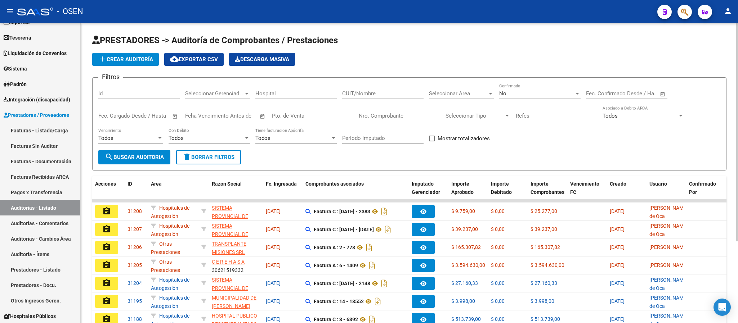
click at [457, 93] on span "Seleccionar Area" at bounding box center [458, 93] width 58 height 6
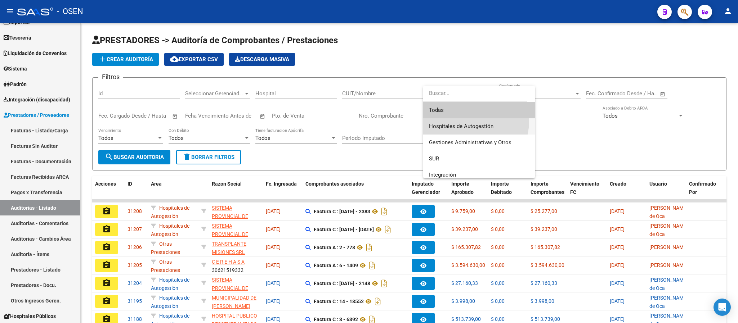
click at [467, 121] on span "Hospitales de Autogestión" at bounding box center [479, 126] width 100 height 16
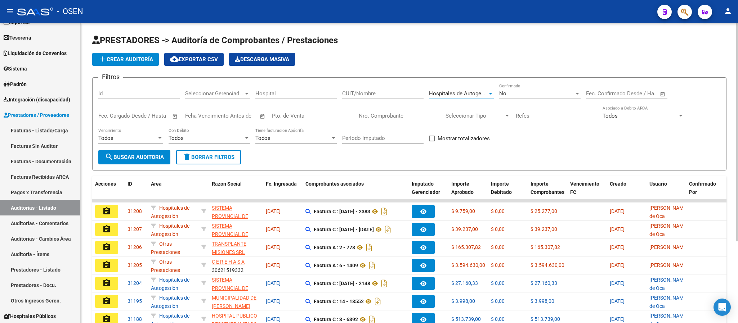
click at [134, 142] on div "Todos" at bounding box center [127, 138] width 58 height 6
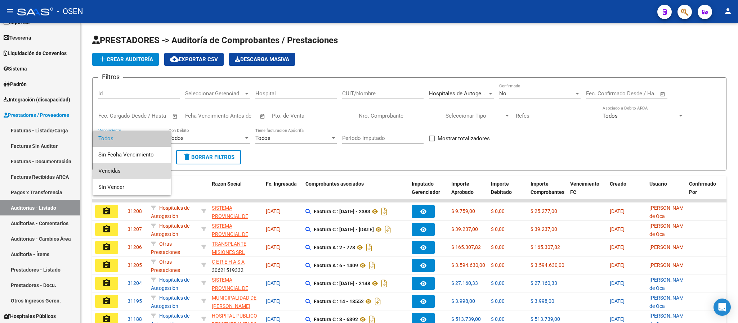
click at [115, 170] on span "Vencidas" at bounding box center [131, 171] width 67 height 16
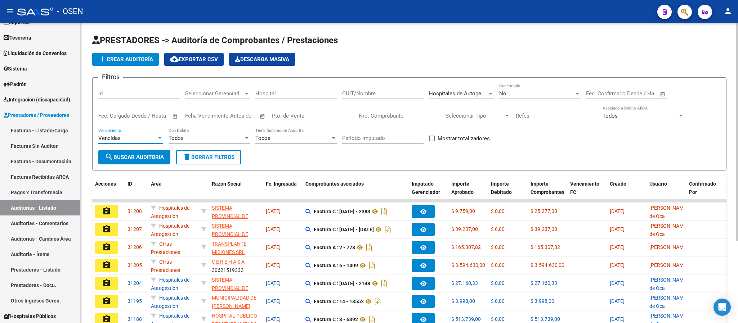
click at [118, 160] on span "search Buscar Auditoria" at bounding box center [134, 157] width 59 height 6
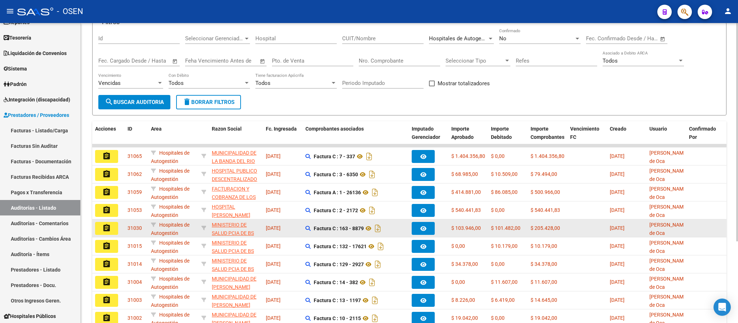
scroll to position [108, 0]
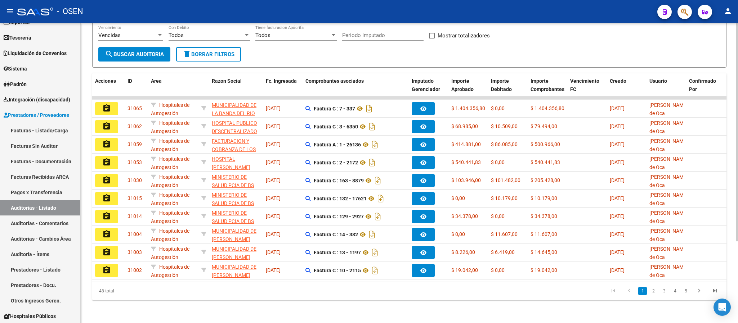
click at [648, 293] on li "2" at bounding box center [653, 291] width 11 height 12
click at [653, 293] on link "2" at bounding box center [653, 291] width 9 height 8
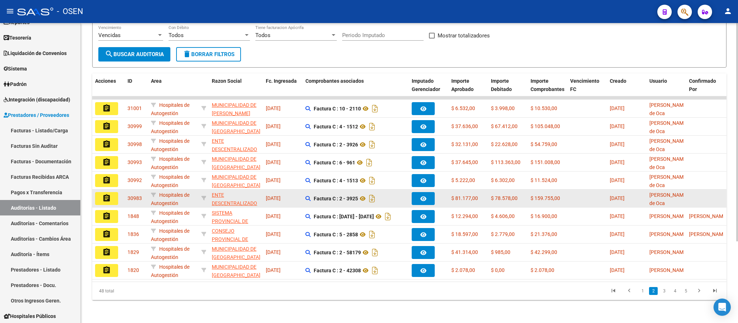
click at [112, 192] on button "assignment" at bounding box center [106, 198] width 23 height 13
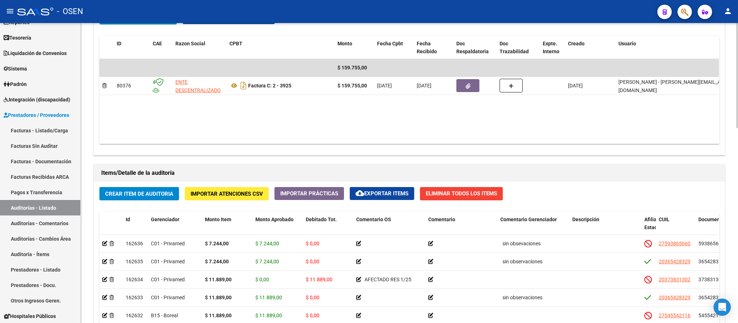
scroll to position [108, 0]
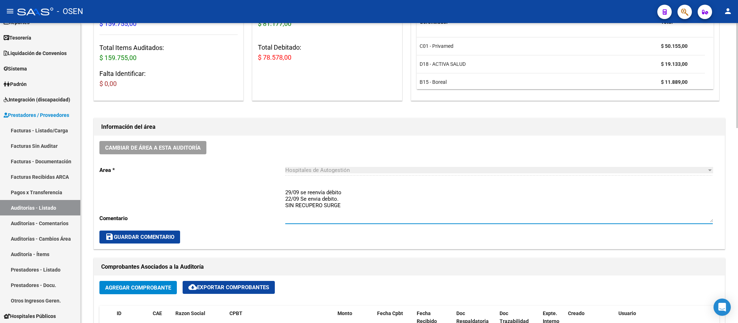
click at [285, 192] on textarea "29/09 se reenvía débito 22/09 Se envia debito. SIN RECUPERO SURGE" at bounding box center [498, 206] width 427 height 34
type textarea "7/10 se reenvía débito 29/09 se reenvía débito 22/09 Se envia debito. SIN RECUP…"
click at [154, 235] on span "save Guardar Comentario" at bounding box center [139, 237] width 69 height 6
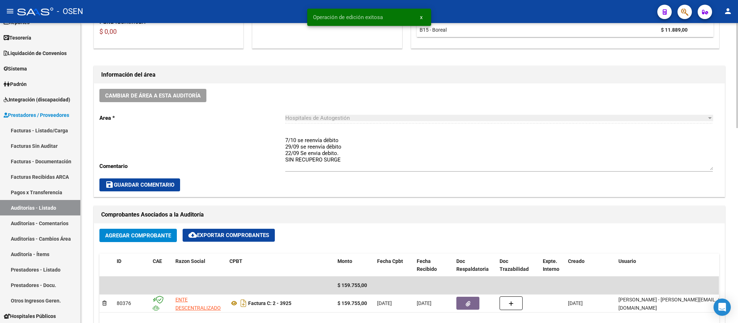
scroll to position [162, 0]
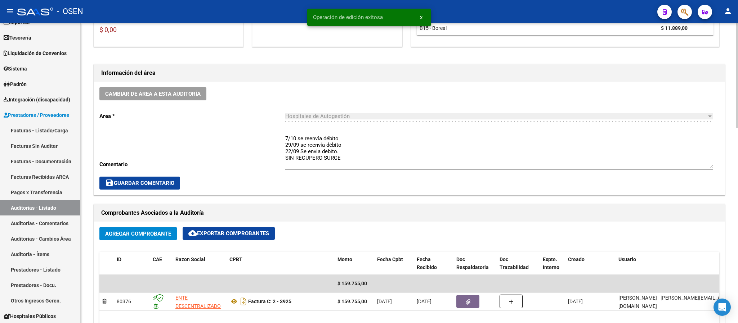
click at [160, 177] on button "save Guardar Comentario" at bounding box center [139, 183] width 81 height 13
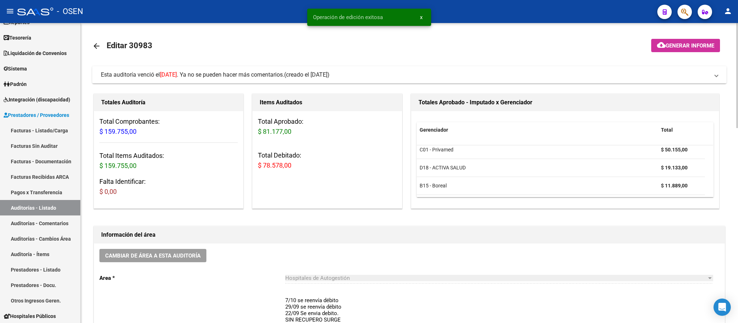
scroll to position [0, 0]
click at [632, 66] on mat-expansion-panel-header "Esta auditoría venció el [DATE] . Ya no se pueden hacer más comentarios. (cread…" at bounding box center [409, 74] width 634 height 17
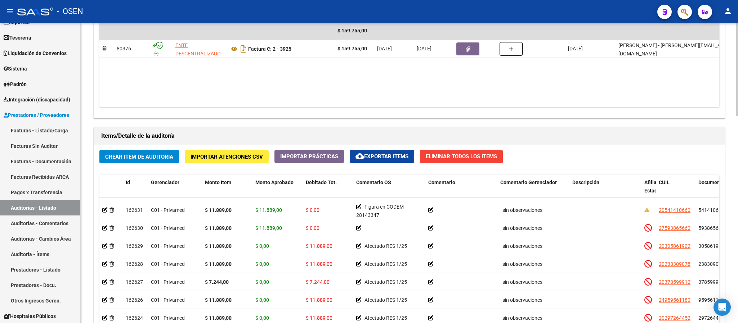
scroll to position [669, 0]
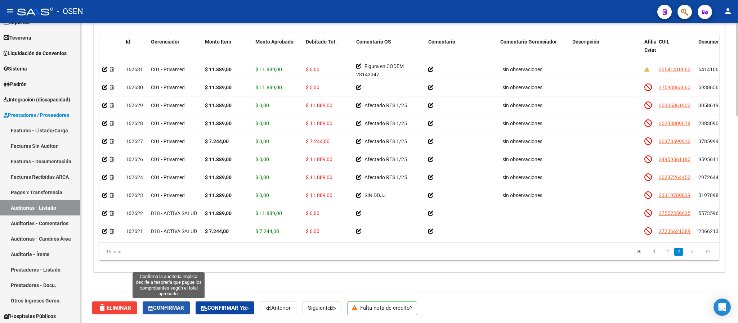
click at [186, 303] on button "Confirmar" at bounding box center [166, 308] width 47 height 13
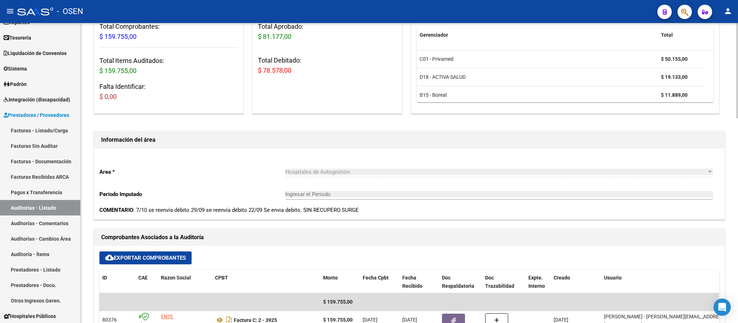
scroll to position [104, 0]
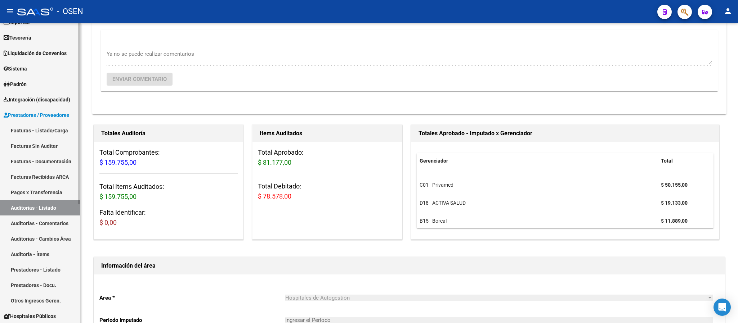
type input "202510"
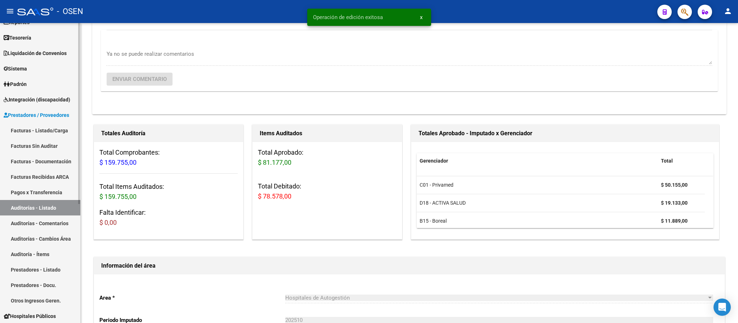
click at [58, 205] on link "Auditorías - Listado" at bounding box center [40, 207] width 80 height 15
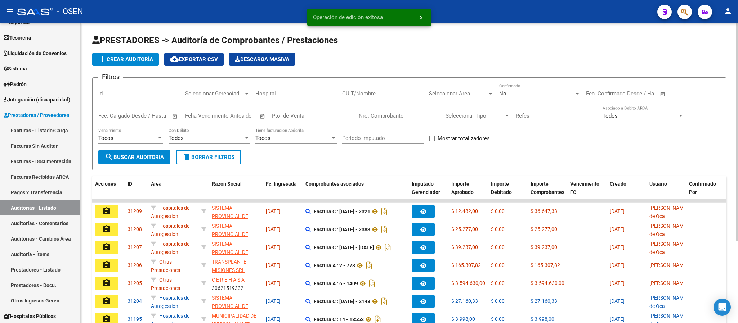
click at [453, 92] on span "Seleccionar Area" at bounding box center [458, 93] width 58 height 6
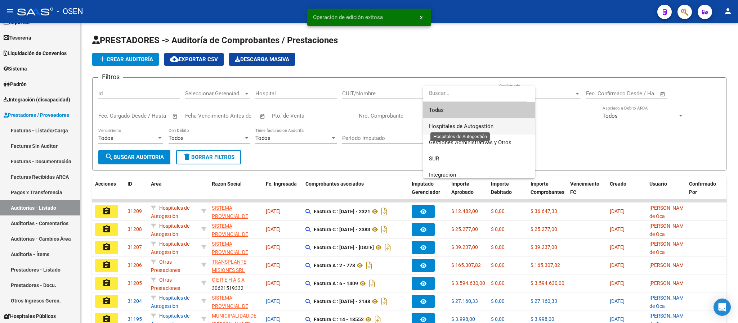
click at [463, 128] on span "Hospitales de Autogestión" at bounding box center [461, 126] width 64 height 6
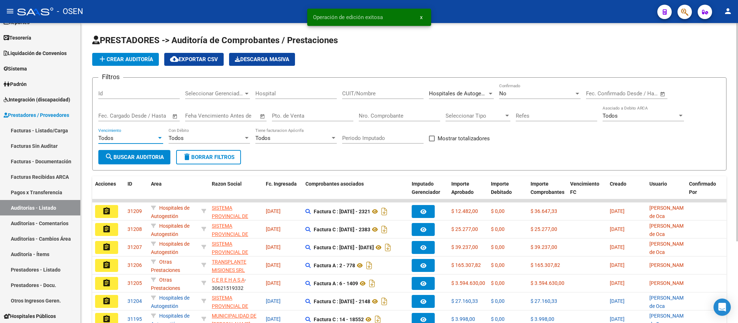
click at [140, 139] on div "Todos" at bounding box center [127, 138] width 58 height 6
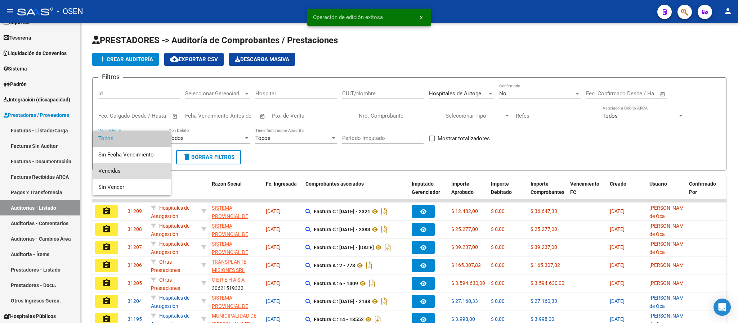
click at [130, 171] on span "Vencidas" at bounding box center [131, 171] width 67 height 16
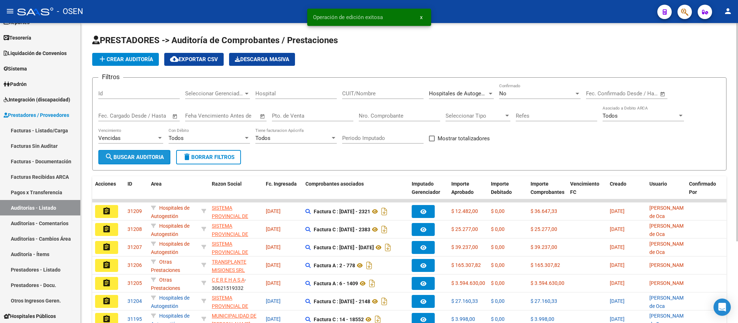
click at [136, 162] on button "search Buscar Auditoria" at bounding box center [134, 157] width 72 height 14
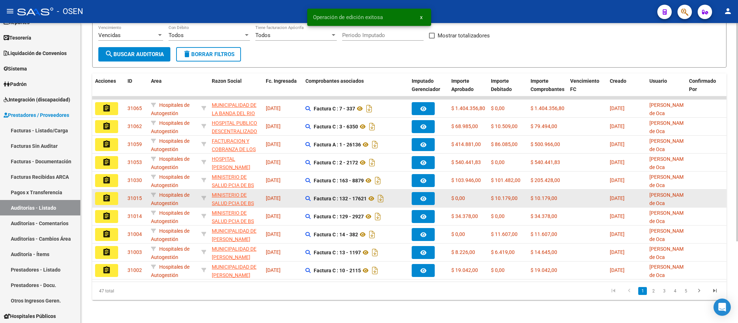
scroll to position [112, 0]
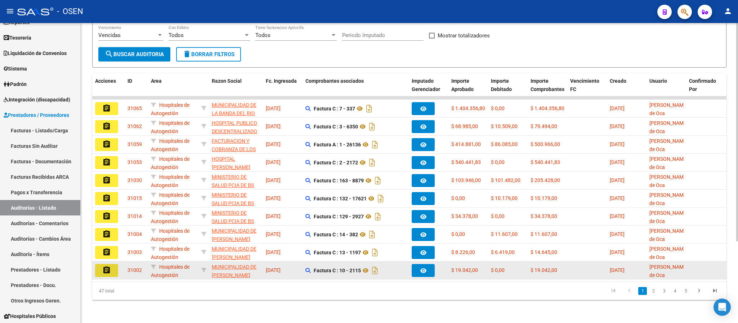
click at [104, 266] on mat-icon "assignment" at bounding box center [106, 270] width 9 height 9
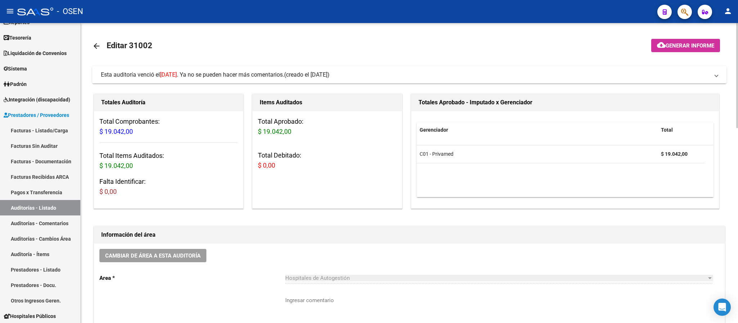
click at [284, 73] on span "Esta auditoría venció el [DATE] . Ya no se pueden hacer más comentarios." at bounding box center [192, 74] width 183 height 7
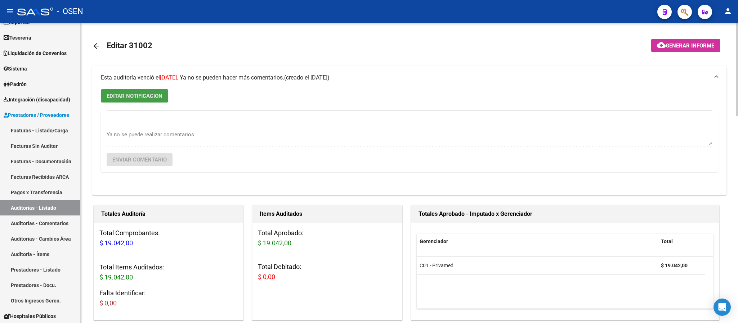
click at [119, 97] on span "EDITAR NOTIFICACION" at bounding box center [135, 96] width 56 height 6
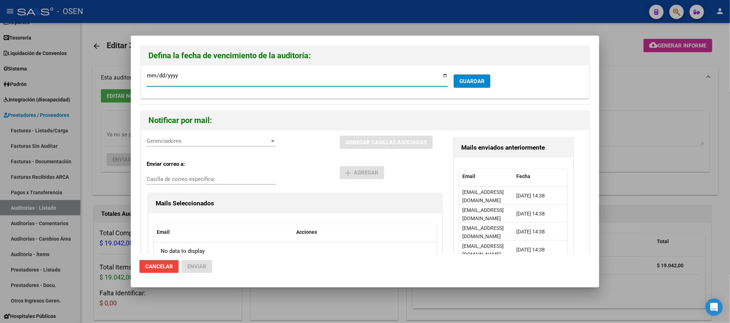
click at [653, 84] on div at bounding box center [365, 161] width 730 height 323
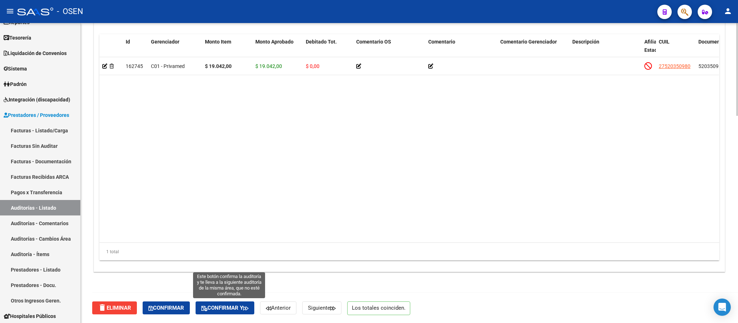
click at [226, 309] on span "Confirmar y" at bounding box center [224, 308] width 47 height 6
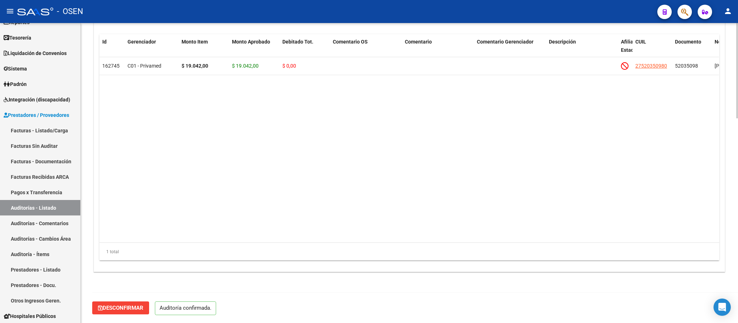
scroll to position [644, 0]
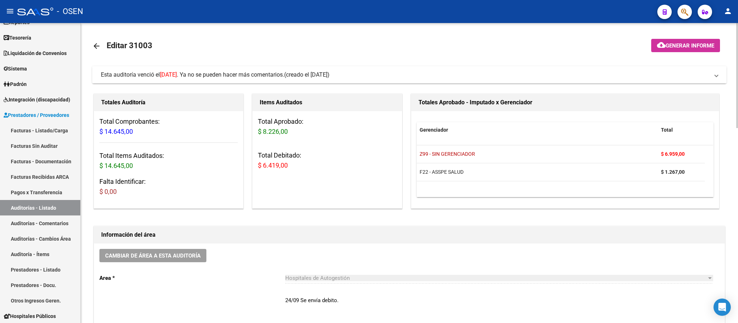
click at [329, 77] on span "(creado el [DATE])" at bounding box center [306, 75] width 45 height 8
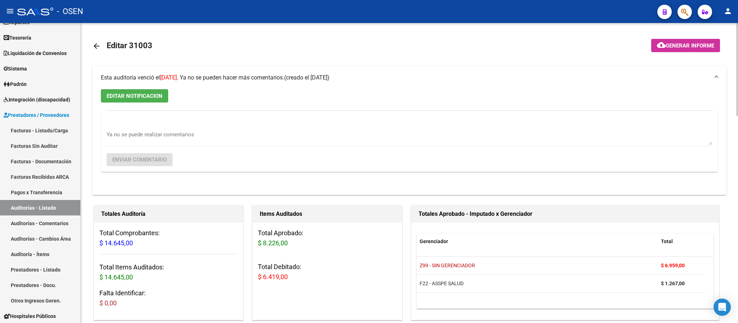
click at [329, 80] on span "(creado el [DATE])" at bounding box center [306, 78] width 45 height 8
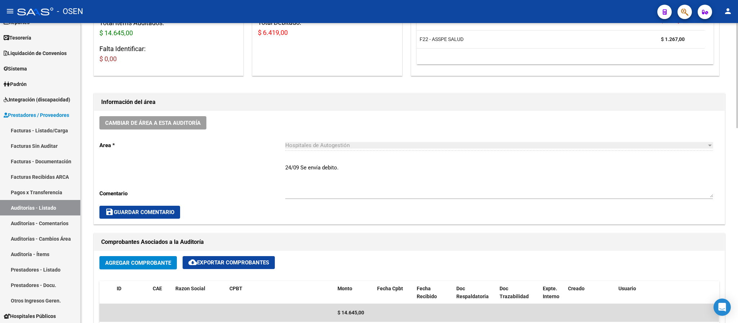
scroll to position [324, 0]
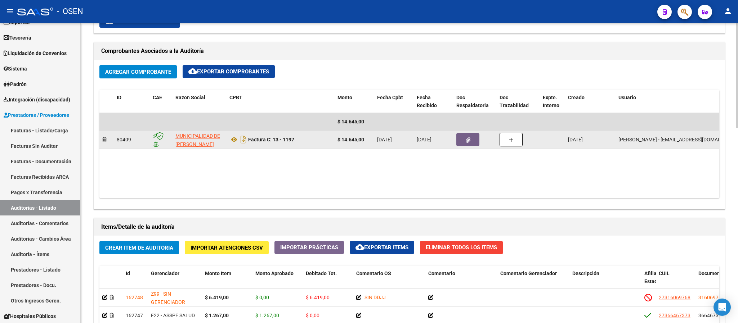
click at [474, 135] on button "button" at bounding box center [467, 139] width 23 height 13
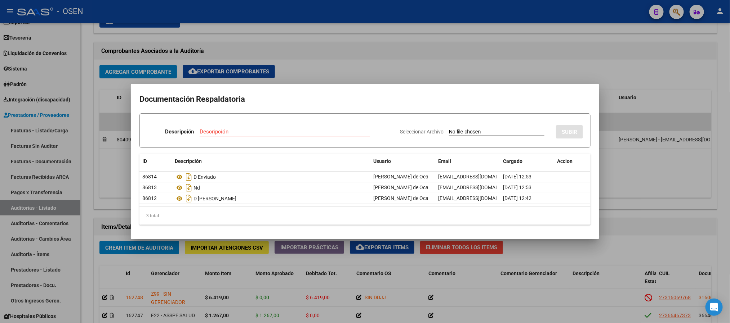
click at [363, 64] on div at bounding box center [365, 161] width 730 height 323
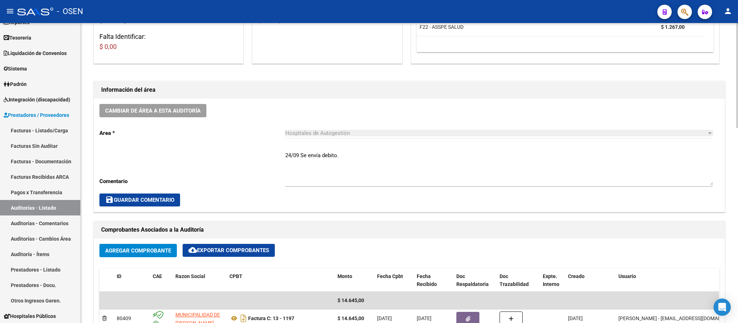
scroll to position [162, 0]
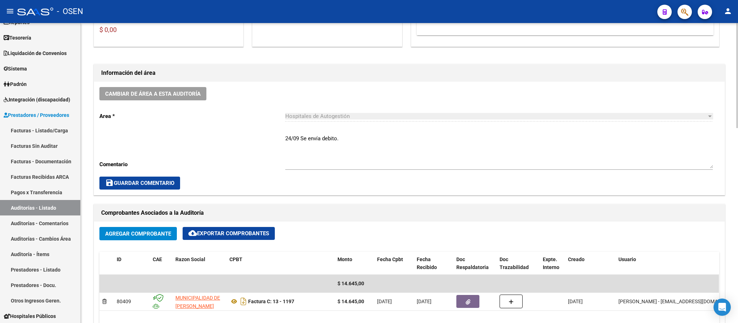
click at [285, 140] on textarea "24/09 Se envía debito." at bounding box center [498, 152] width 427 height 34
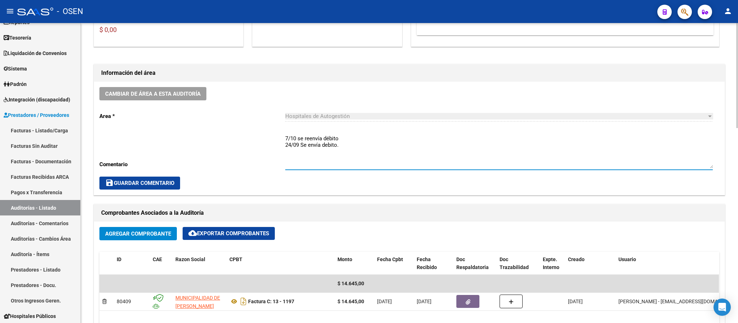
type textarea "7/10 se reenvía débito 24/09 Se envía debito."
click at [176, 185] on button "save Guardar Comentario" at bounding box center [139, 183] width 81 height 13
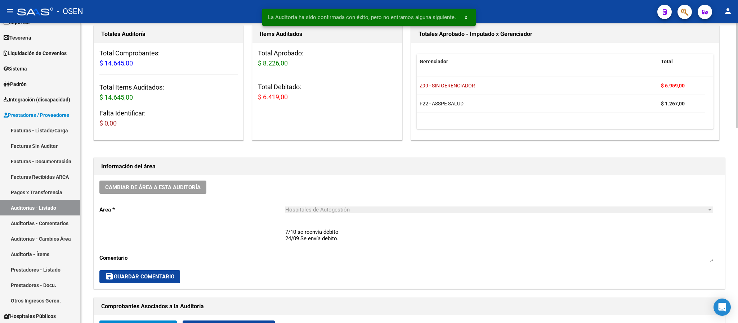
scroll to position [0, 0]
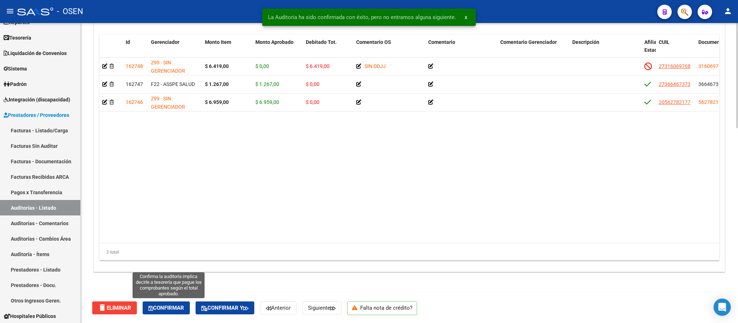
click at [172, 306] on span "Confirmar" at bounding box center [166, 308] width 36 height 6
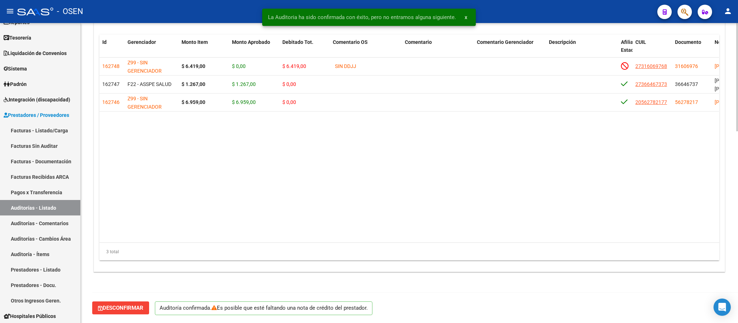
scroll to position [533, 0]
type input "202510"
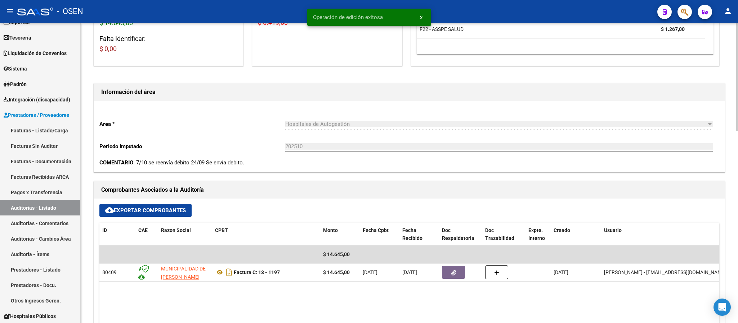
scroll to position [0, 0]
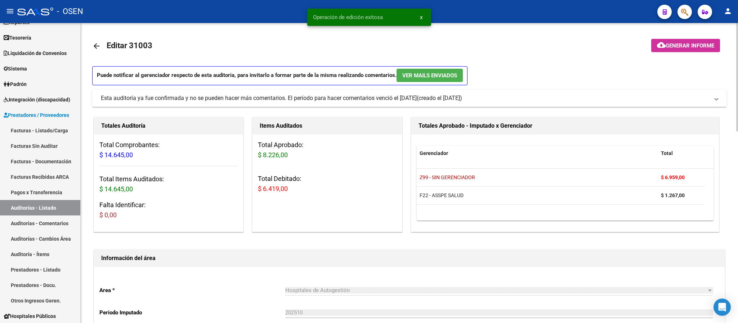
click at [62, 204] on link "Auditorías - Listado" at bounding box center [40, 207] width 80 height 15
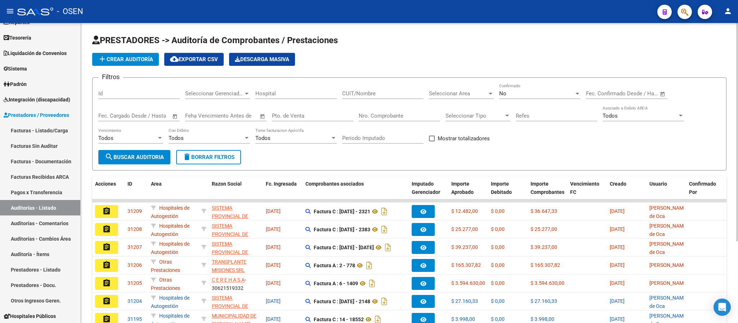
click at [452, 93] on span "Seleccionar Area" at bounding box center [458, 93] width 58 height 6
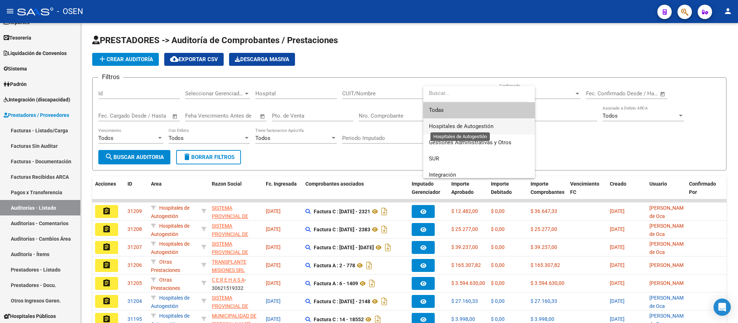
click at [467, 132] on span "Hospitales de Autogestión" at bounding box center [479, 126] width 100 height 16
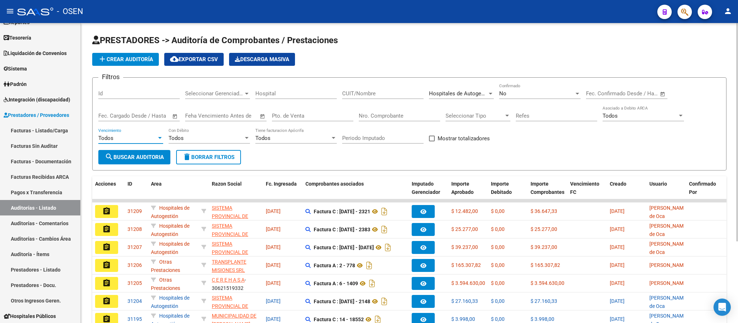
click at [125, 139] on div "Todos" at bounding box center [127, 138] width 58 height 6
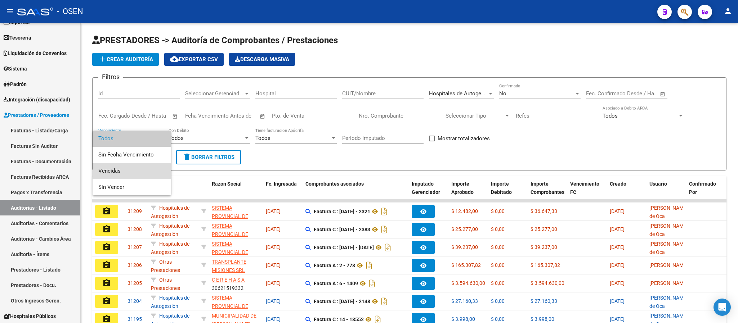
click at [108, 173] on span "Vencidas" at bounding box center [131, 171] width 67 height 16
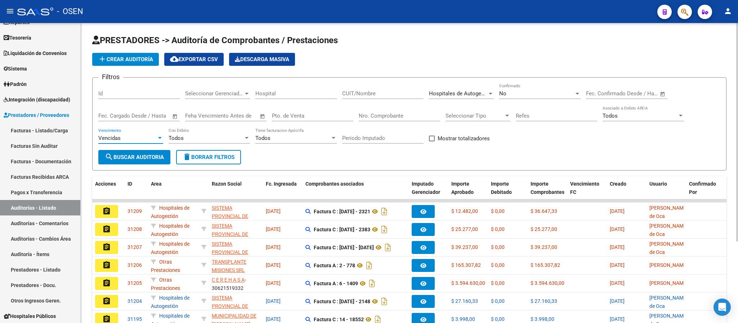
click at [136, 151] on button "search Buscar Auditoria" at bounding box center [134, 157] width 72 height 14
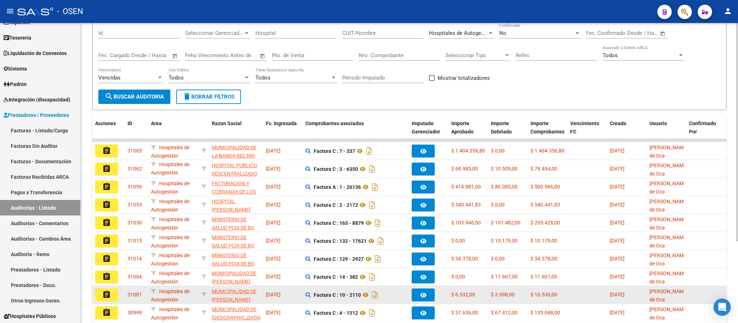
scroll to position [112, 0]
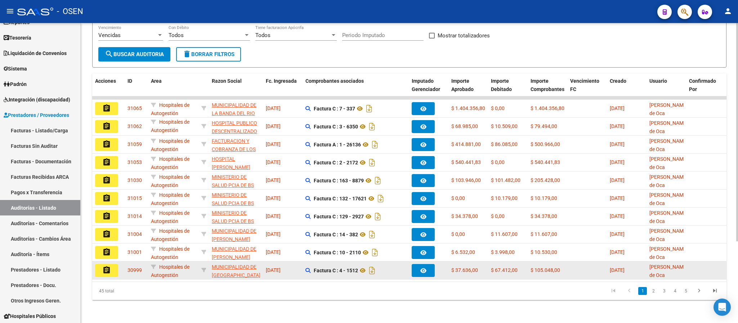
click at [115, 264] on button "assignment" at bounding box center [106, 270] width 23 height 13
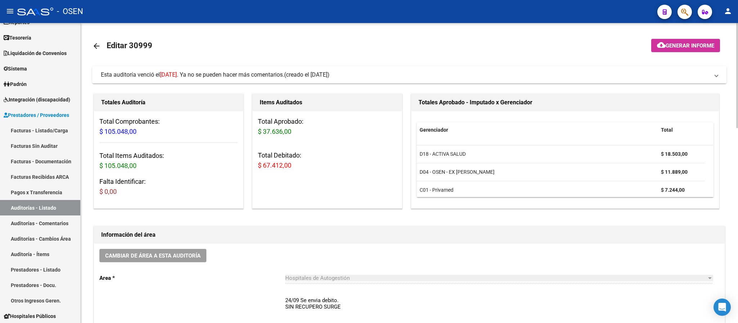
click at [330, 68] on mat-expansion-panel-header "Esta auditoría venció el [DATE] . Ya no se pueden hacer más comentarios. (cread…" at bounding box center [409, 74] width 634 height 17
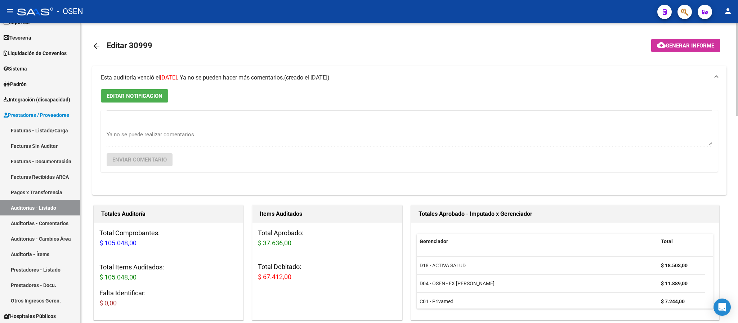
click at [330, 68] on mat-expansion-panel-header "Esta auditoría venció el [DATE] . Ya no se pueden hacer más comentarios. (cread…" at bounding box center [409, 77] width 634 height 23
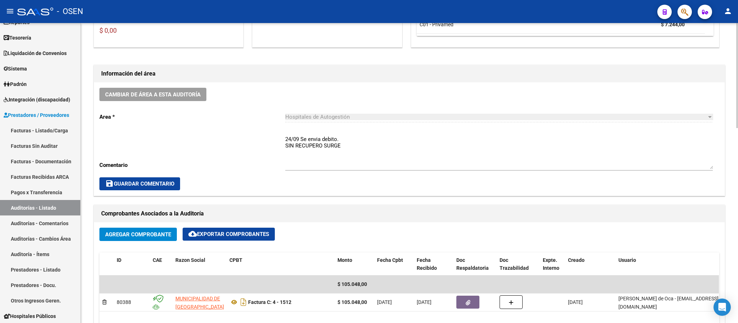
scroll to position [162, 0]
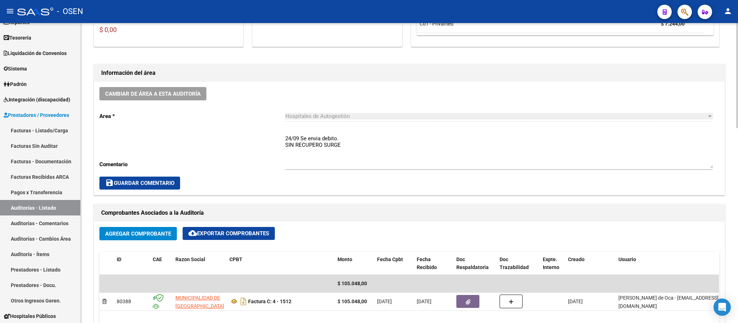
click at [284, 137] on div "Cambiar de área a esta auditoría Area * Hospitales de Autogestión Seleccionar a…" at bounding box center [409, 138] width 631 height 113
click at [286, 140] on textarea "24/09 Se envia debito. SIN RECUPERO SURGE" at bounding box center [498, 152] width 427 height 34
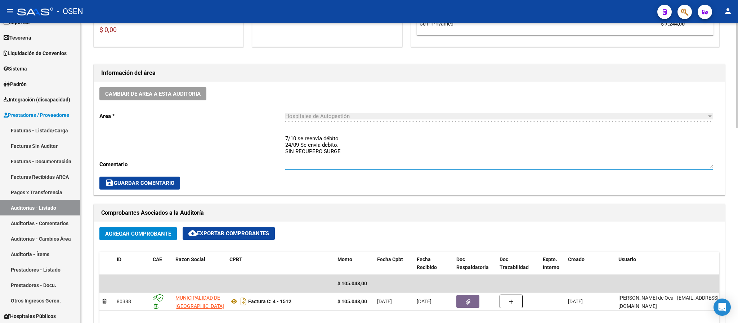
type textarea "7/10 se reenvía débito 24/09 Se envia debito. SIN RECUPERO SURGE"
click at [154, 175] on div "Cambiar de área a esta auditoría Area * Hospitales de Autogestión Seleccionar a…" at bounding box center [409, 138] width 631 height 113
click at [148, 185] on span "save Guardar Comentario" at bounding box center [139, 183] width 69 height 6
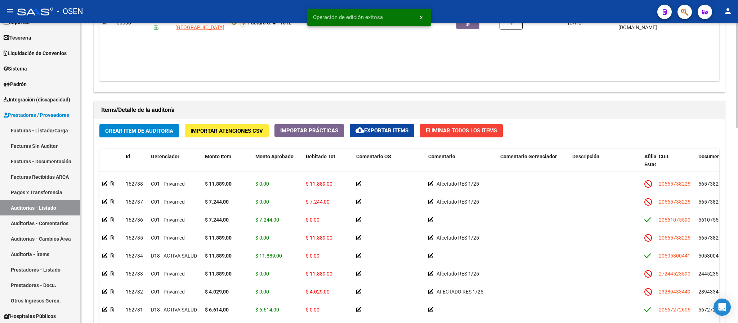
scroll to position [557, 0]
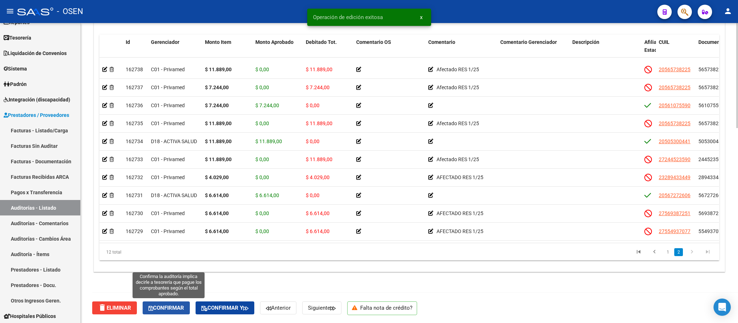
click at [179, 307] on span "Confirmar" at bounding box center [166, 308] width 36 height 6
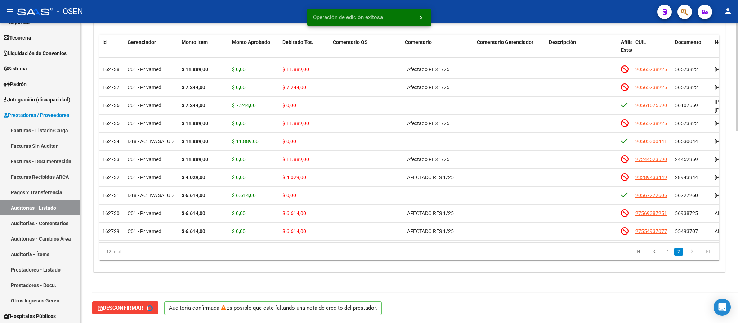
type input "202510"
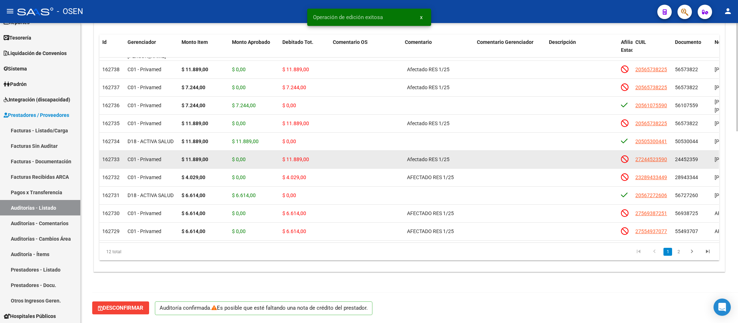
scroll to position [0, 0]
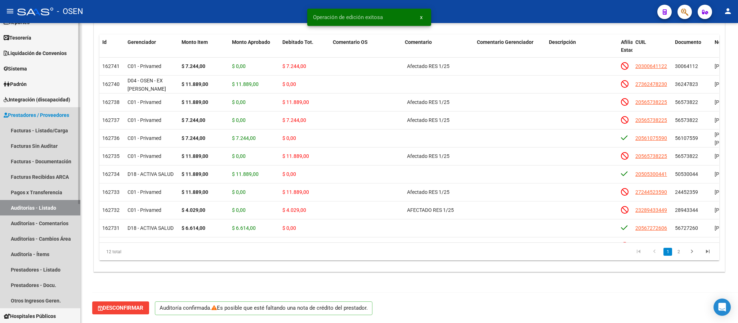
click at [39, 214] on link "Auditorías - Listado" at bounding box center [40, 207] width 80 height 15
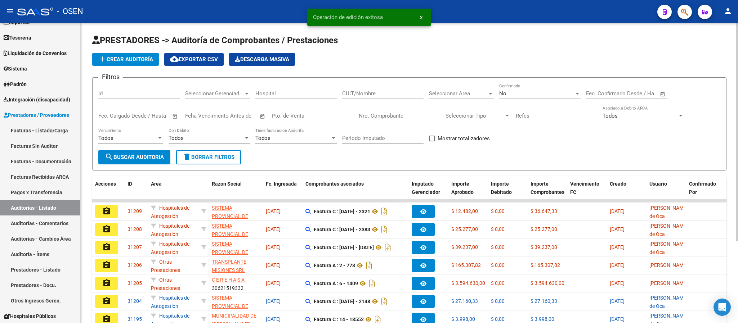
click at [442, 102] on div "Seleccionar Area Seleccionar Area" at bounding box center [461, 95] width 65 height 22
click at [450, 99] on div "Seleccionar Area Seleccionar Area" at bounding box center [461, 91] width 65 height 15
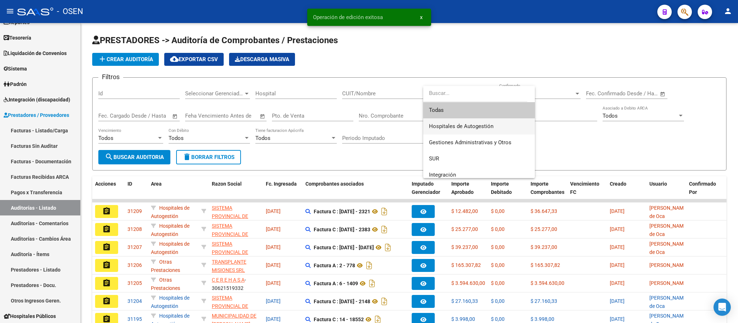
click at [463, 127] on span "Hospitales de Autogestión" at bounding box center [461, 126] width 64 height 6
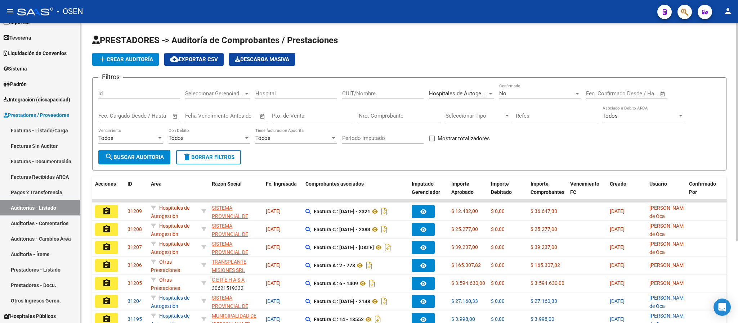
click at [197, 135] on div "Todos Con Débito" at bounding box center [209, 135] width 81 height 15
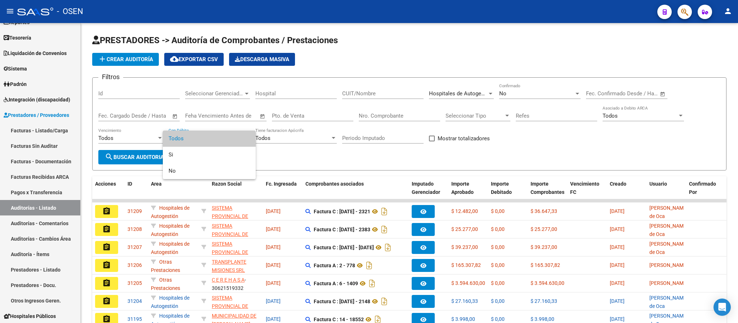
click at [120, 141] on div at bounding box center [369, 161] width 738 height 323
click at [120, 141] on div "Todos" at bounding box center [127, 138] width 58 height 6
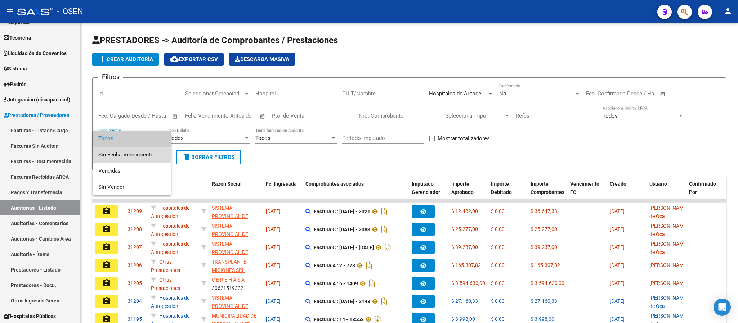
click at [122, 155] on span "Sin Fecha Vencimiento" at bounding box center [131, 155] width 67 height 16
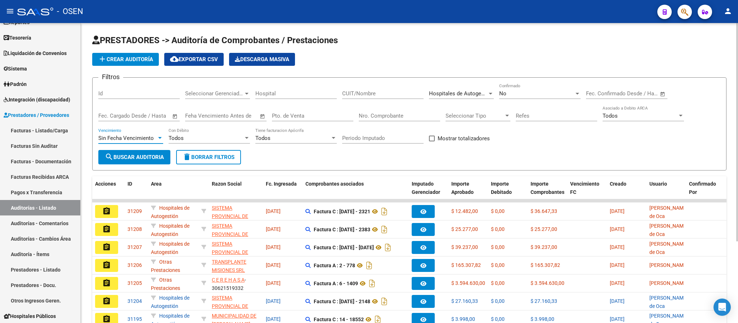
click at [123, 138] on span "Sin Fecha Vencimiento" at bounding box center [125, 138] width 55 height 6
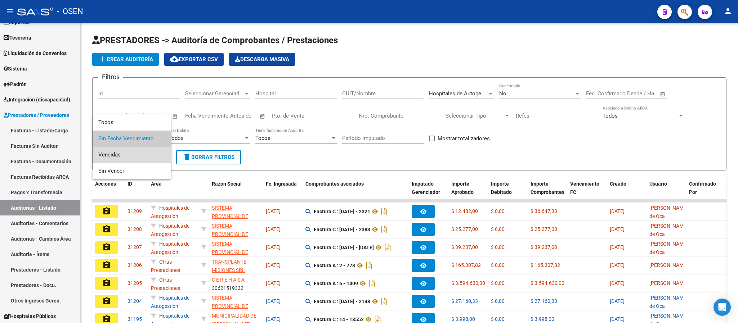
click at [122, 154] on span "Vencidas" at bounding box center [131, 155] width 67 height 16
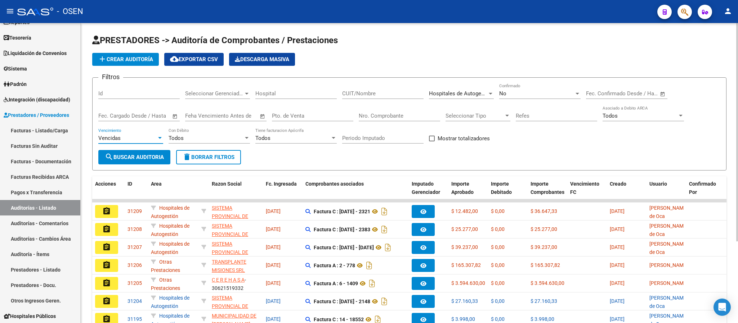
click at [131, 156] on span "search Buscar Auditoria" at bounding box center [134, 157] width 59 height 6
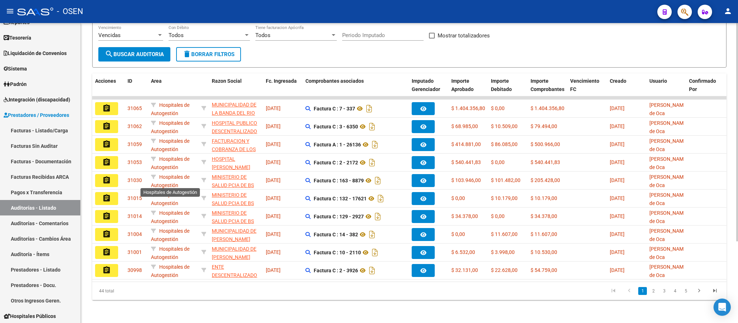
scroll to position [112, 0]
drag, startPoint x: 106, startPoint y: 258, endPoint x: 114, endPoint y: 261, distance: 8.2
click at [106, 266] on mat-icon "assignment" at bounding box center [106, 270] width 9 height 9
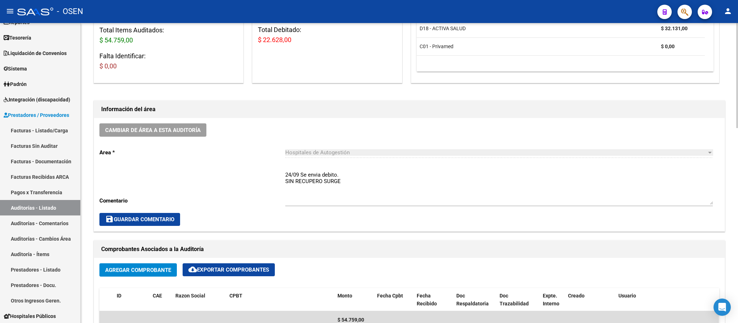
scroll to position [125, 0]
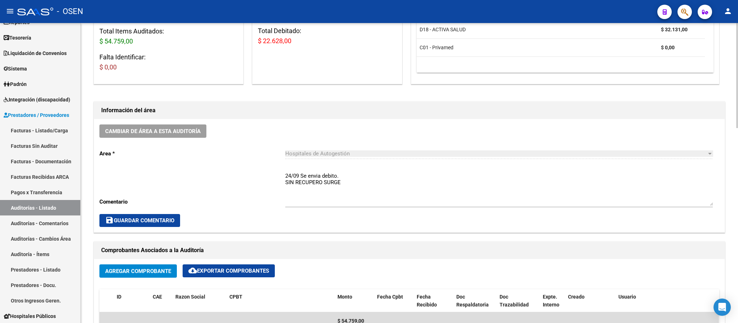
click at [282, 178] on div "Cambiar de área a esta auditoría Area * Hospitales de Autogestión Seleccionar a…" at bounding box center [409, 175] width 631 height 113
click at [284, 175] on div "Cambiar de área a esta auditoría Area * Hospitales de Autogestión Seleccionar a…" at bounding box center [409, 175] width 631 height 113
click at [285, 175] on textarea "24/09 Se envia debito. SIN RECUPERO SURGE" at bounding box center [498, 189] width 427 height 34
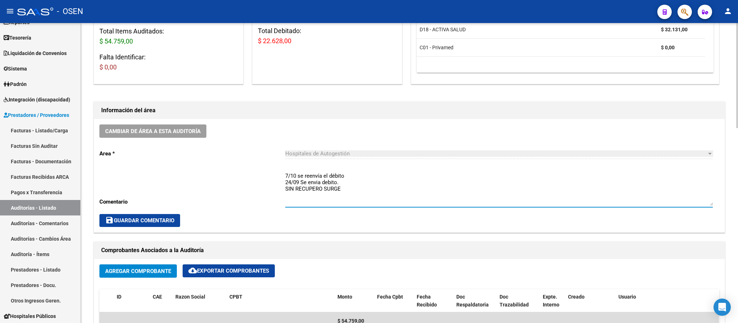
type textarea "7/10 se reenvía el débito 24/09 Se envia debito. SIN RECUPERO SURGE"
click at [131, 222] on span "save Guardar Comentario" at bounding box center [139, 220] width 69 height 6
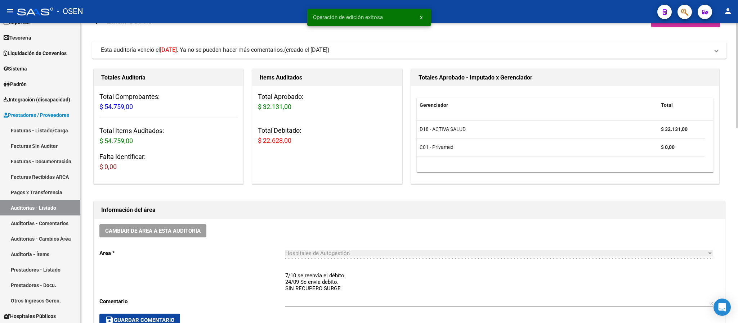
scroll to position [0, 0]
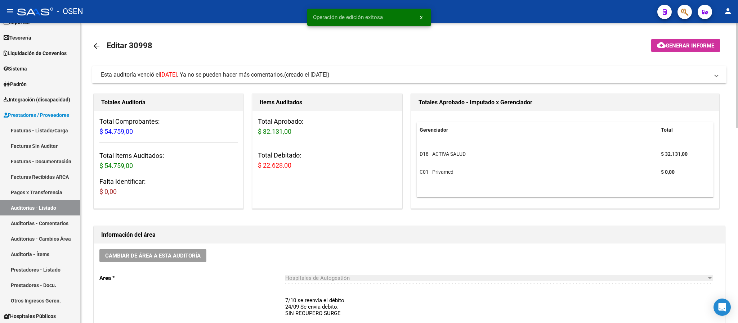
click at [329, 78] on span "(creado el [DATE])" at bounding box center [306, 75] width 45 height 8
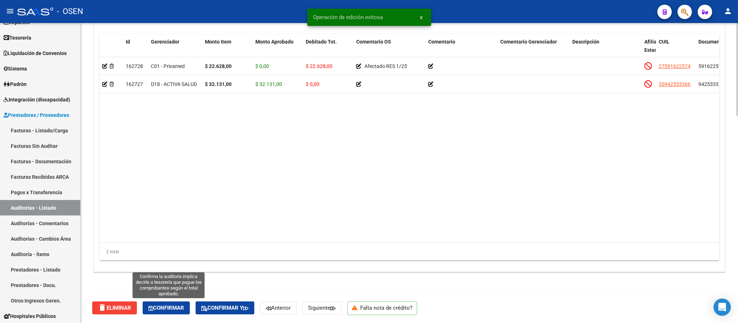
click at [165, 307] on span "Confirmar" at bounding box center [166, 308] width 36 height 6
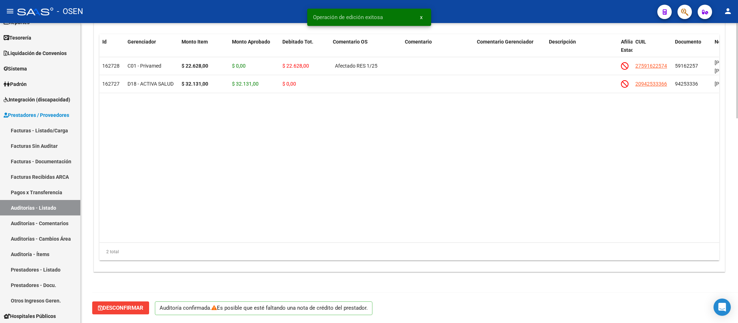
scroll to position [644, 0]
type input "202510"
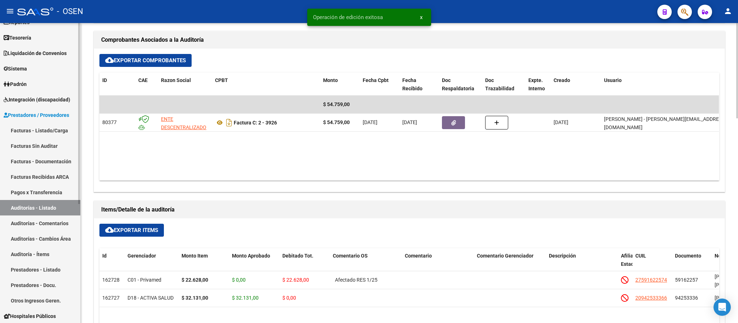
scroll to position [374, 0]
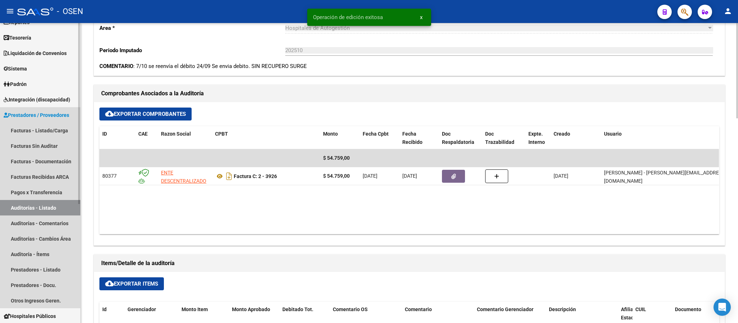
click at [56, 203] on link "Auditorías - Listado" at bounding box center [40, 207] width 80 height 15
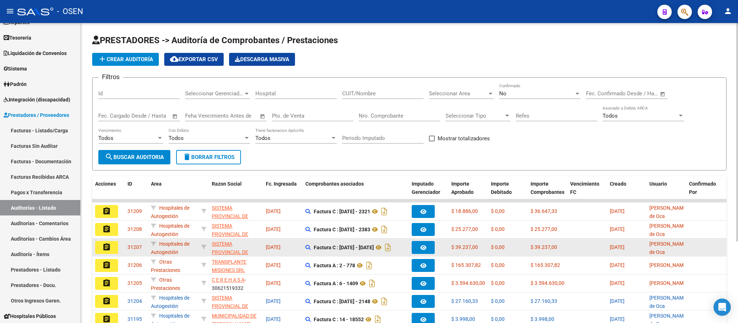
click at [102, 243] on mat-icon "assignment" at bounding box center [106, 247] width 9 height 9
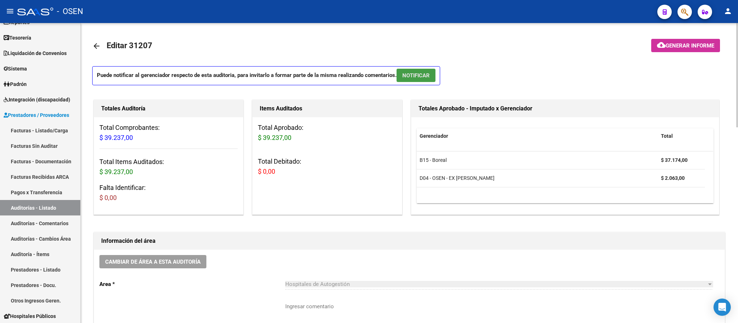
click at [411, 81] on button "NOTIFICAR" at bounding box center [415, 75] width 39 height 13
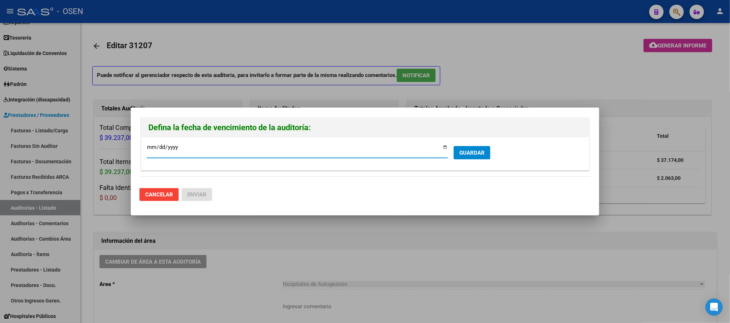
click at [490, 146] on form "[DATE] Ingresar la fecha * GUARDAR" at bounding box center [365, 154] width 436 height 22
click at [487, 152] on button "GUARDAR" at bounding box center [471, 152] width 37 height 13
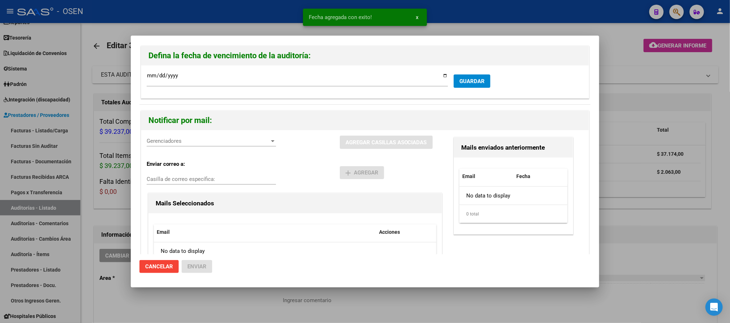
click at [178, 134] on div "Gerenciadores Gerenciadores AGREGAR CASILLAS ASOCIADAS Enviar correo a: Casilla…" at bounding box center [364, 213] width 447 height 167
click at [179, 140] on span "Gerenciadores" at bounding box center [208, 141] width 123 height 6
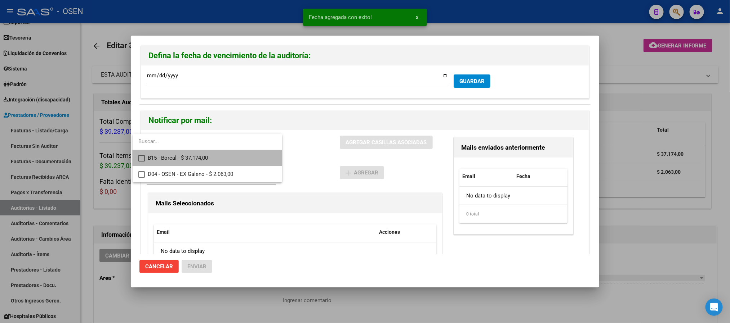
click at [183, 151] on span "B15 - Boreal - $ 37.174,00" at bounding box center [212, 158] width 129 height 16
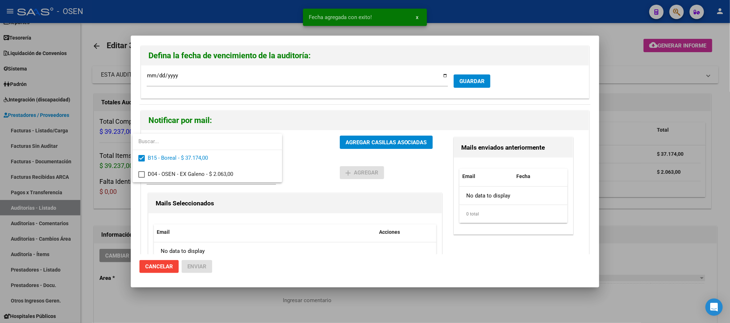
click at [305, 156] on div at bounding box center [365, 161] width 730 height 323
click at [324, 148] on div "B15 - Boreal - $ 37.174,00 Gerenciadores" at bounding box center [243, 145] width 193 height 19
click at [341, 147] on button "AGREGAR CASILLAS ASOCIADAS" at bounding box center [386, 142] width 93 height 13
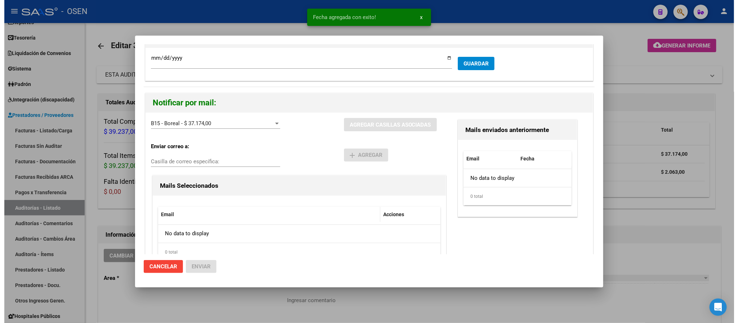
scroll to position [45, 0]
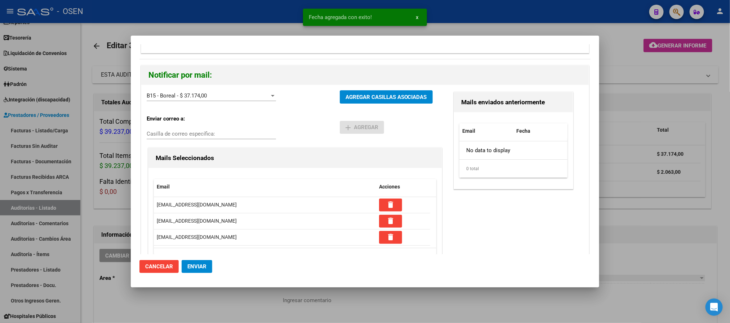
click at [190, 273] on button "Enviar" at bounding box center [196, 266] width 31 height 13
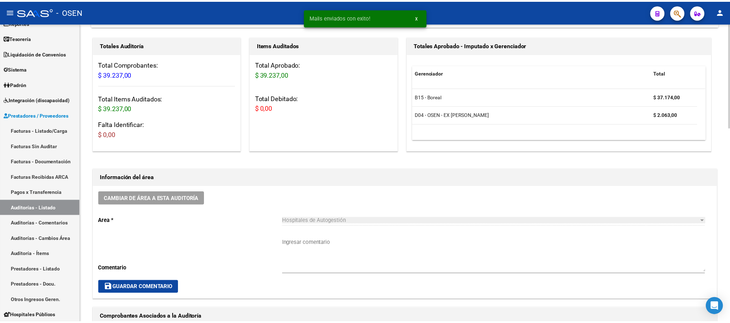
scroll to position [216, 0]
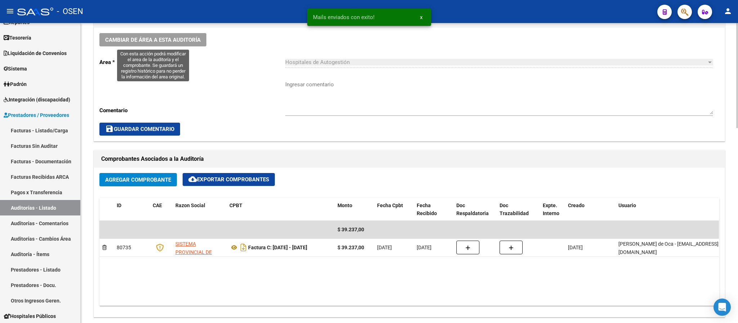
click at [166, 38] on span "Cambiar de área a esta auditoría" at bounding box center [152, 40] width 95 height 6
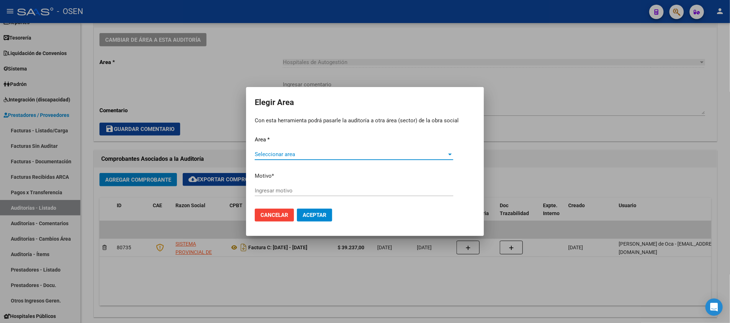
drag, startPoint x: 300, startPoint y: 145, endPoint x: 300, endPoint y: 151, distance: 5.4
click at [300, 150] on div "Area * Seleccionar area Seleccionar area Motivo * [GEOGRAPHIC_DATA] motivo" at bounding box center [365, 170] width 220 height 68
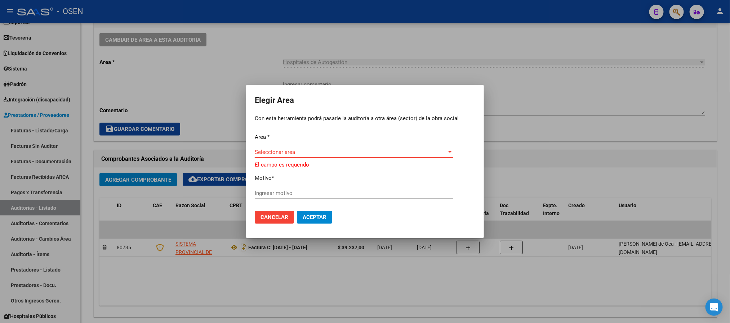
click at [300, 151] on span "Seleccionar area" at bounding box center [351, 152] width 192 height 6
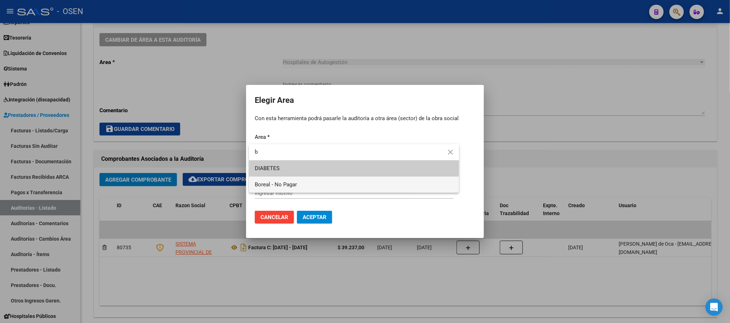
type input "b"
click at [296, 185] on div "Elegir Area Con esta herramienta podrá pasarle la auditoría a otra área (sector…" at bounding box center [365, 161] width 730 height 323
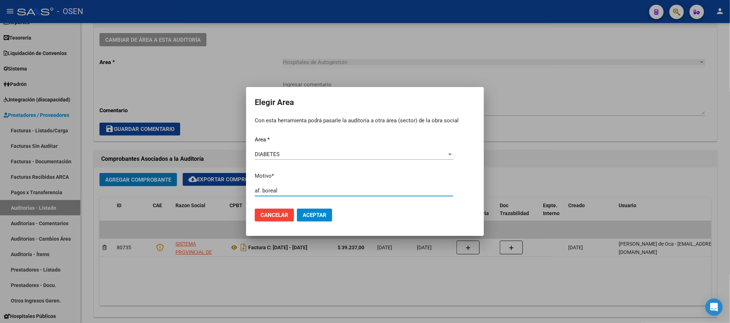
type input "af. boreal"
click at [304, 156] on div "DIABETES" at bounding box center [351, 154] width 192 height 6
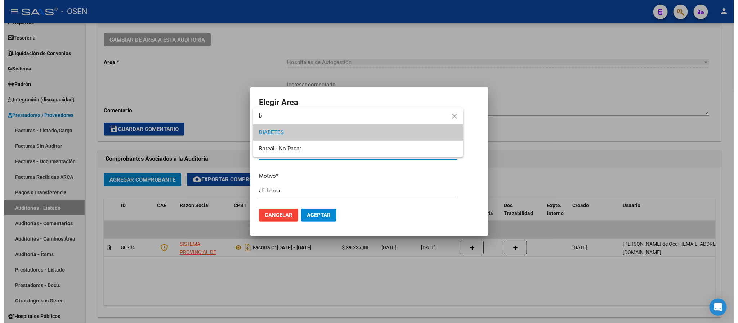
scroll to position [0, 0]
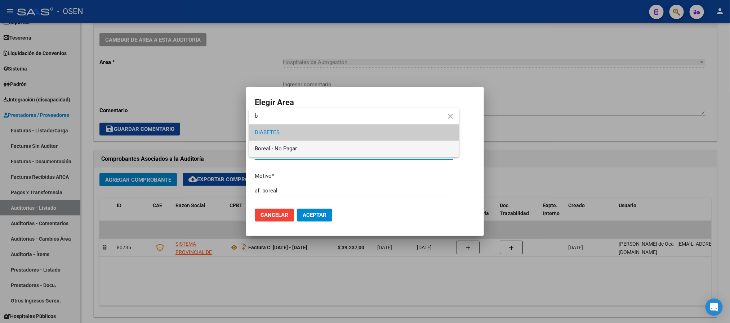
type input "b"
click at [298, 150] on span "Boreal - No Pagar" at bounding box center [354, 149] width 198 height 16
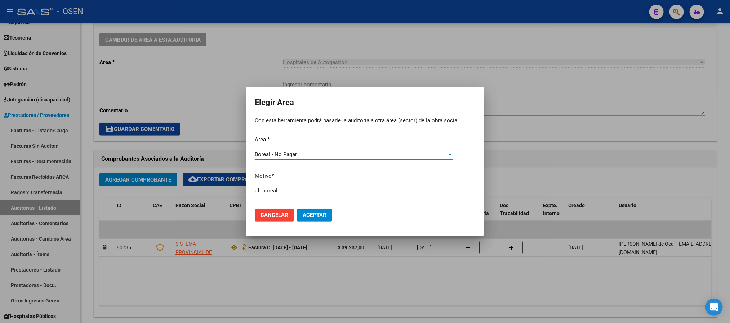
click at [311, 215] on span "Aceptar" at bounding box center [314, 215] width 24 height 6
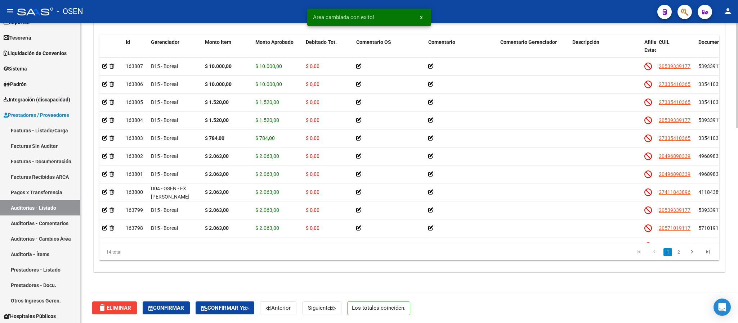
click at [176, 314] on button "Confirmar" at bounding box center [166, 308] width 47 height 13
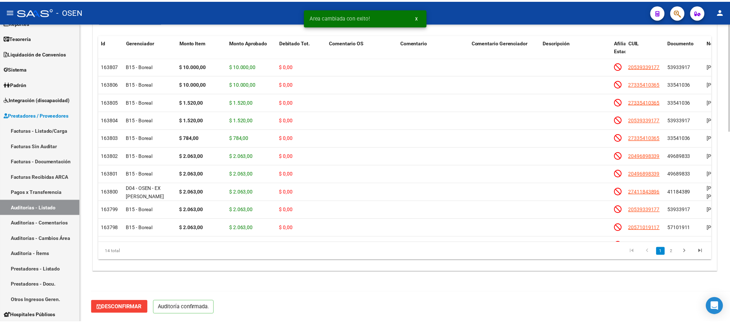
scroll to position [533, 0]
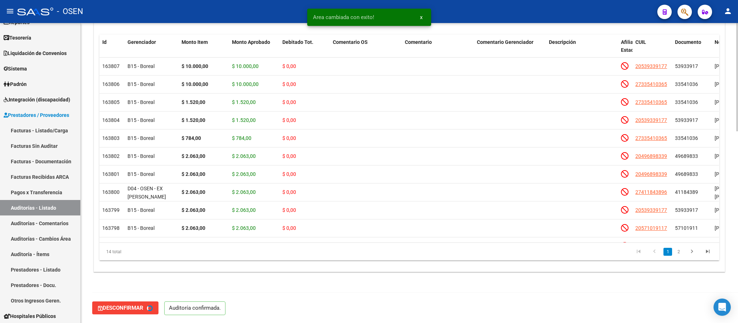
type input "202510"
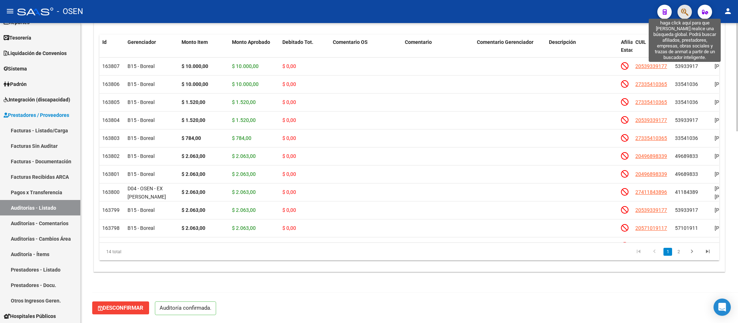
click at [686, 12] on icon "button" at bounding box center [684, 12] width 7 height 8
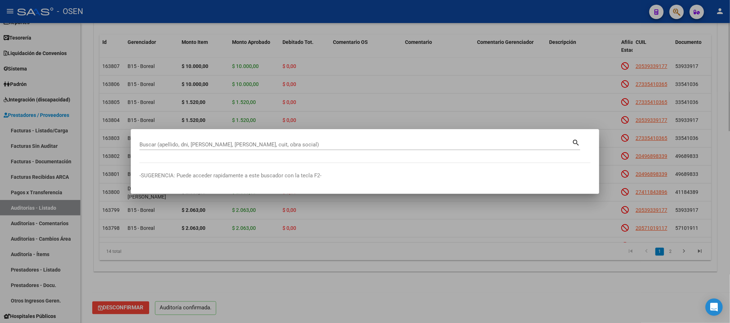
paste input "26.082.311"
type input "26082311"
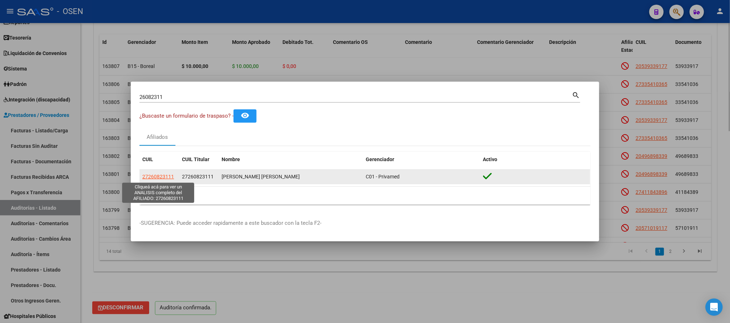
click at [153, 174] on span "27260823111" at bounding box center [158, 177] width 32 height 6
type textarea "27260823111"
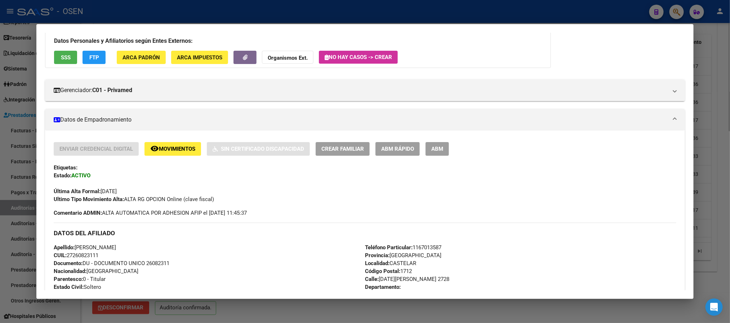
scroll to position [216, 0]
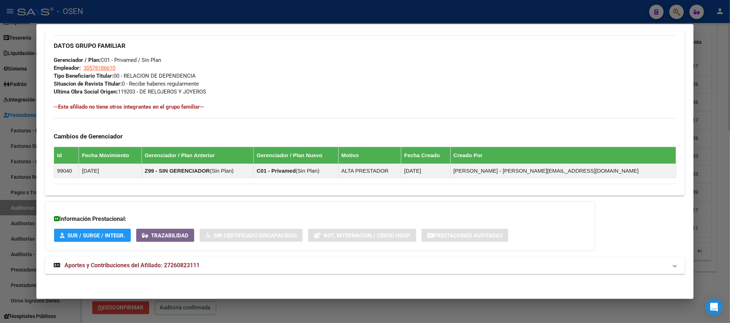
click at [210, 263] on mat-panel-title "Aportes y Contribuciones del Afiliado: 27260823111" at bounding box center [360, 265] width 613 height 9
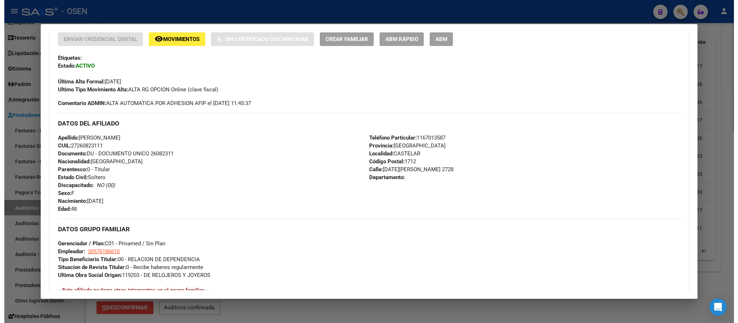
scroll to position [0, 0]
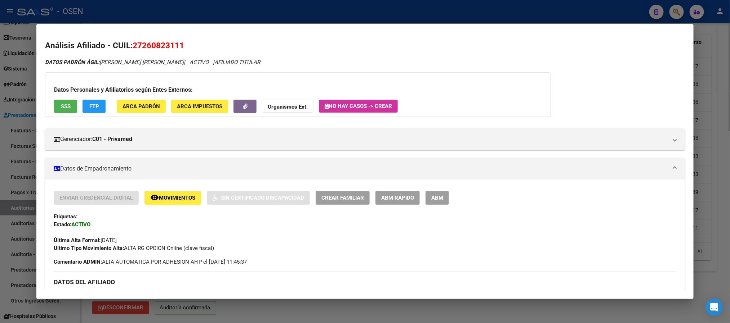
click at [280, 11] on div at bounding box center [365, 161] width 730 height 323
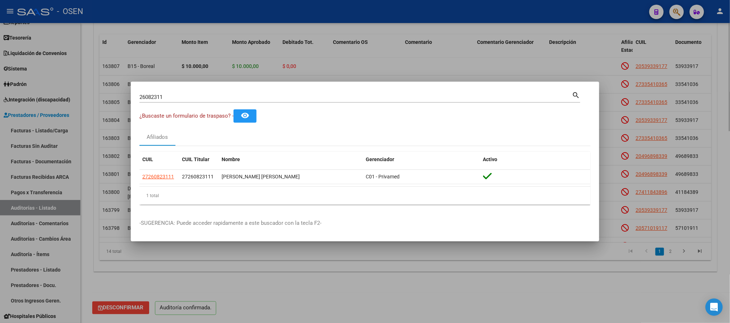
click at [295, 14] on div at bounding box center [365, 161] width 730 height 323
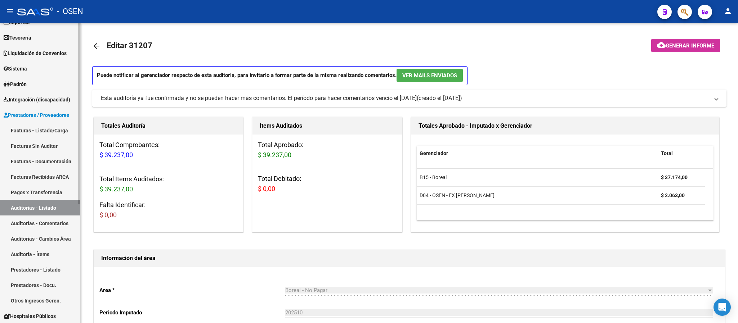
drag, startPoint x: 52, startPoint y: 205, endPoint x: 69, endPoint y: 201, distance: 18.1
click at [52, 205] on link "Auditorías - Listado" at bounding box center [40, 207] width 80 height 15
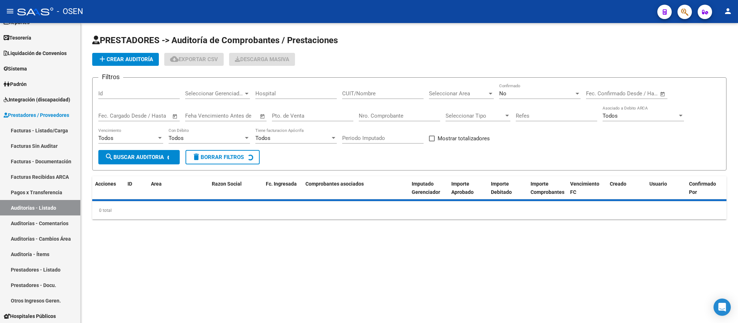
click at [487, 87] on div "Seleccionar Area Seleccionar Area" at bounding box center [461, 91] width 65 height 15
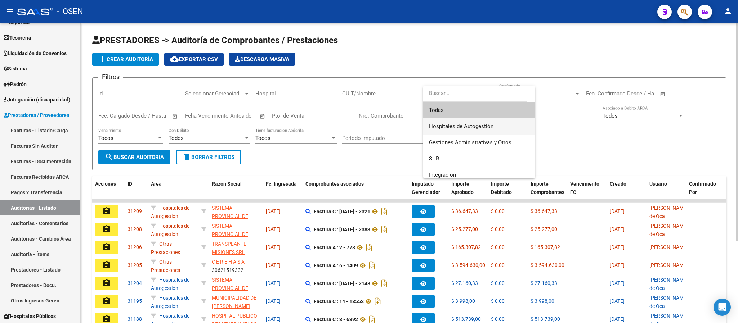
click at [503, 126] on span "Hospitales de Autogestión" at bounding box center [479, 126] width 100 height 16
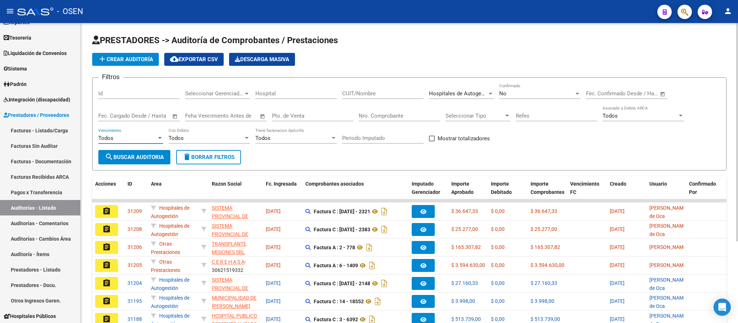
click at [113, 136] on div "Todos" at bounding box center [127, 138] width 58 height 6
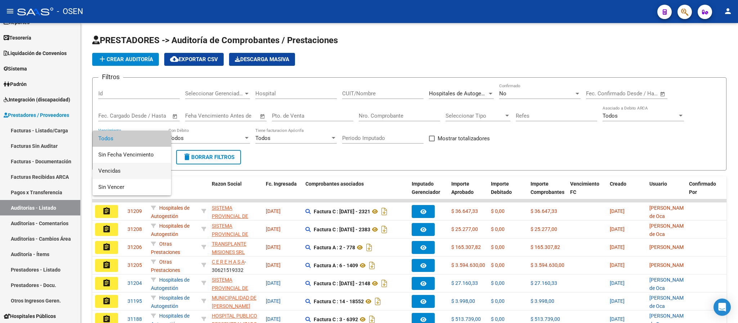
click at [130, 171] on span "Vencidas" at bounding box center [131, 171] width 67 height 16
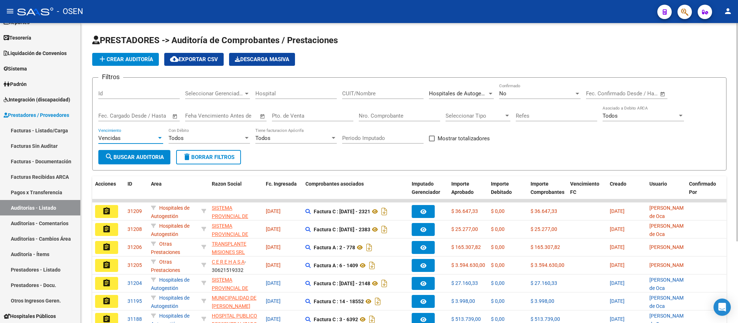
click at [145, 160] on span "search Buscar Auditoria" at bounding box center [134, 157] width 59 height 6
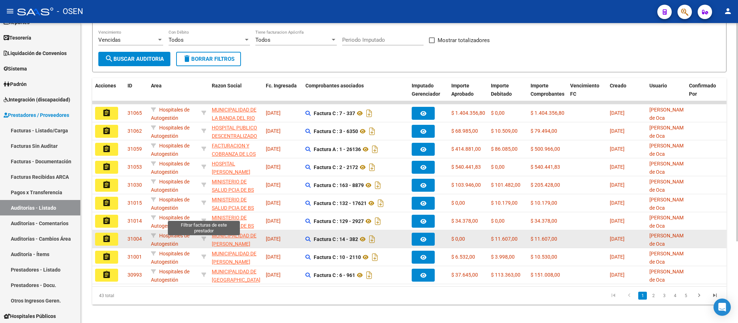
scroll to position [108, 0]
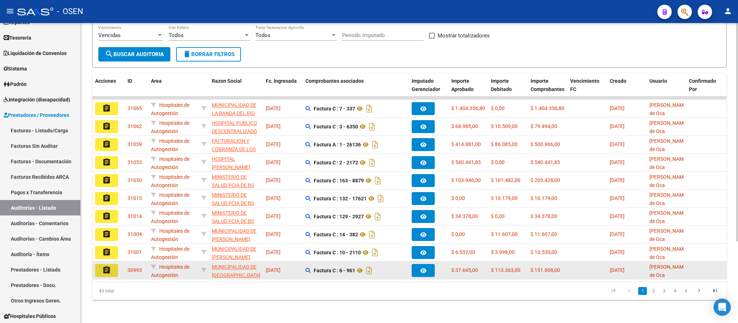
click at [108, 266] on mat-icon "assignment" at bounding box center [106, 270] width 9 height 9
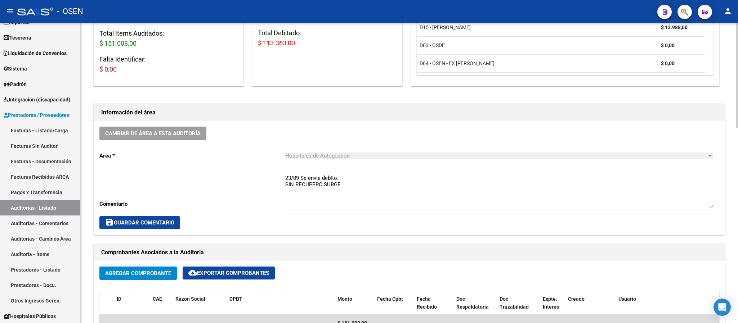
scroll to position [54, 0]
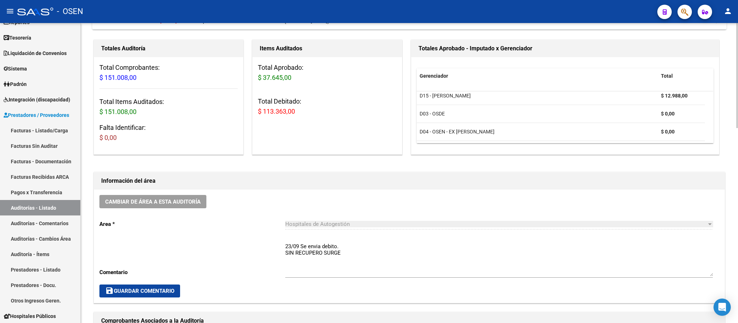
click at [286, 247] on textarea "23/09 Se envia debito. SIN RECUPERO SURGE" at bounding box center [498, 260] width 427 height 34
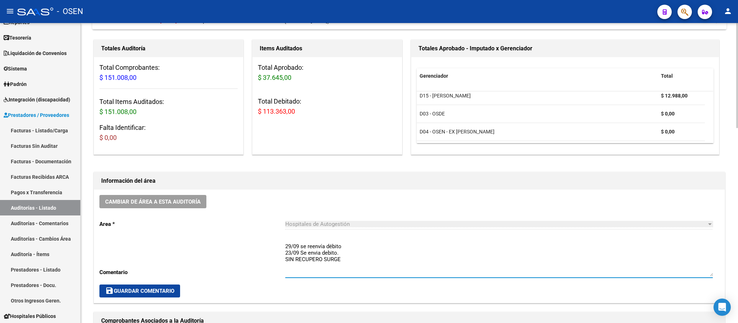
type textarea "29/09 se reenvía débito 23/09 Se envia debito. SIN RECUPERO SURGE"
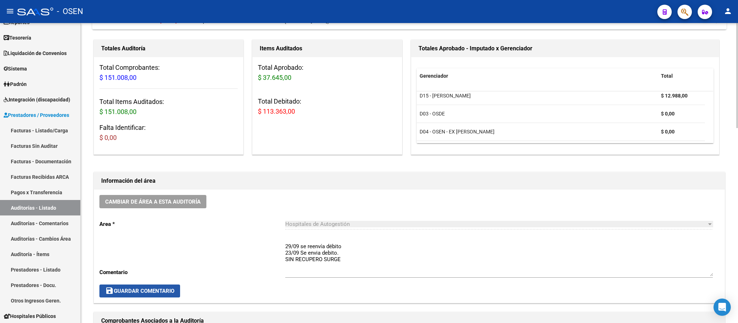
click at [139, 285] on button "save Guardar Comentario" at bounding box center [139, 291] width 81 height 13
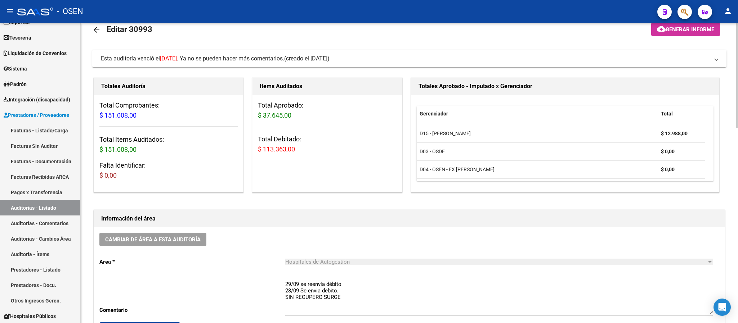
scroll to position [0, 0]
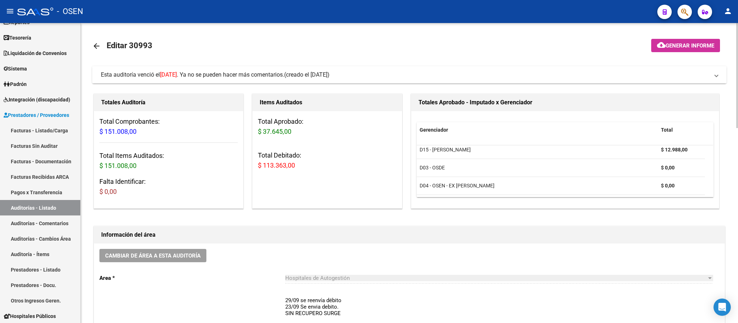
click at [329, 73] on span "(creado el [DATE])" at bounding box center [306, 75] width 45 height 8
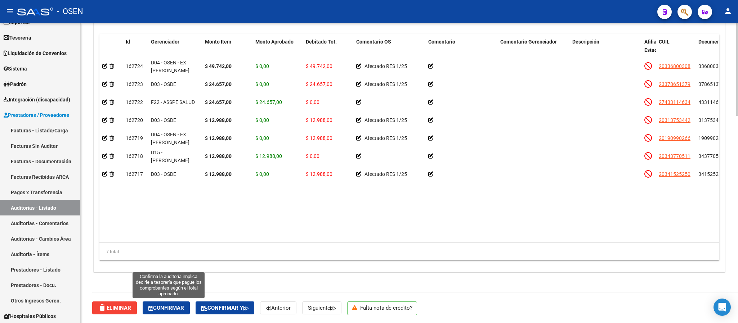
click at [165, 305] on span "Confirmar" at bounding box center [166, 308] width 36 height 6
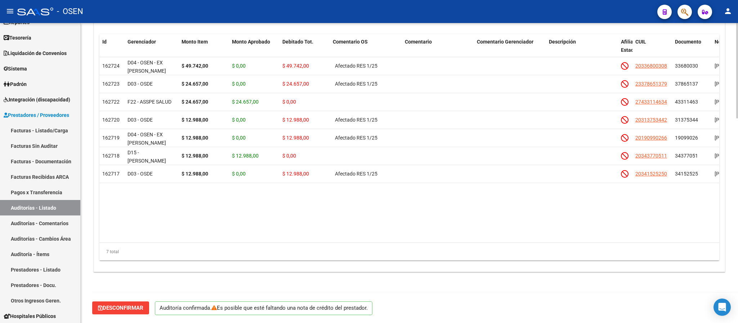
scroll to position [644, 0]
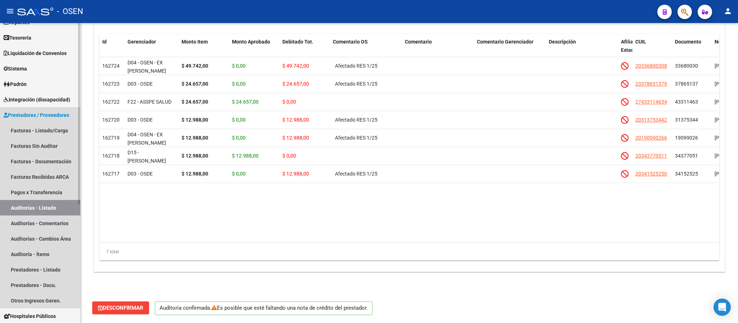
click at [53, 214] on link "Auditorías - Listado" at bounding box center [40, 207] width 80 height 15
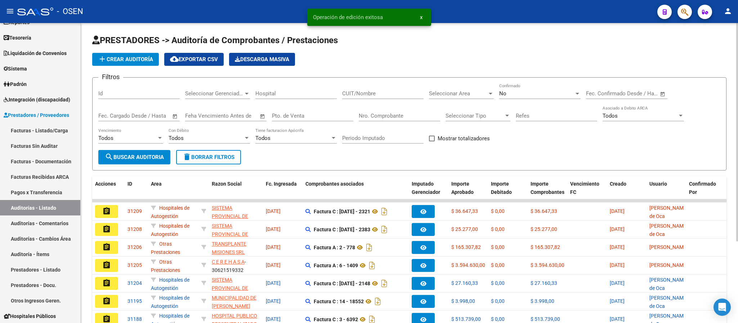
scroll to position [1, 0]
click at [439, 95] on span "Seleccionar Area" at bounding box center [458, 93] width 58 height 6
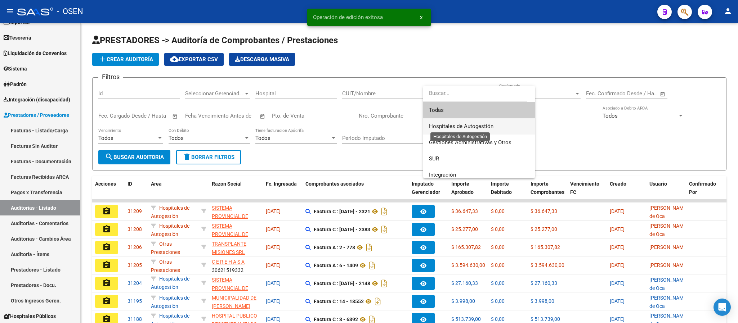
click at [469, 129] on span "Hospitales de Autogestión" at bounding box center [461, 126] width 64 height 6
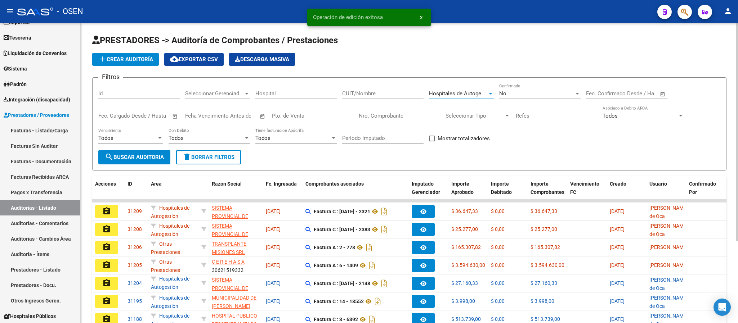
click at [115, 136] on div "Todos" at bounding box center [127, 138] width 58 height 6
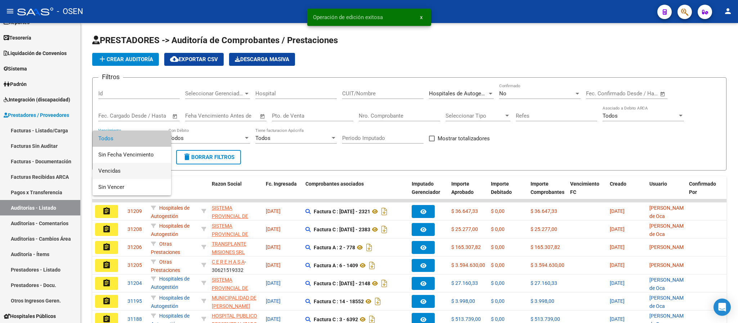
click at [126, 165] on span "Vencidas" at bounding box center [131, 171] width 67 height 16
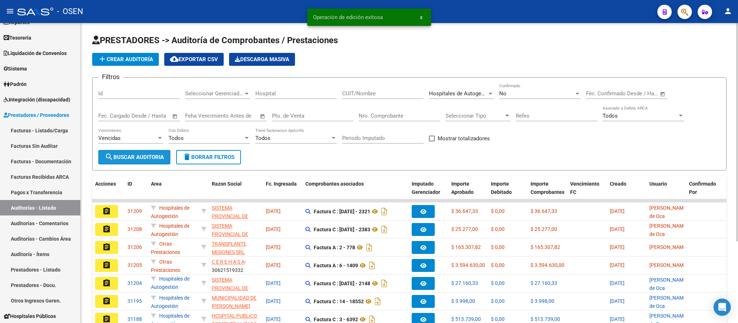
click at [128, 158] on span "search Buscar Auditoria" at bounding box center [134, 157] width 59 height 6
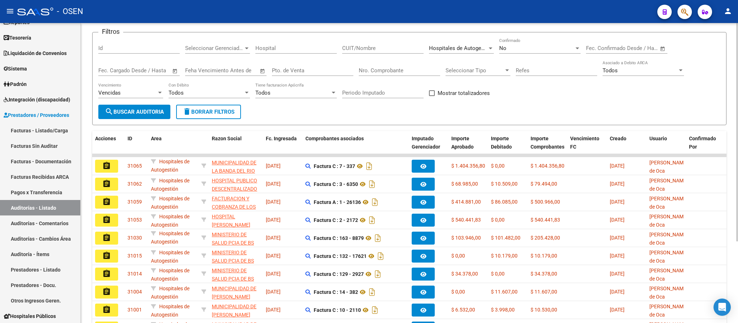
scroll to position [112, 0]
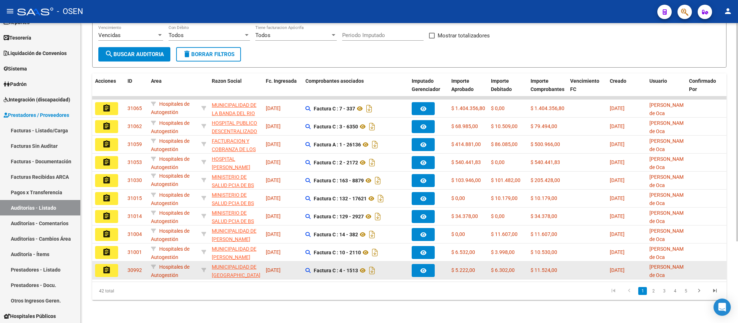
click at [115, 264] on button "assignment" at bounding box center [106, 270] width 23 height 13
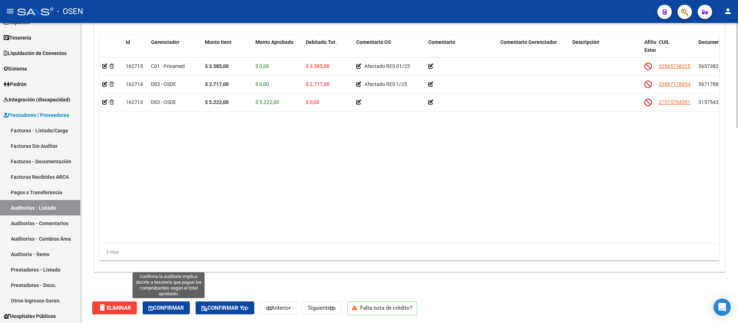
click at [176, 306] on span "Confirmar" at bounding box center [166, 308] width 36 height 6
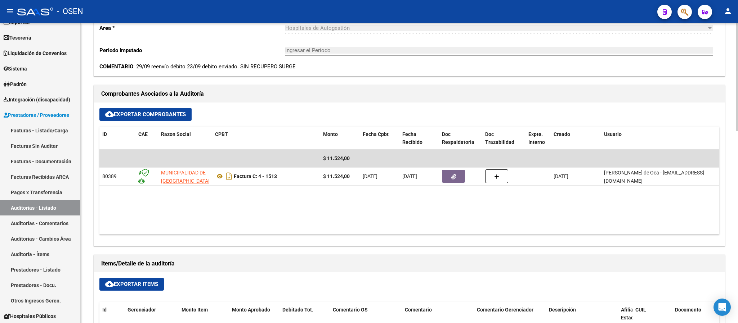
scroll to position [5, 0]
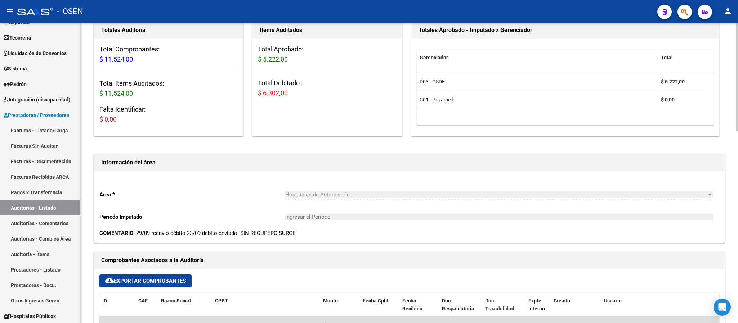
type input "202510"
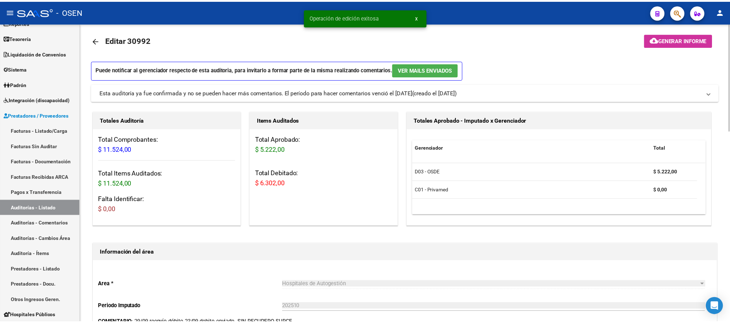
scroll to position [0, 0]
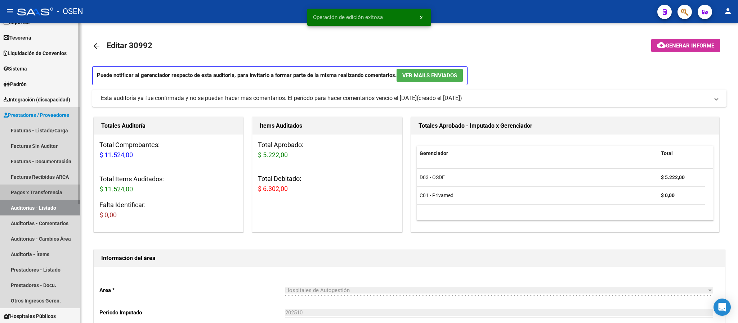
click at [48, 199] on link "Pagos x Transferencia" at bounding box center [40, 192] width 80 height 15
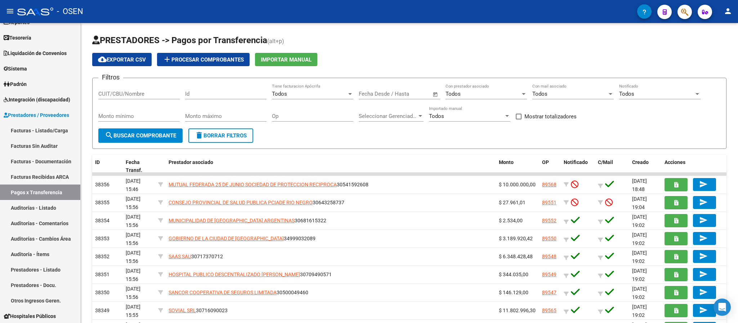
click at [684, 6] on span "button" at bounding box center [684, 12] width 7 height 15
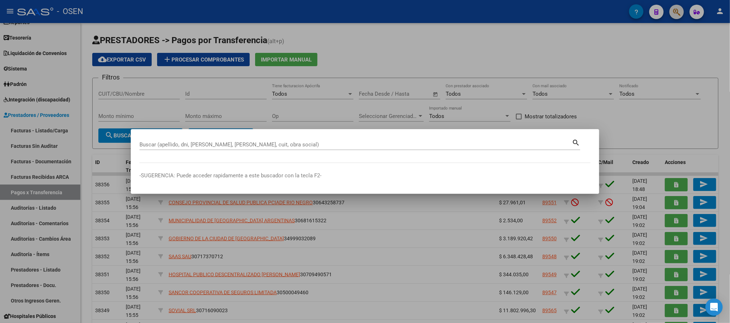
paste input "23.820.496"
type input "23820496"
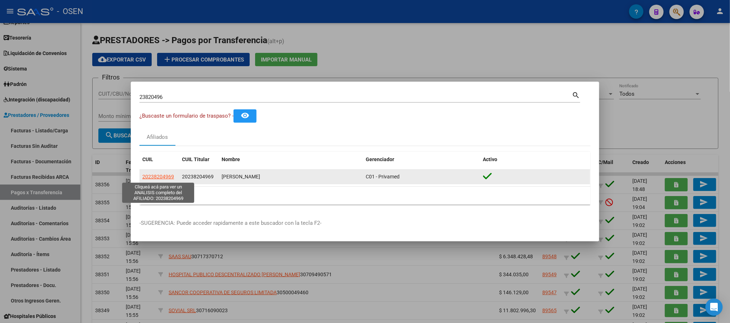
click at [161, 174] on span "20238204969" at bounding box center [158, 177] width 32 height 6
type textarea "20238204969"
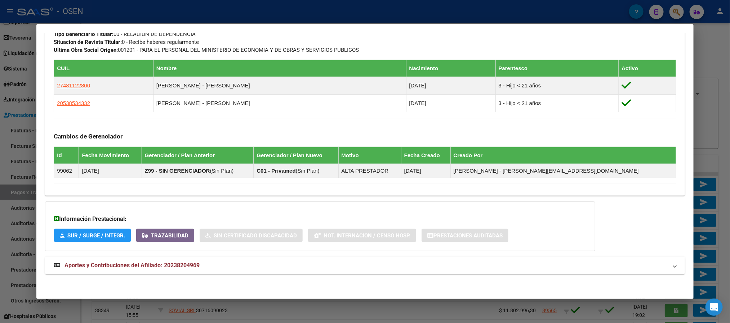
click at [270, 264] on mat-panel-title "Aportes y Contribuciones del Afiliado: 20238204969" at bounding box center [360, 265] width 613 height 9
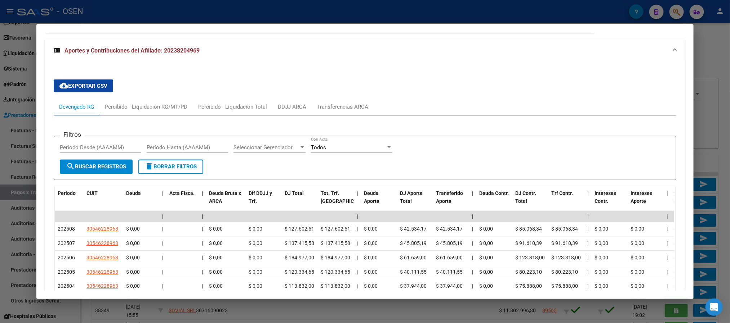
scroll to position [622, 0]
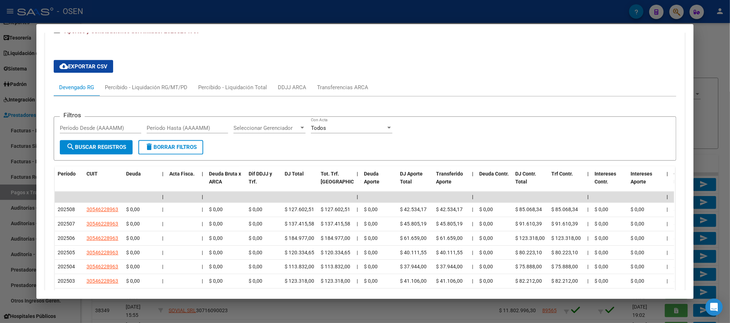
click at [519, 14] on div at bounding box center [365, 161] width 730 height 323
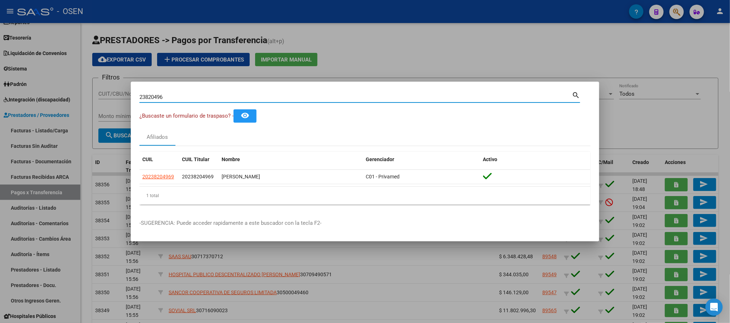
drag, startPoint x: 339, startPoint y: 95, endPoint x: 0, endPoint y: 93, distance: 339.2
click at [0, 93] on div "23820496 Buscar (apellido, dni, cuil, nro traspaso, cuit, obra social) search ¿…" at bounding box center [365, 161] width 730 height 323
type input "28799010"
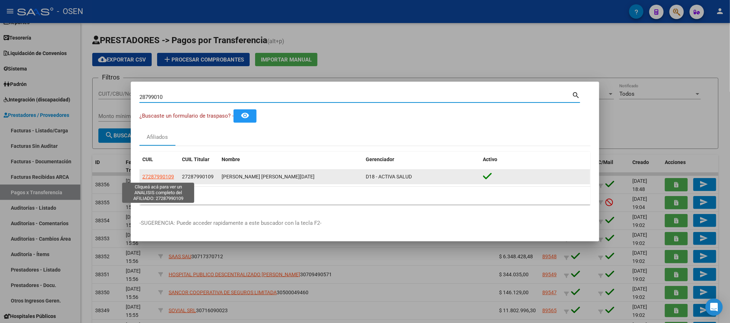
click at [151, 178] on span "27287990109" at bounding box center [158, 177] width 32 height 6
type textarea "27287990109"
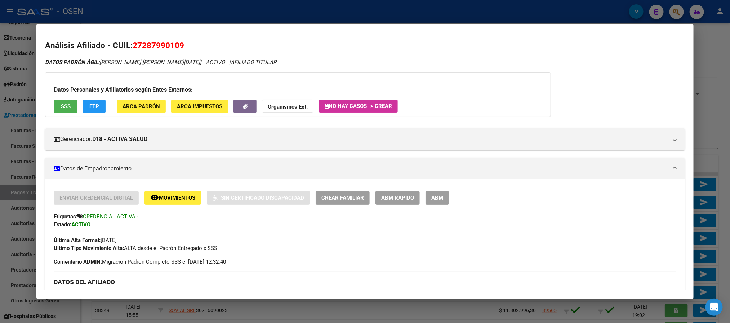
click at [629, 11] on div at bounding box center [365, 161] width 730 height 323
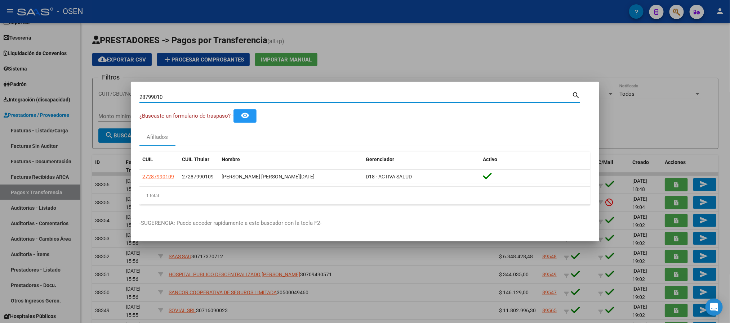
drag, startPoint x: 345, startPoint y: 94, endPoint x: 0, endPoint y: 92, distance: 344.6
click at [21, 92] on div "28799010 Buscar (apellido, dni, cuil, nro traspaso, cuit, obra social) search ¿…" at bounding box center [365, 161] width 730 height 323
paste input "23.820.496"
click at [149, 96] on input "23.820496" at bounding box center [355, 97] width 432 height 6
type input "23820496"
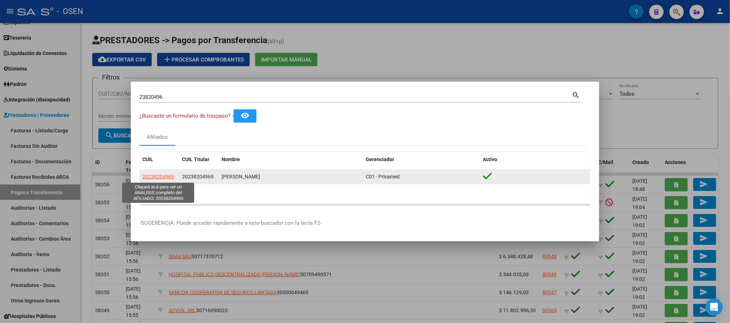
click at [165, 175] on span "20238204969" at bounding box center [158, 177] width 32 height 6
type textarea "20238204969"
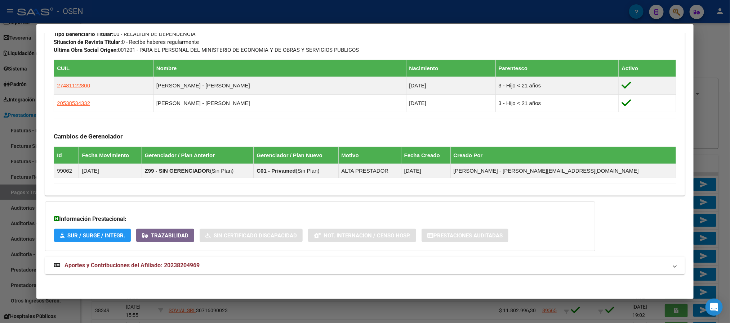
click at [344, 270] on mat-expansion-panel-header "Aportes y Contribuciones del Afiliado: 20238204969" at bounding box center [364, 265] width 639 height 17
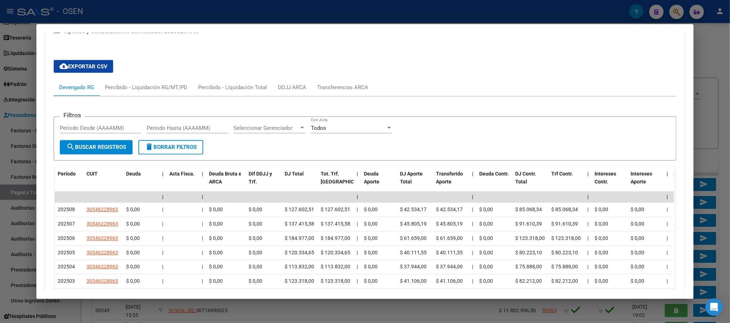
drag, startPoint x: 566, startPoint y: 130, endPoint x: 426, endPoint y: 71, distance: 151.7
click at [566, 130] on div "Filtros Período Desde (AAAAMM) Período Hasta (AAAAMM) Seleccionar Gerenciador S…" at bounding box center [365, 132] width 610 height 18
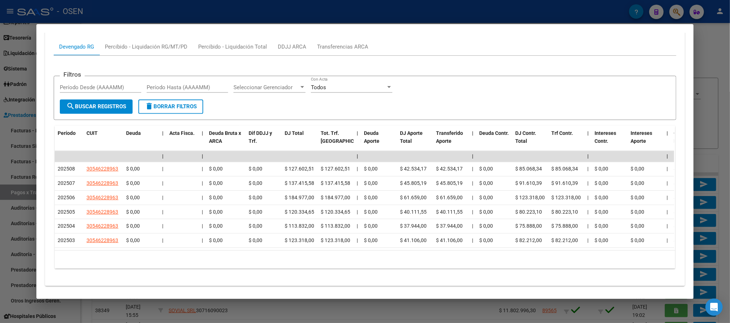
scroll to position [676, 0]
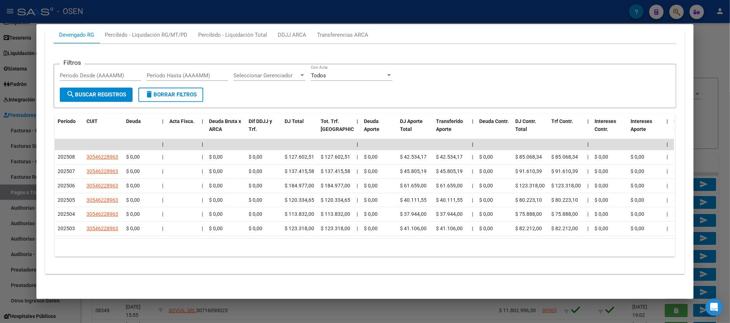
click at [442, 10] on div at bounding box center [365, 161] width 730 height 323
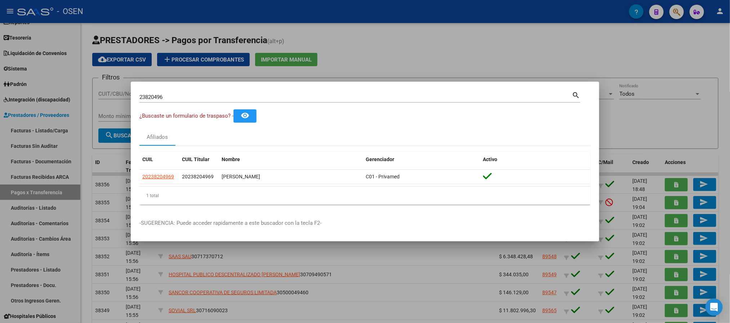
drag, startPoint x: 206, startPoint y: 91, endPoint x: 0, endPoint y: 33, distance: 214.2
click at [0, 51] on div "23820496 Buscar (apellido, dni, cuil, nro traspaso, cuit, obra social) search ¿…" at bounding box center [365, 161] width 730 height 323
paste input "6.082.311."
type input "26082311"
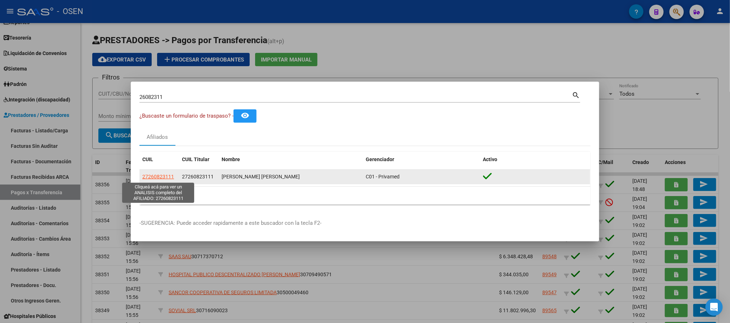
click at [154, 174] on span "27260823111" at bounding box center [158, 177] width 32 height 6
type textarea "27260823111"
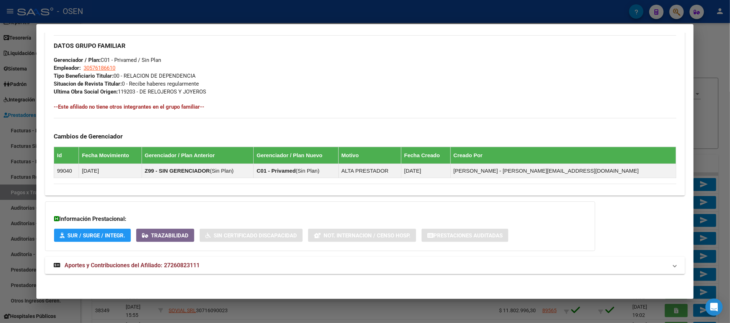
click at [409, 273] on mat-expansion-panel-header "Aportes y Contribuciones del Afiliado: 27260823111" at bounding box center [364, 265] width 639 height 17
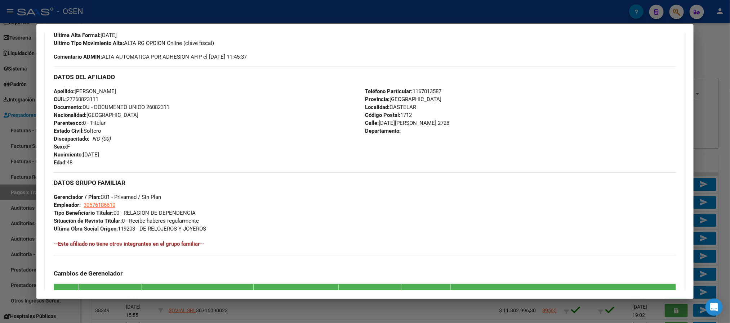
scroll to position [102, 0]
